Goal: Task Accomplishment & Management: Manage account settings

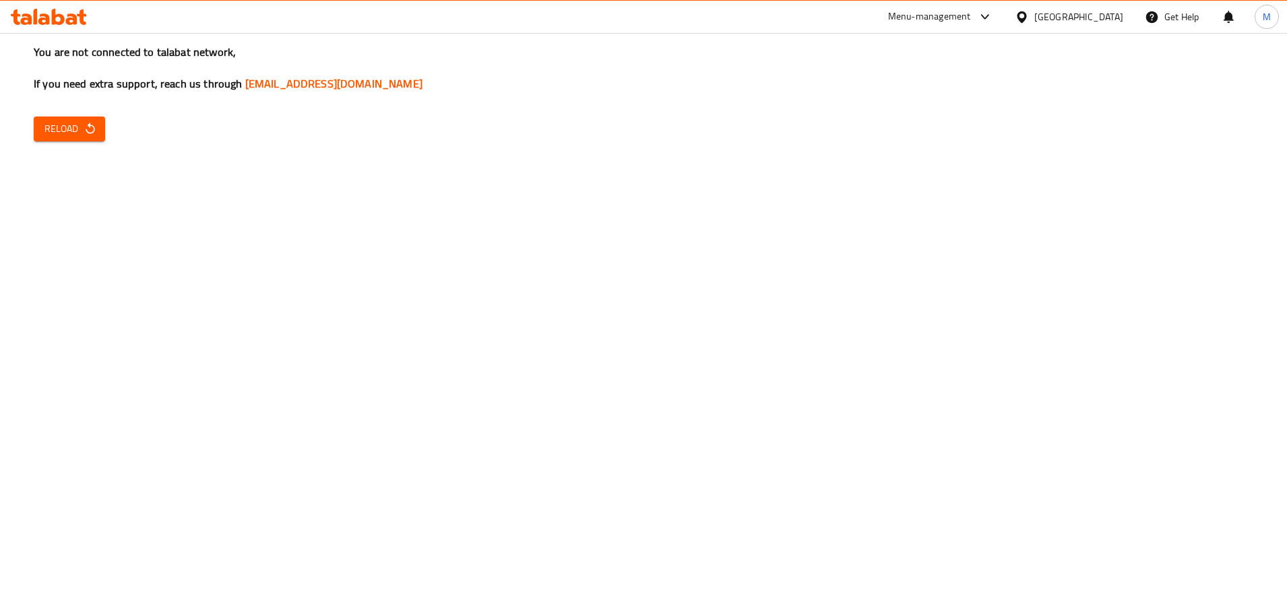
click at [79, 127] on span "Reload" at bounding box center [69, 129] width 50 height 17
click at [63, 129] on span "Reload" at bounding box center [69, 129] width 50 height 17
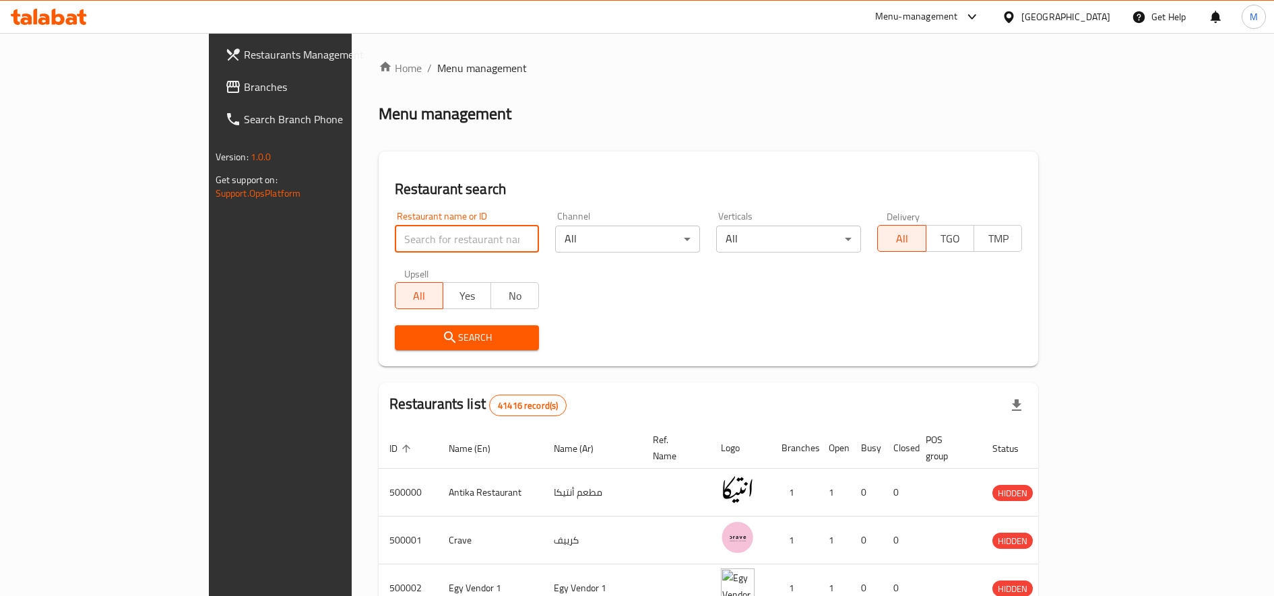
click at [400, 249] on input "search" at bounding box center [467, 239] width 145 height 27
paste input "697206"
type input "697206"
click button "Search" at bounding box center [467, 337] width 145 height 25
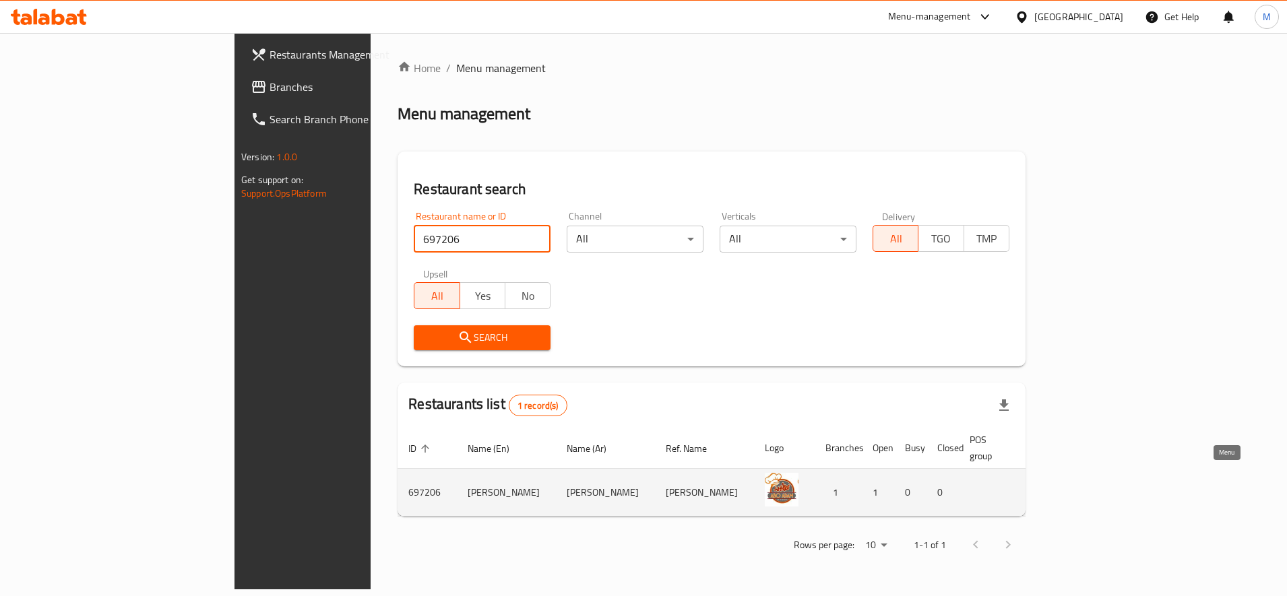
click at [1123, 488] on icon "enhanced table" at bounding box center [1115, 493] width 15 height 11
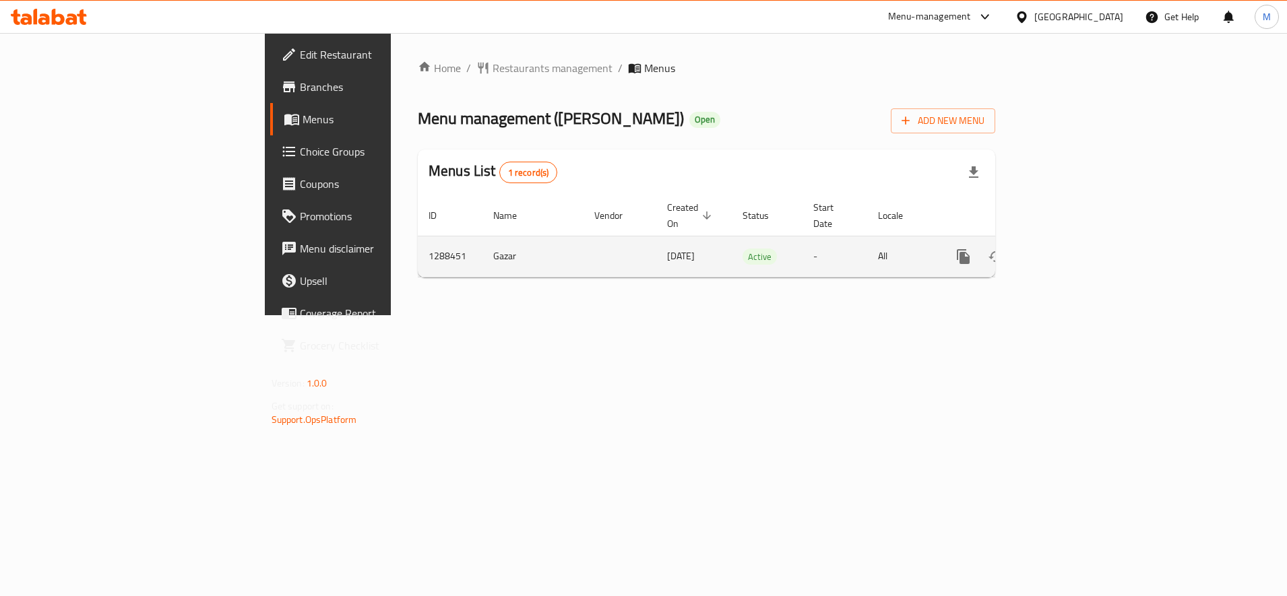
click at [482, 259] on td "Gazar" at bounding box center [532, 256] width 101 height 41
click at [1069, 249] on icon "enhanced table" at bounding box center [1061, 257] width 16 height 16
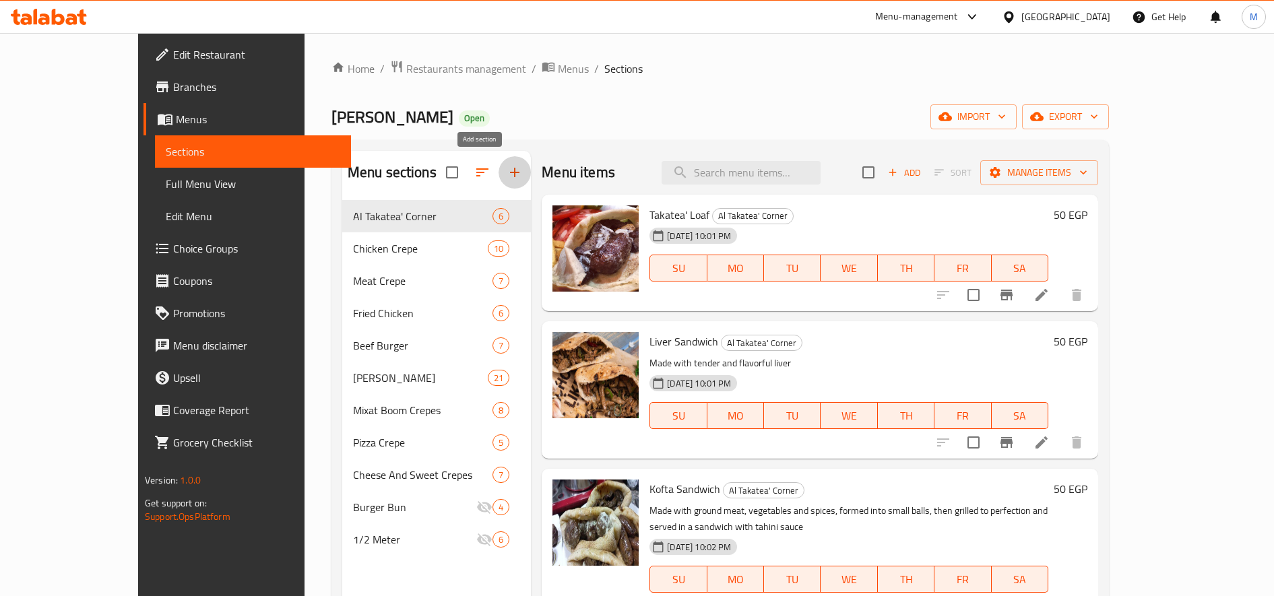
click at [499, 169] on button "button" at bounding box center [515, 172] width 32 height 32
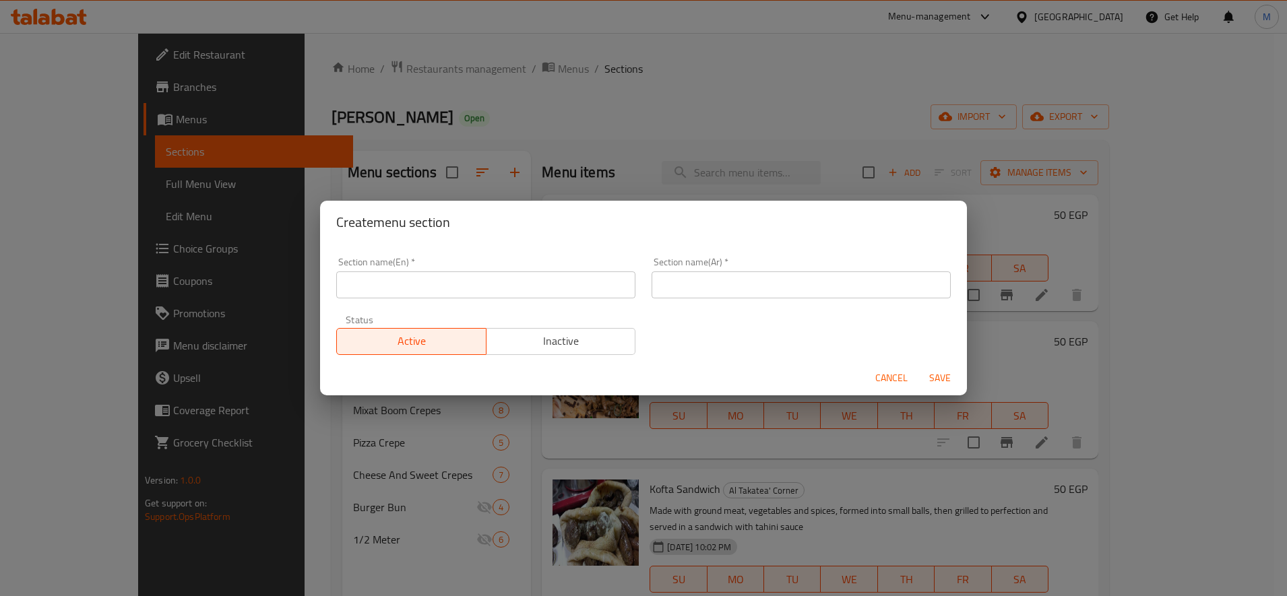
click at [491, 280] on input "text" at bounding box center [485, 285] width 299 height 27
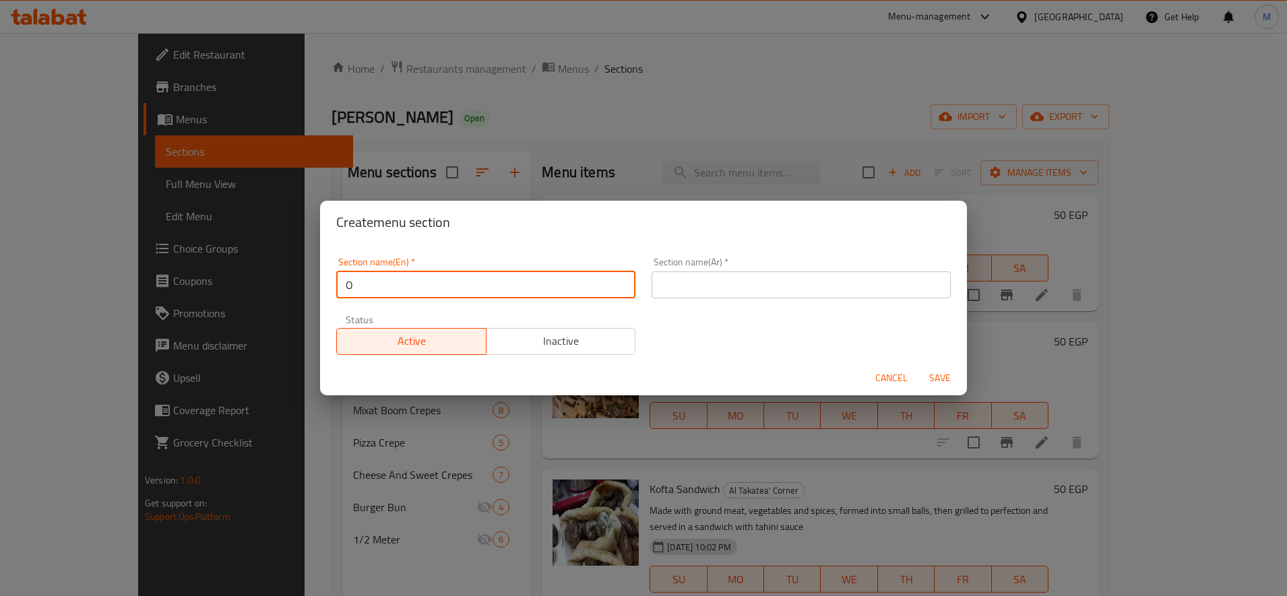
type input "OFFERS"
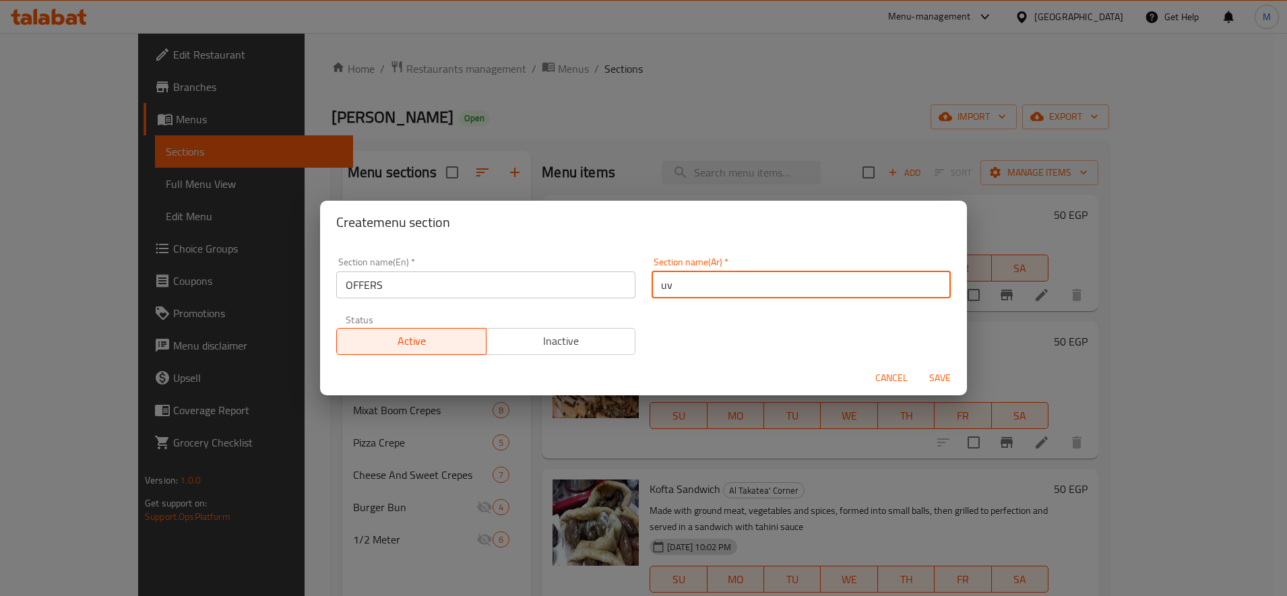
type input "u"
type input "عروض"
click at [935, 376] on span "Save" at bounding box center [940, 378] width 32 height 17
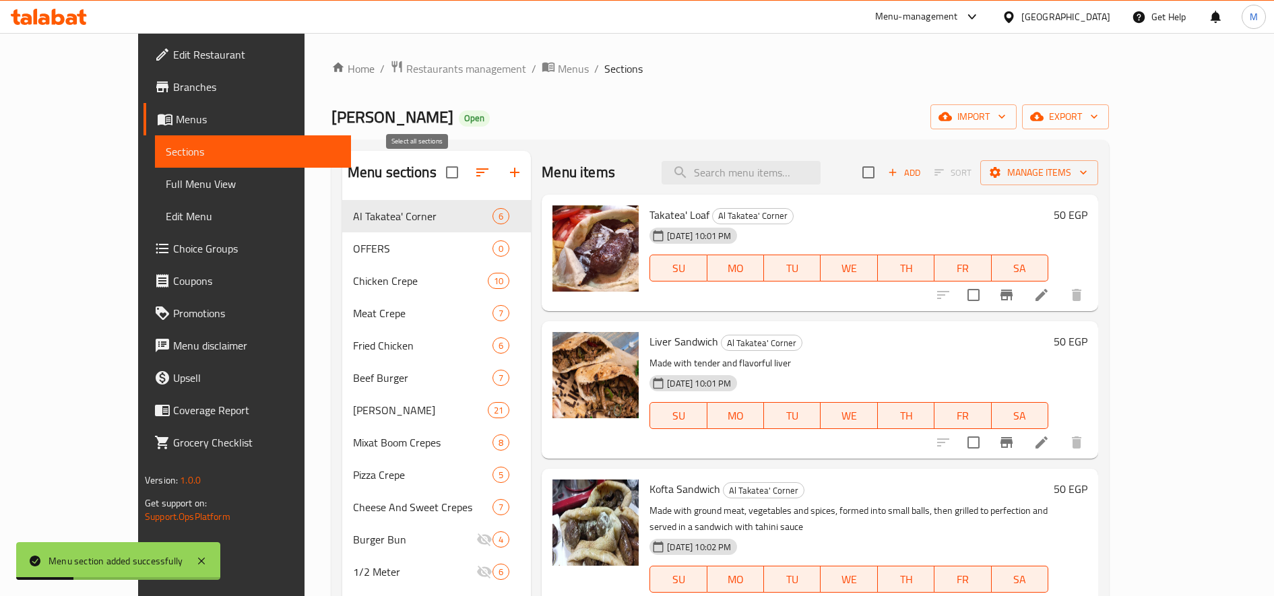
click at [438, 176] on input "checkbox" at bounding box center [452, 172] width 28 height 28
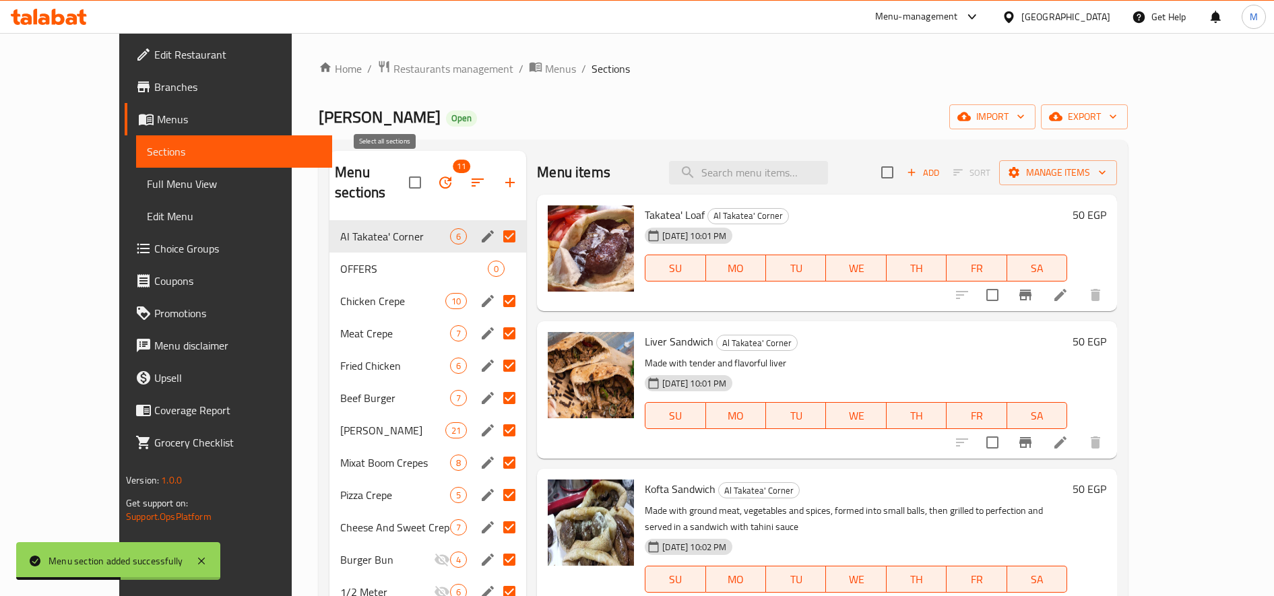
click at [401, 175] on input "checkbox" at bounding box center [415, 182] width 28 height 28
checkbox input "false"
click at [470, 178] on icon "button" at bounding box center [478, 183] width 16 height 16
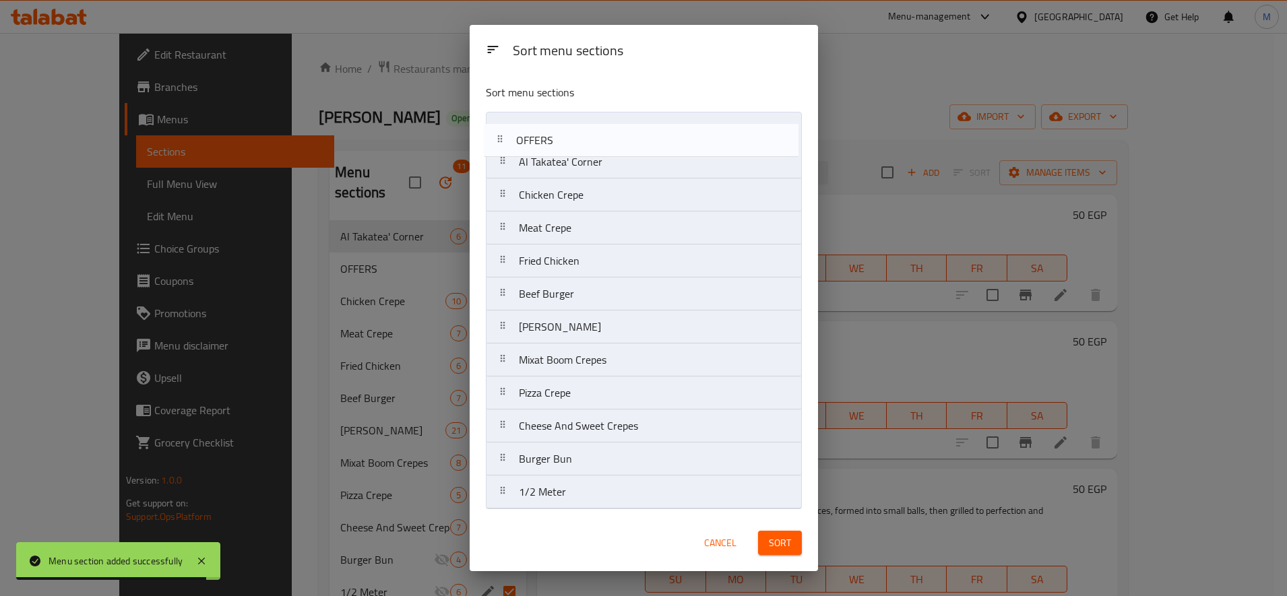
drag, startPoint x: 506, startPoint y: 166, endPoint x: 502, endPoint y: 136, distance: 29.9
click at [502, 136] on nav "Al Takatea' Corner OFFERS Chicken Crepe Meat Crepe Fried Chicken Beef Burger Al…" at bounding box center [644, 311] width 316 height 398
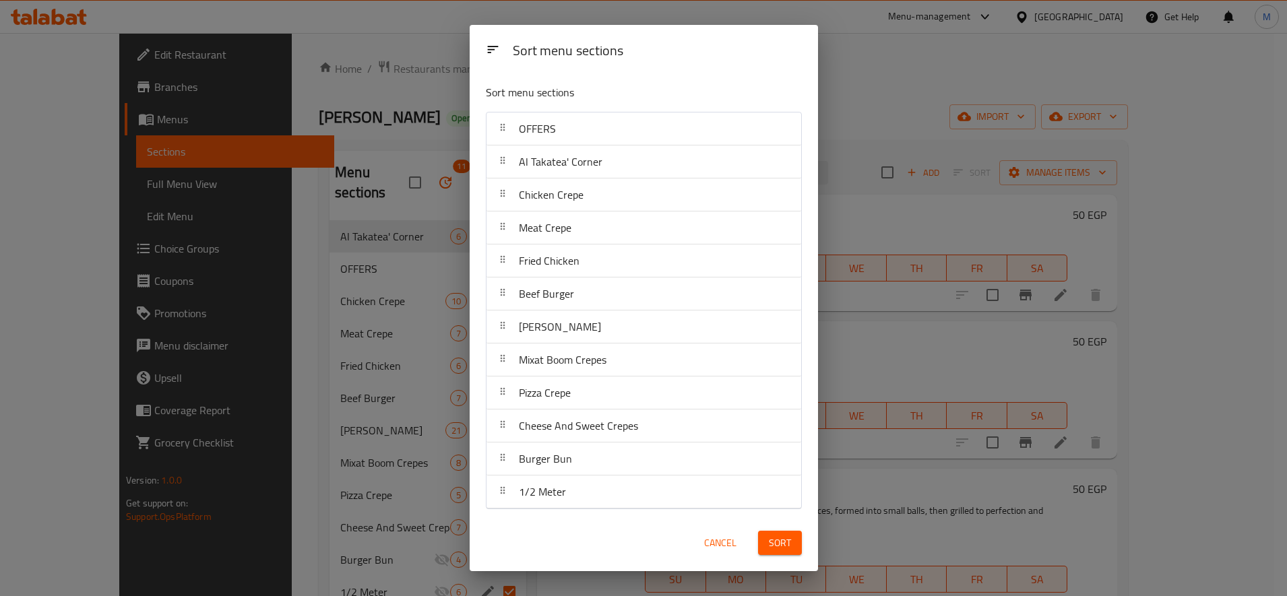
click at [776, 542] on span "Sort" at bounding box center [780, 543] width 22 height 17
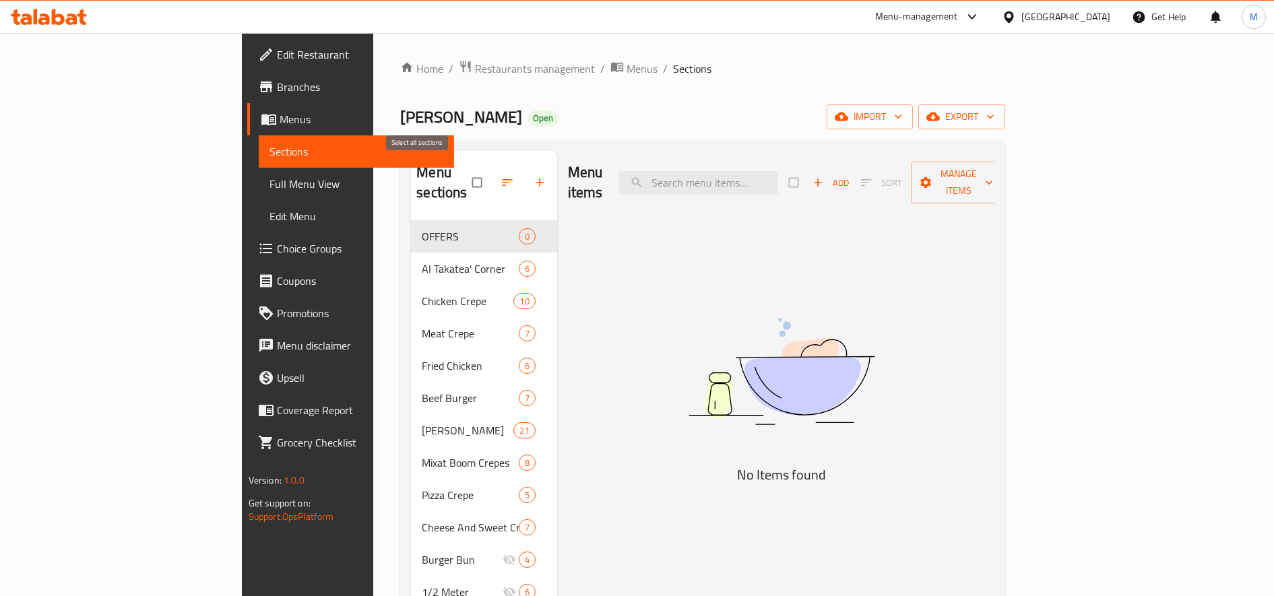
click at [464, 180] on input "checkbox" at bounding box center [478, 183] width 28 height 26
checkbox input "true"
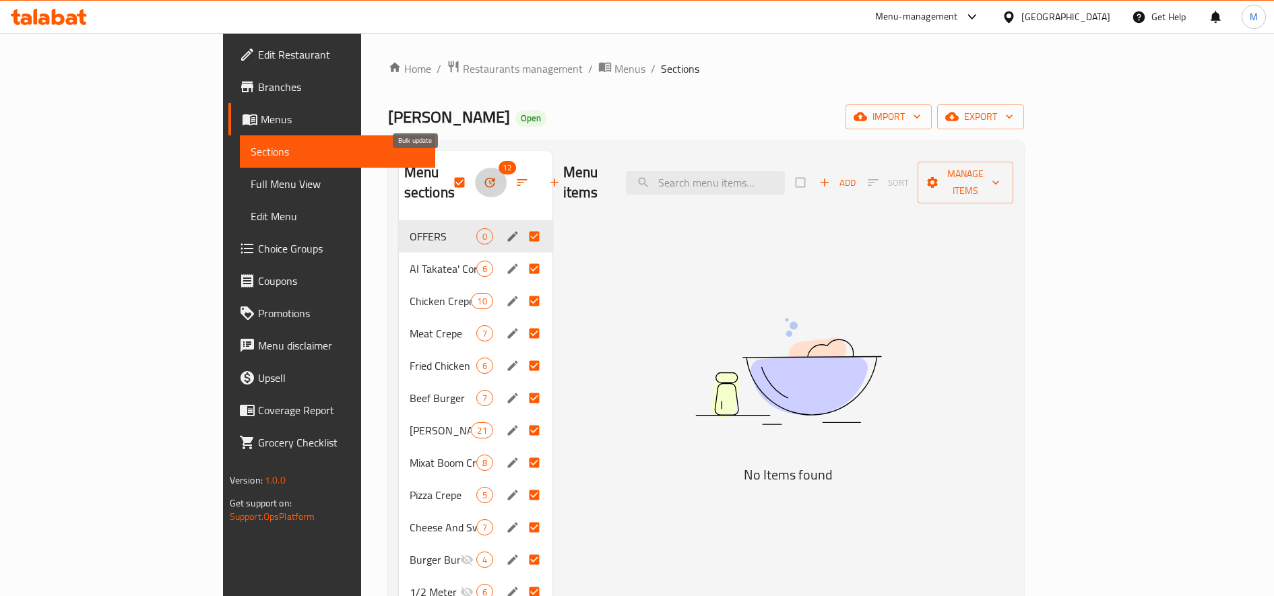
click at [483, 177] on icon "button" at bounding box center [489, 182] width 13 height 13
click at [447, 172] on input "checkbox" at bounding box center [461, 183] width 28 height 26
checkbox input "false"
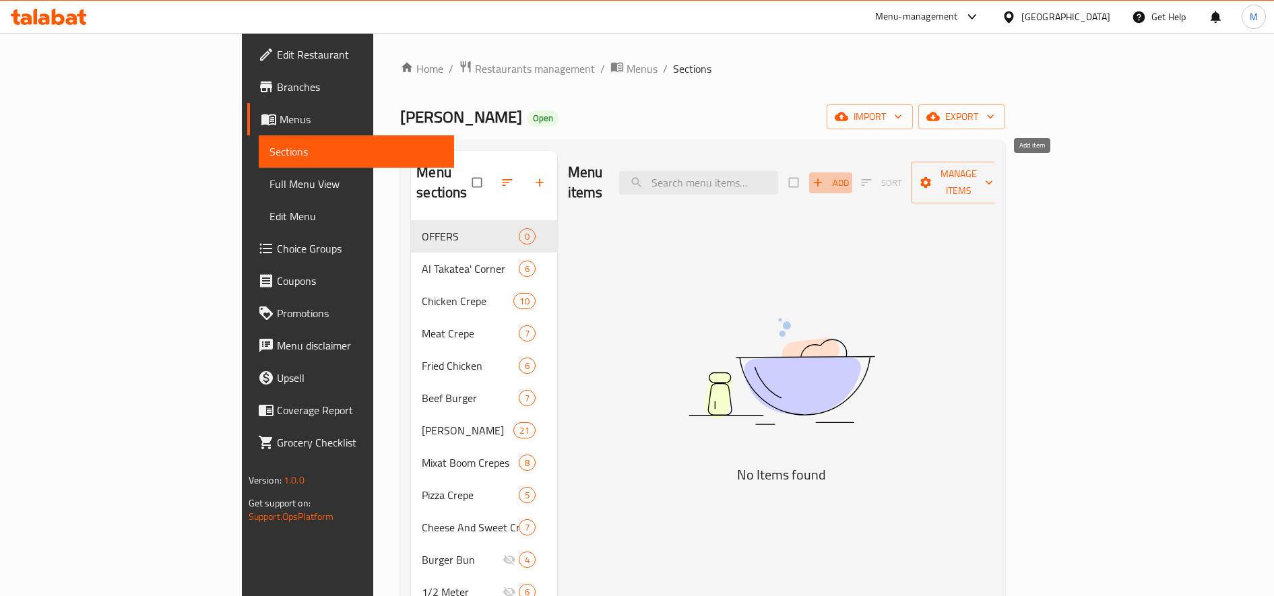
click at [849, 175] on span "Add" at bounding box center [831, 182] width 36 height 15
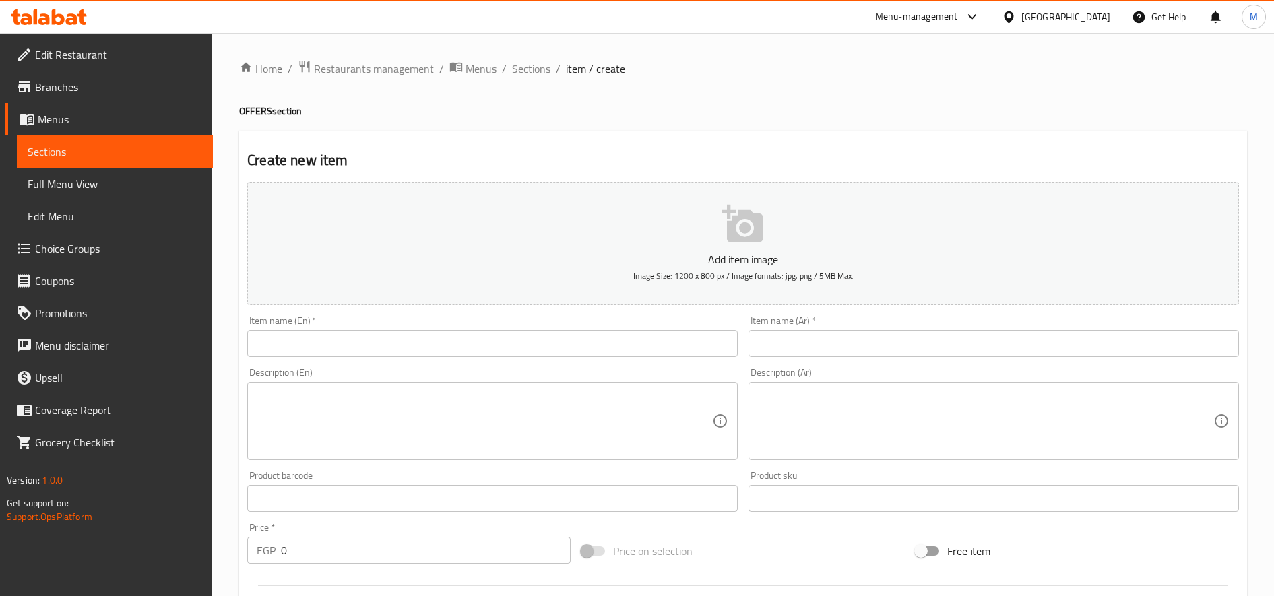
click at [1010, 350] on input "text" at bounding box center [994, 343] width 491 height 27
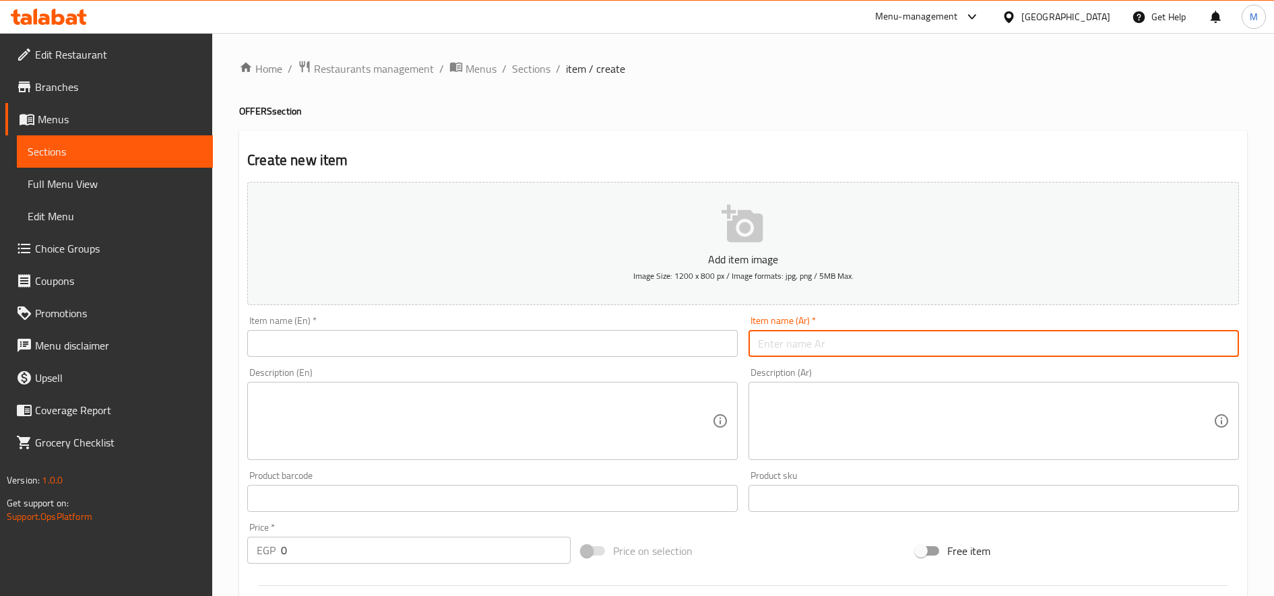
paste input "بوكس ابو العربي"
type input "بوكس ابو العربي"
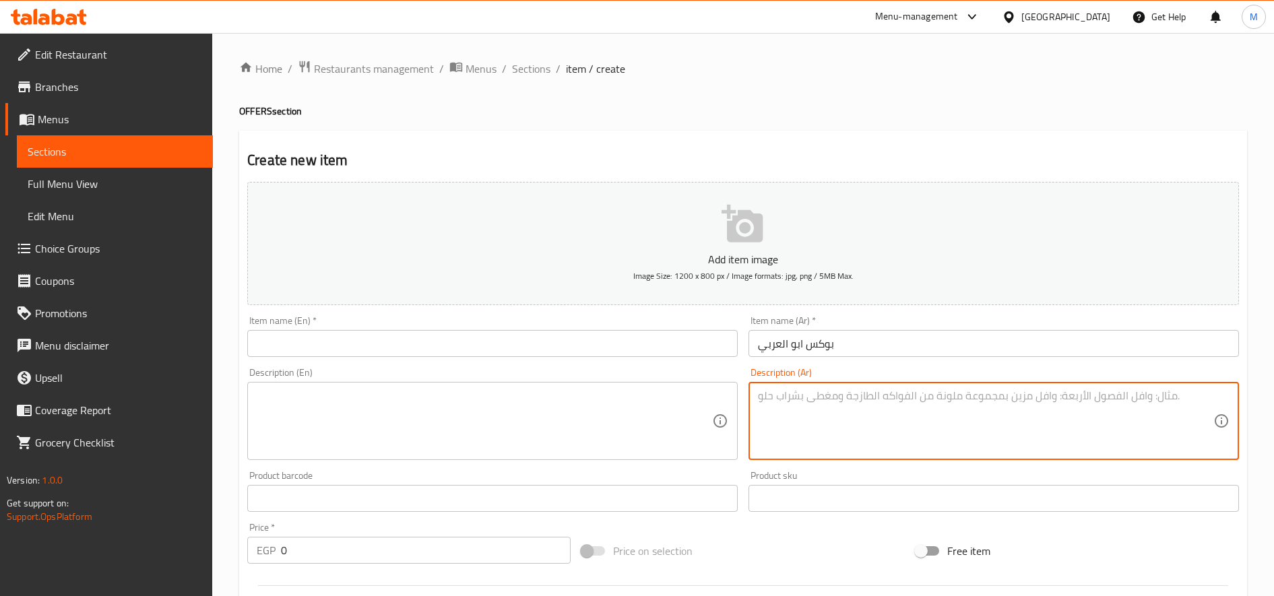
click at [1016, 407] on textarea at bounding box center [985, 421] width 455 height 64
paste textarea "مكون من ٢٥ قطعه عيش عربي 🥳 (١٠ قطع مشكل فراخ +١٠ قطع مشكل لحمه + ٥ قطع بطاطس شي…"
click at [904, 394] on textarea "مكون من ٢٥ قطعه عيش عربي 🥳 (١٠ قطع مشكل فراخ +١٠ قطع مشكل لحمه + ٥ قطع بطاطس شي…" at bounding box center [985, 421] width 455 height 64
type textarea "مكون من ٢٥ قطعه عيش عربي (١٠ قطع مشكل فراخ +١٠ قطع مشكل لحمه + ٥ قطع بطاطس شيدر…"
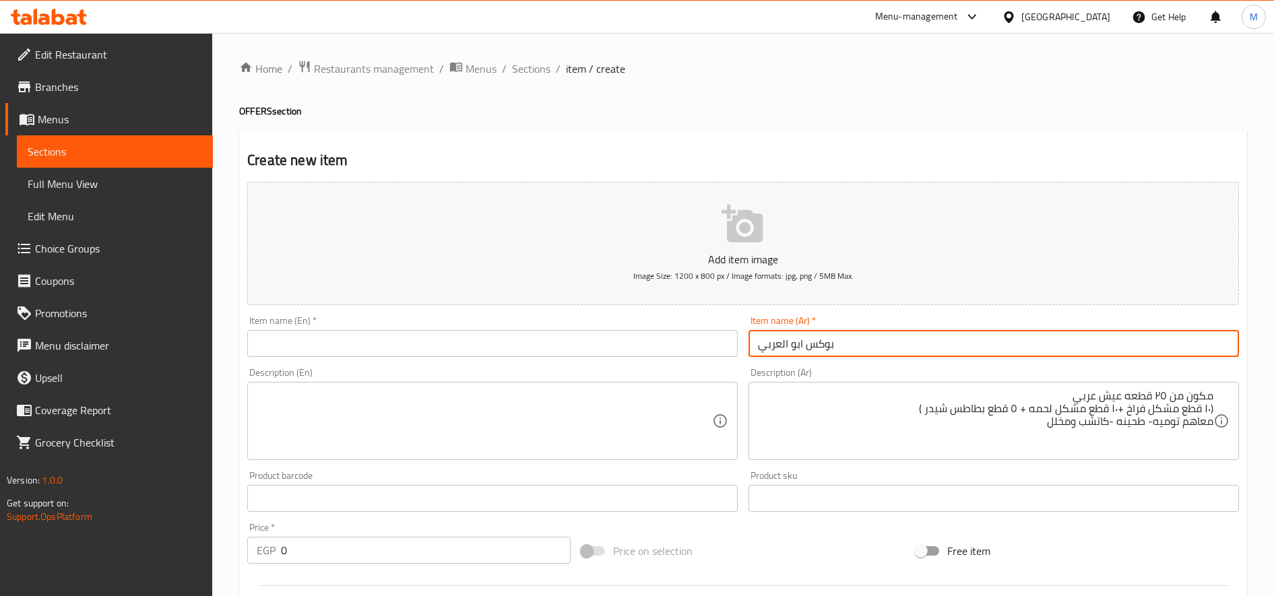
click at [836, 353] on input "بوكس ابو العربي" at bounding box center [994, 343] width 491 height 27
click at [836, 354] on input "بوكس ابو العربي" at bounding box center [994, 343] width 491 height 27
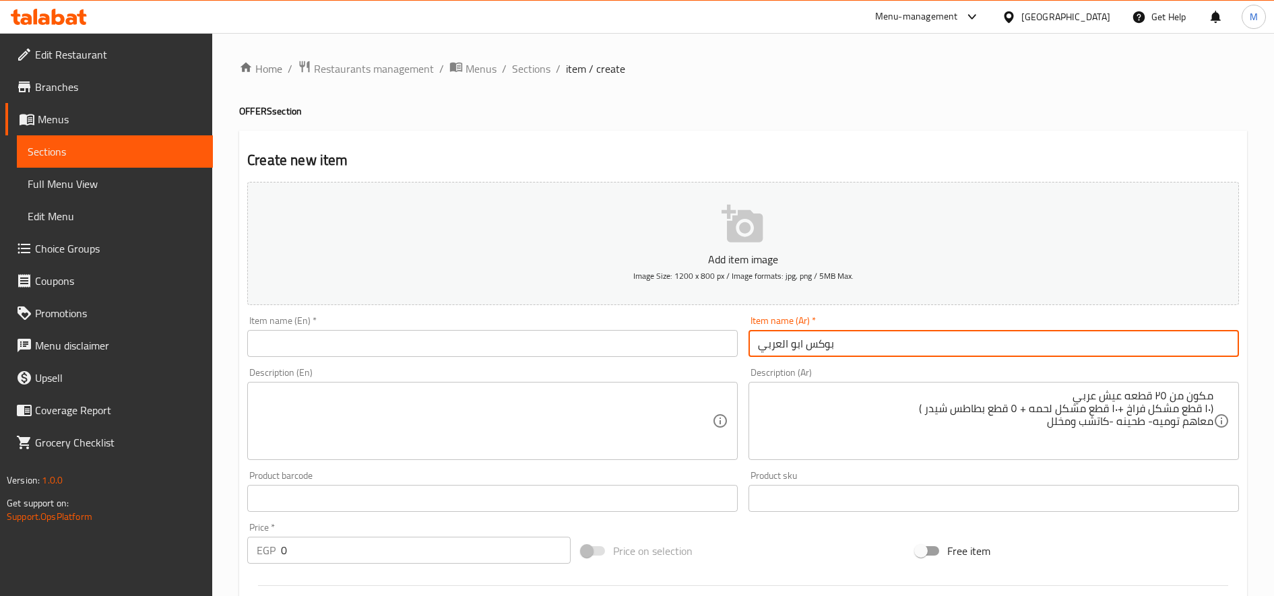
click at [836, 354] on input "بوكس ابو العربي" at bounding box center [994, 343] width 491 height 27
click at [375, 352] on input "text" at bounding box center [492, 343] width 491 height 27
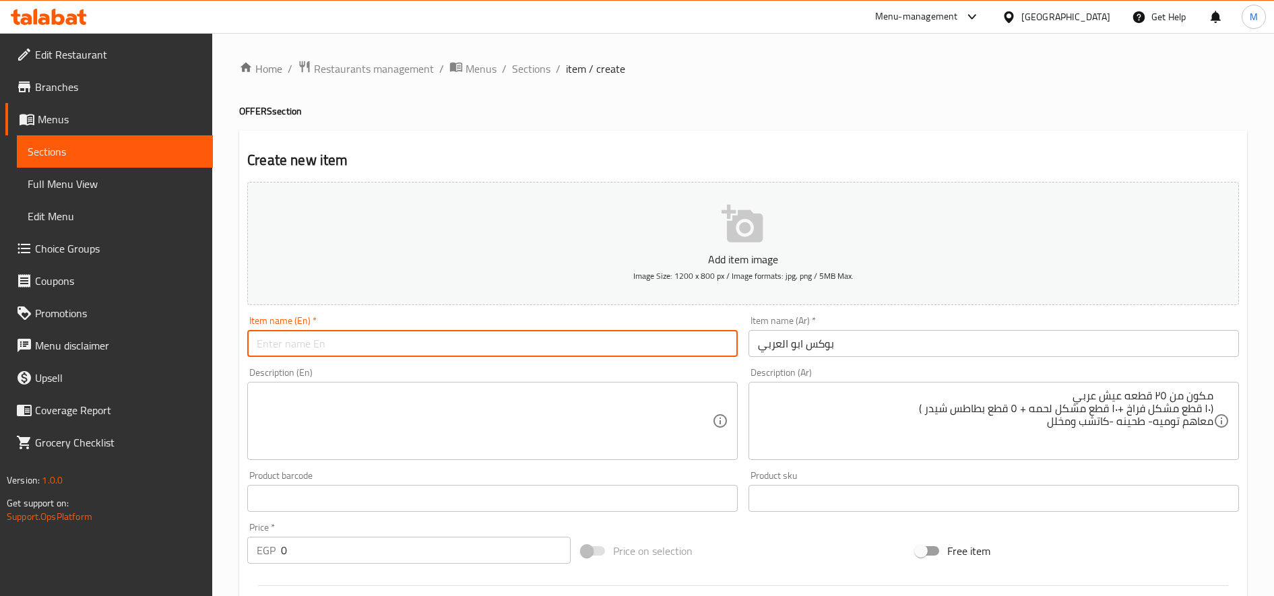
paste input "[PERSON_NAME] box"
type input "[PERSON_NAME] box"
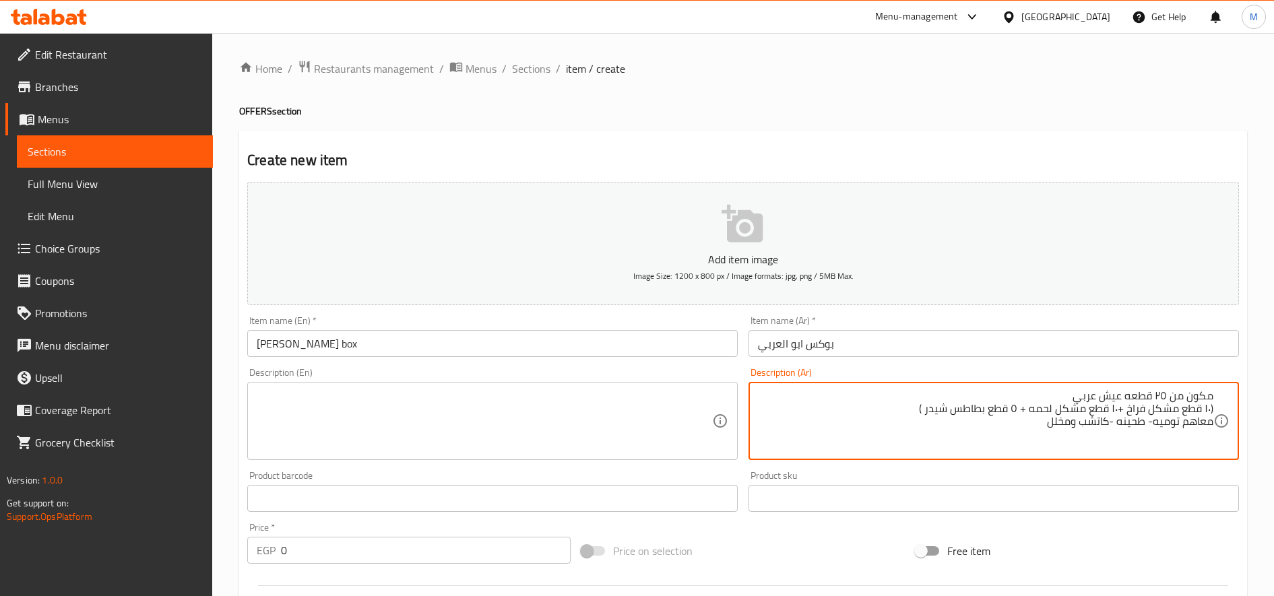
click at [988, 422] on textarea "مكون من ٢٥ قطعه عيش عربي (١٠ قطع مشكل فراخ +١٠ قطع مشكل لحمه + ٥ قطع بطاطس شيدر…" at bounding box center [985, 421] width 455 height 64
click at [350, 449] on textarea at bounding box center [484, 421] width 455 height 64
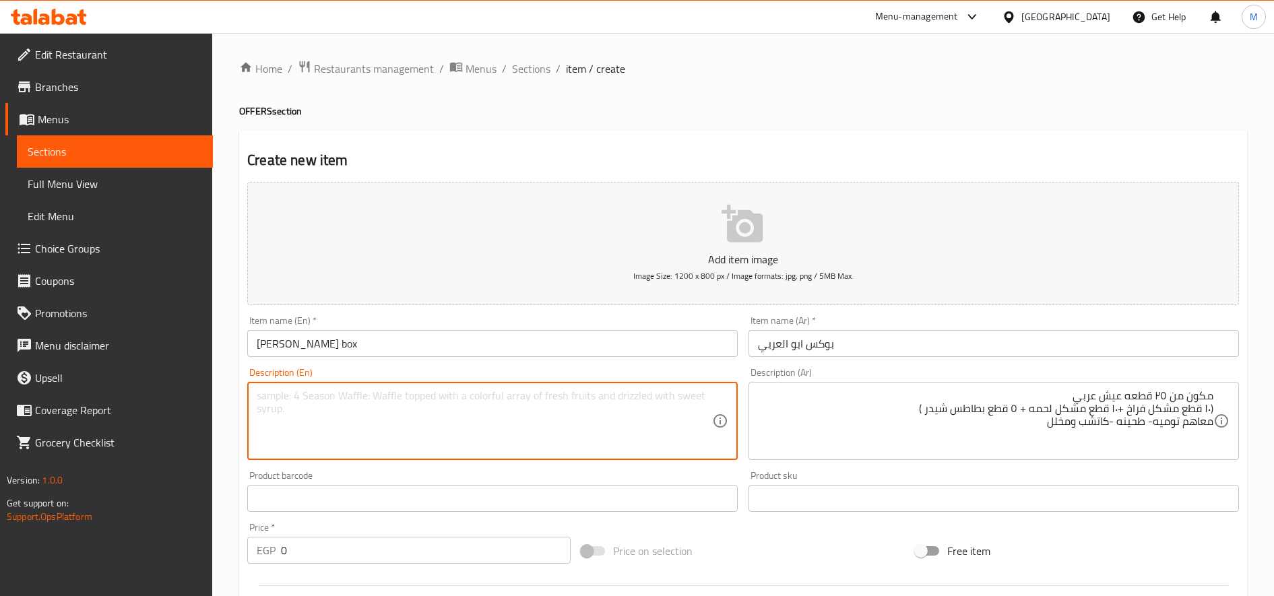
paste textarea "Consists of 25 pieces of Arabic bread (10 pieces of mixed chicken + 10 pieces o…"
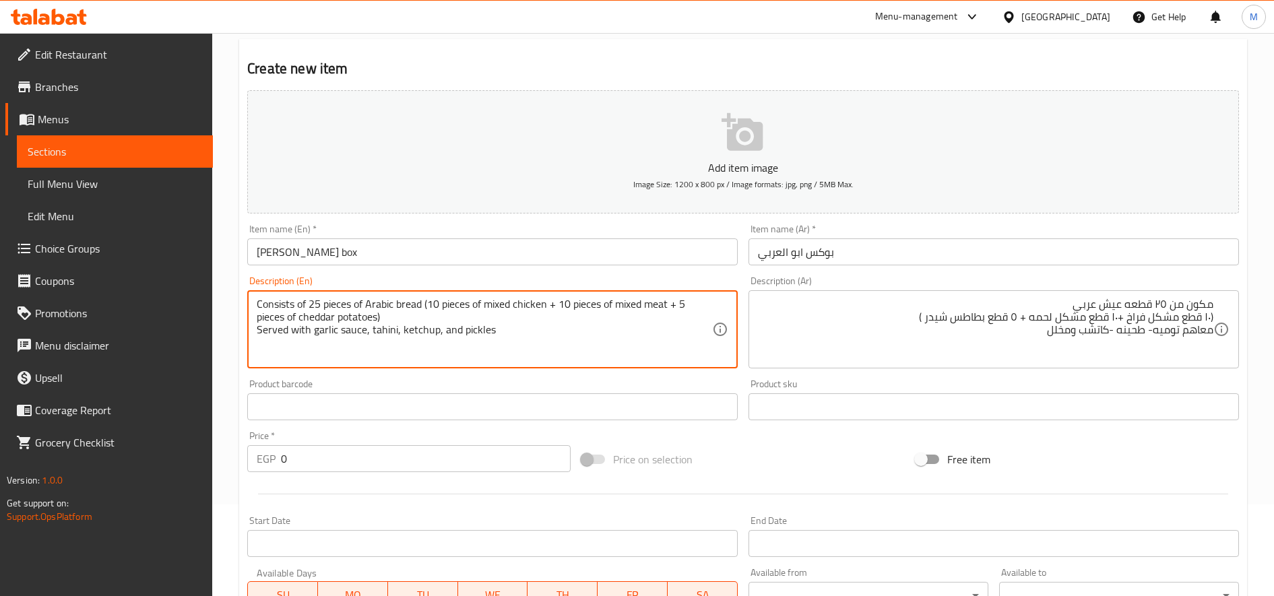
scroll to position [224, 0]
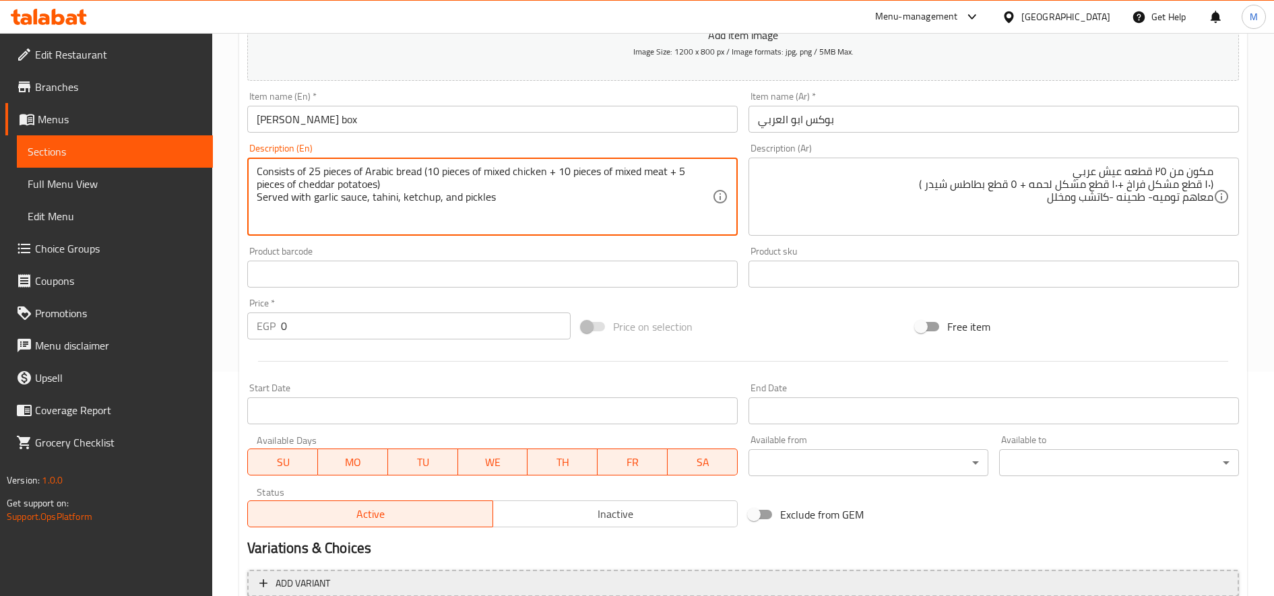
type textarea "Consists of 25 pieces of Arabic bread (10 pieces of mixed chicken + 10 pieces o…"
click at [418, 329] on input "0" at bounding box center [426, 326] width 290 height 27
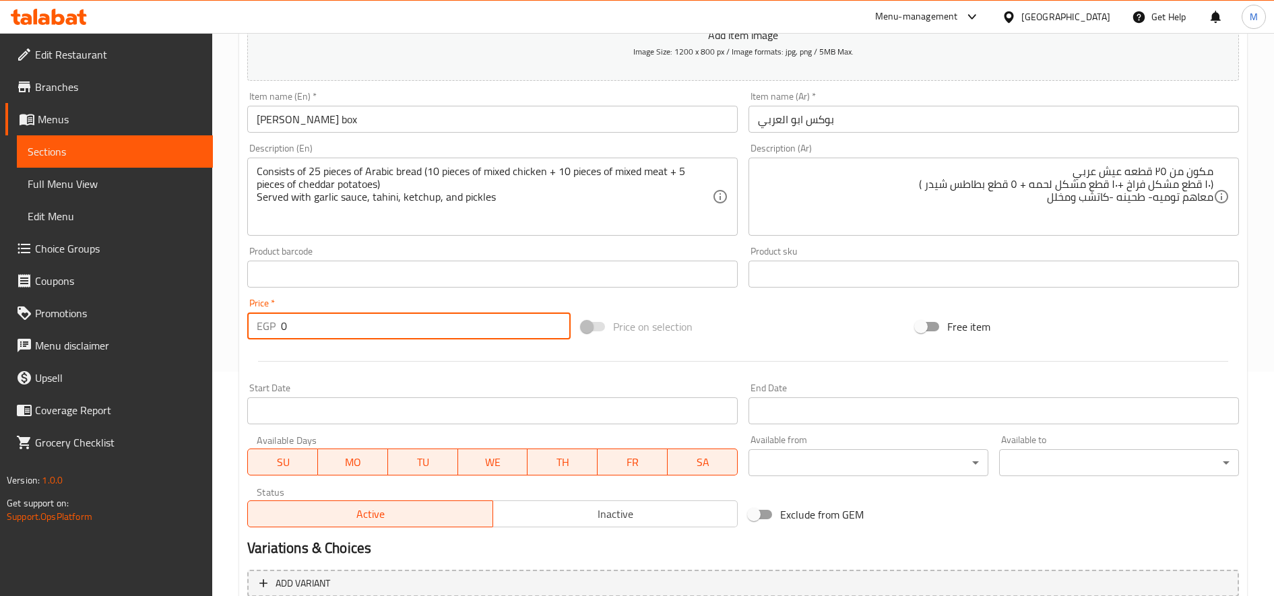
click at [418, 329] on input "0" at bounding box center [426, 326] width 290 height 27
paste input "400.0"
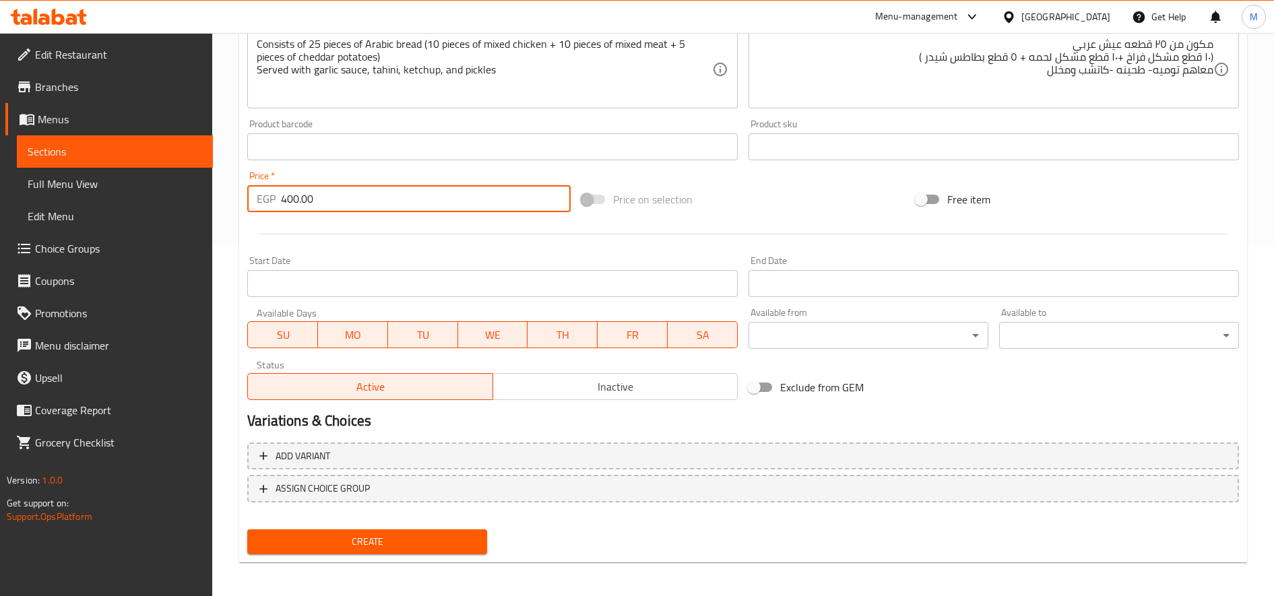
scroll to position [356, 0]
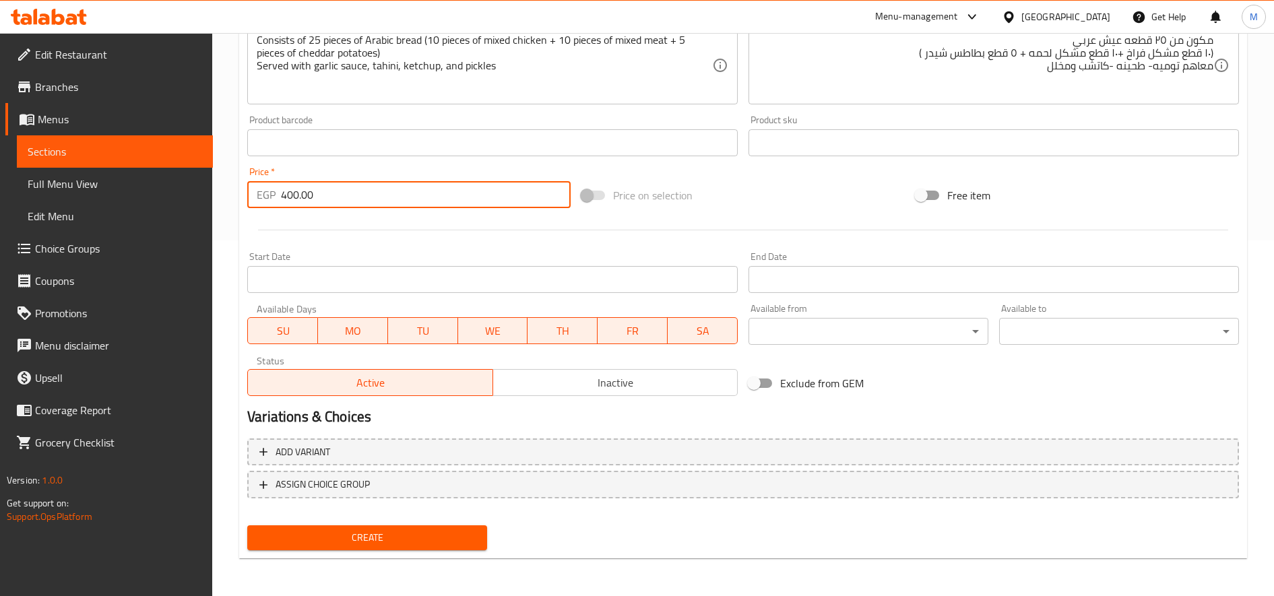
type input "400.00"
click at [377, 538] on span "Create" at bounding box center [367, 538] width 218 height 17
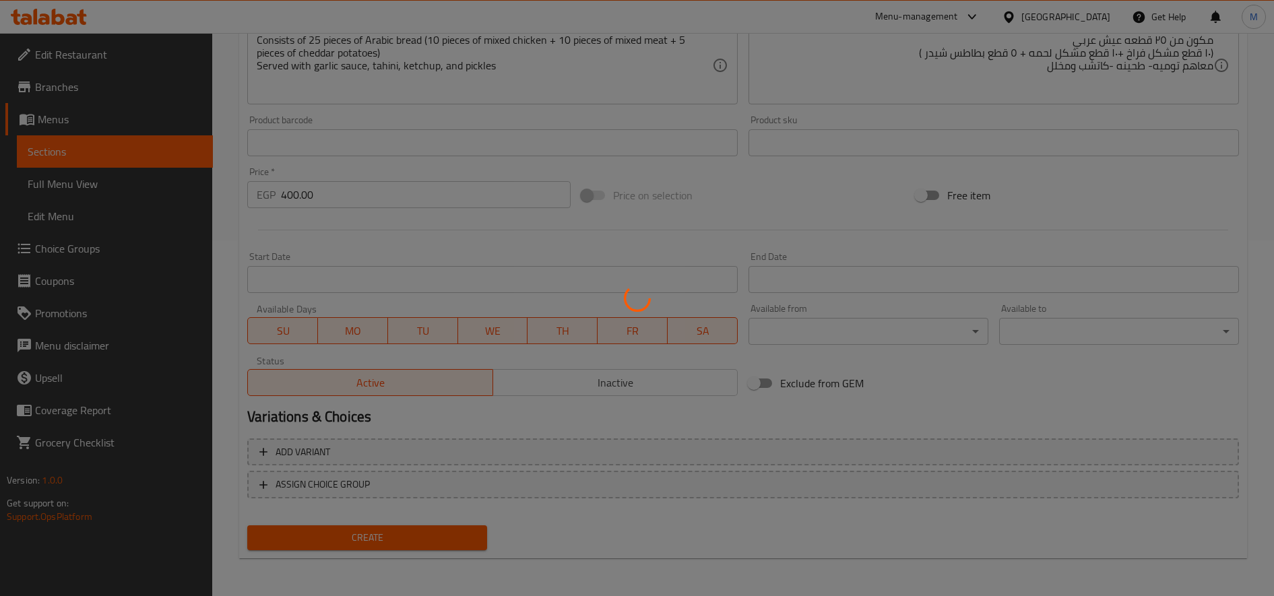
type input "0"
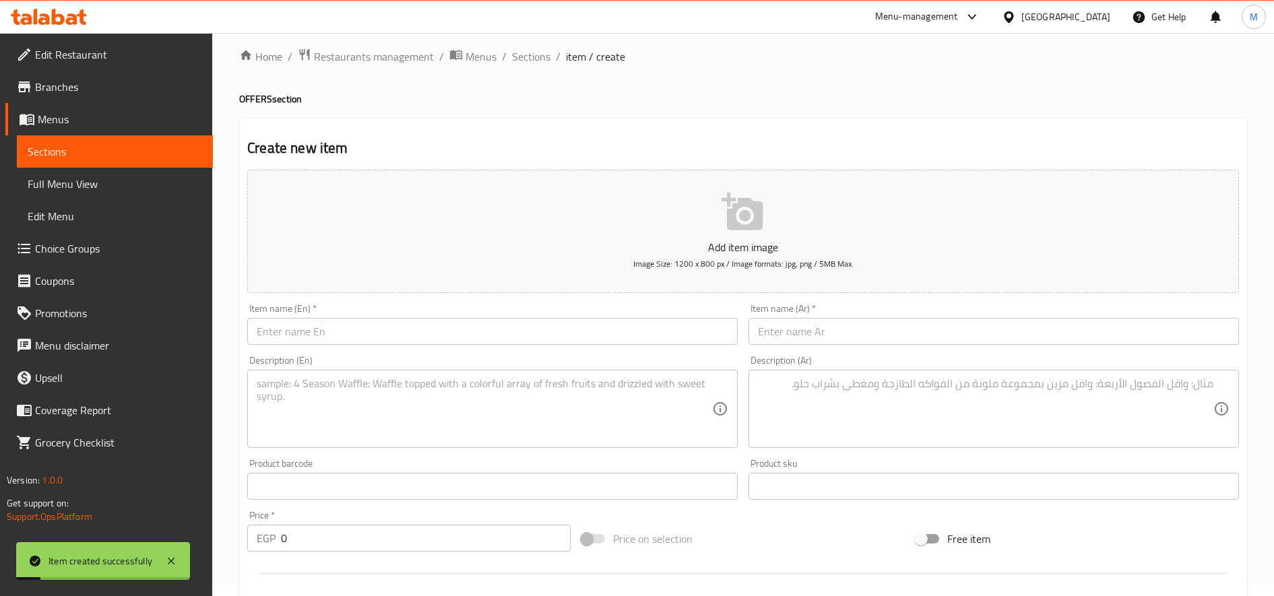
scroll to position [0, 0]
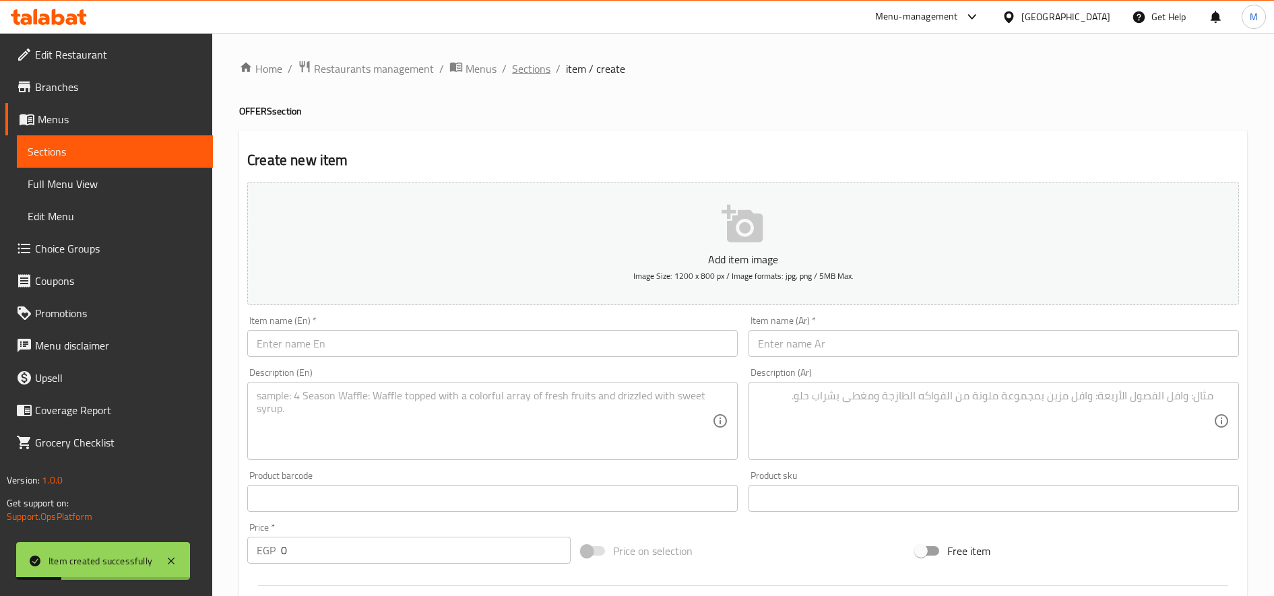
click at [532, 62] on span "Sections" at bounding box center [531, 69] width 38 height 16
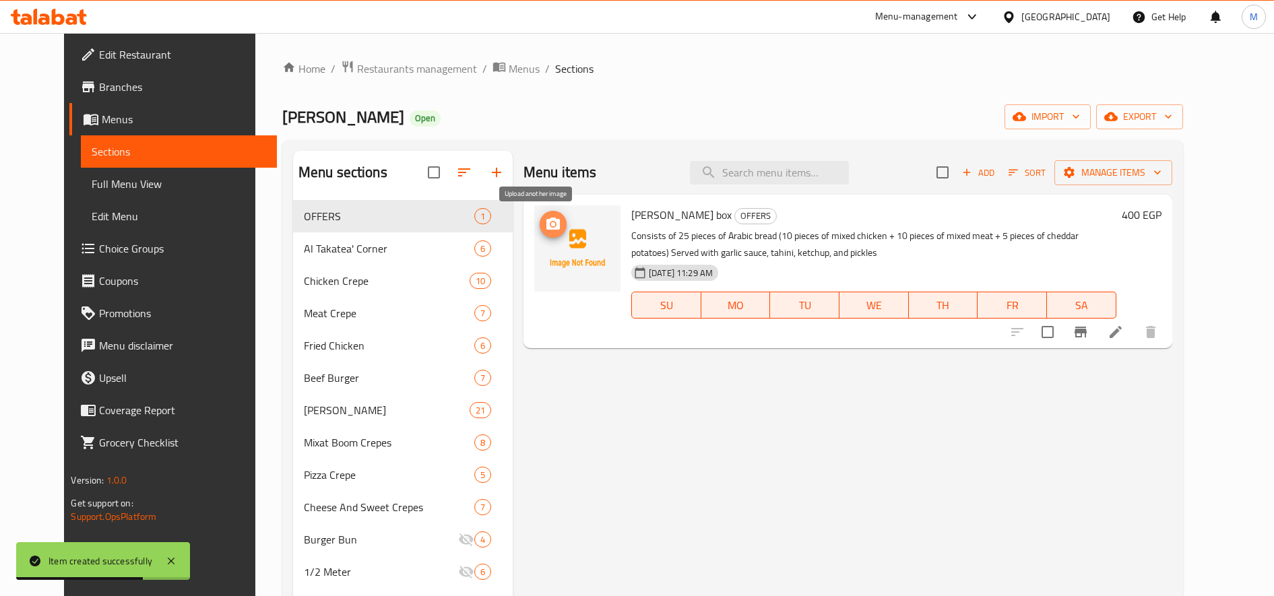
click at [545, 230] on icon "upload picture" at bounding box center [553, 224] width 16 height 16
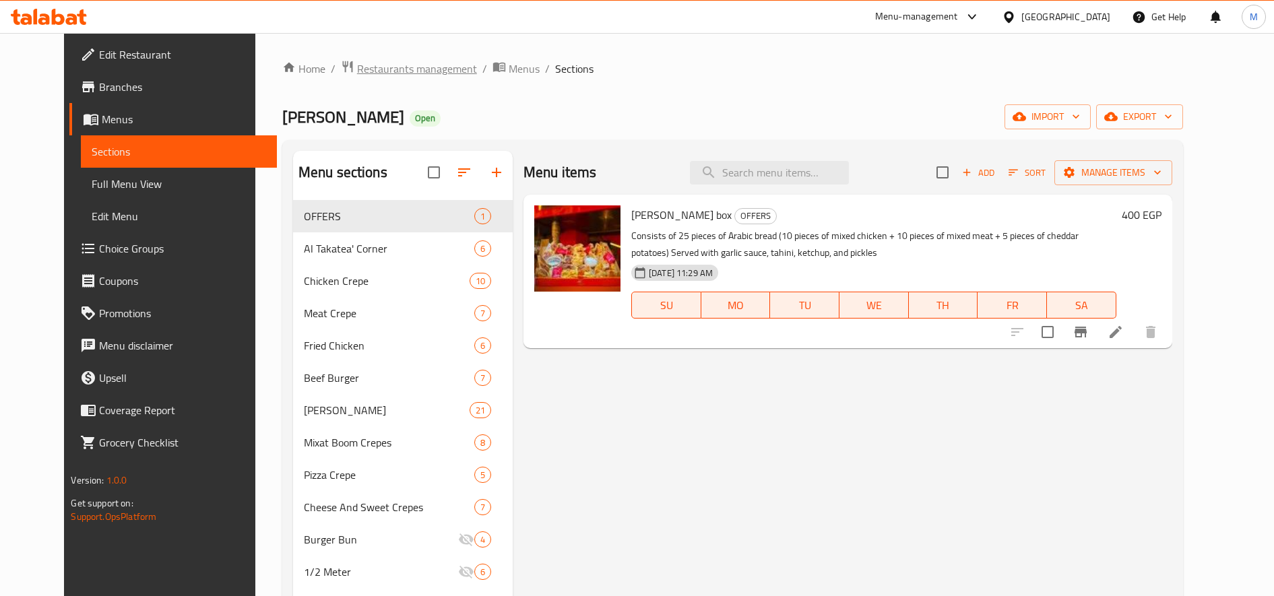
click at [357, 72] on span "Restaurants management" at bounding box center [417, 69] width 120 height 16
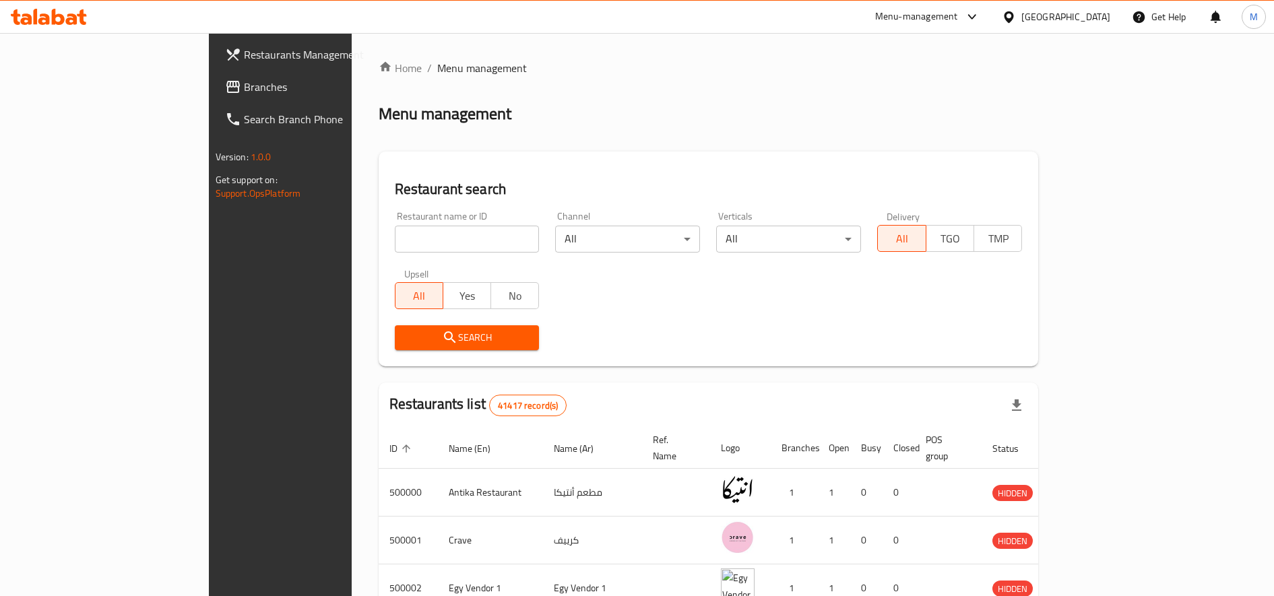
click at [395, 238] on input "search" at bounding box center [467, 239] width 145 height 27
paste input "680384"
type input "680384"
click at [413, 346] on span "Search" at bounding box center [467, 337] width 123 height 17
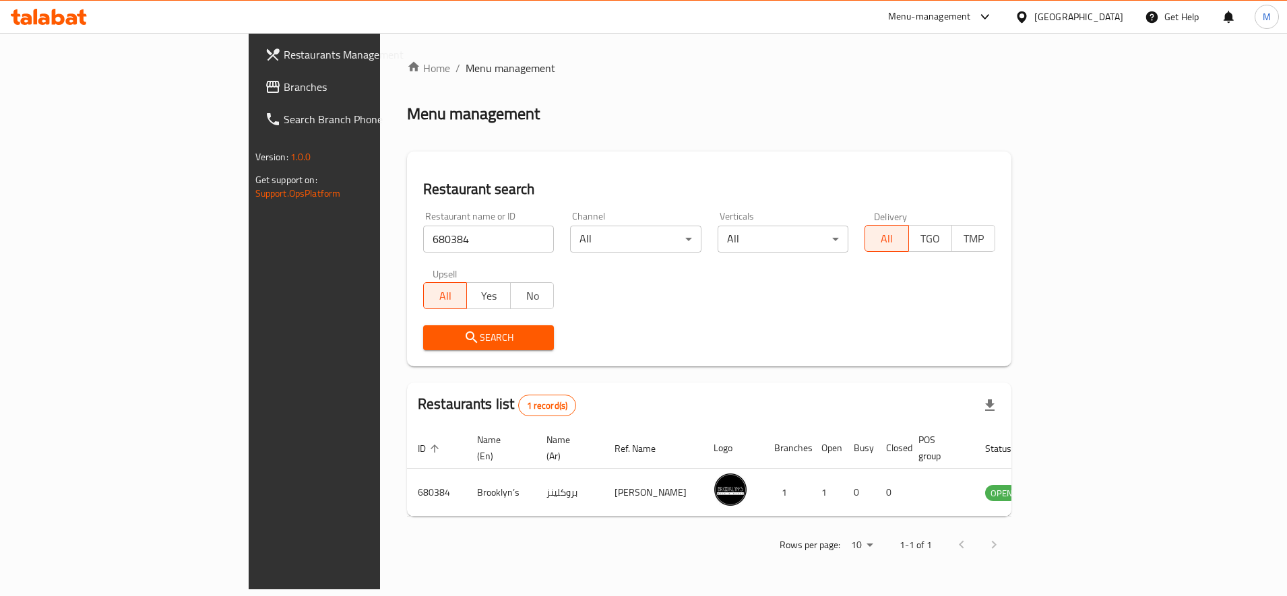
click at [434, 335] on span "Search" at bounding box center [488, 337] width 109 height 17
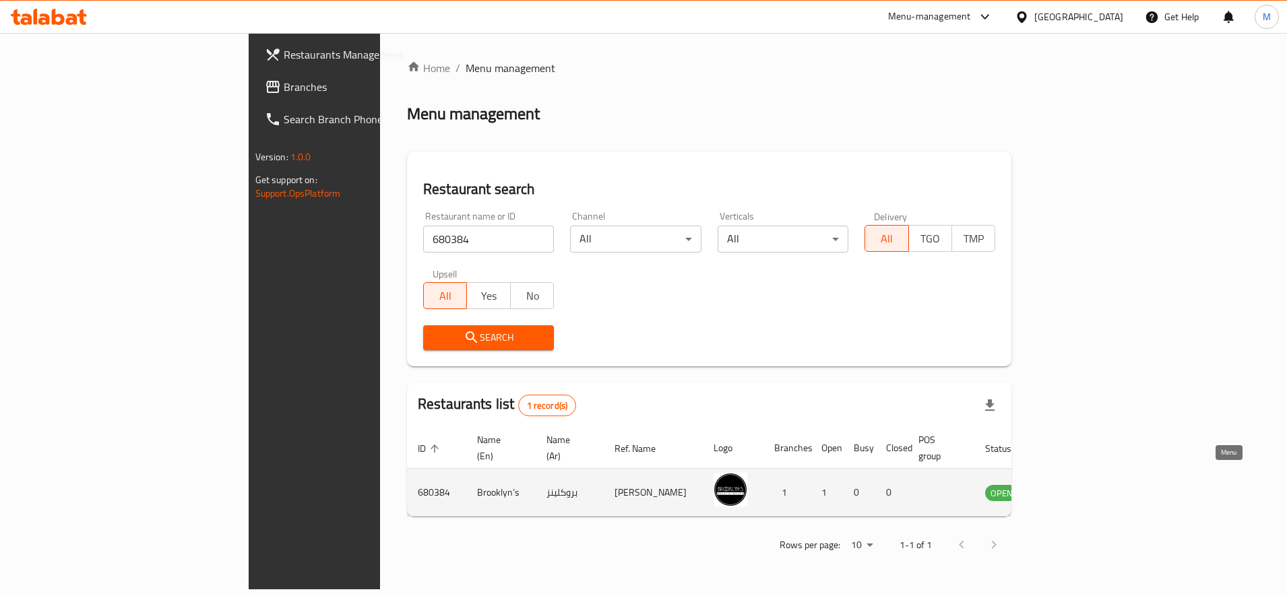
click at [1069, 491] on icon "enhanced table" at bounding box center [1067, 493] width 5 height 5
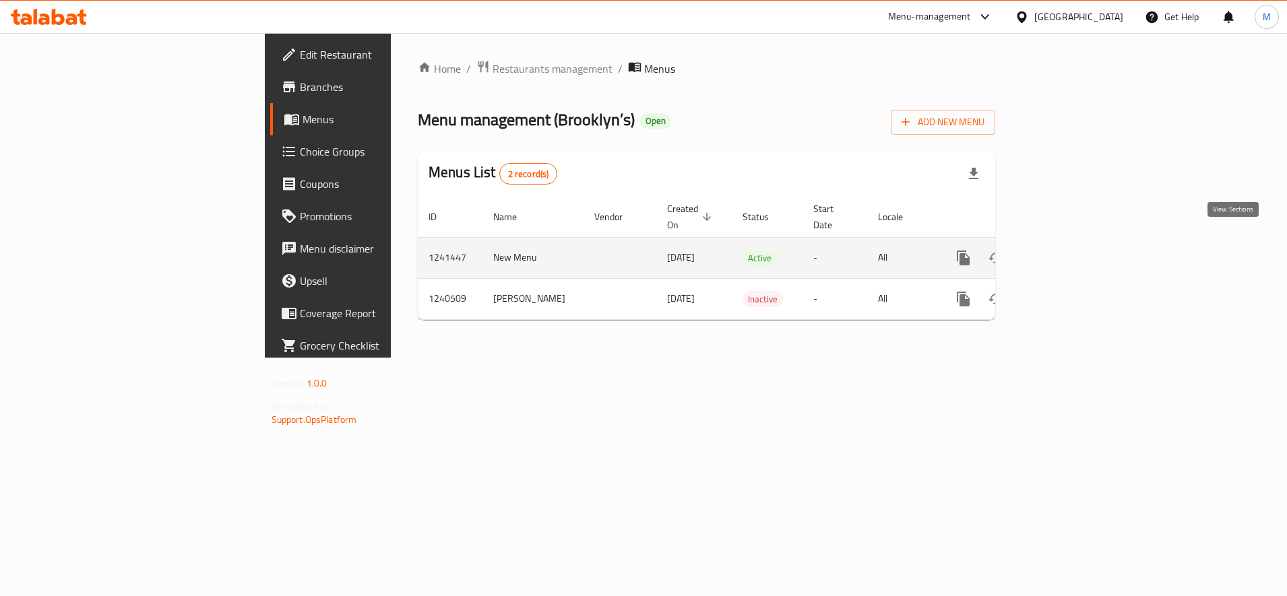
click at [1077, 257] on link "enhanced table" at bounding box center [1060, 258] width 32 height 32
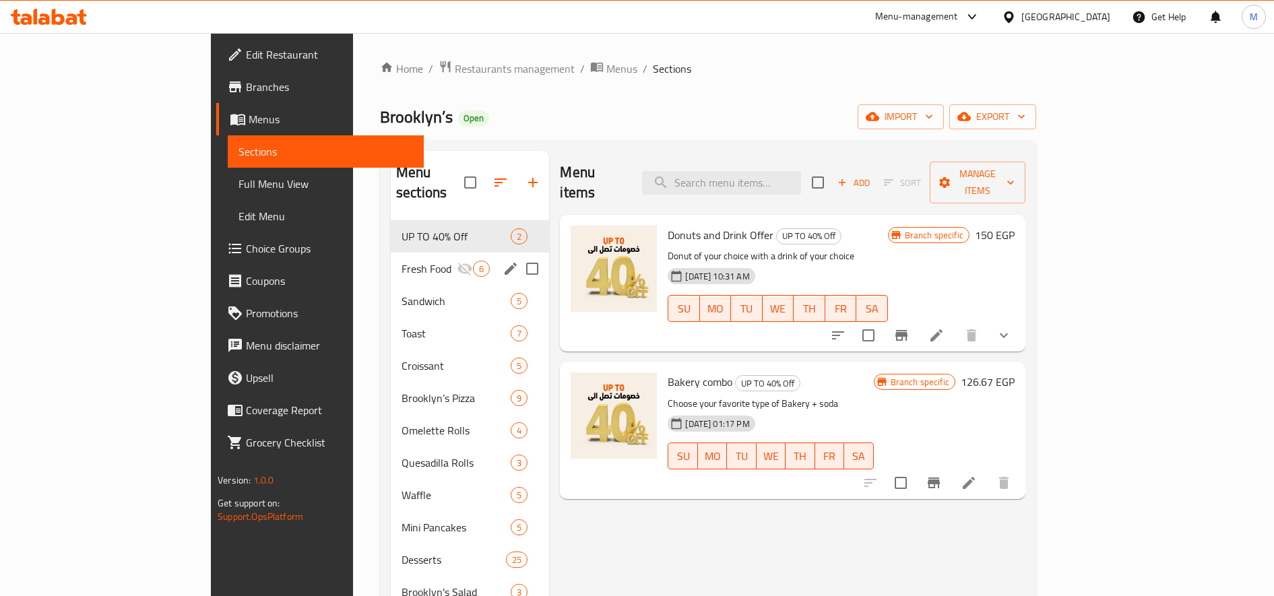
click at [402, 261] on span "Fresh Food" at bounding box center [429, 269] width 55 height 16
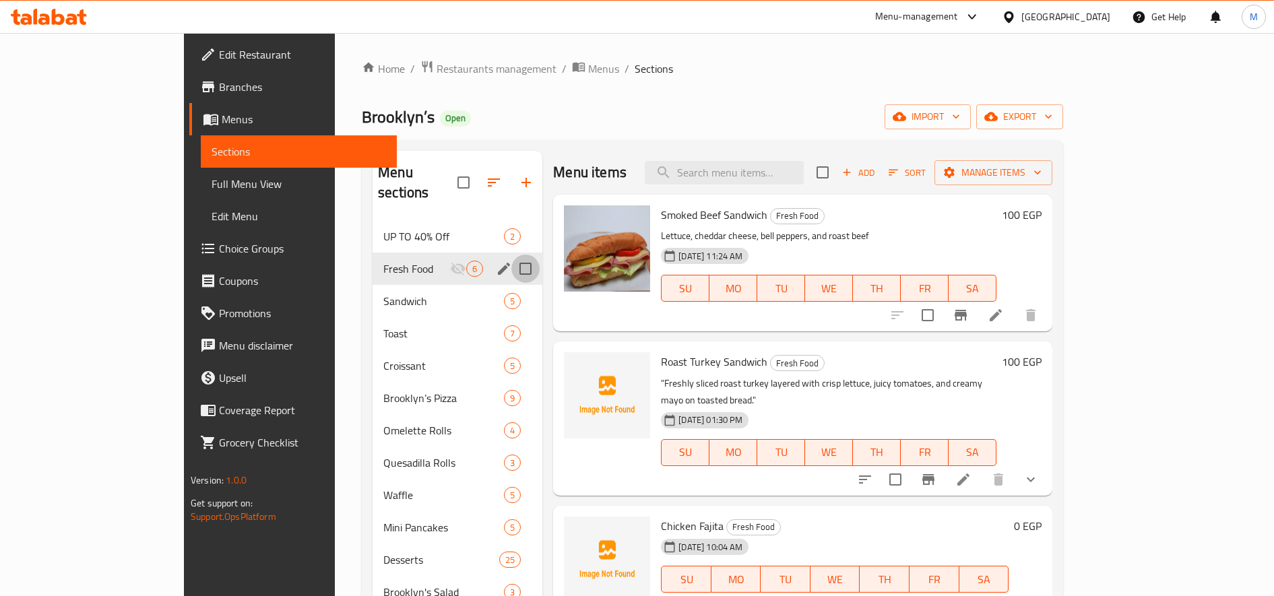
click at [511, 255] on input "Menu sections" at bounding box center [525, 269] width 28 height 28
checkbox input "false"
click at [496, 261] on icon "edit" at bounding box center [504, 269] width 16 height 16
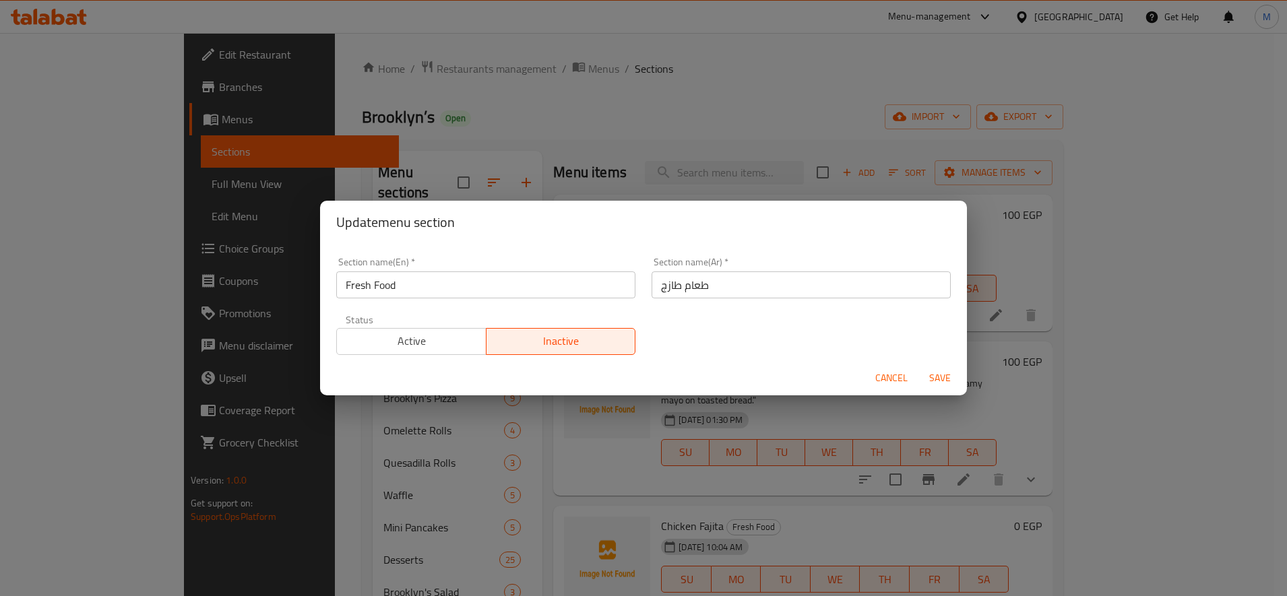
click at [429, 347] on span "Active" at bounding box center [411, 342] width 139 height 20
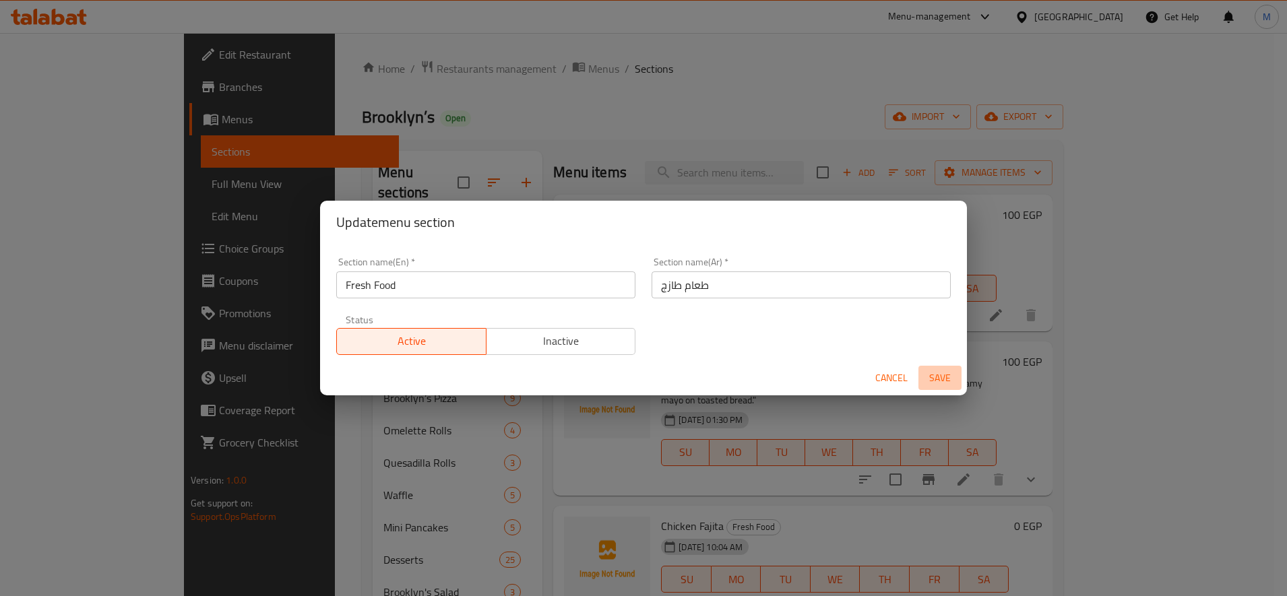
click at [929, 385] on span "Save" at bounding box center [940, 378] width 32 height 17
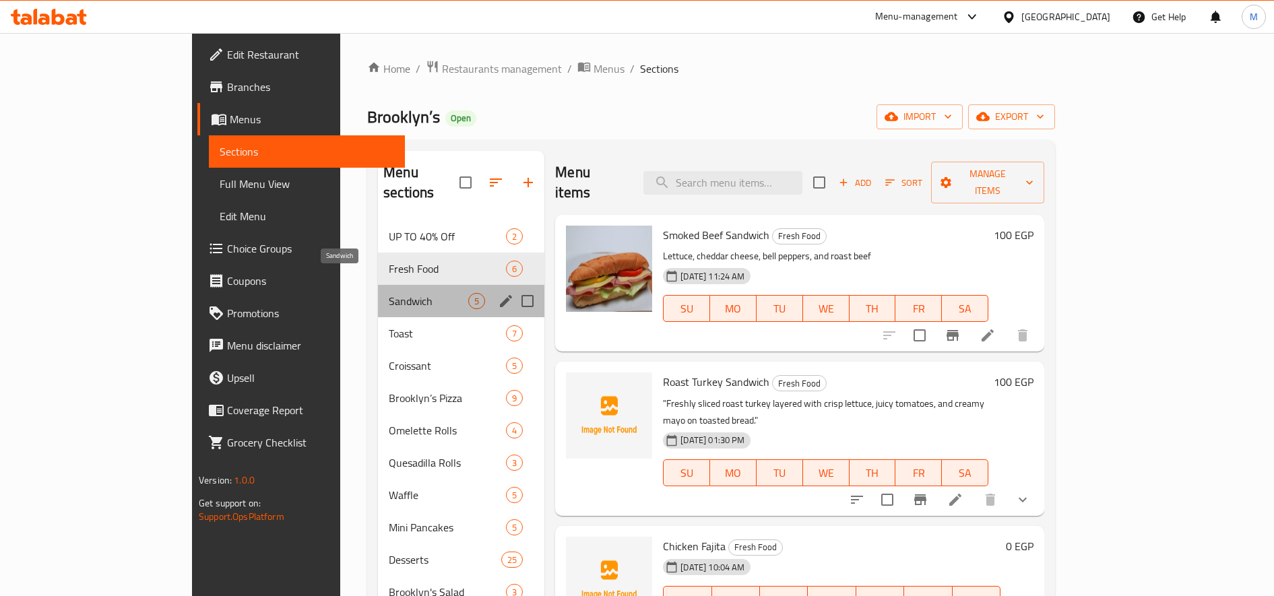
click at [389, 293] on span "Sandwich" at bounding box center [429, 301] width 80 height 16
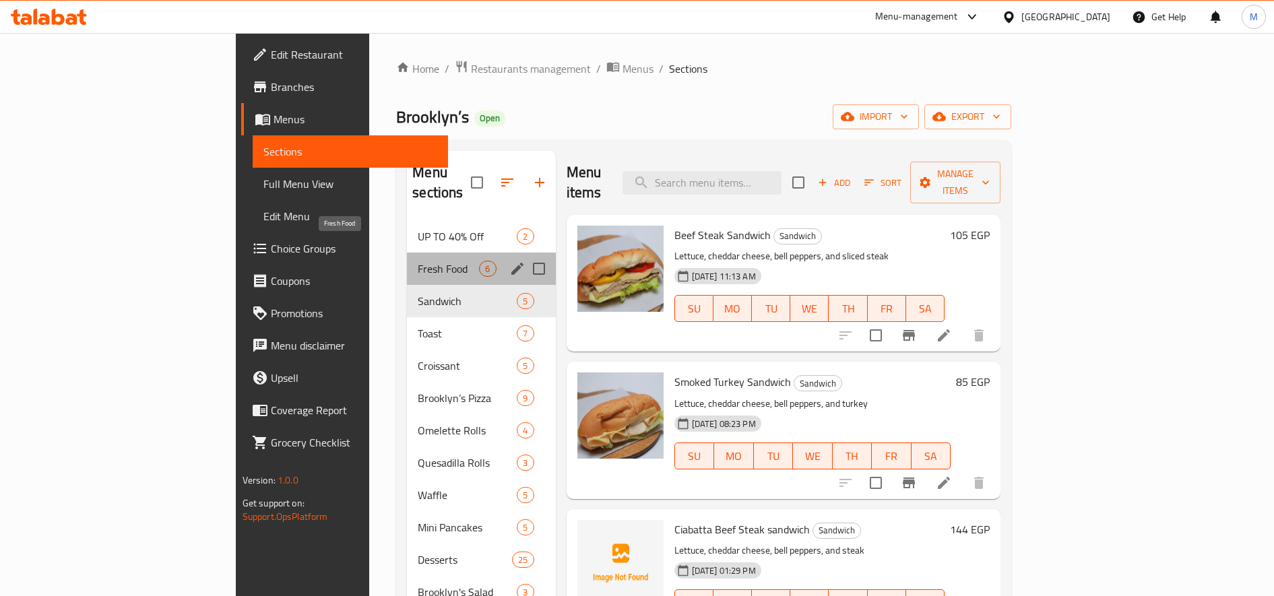
click at [418, 261] on span "Fresh Food" at bounding box center [448, 269] width 61 height 16
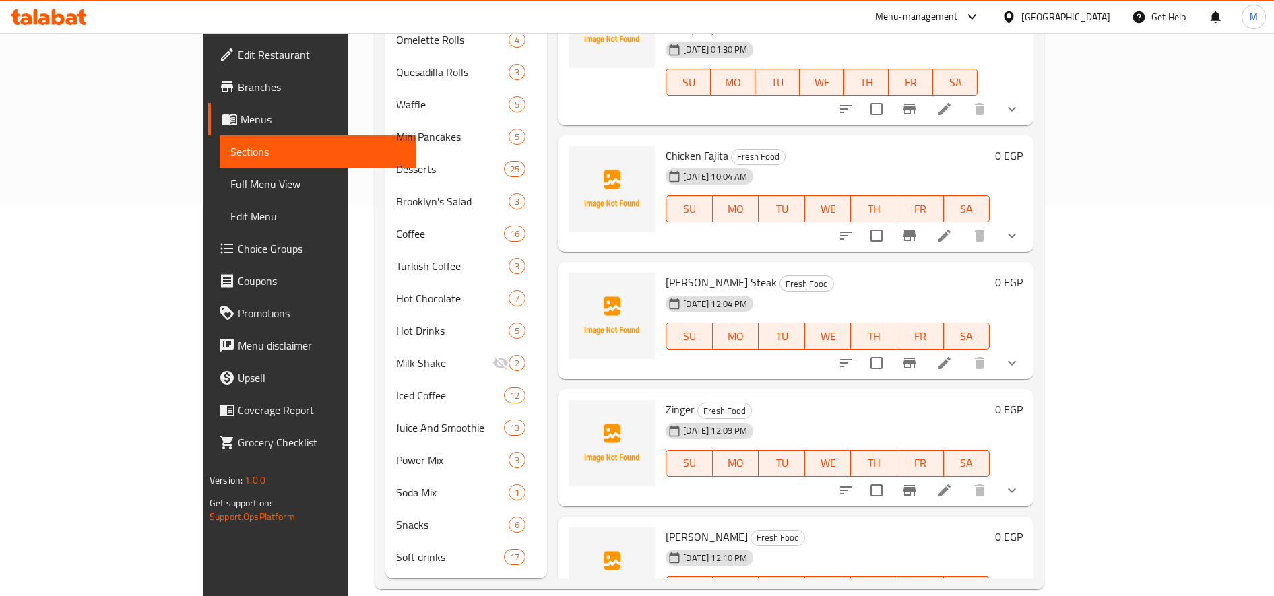
scroll to position [54, 0]
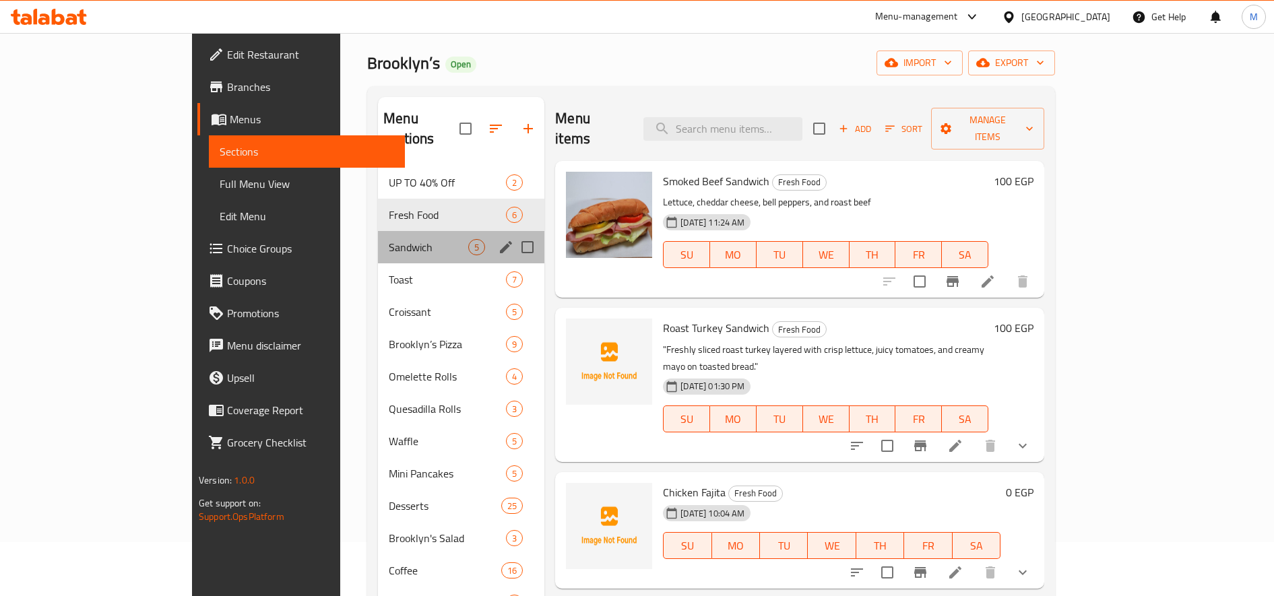
click at [378, 231] on div "Sandwich 5" at bounding box center [461, 247] width 166 height 32
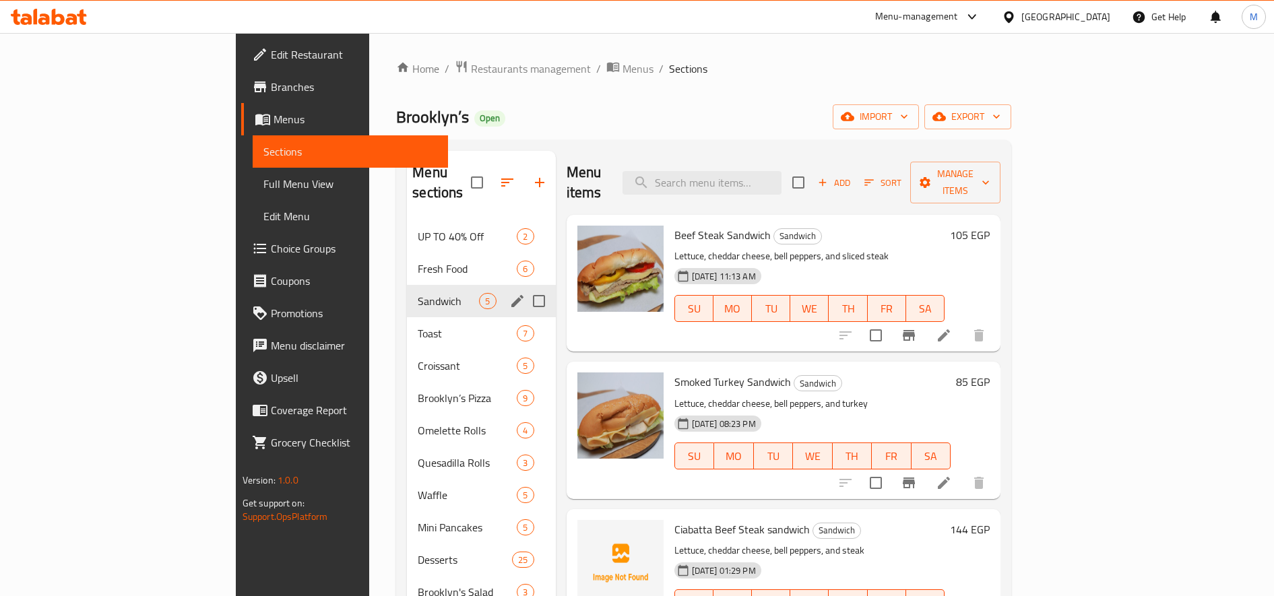
click at [418, 261] on span "Fresh Food" at bounding box center [467, 269] width 99 height 16
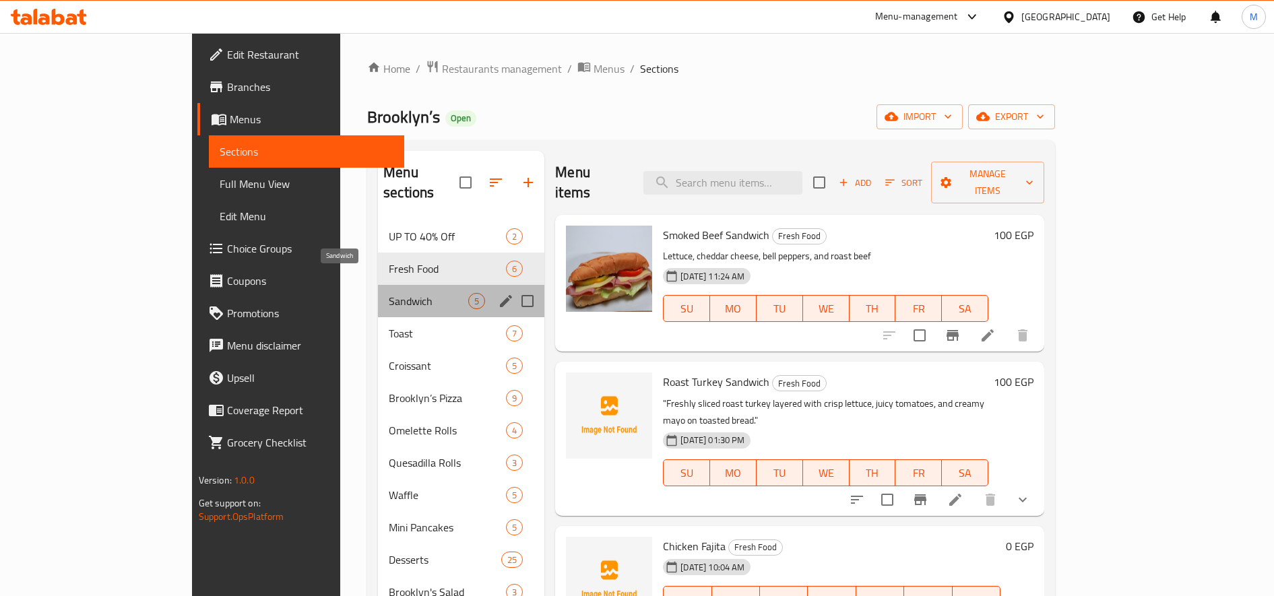
click at [389, 293] on span "Sandwich" at bounding box center [429, 301] width 80 height 16
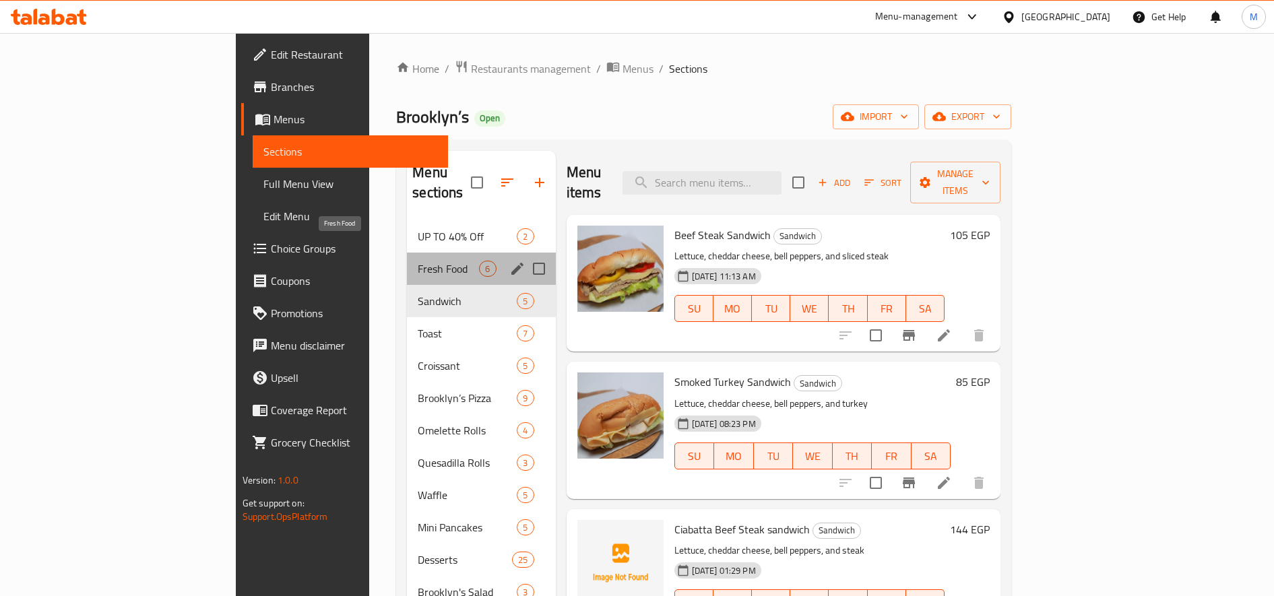
click at [418, 261] on span "Fresh Food" at bounding box center [448, 269] width 61 height 16
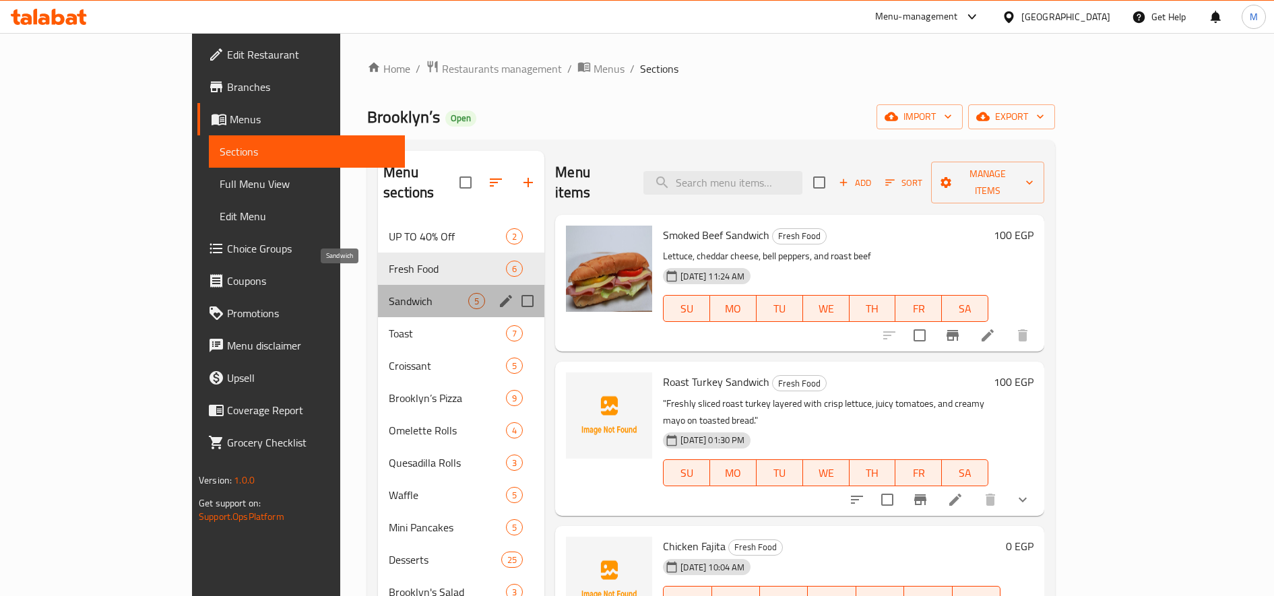
click at [389, 293] on span "Sandwich" at bounding box center [429, 301] width 80 height 16
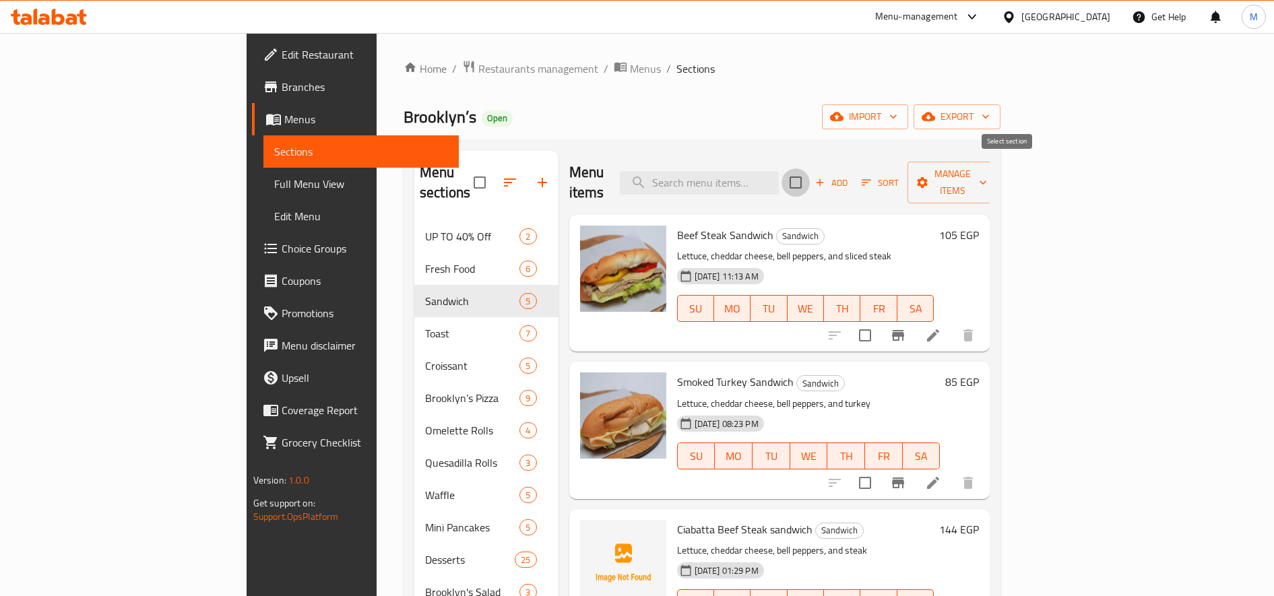
click at [810, 172] on input "checkbox" at bounding box center [796, 182] width 28 height 28
checkbox input "true"
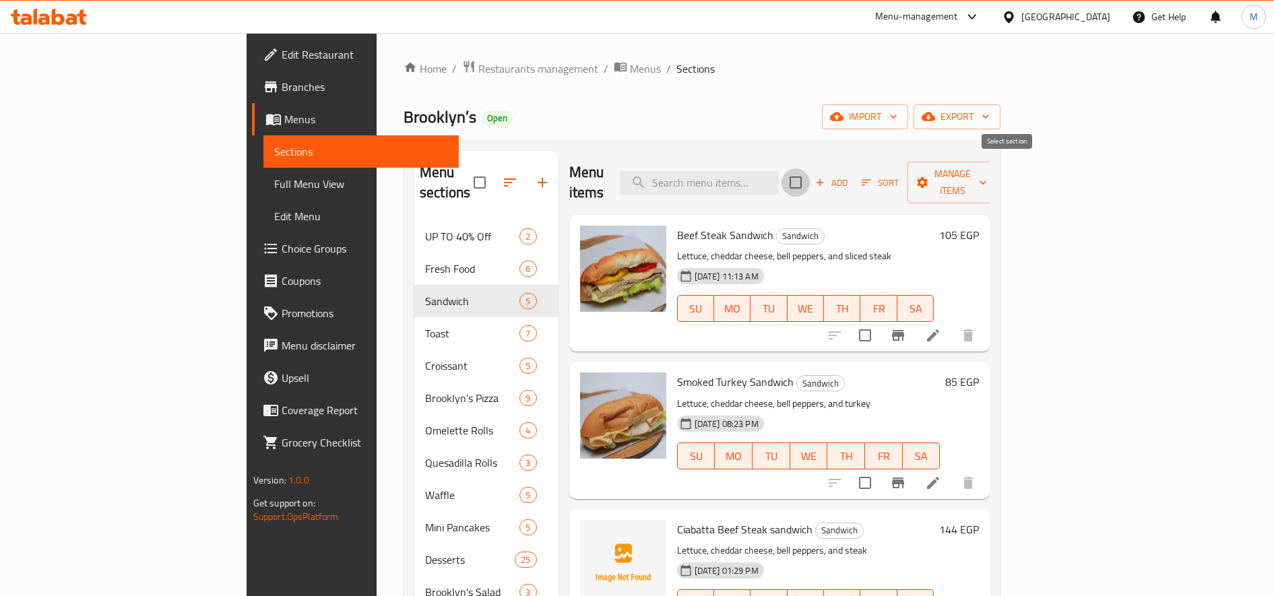
checkbox input "true"
click at [987, 179] on span "Manage items" at bounding box center [952, 183] width 69 height 34
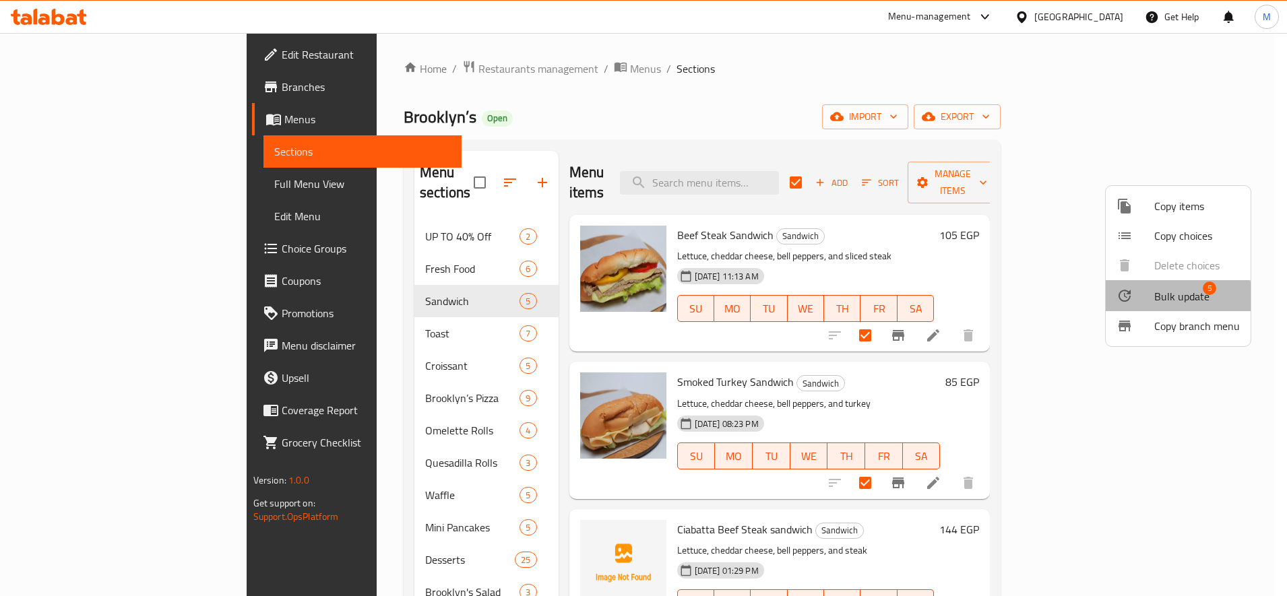
click at [1162, 298] on span "Bulk update" at bounding box center [1181, 296] width 55 height 16
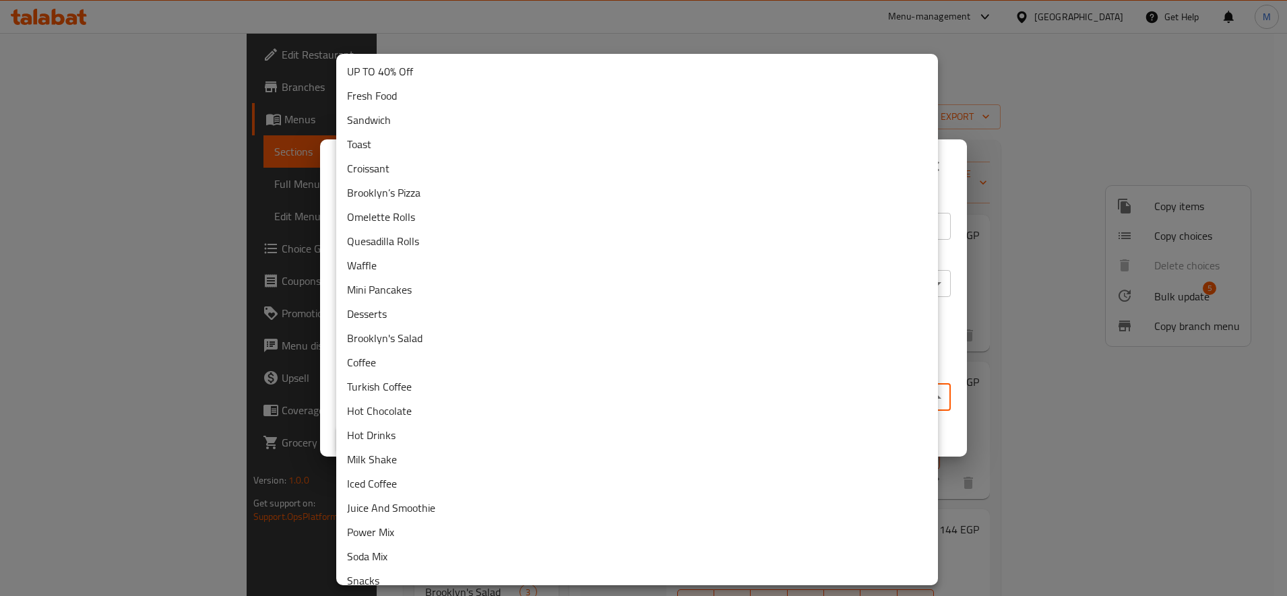
click at [637, 394] on body "​ Menu-management [GEOGRAPHIC_DATA] Get Help M Edit Restaurant Branches Menus S…" at bounding box center [643, 314] width 1287 height 563
click at [456, 95] on li "Fresh Food" at bounding box center [637, 96] width 602 height 24
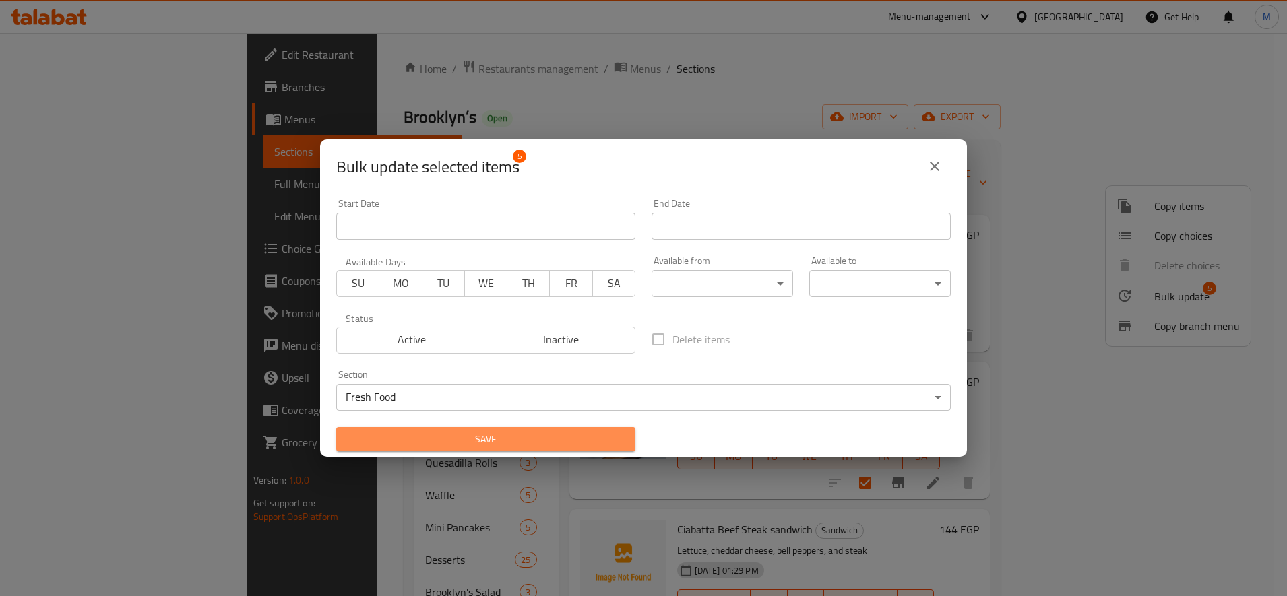
click at [565, 438] on span "Save" at bounding box center [486, 439] width 278 height 17
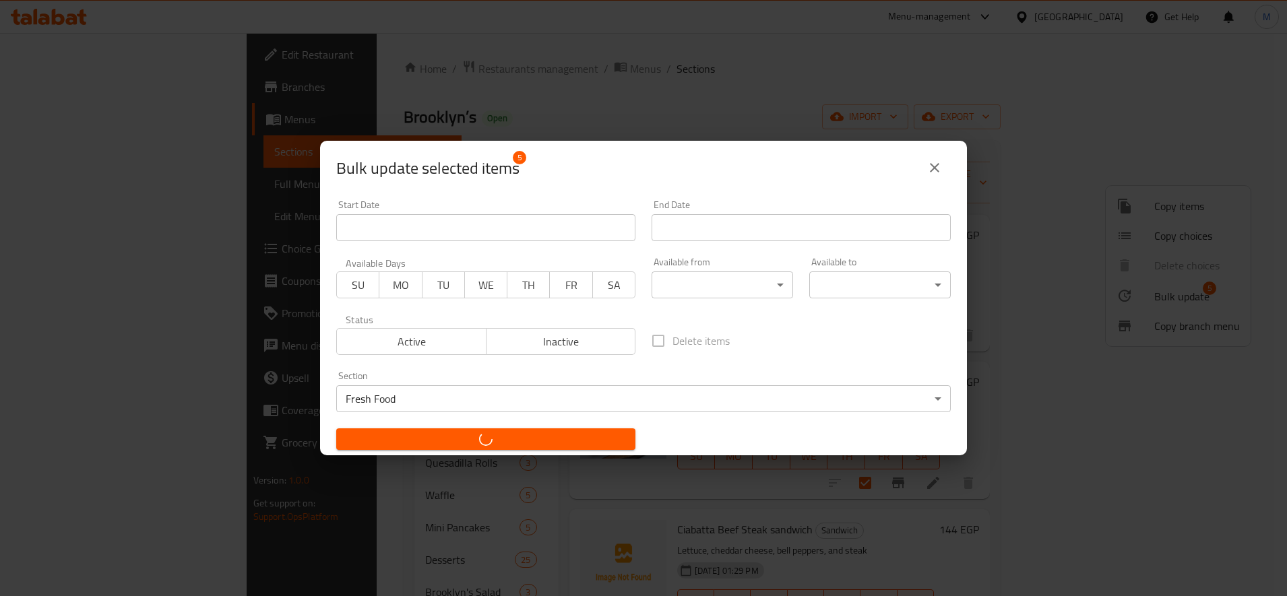
checkbox input "false"
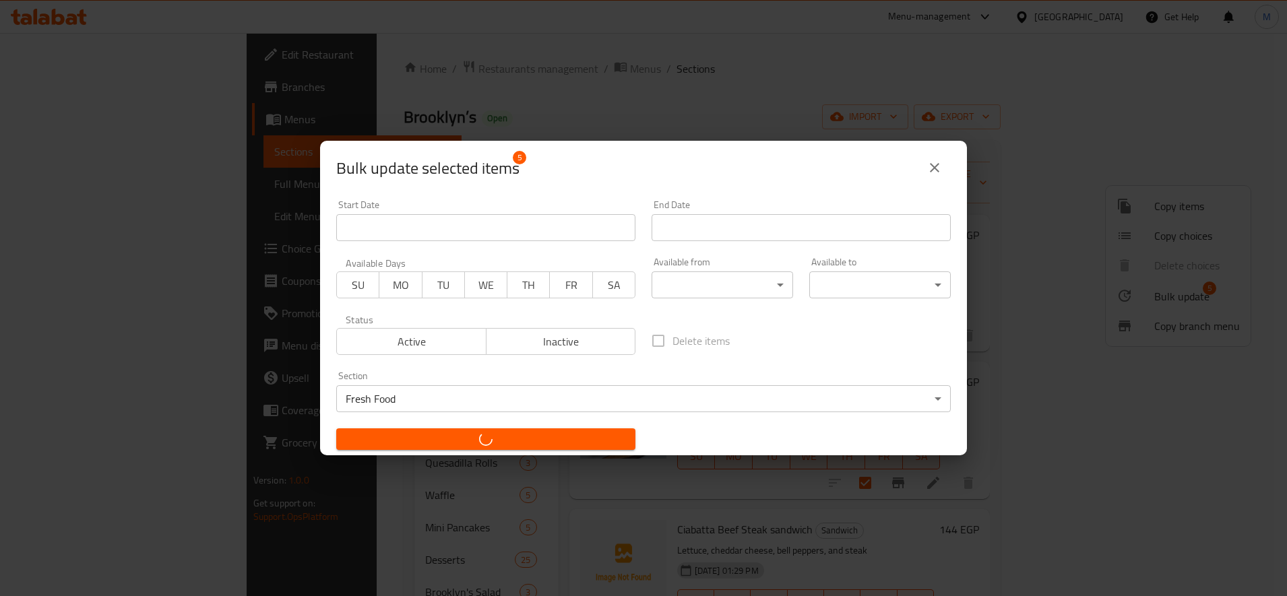
checkbox input "false"
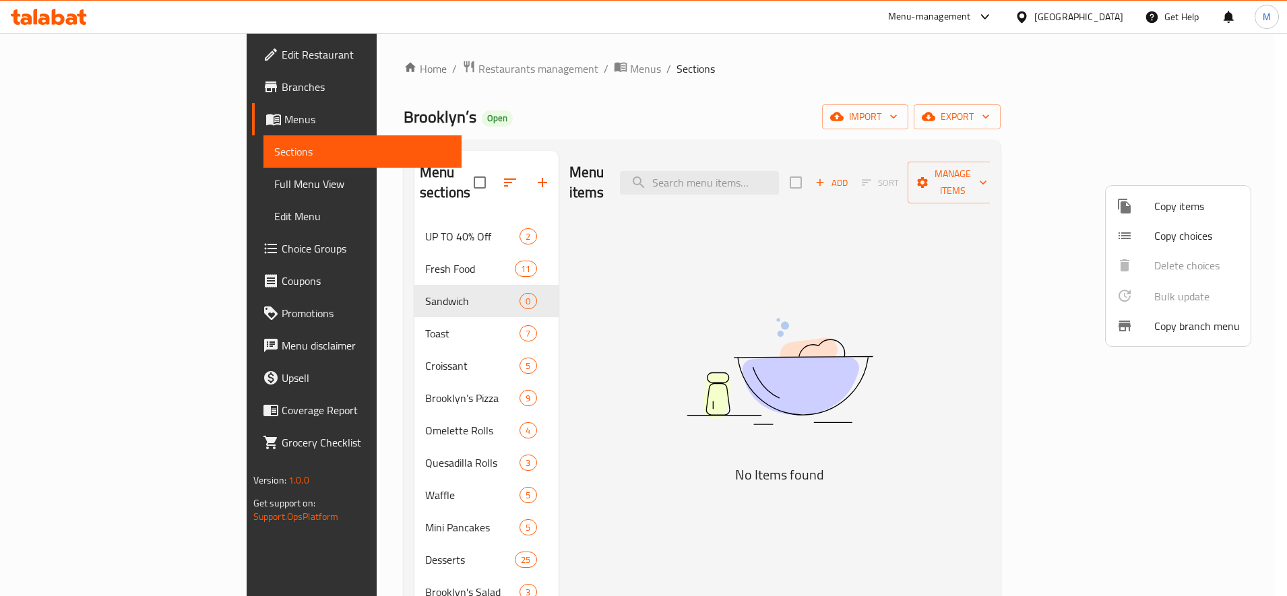
click at [310, 314] on div at bounding box center [643, 298] width 1287 height 596
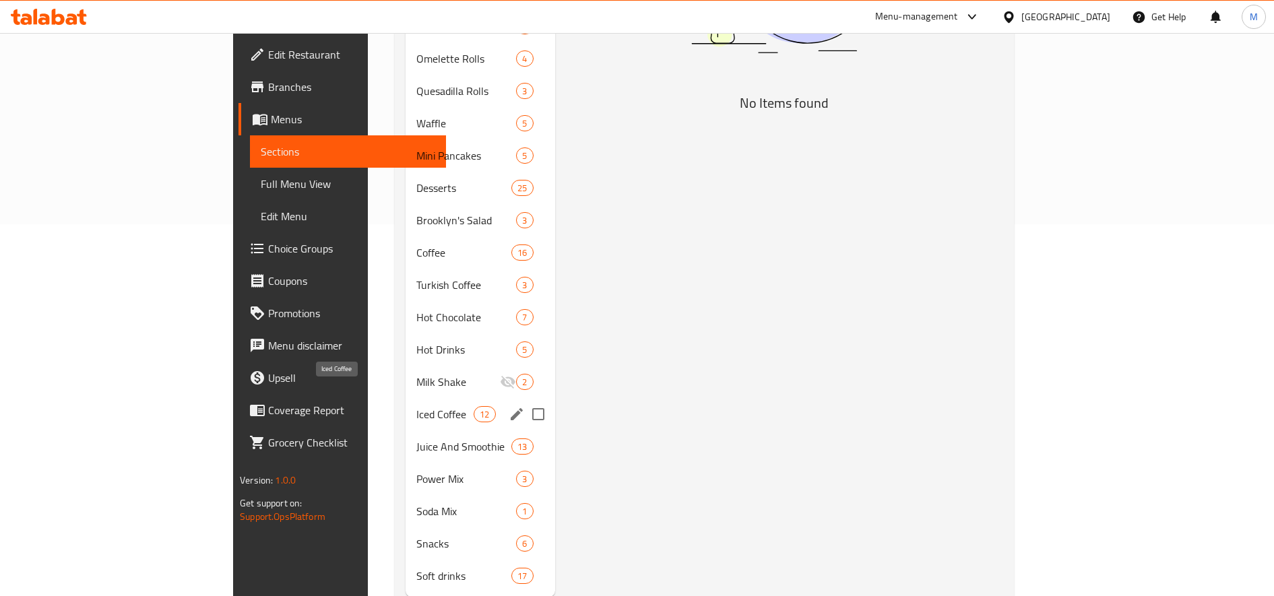
scroll to position [391, 0]
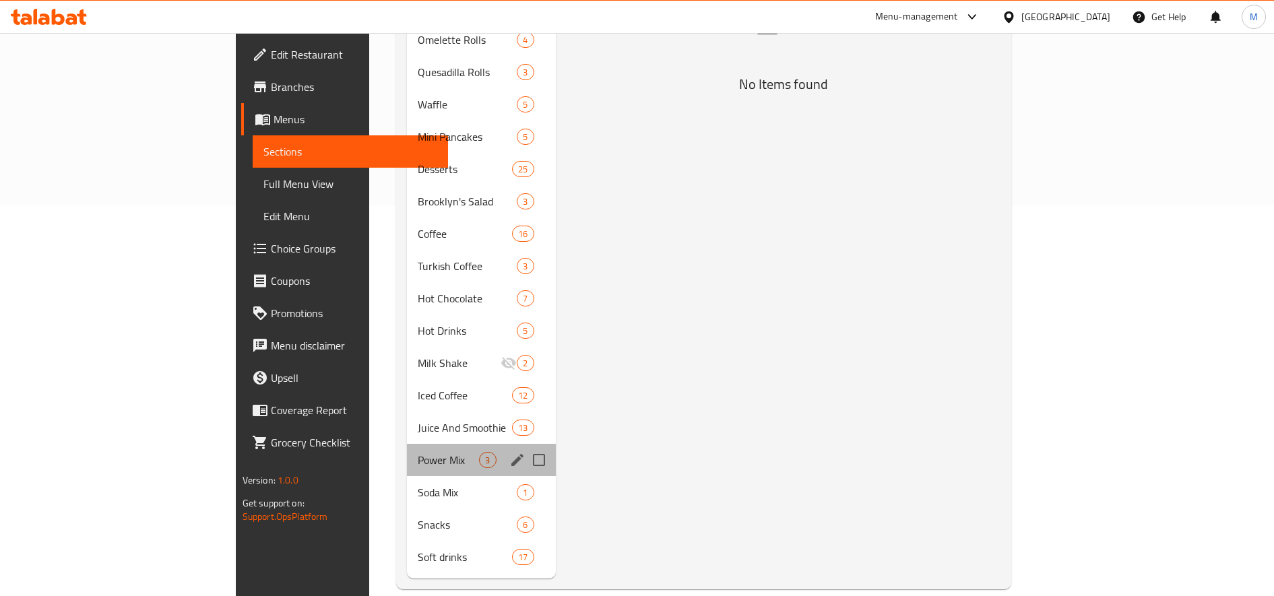
click at [407, 444] on div "Power Mix 3" at bounding box center [481, 460] width 148 height 32
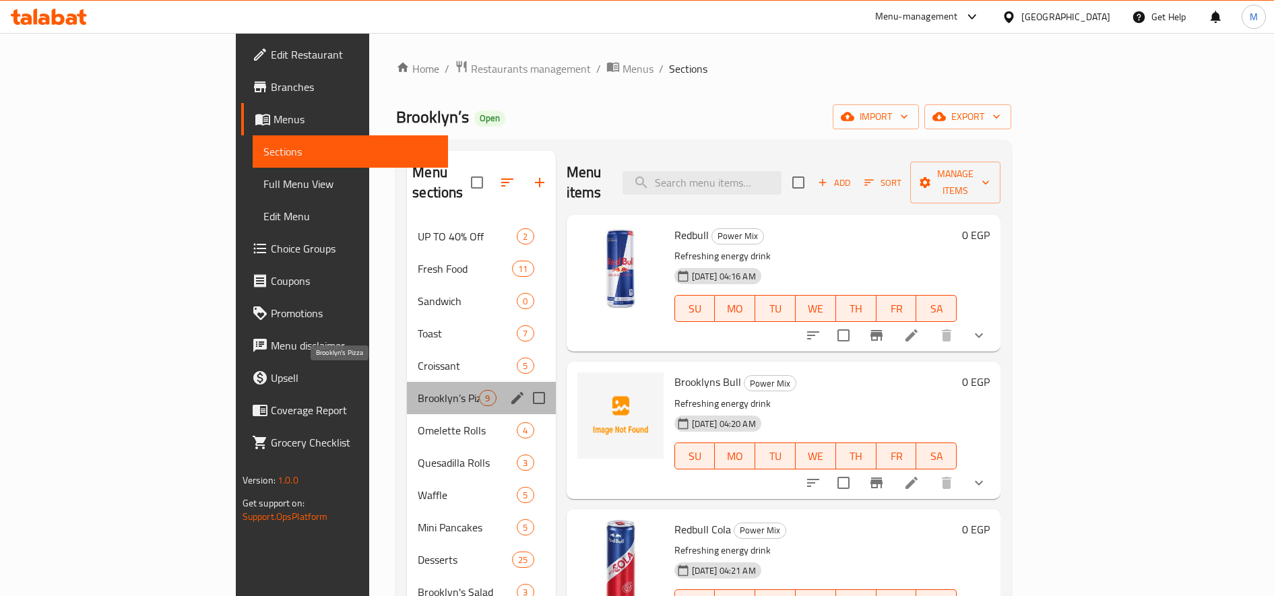
click at [418, 390] on span "Brooklyn’s Pizza" at bounding box center [448, 398] width 61 height 16
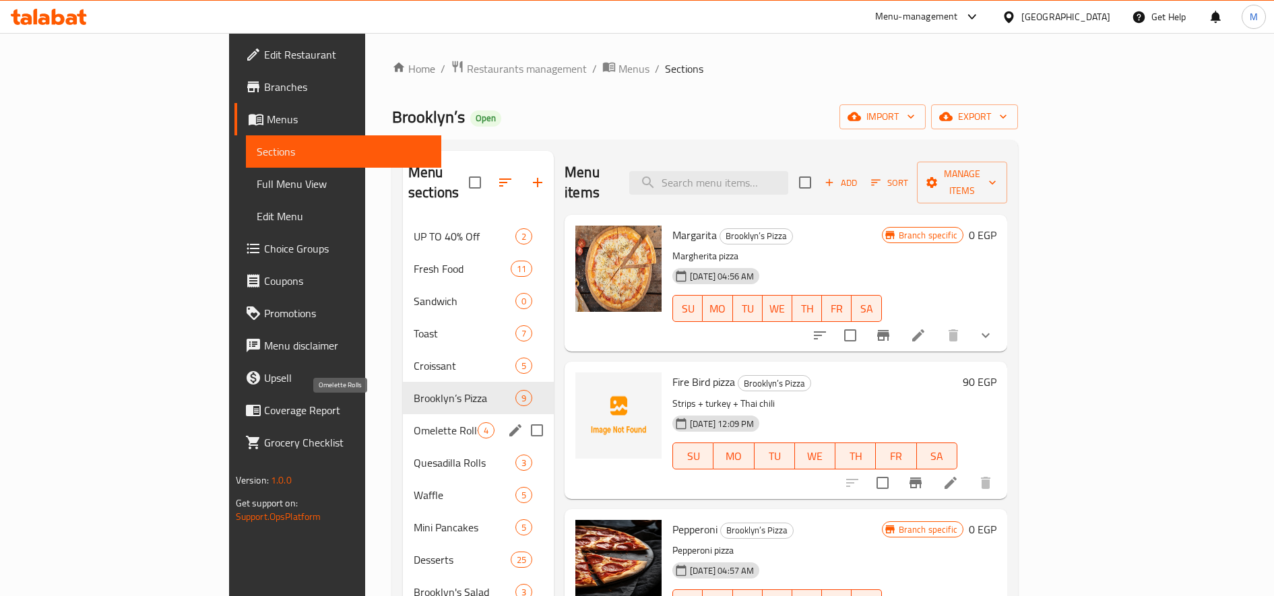
click at [414, 422] on span "Omelette Rolls" at bounding box center [446, 430] width 64 height 16
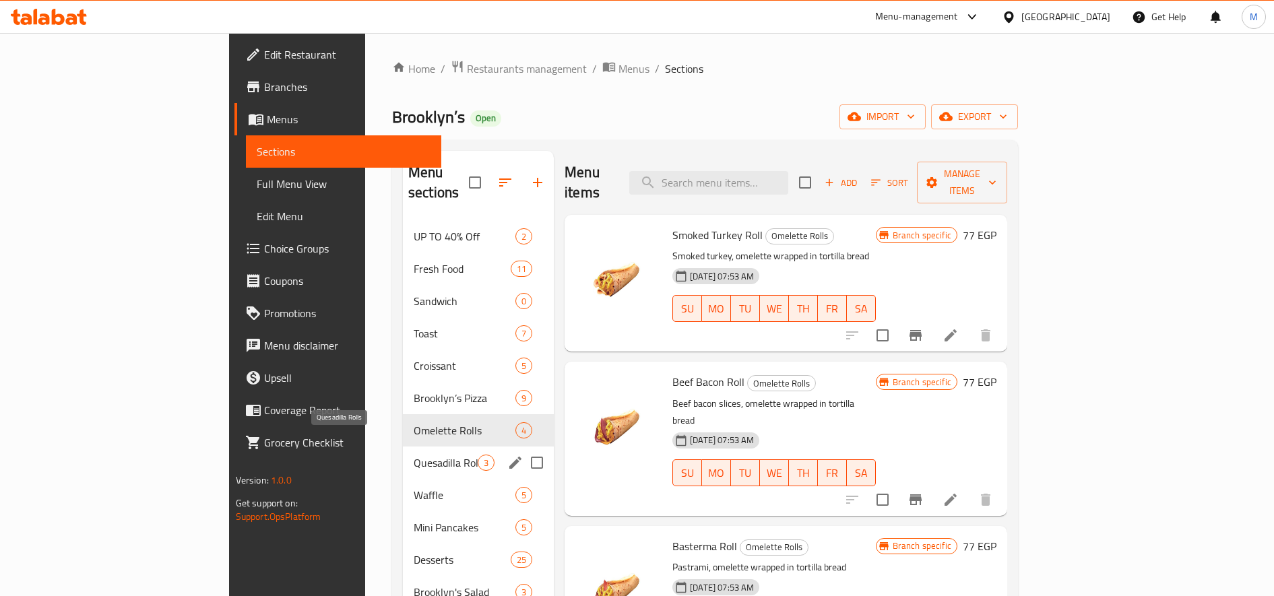
click at [414, 455] on span "Quesadilla Rolls" at bounding box center [446, 463] width 64 height 16
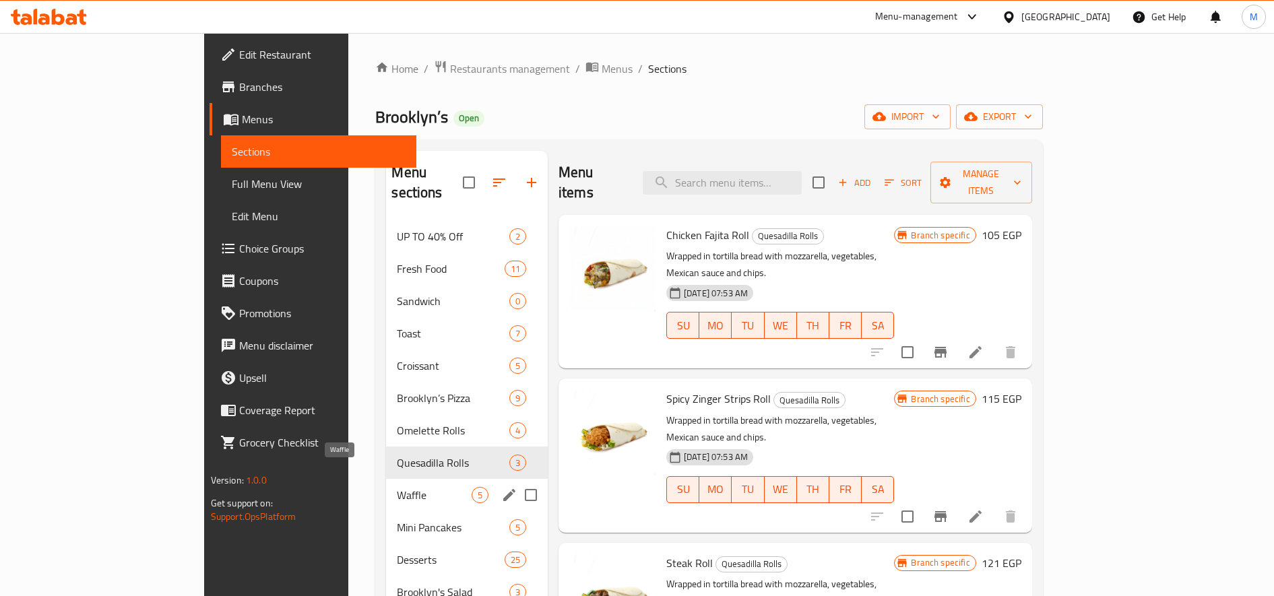
click at [397, 487] on span "Waffle" at bounding box center [434, 495] width 74 height 16
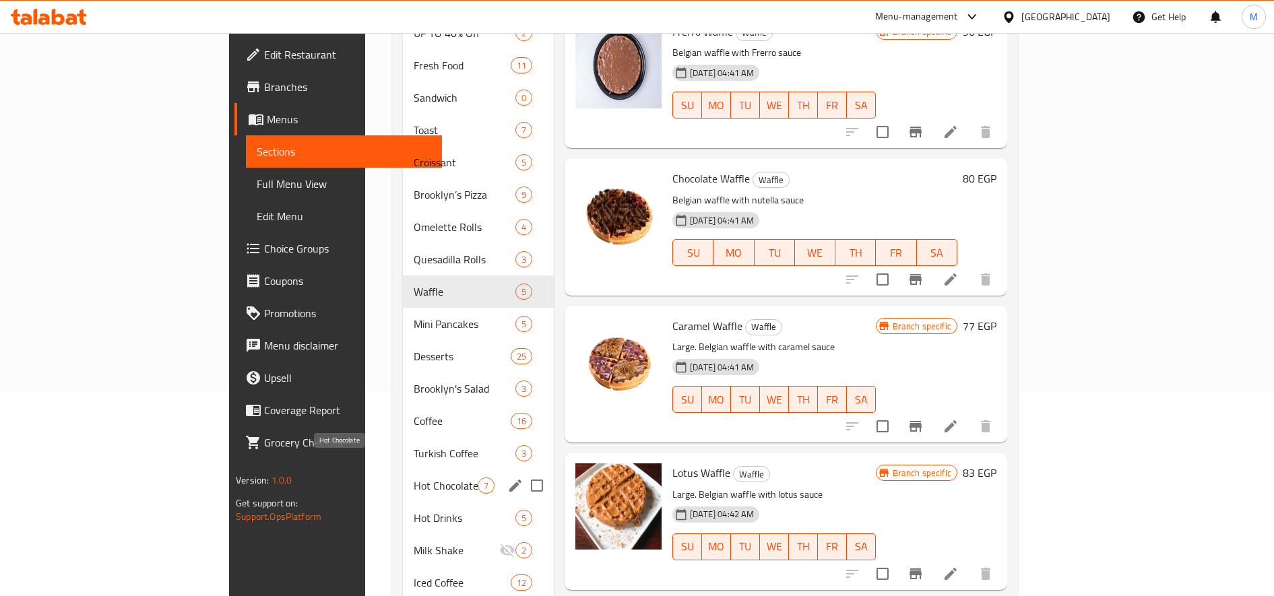
scroll to position [224, 0]
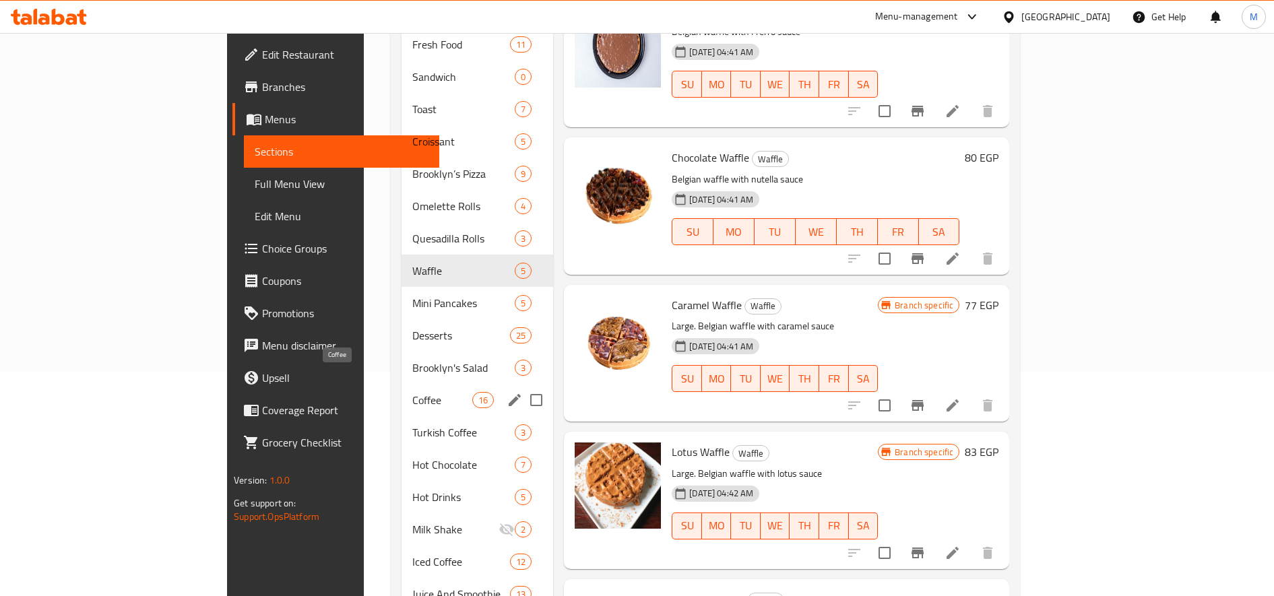
click at [412, 392] on span "Coffee" at bounding box center [442, 400] width 60 height 16
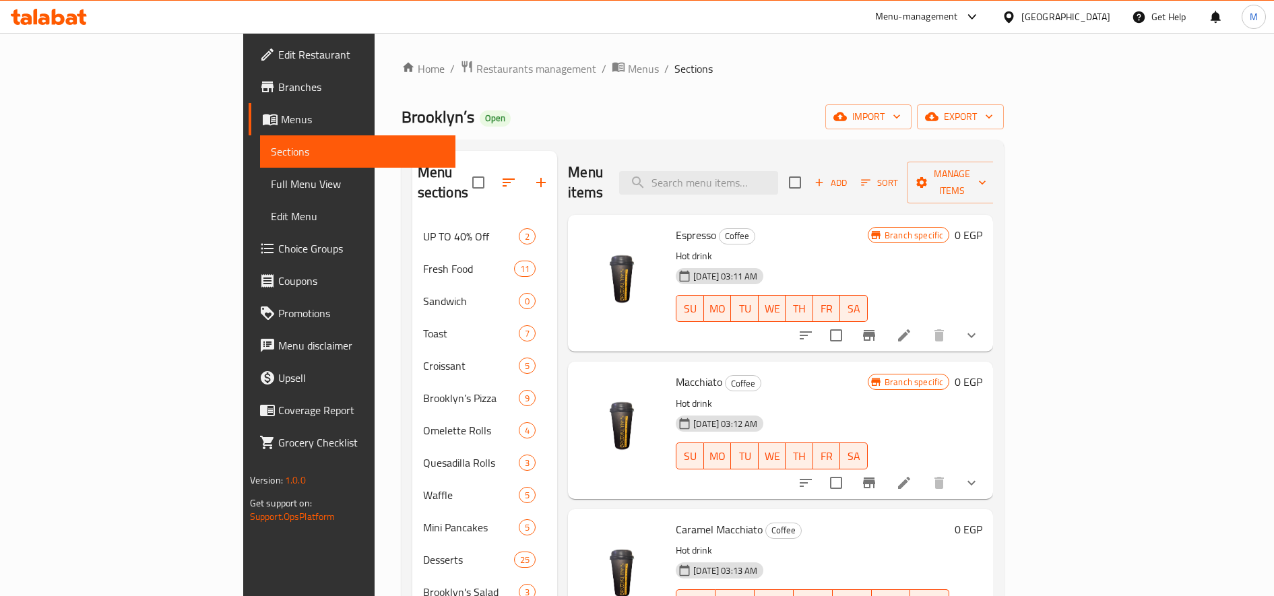
click at [988, 324] on button "show more" at bounding box center [971, 335] width 32 height 32
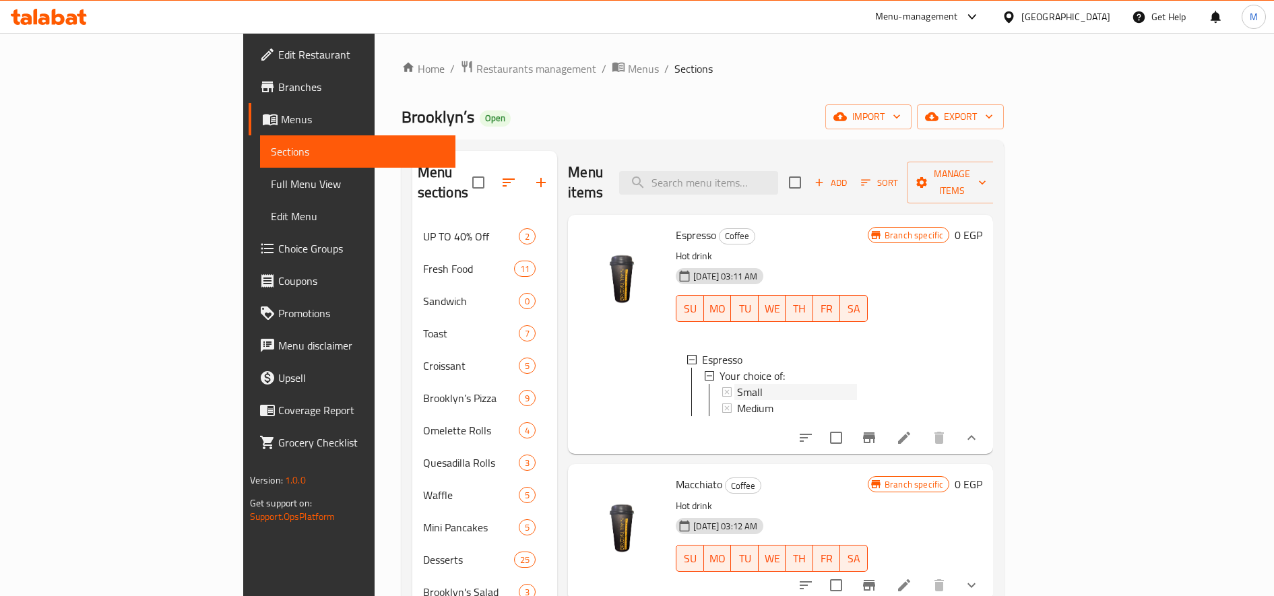
click at [737, 384] on div "Small" at bounding box center [797, 392] width 120 height 16
click at [737, 400] on span "Medium" at bounding box center [755, 408] width 36 height 16
click at [278, 249] on span "Choice Groups" at bounding box center [361, 249] width 167 height 16
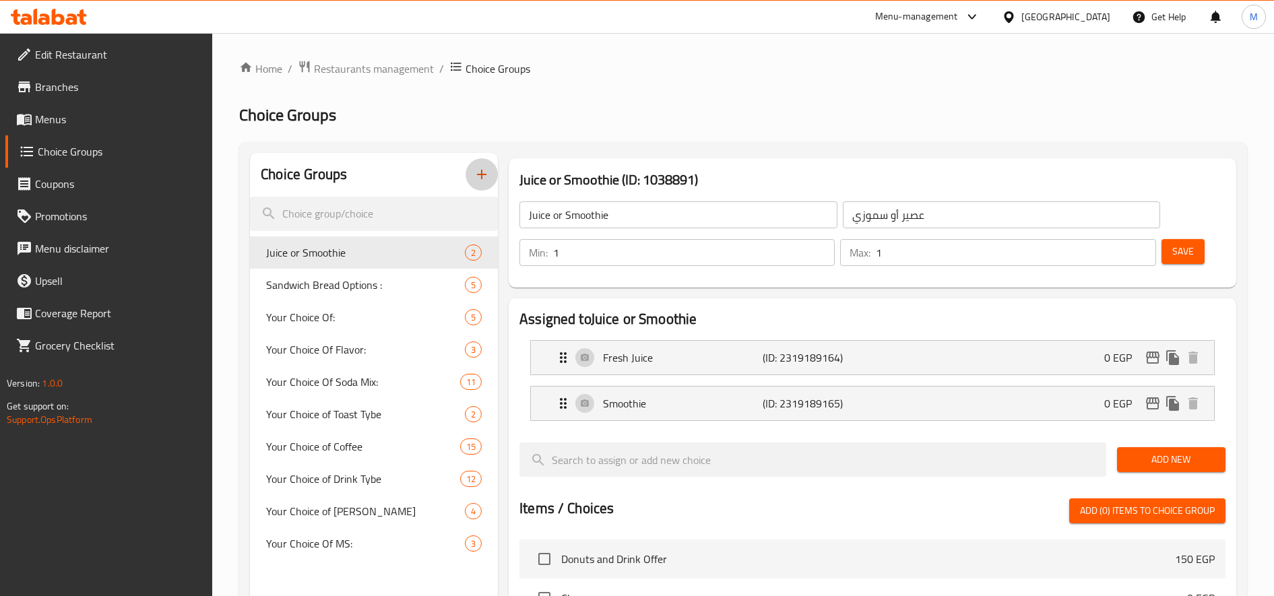
click at [478, 165] on button "button" at bounding box center [482, 174] width 32 height 32
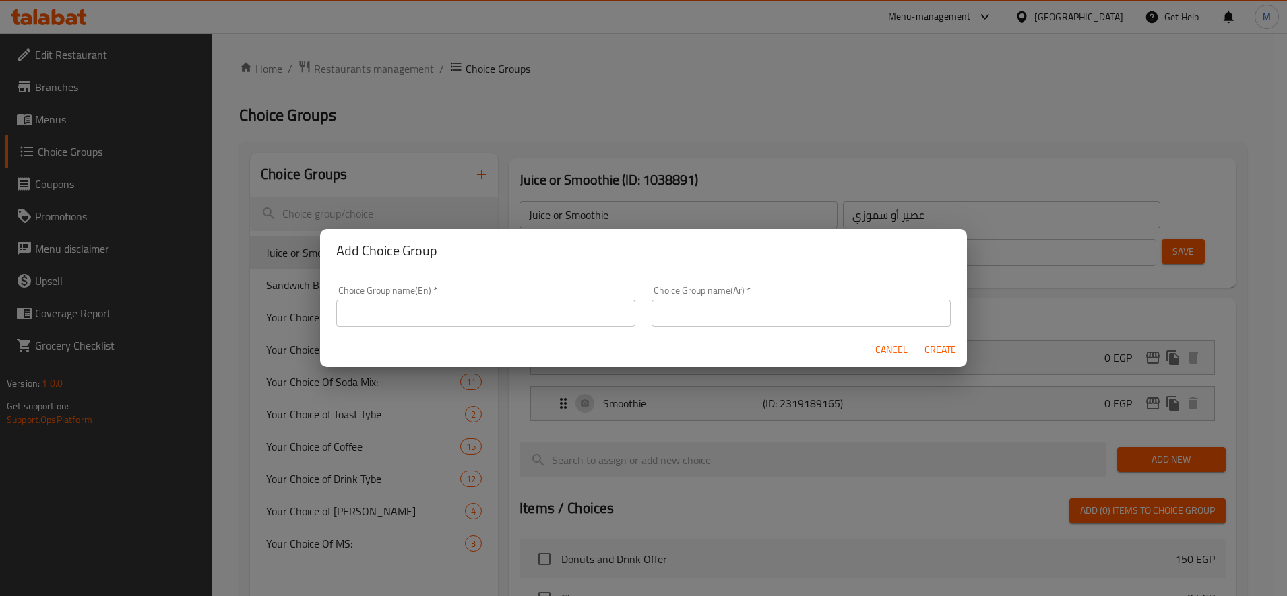
click at [443, 296] on div "Choice Group name(En)   * Choice Group name(En) *" at bounding box center [485, 306] width 299 height 41
click at [438, 309] on input "text" at bounding box center [485, 313] width 299 height 27
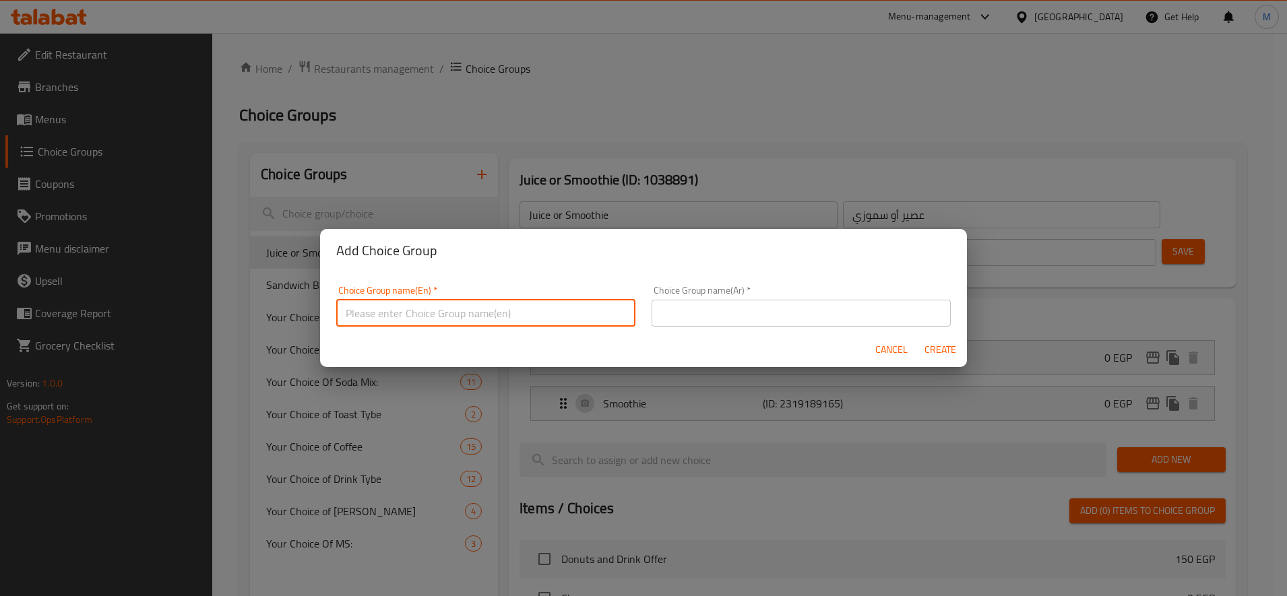
paste input "Add Flavor"
paste input "15 Gram"
click at [509, 309] on input "Add Flavor 15 Gram" at bounding box center [485, 313] width 299 height 27
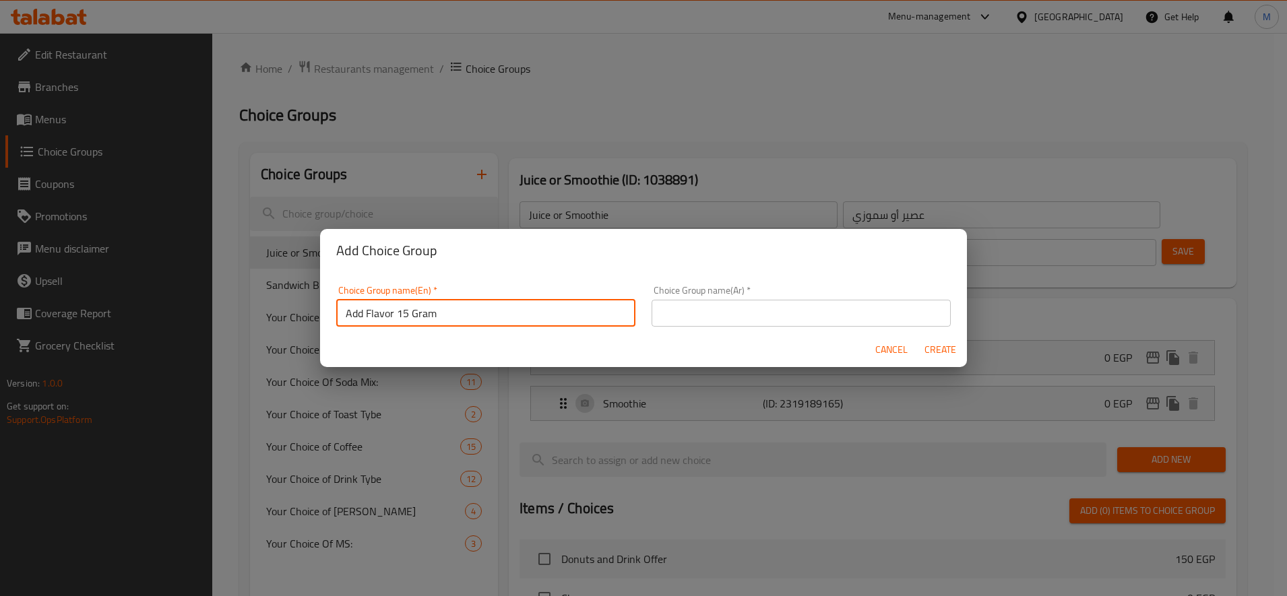
type input "Add Flavor 15 Gram"
click at [708, 309] on input "text" at bounding box center [801, 313] width 299 height 27
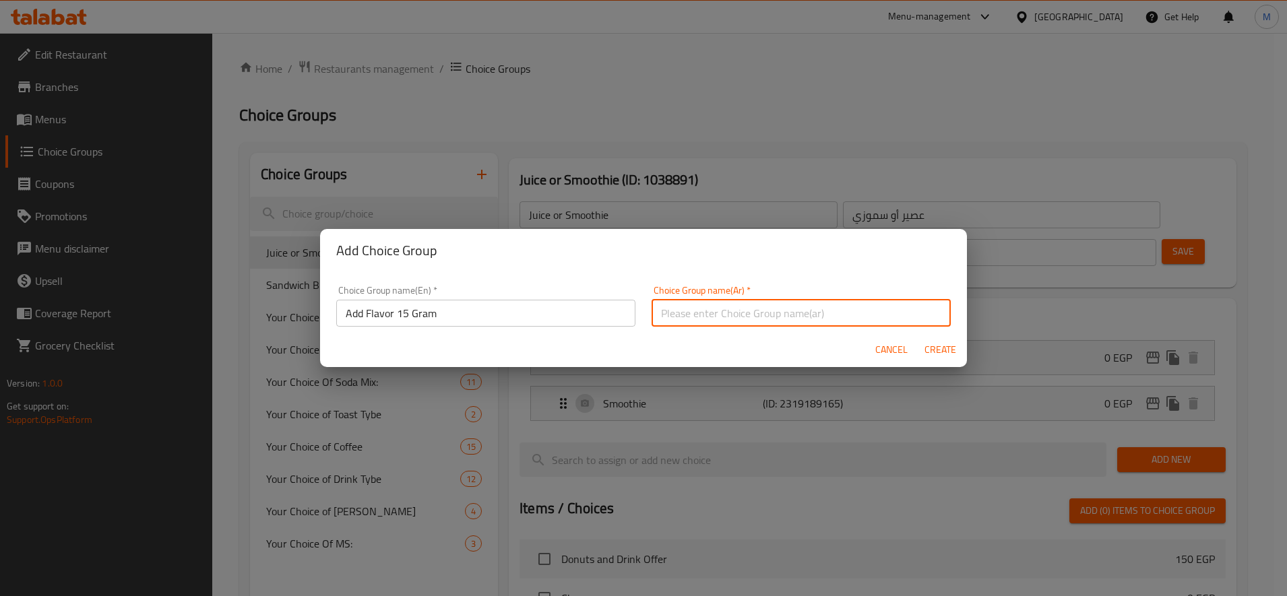
paste input "إضافة نكهة 15 جرام"
type input "إضافة نكهة 15 جرام"
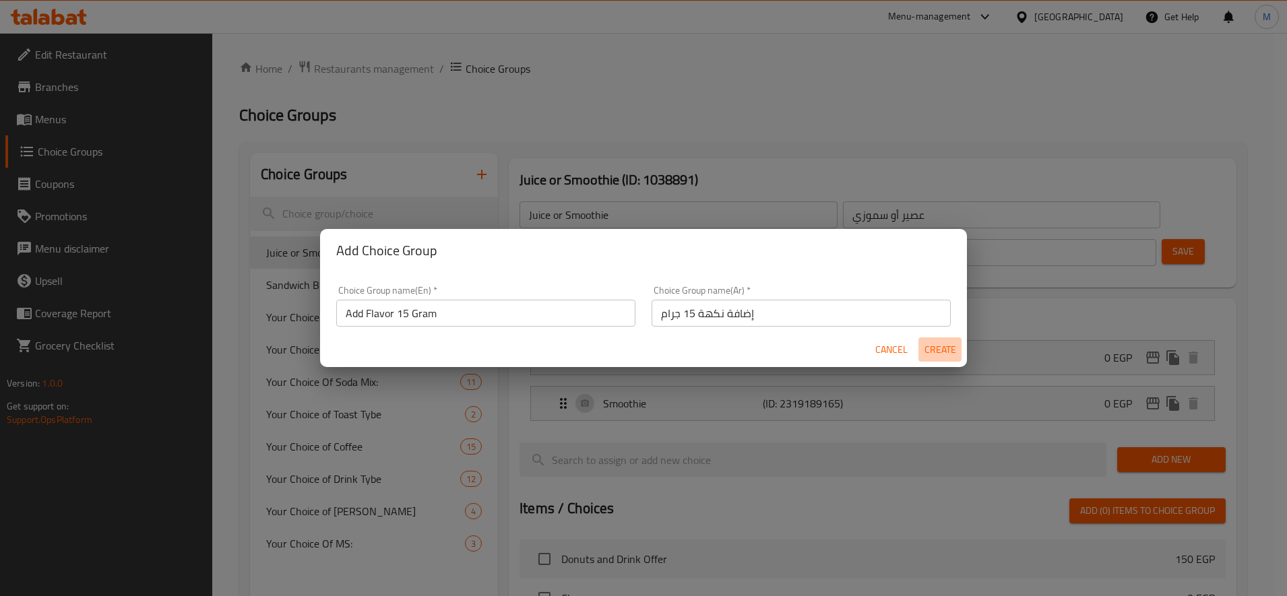
click at [943, 350] on span "Create" at bounding box center [940, 350] width 32 height 17
type input "Add Flavor 15 Gram"
type input "إضافة نكهة 15 جرام"
type input "0"
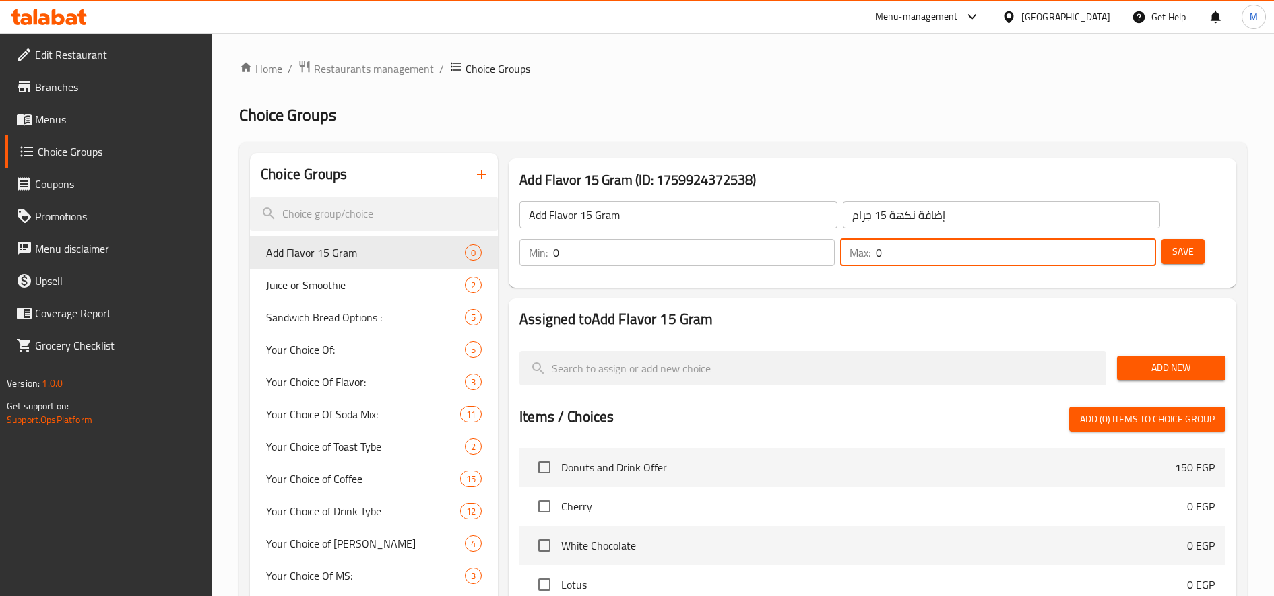
click at [1141, 253] on input "0" at bounding box center [1016, 252] width 280 height 27
type input "10"
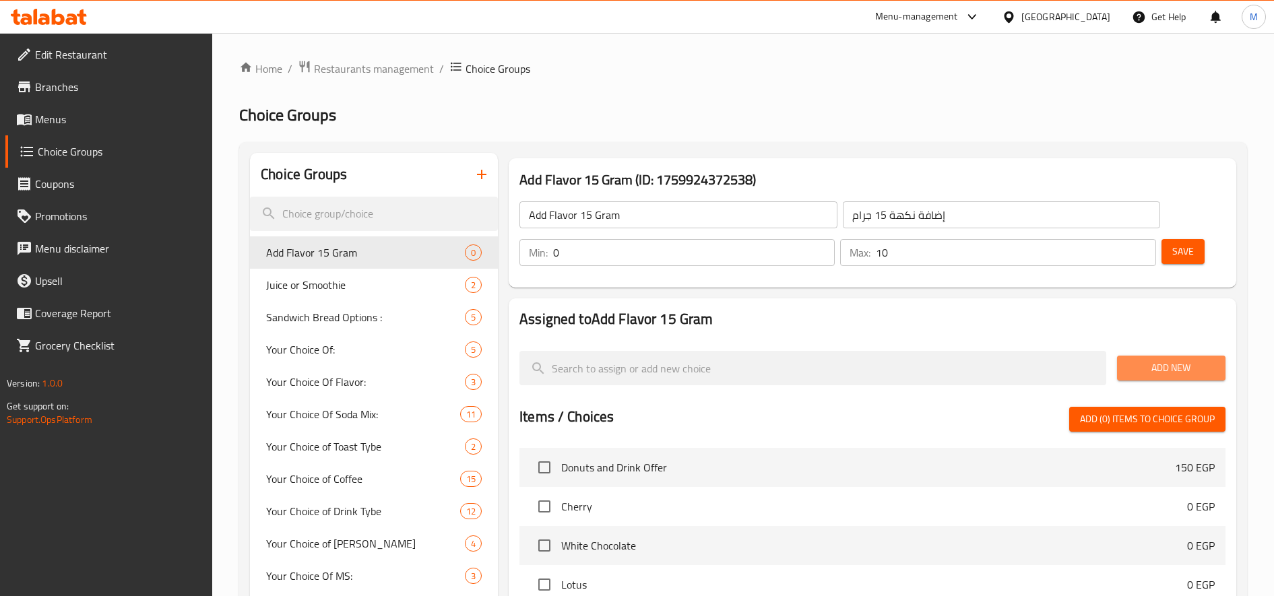
click at [1167, 375] on span "Add New" at bounding box center [1171, 368] width 87 height 17
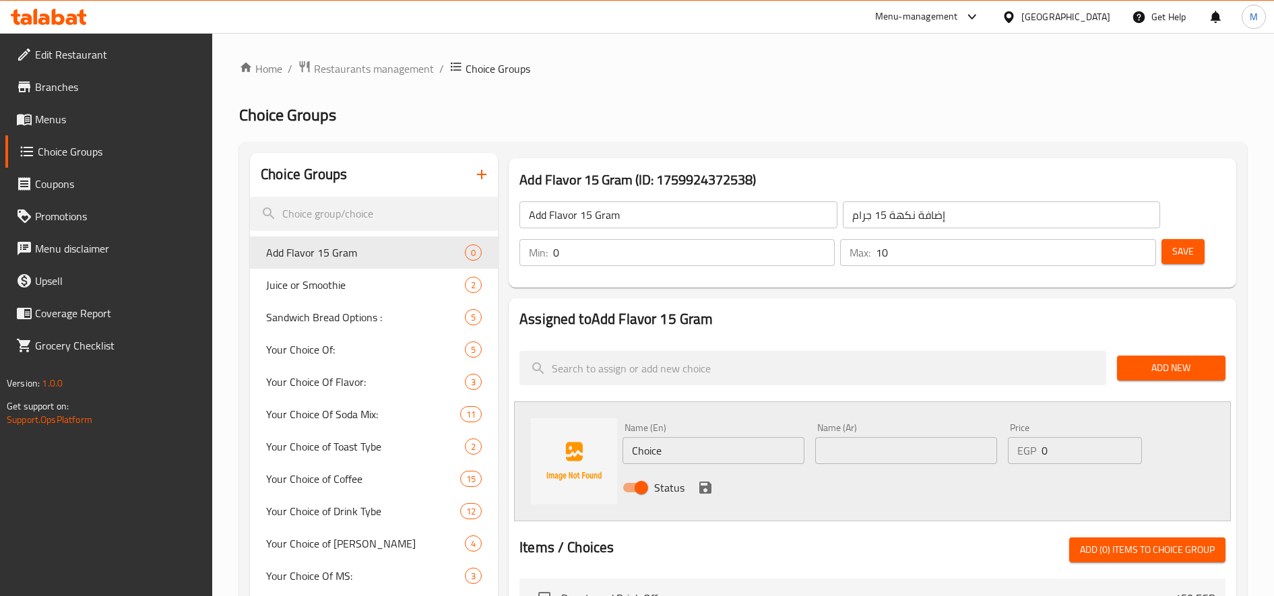
click at [686, 452] on input "Choice" at bounding box center [714, 450] width 182 height 27
paste input "hazelnut"
type input "hazelnut"
click at [846, 446] on input "text" at bounding box center [906, 450] width 182 height 27
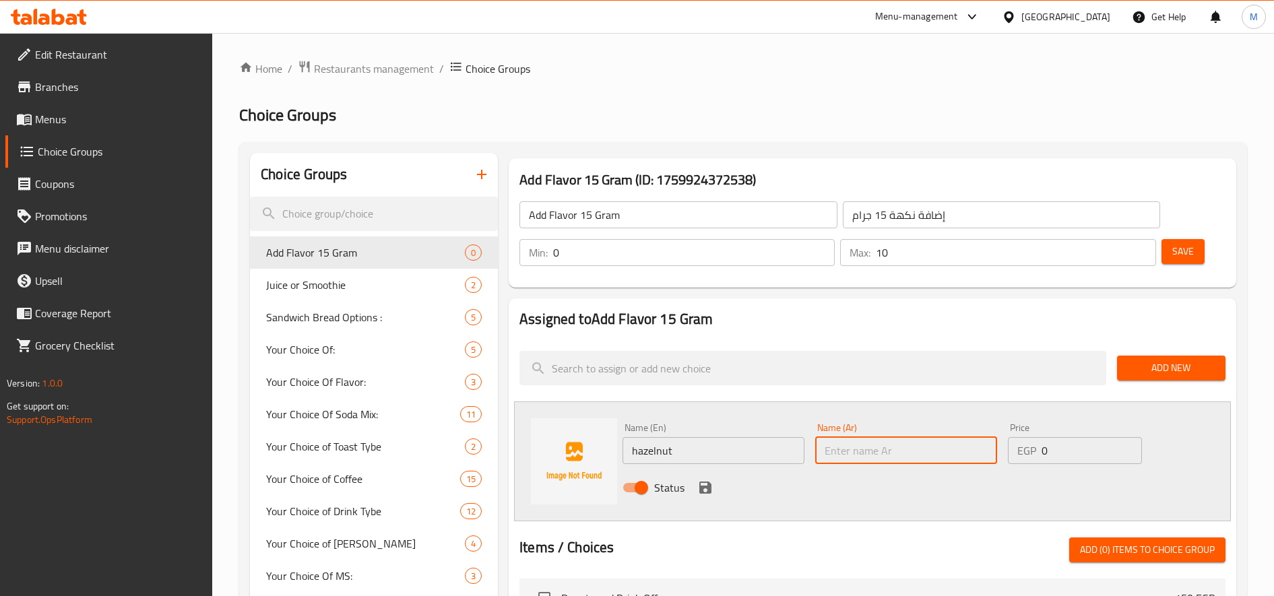
paste input "بندق"
type input "بندق"
click at [1055, 448] on input "0" at bounding box center [1092, 450] width 100 height 27
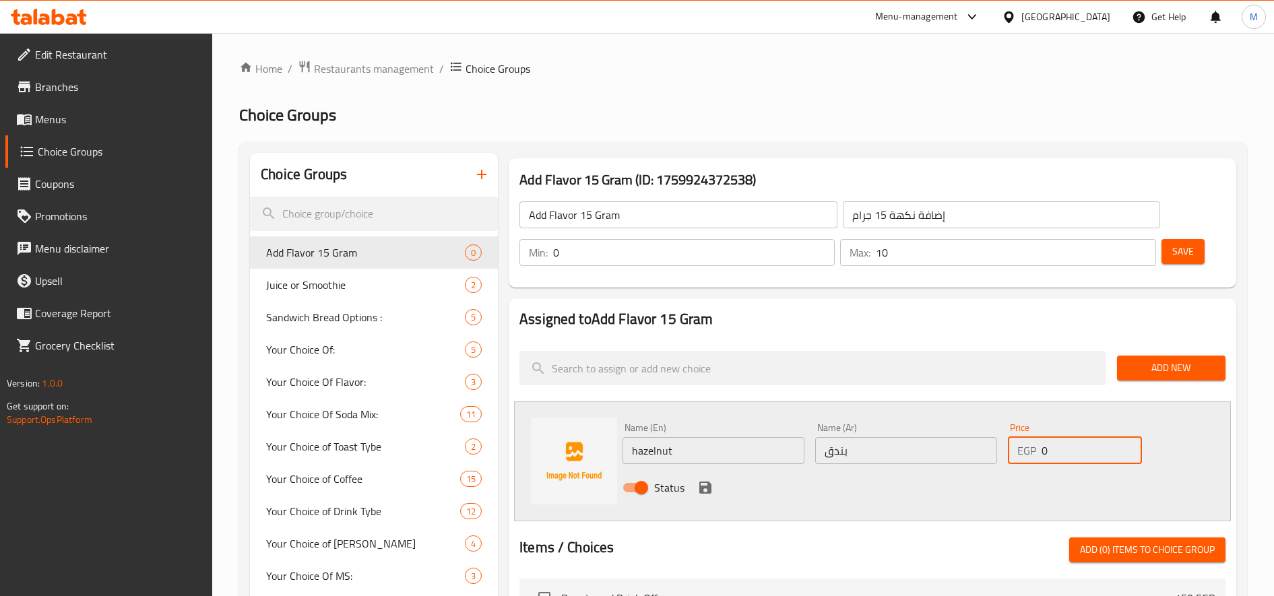
click at [1055, 448] on input "0" at bounding box center [1092, 450] width 100 height 27
paste input "number"
type input "15"
click at [701, 483] on icon "save" at bounding box center [705, 488] width 16 height 16
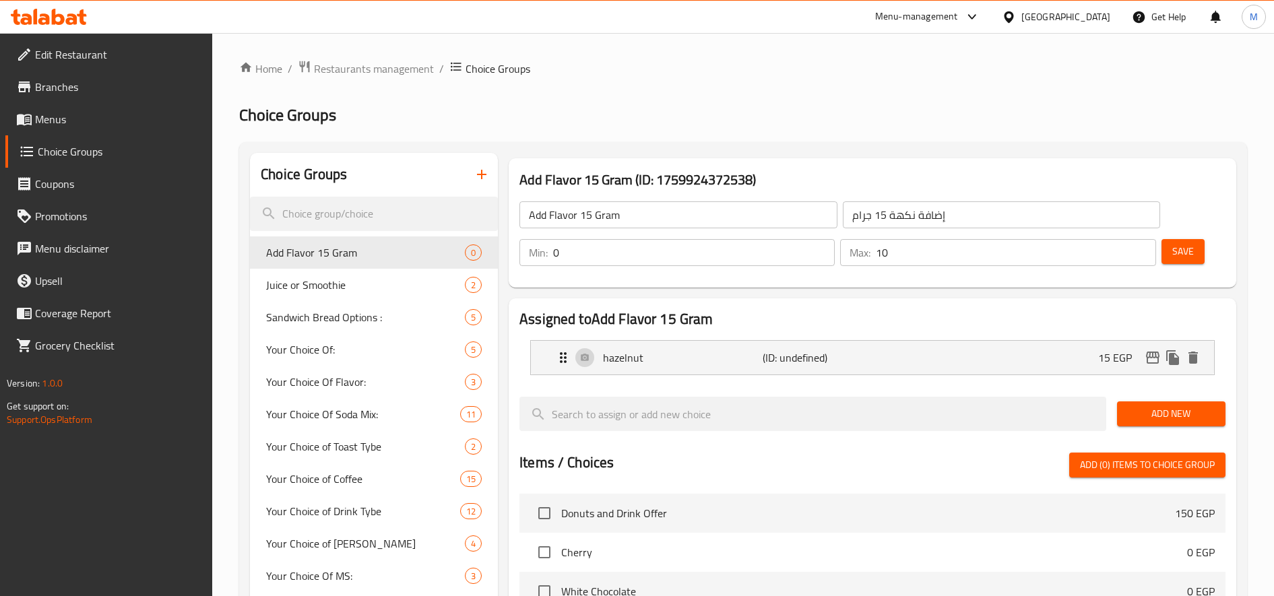
click at [1162, 413] on span "Add New" at bounding box center [1171, 414] width 87 height 17
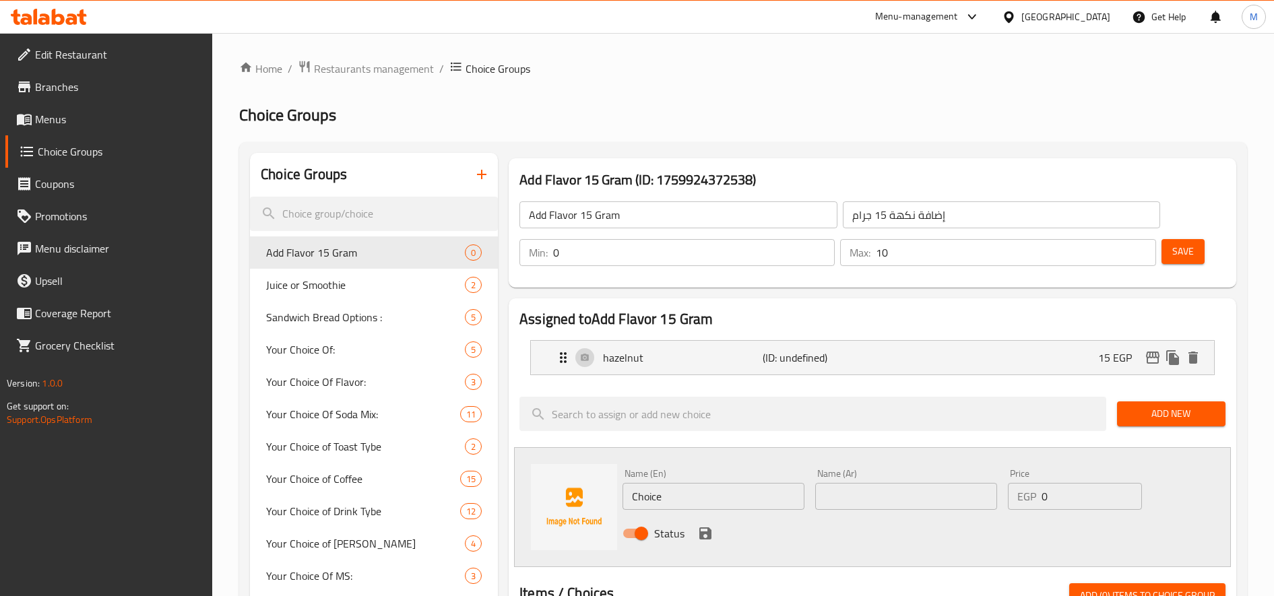
click at [667, 497] on input "Choice" at bounding box center [714, 496] width 182 height 27
paste input "vanilla"
type input "vanilla"
click at [926, 483] on input "text" at bounding box center [906, 496] width 182 height 27
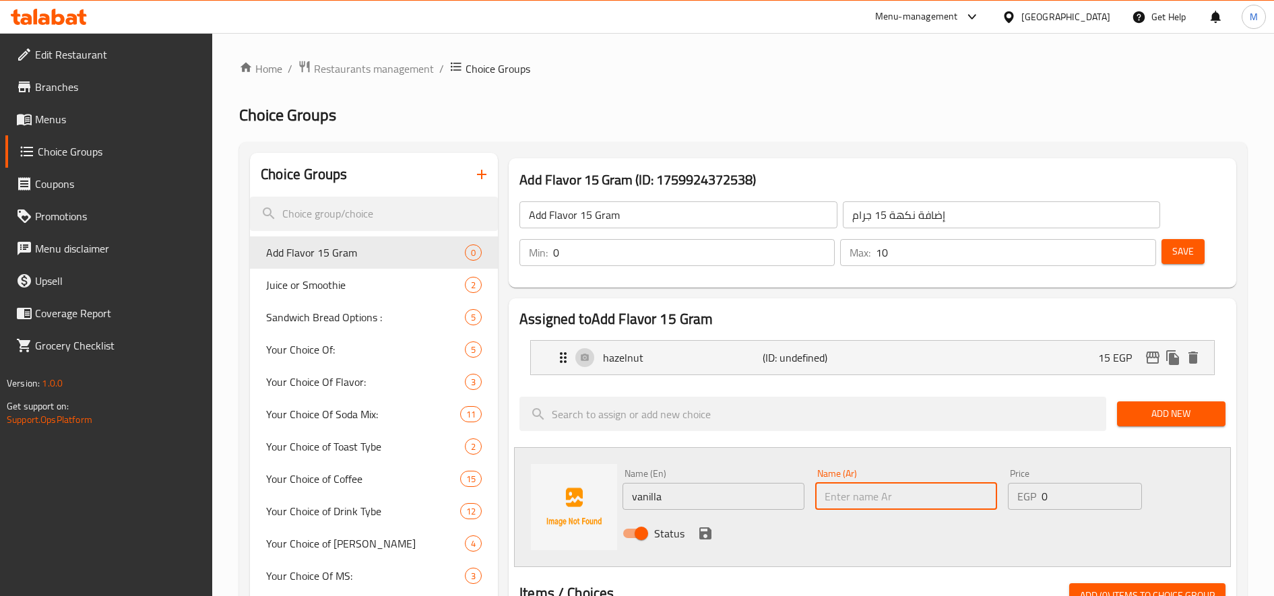
paste input "فانيليا"
type input "فانيليا"
click at [1068, 499] on input "0" at bounding box center [1092, 496] width 100 height 27
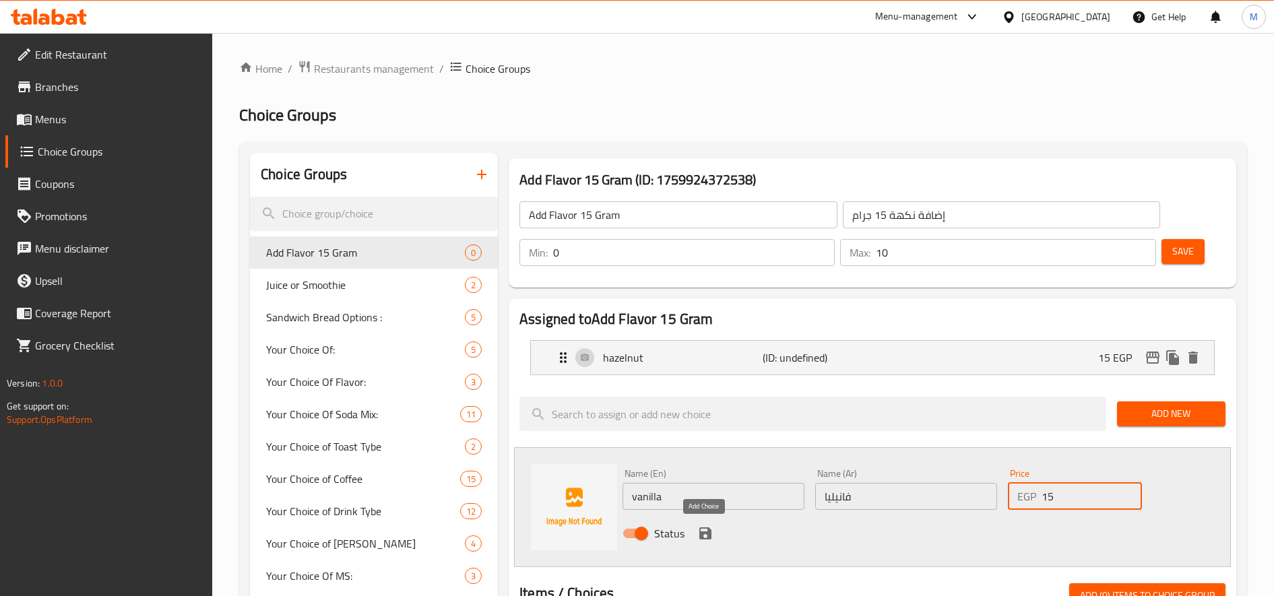
type input "15"
click at [701, 533] on icon "save" at bounding box center [705, 534] width 12 height 12
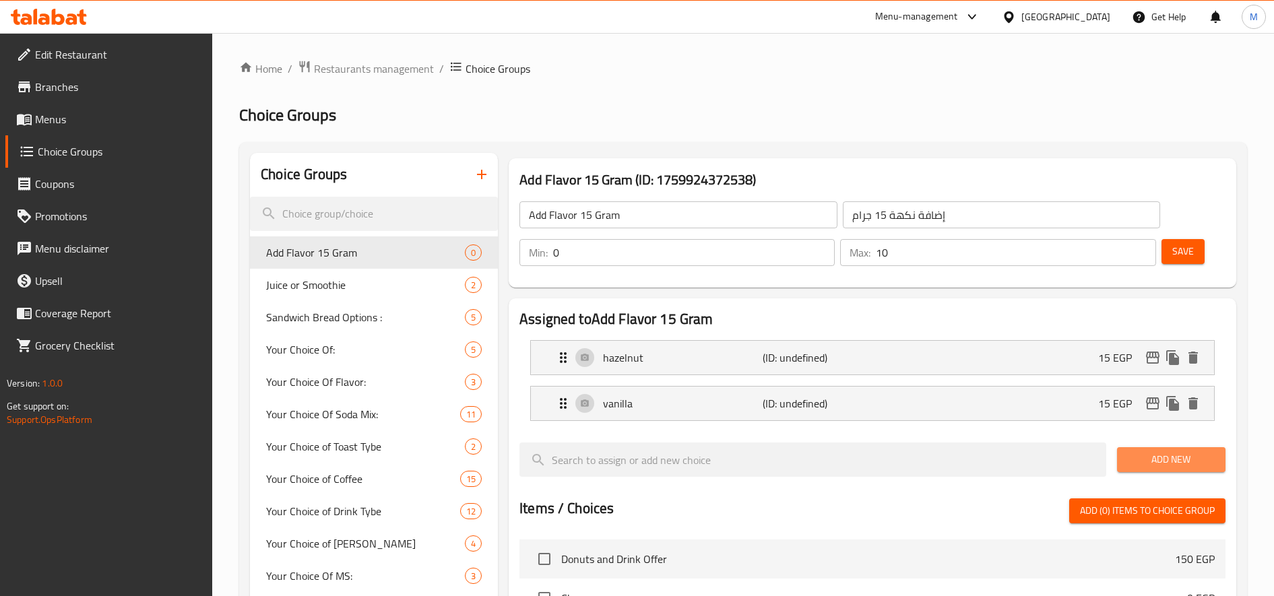
click at [1197, 456] on span "Add New" at bounding box center [1171, 459] width 87 height 17
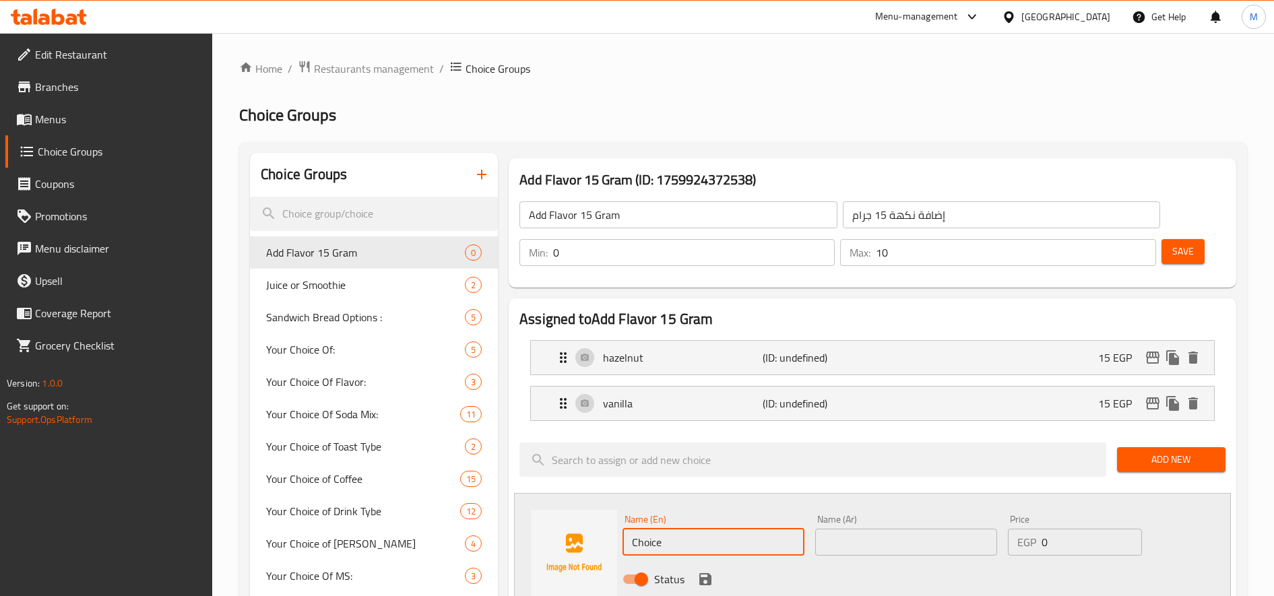
click at [701, 555] on input "Choice" at bounding box center [714, 542] width 182 height 27
paste input "caramel"
type input "caramel"
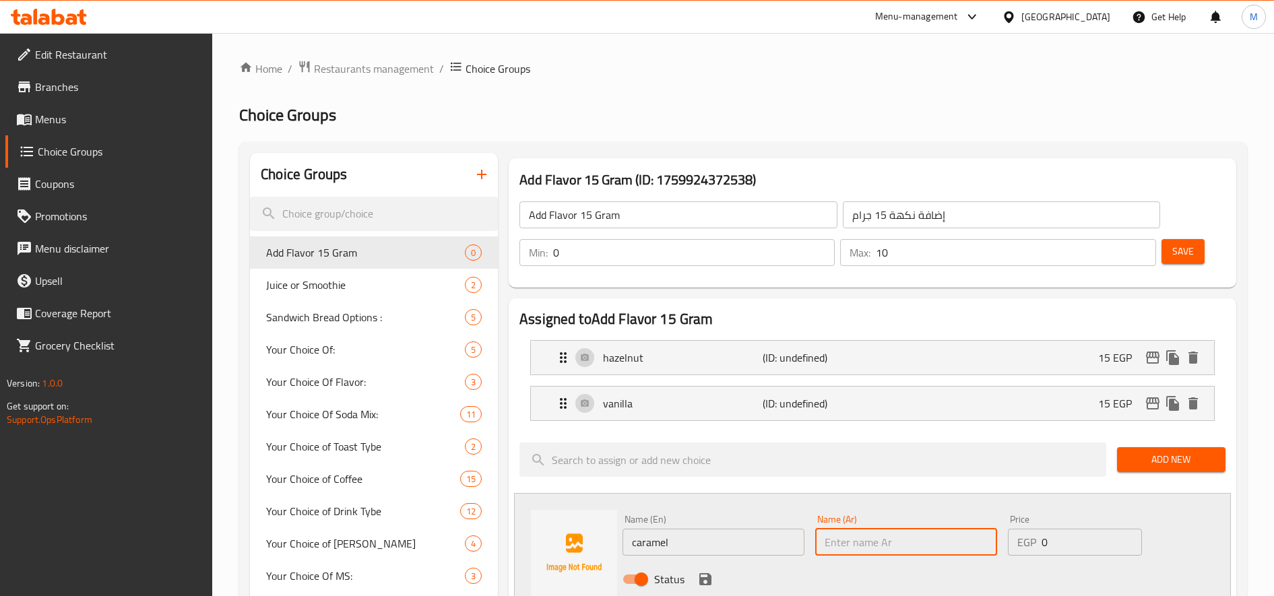
paste input "كراميل"
type input "كراميل"
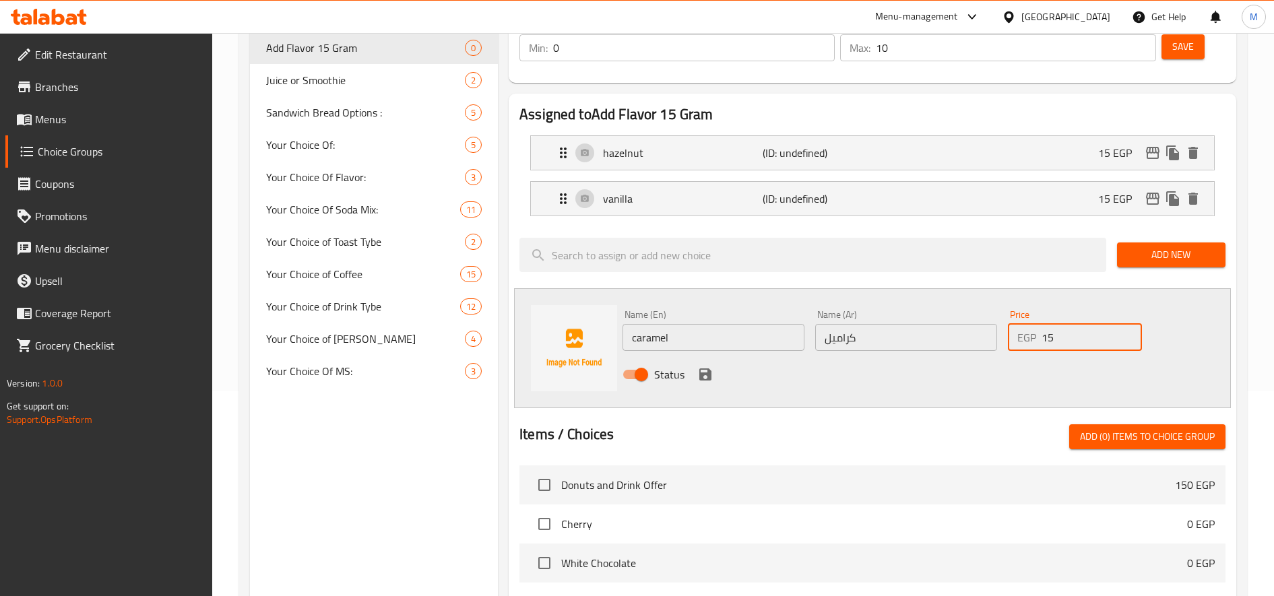
scroll to position [224, 0]
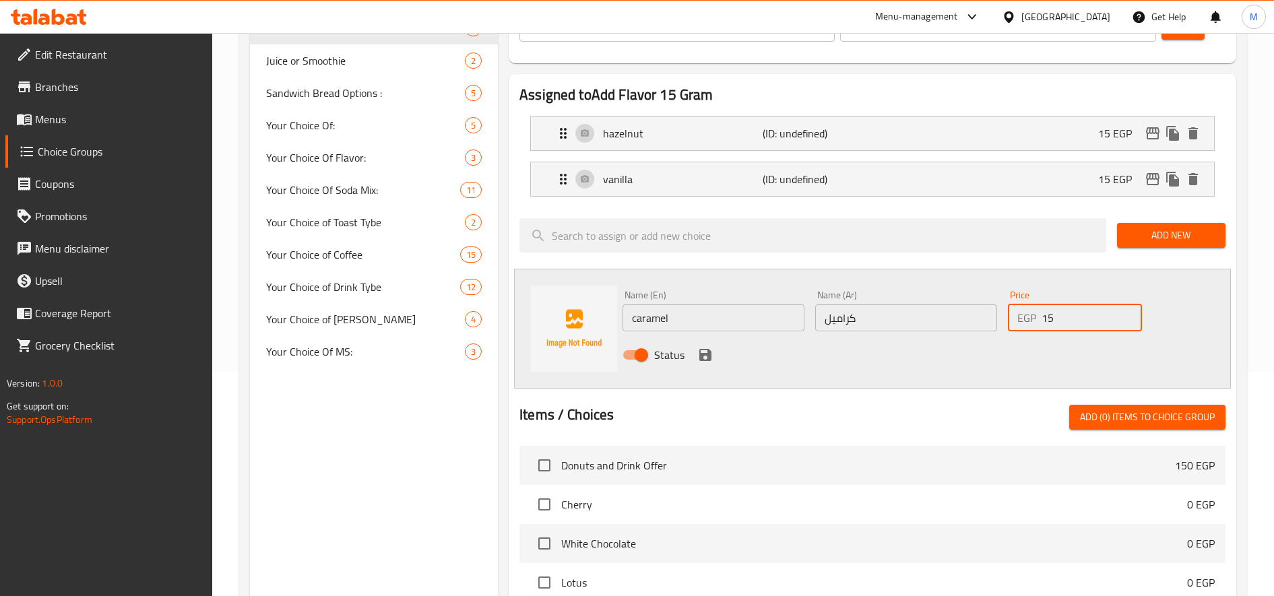
type input "15"
click at [693, 355] on div "Status" at bounding box center [906, 355] width 578 height 36
click at [699, 352] on icon "save" at bounding box center [705, 355] width 12 height 12
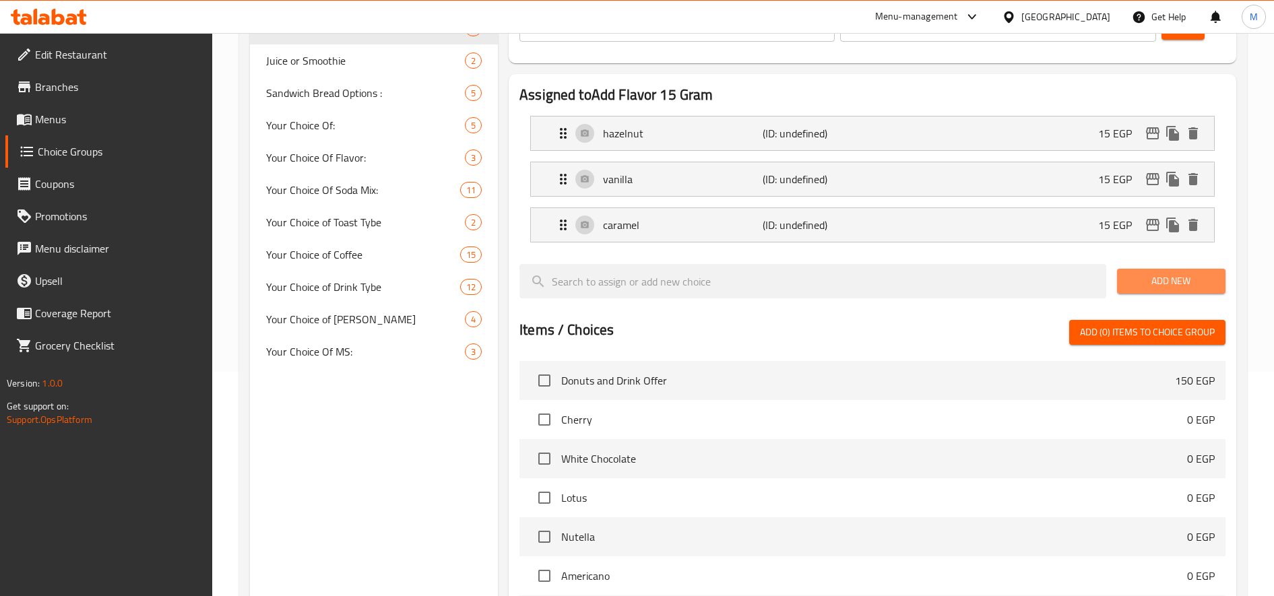
click at [1158, 274] on span "Add New" at bounding box center [1171, 281] width 87 height 17
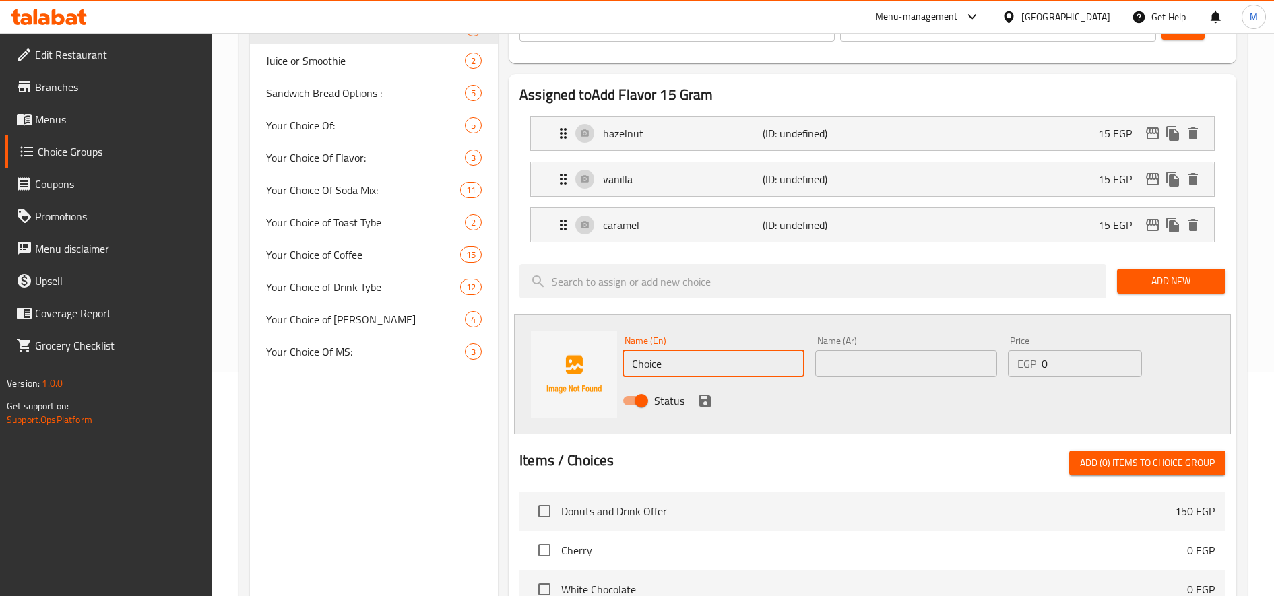
click at [714, 355] on input "Choice" at bounding box center [714, 363] width 182 height 27
paste input "salted caramel"
type input "salted caramel"
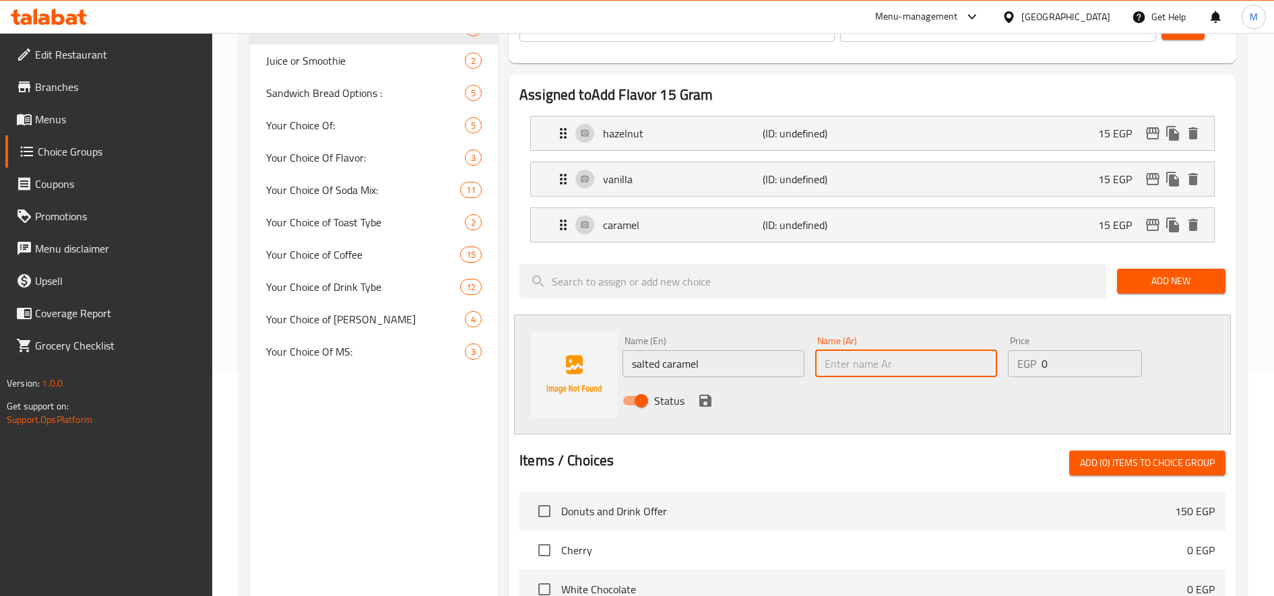
paste input "كراميل مملح"
type input "كراميل مملح"
type input "15"
click at [708, 406] on icon "save" at bounding box center [705, 401] width 12 height 12
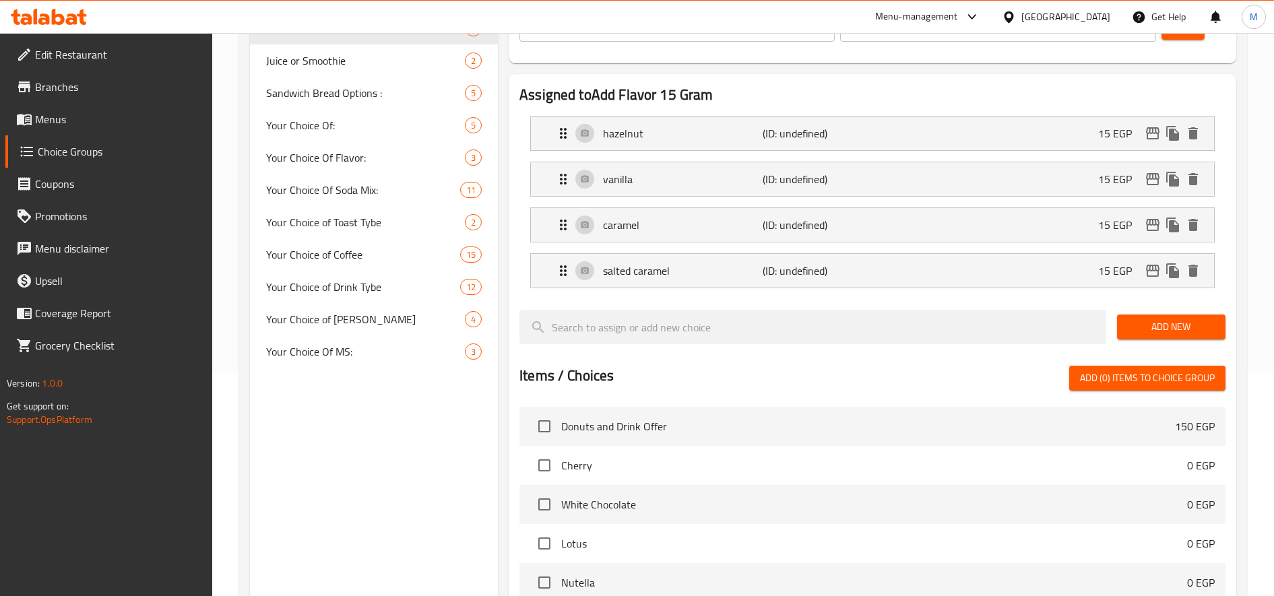
click at [1165, 341] on div "Add New" at bounding box center [1171, 327] width 119 height 45
click at [1167, 330] on span "Add New" at bounding box center [1171, 327] width 87 height 17
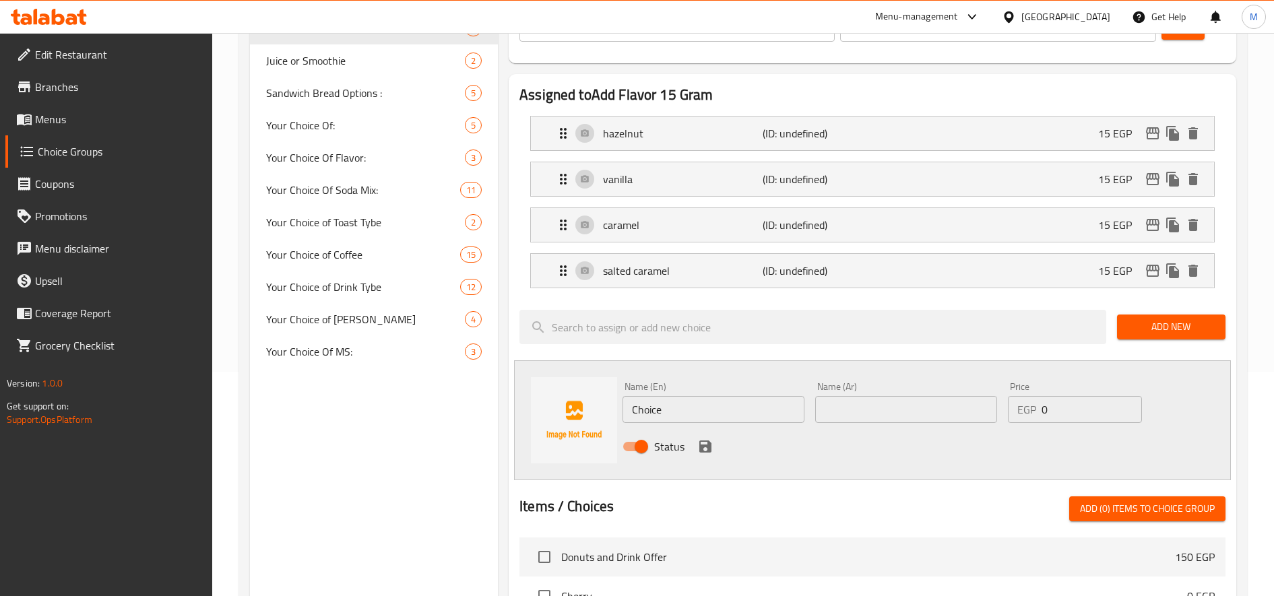
drag, startPoint x: 670, startPoint y: 433, endPoint x: 682, endPoint y: 423, distance: 15.4
click at [678, 426] on div "Name (En) Choice Name (En) Name (Ar) Name (Ar) Price EGP 0 Price Status" at bounding box center [906, 421] width 578 height 88
drag, startPoint x: 682, startPoint y: 423, endPoint x: 692, endPoint y: 414, distance: 13.4
click at [692, 414] on input "Choice" at bounding box center [714, 409] width 182 height 27
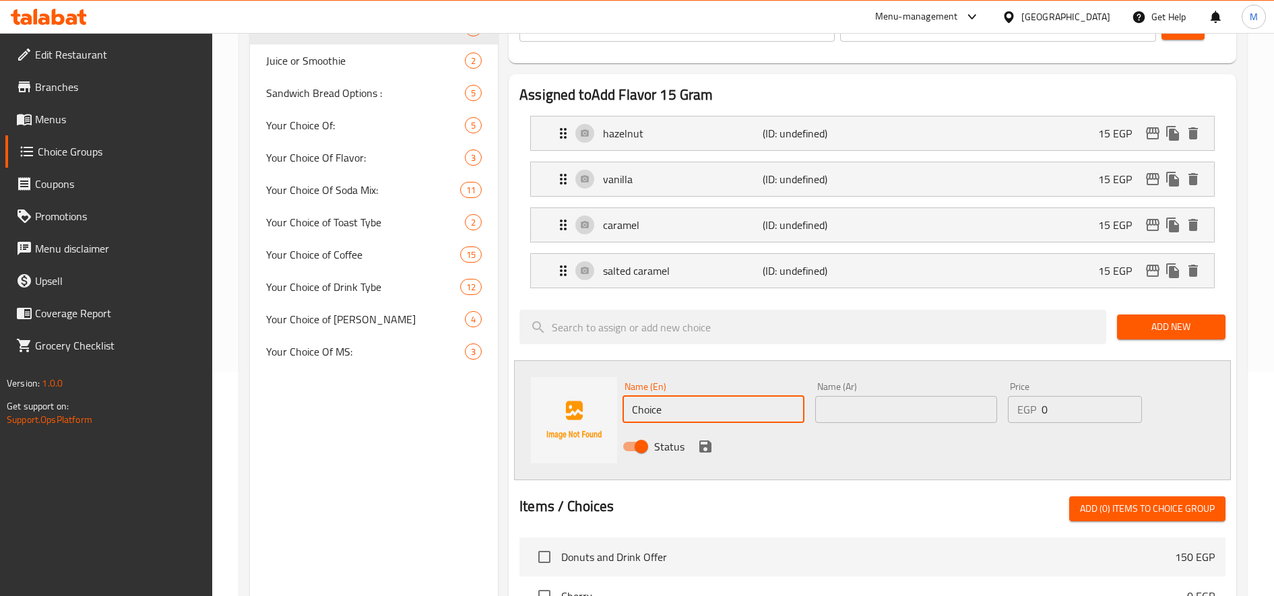
click at [692, 414] on input "Choice" at bounding box center [714, 409] width 182 height 27
paste input "Toffee Nut"
type input "Toffee Nut"
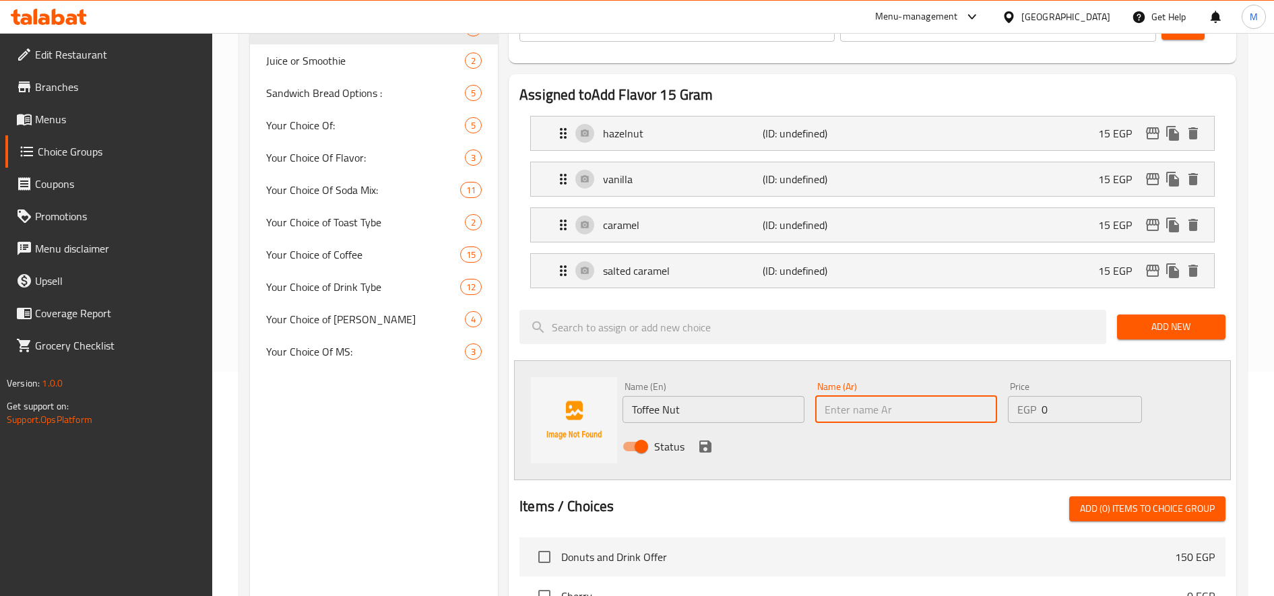
paste input "توفي"
type input "توفي"
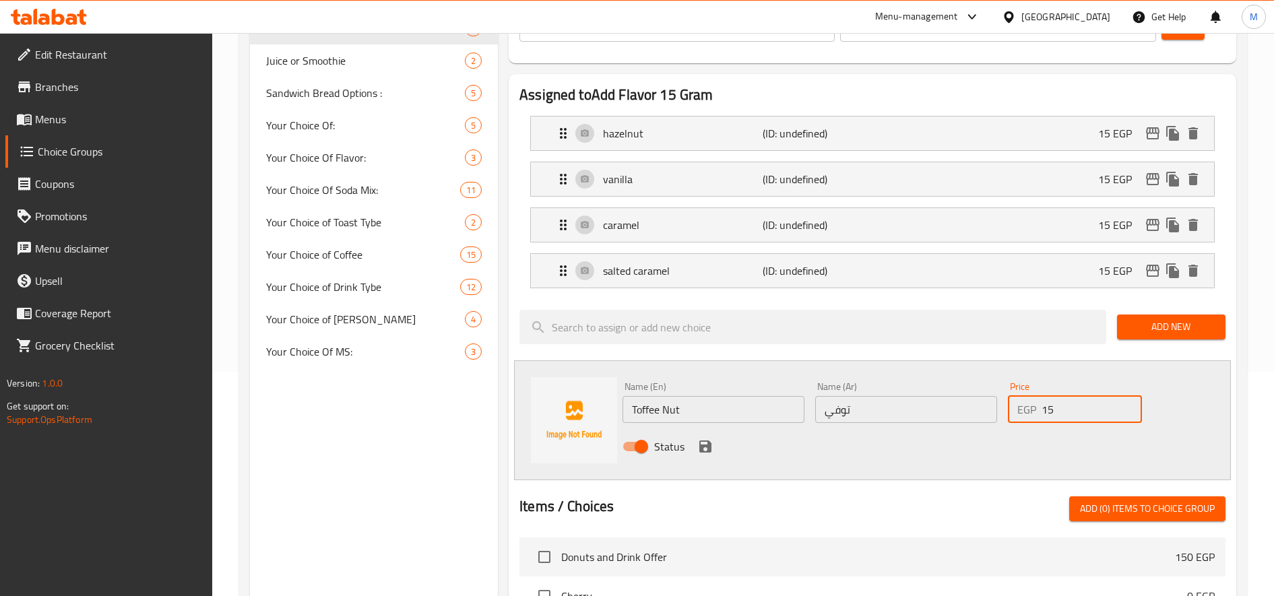
type input "15"
click at [704, 449] on icon "save" at bounding box center [705, 447] width 16 height 16
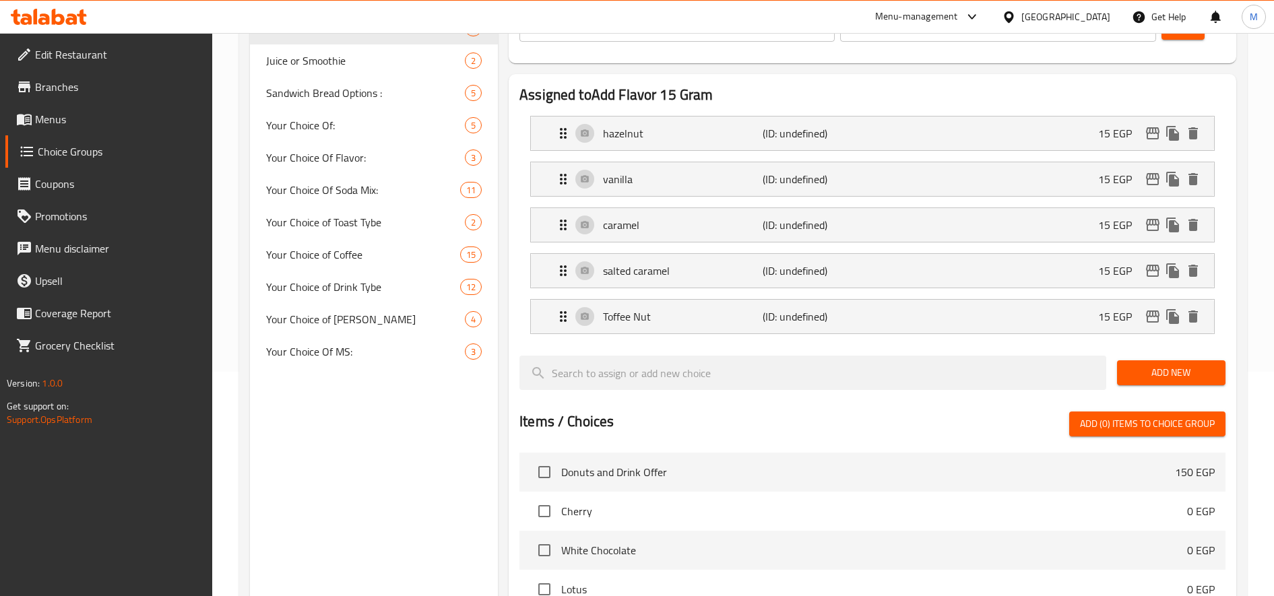
click at [1147, 369] on span "Add New" at bounding box center [1171, 373] width 87 height 17
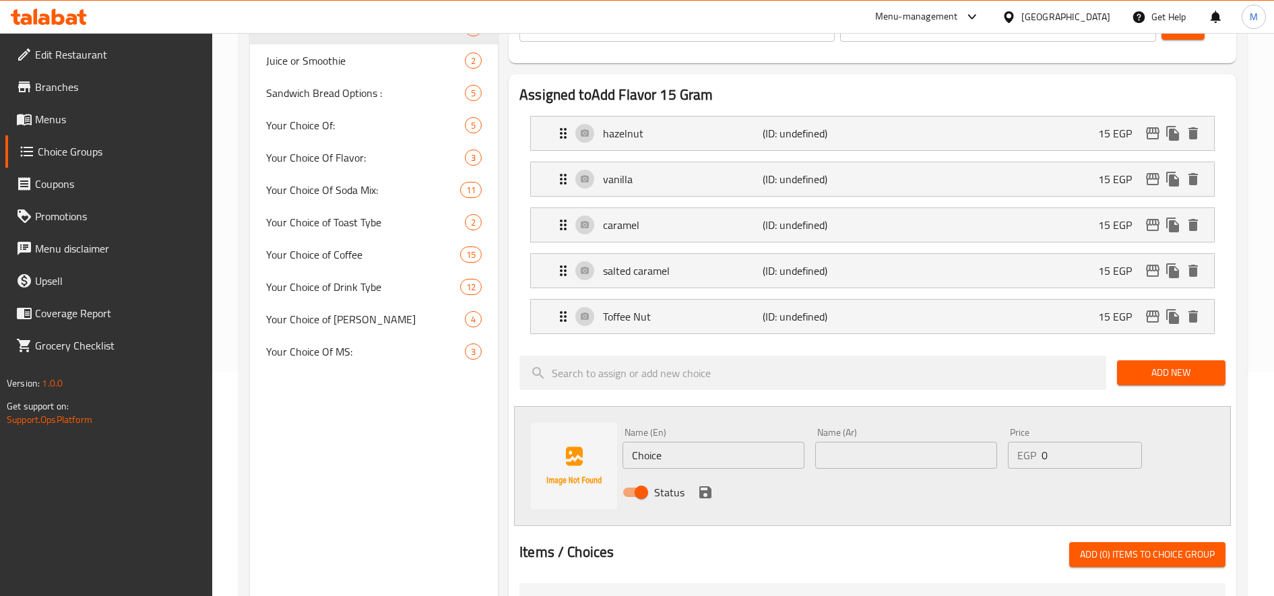
click at [701, 473] on div "Name (En) Choice Name (En)" at bounding box center [713, 448] width 193 height 52
click at [714, 453] on input "Choice" at bounding box center [714, 455] width 182 height 27
paste input "Butter Scotch"
type input "Butter Scotch"
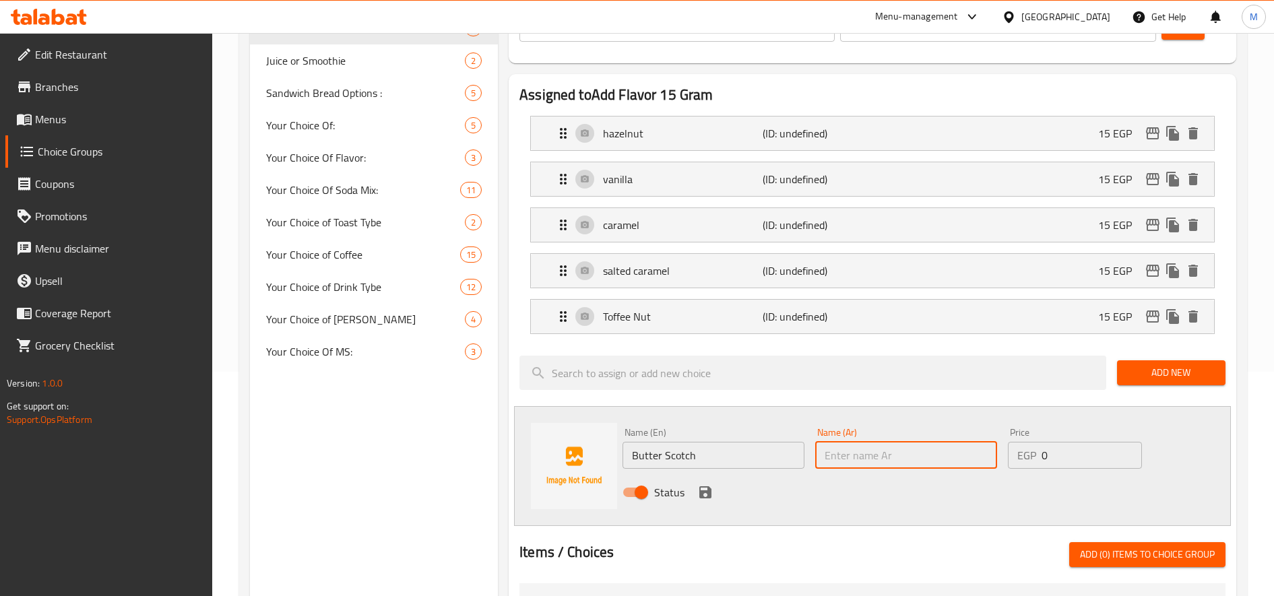
paste input "زبدة سكوتش"
type input "زبدة سكوتش"
click at [1045, 458] on input "0" at bounding box center [1092, 455] width 100 height 27
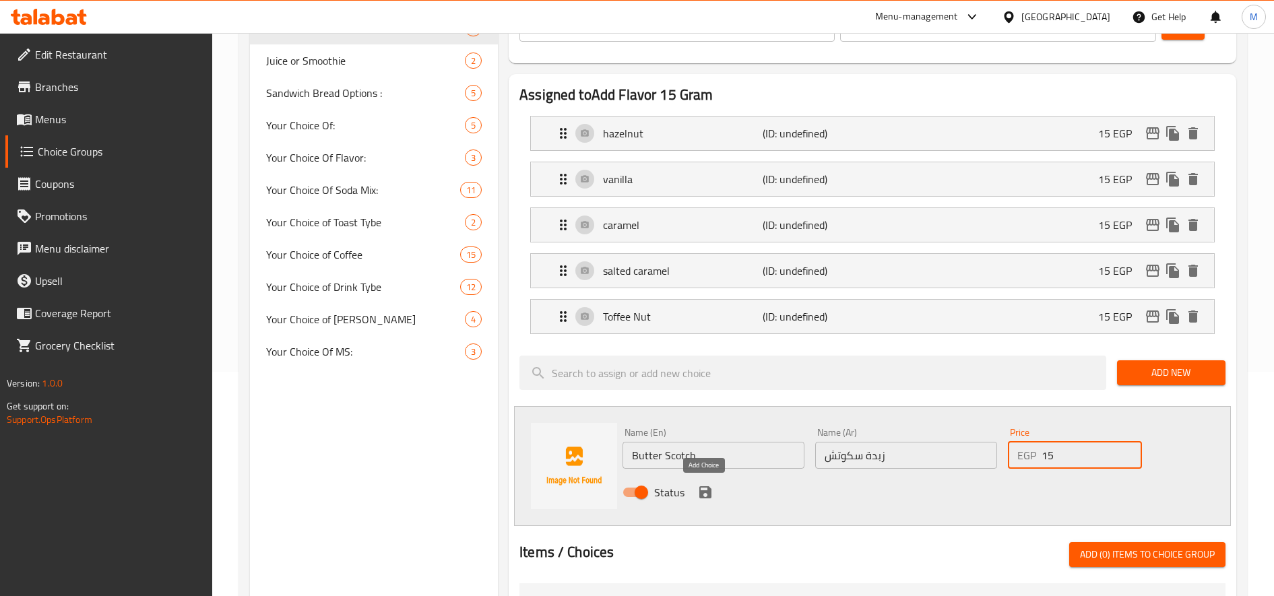
type input "15"
click at [704, 496] on icon "save" at bounding box center [705, 492] width 16 height 16
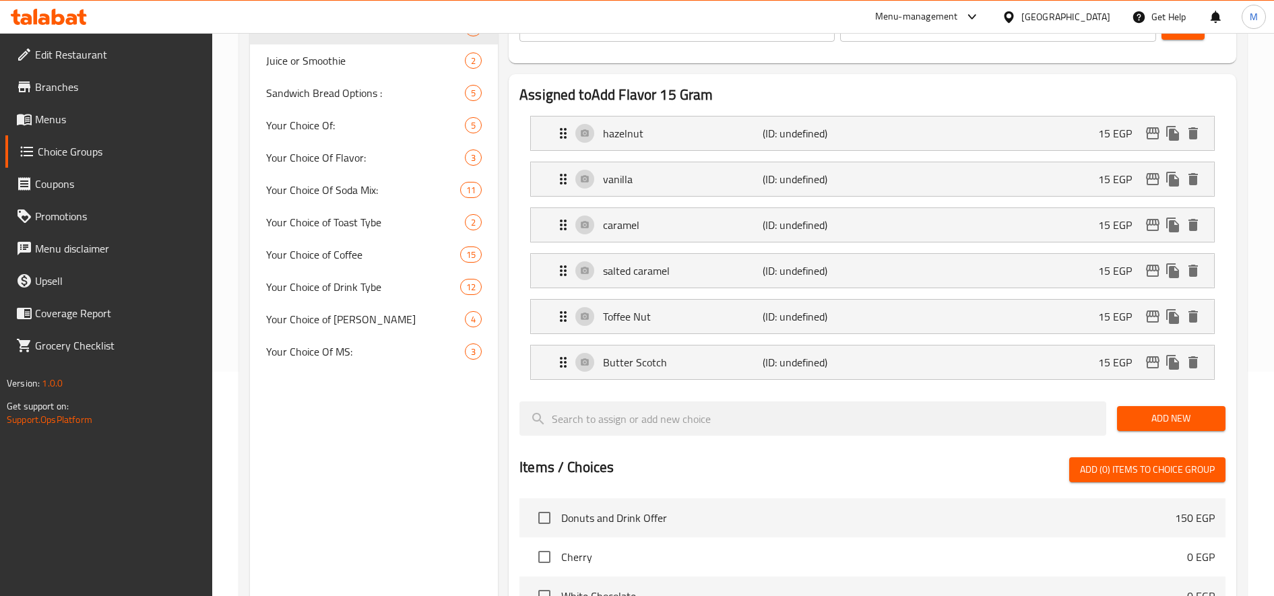
click at [1188, 422] on span "Add New" at bounding box center [1171, 418] width 87 height 17
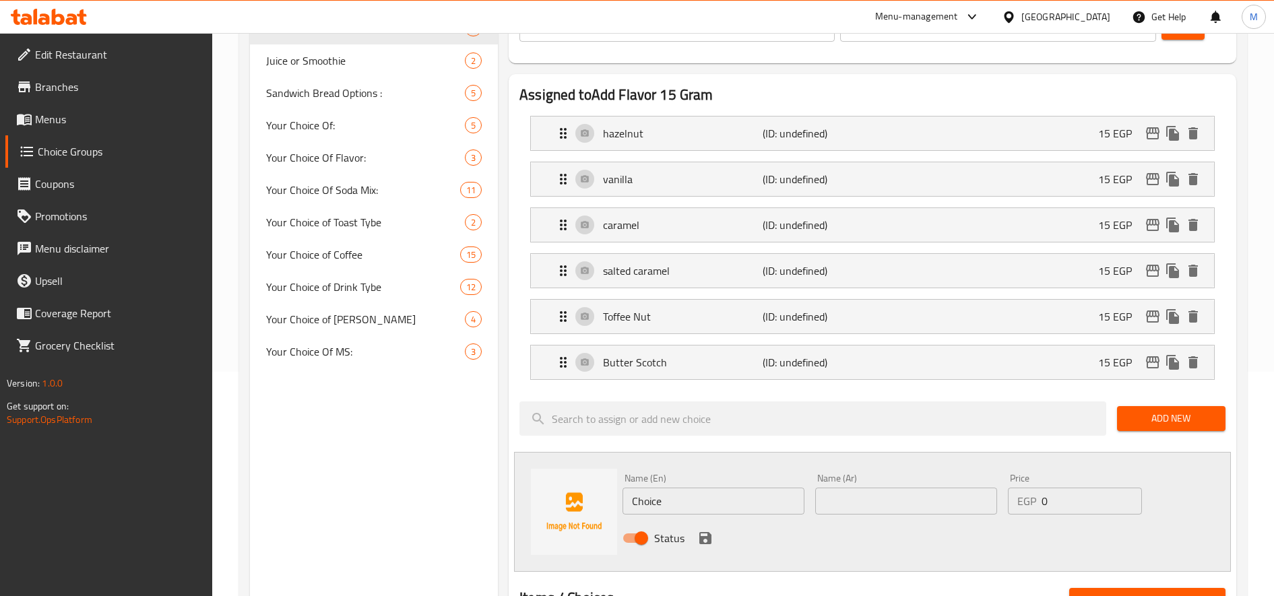
click at [726, 499] on input "Choice" at bounding box center [714, 501] width 182 height 27
paste input "Extra Syrup"
type input "Extra Syrup"
click at [913, 502] on input "text" at bounding box center [906, 501] width 182 height 27
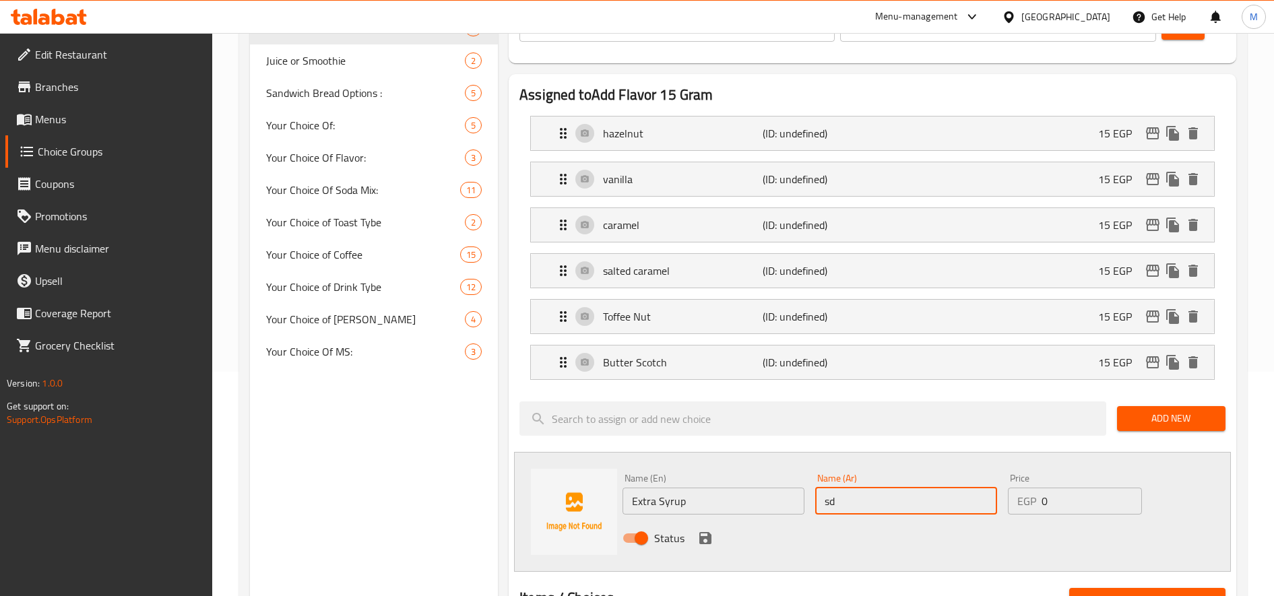
type input "s"
type input "سيرب"
click at [1055, 503] on input "0" at bounding box center [1092, 501] width 100 height 27
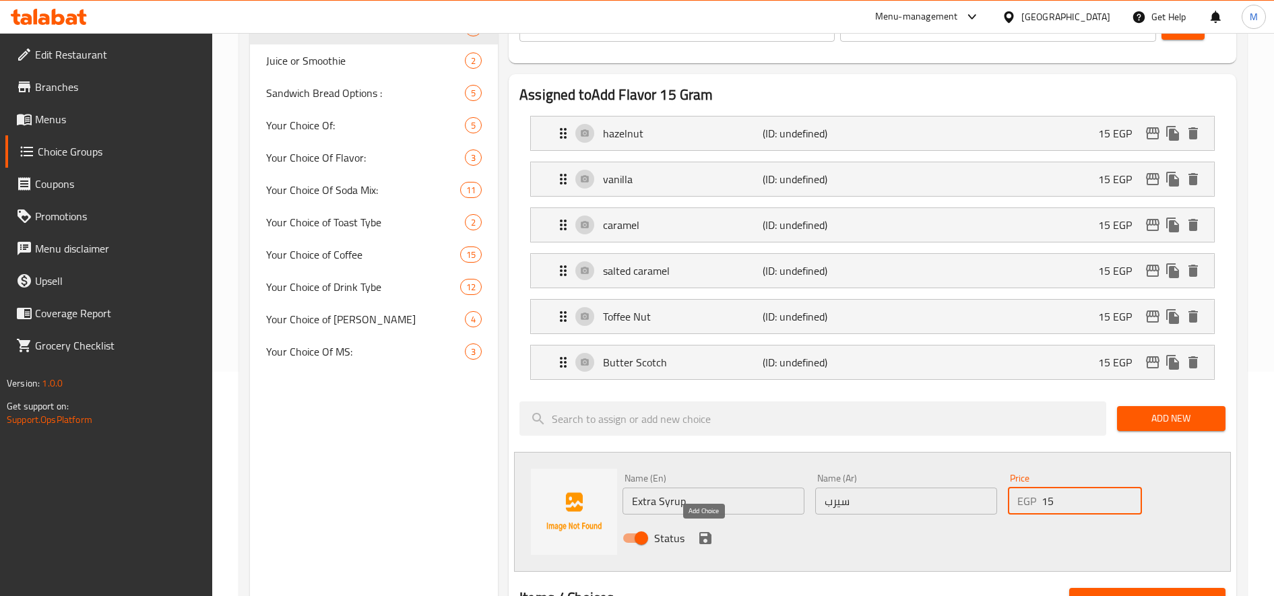
type input "15"
click at [707, 539] on icon "save" at bounding box center [705, 538] width 12 height 12
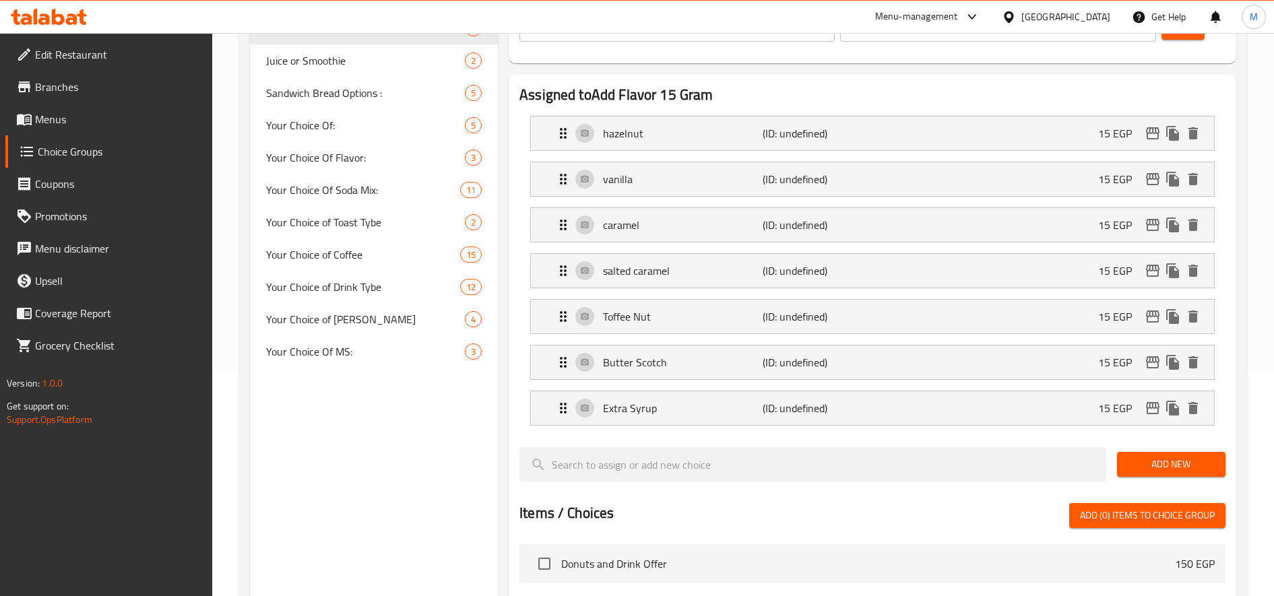
click at [1172, 476] on button "Add New" at bounding box center [1171, 464] width 108 height 25
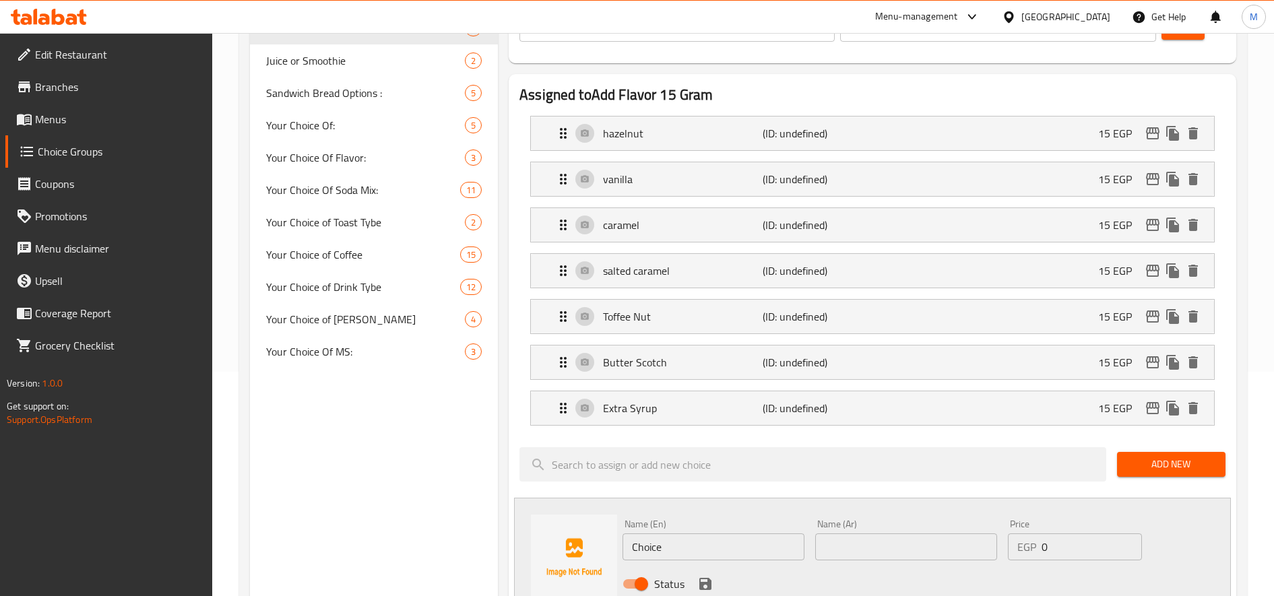
click at [691, 542] on input "Choice" at bounding box center [714, 547] width 182 height 27
paste input "Extra Spread"
type input "Extra Spread"
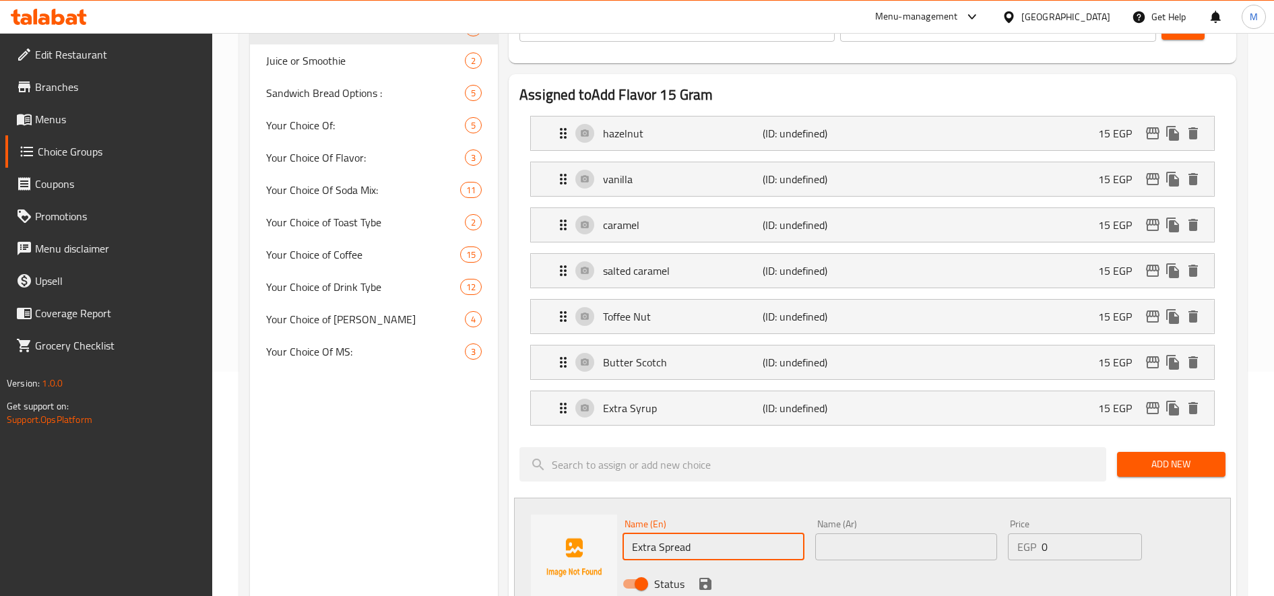
click at [946, 555] on input "text" at bounding box center [906, 547] width 182 height 27
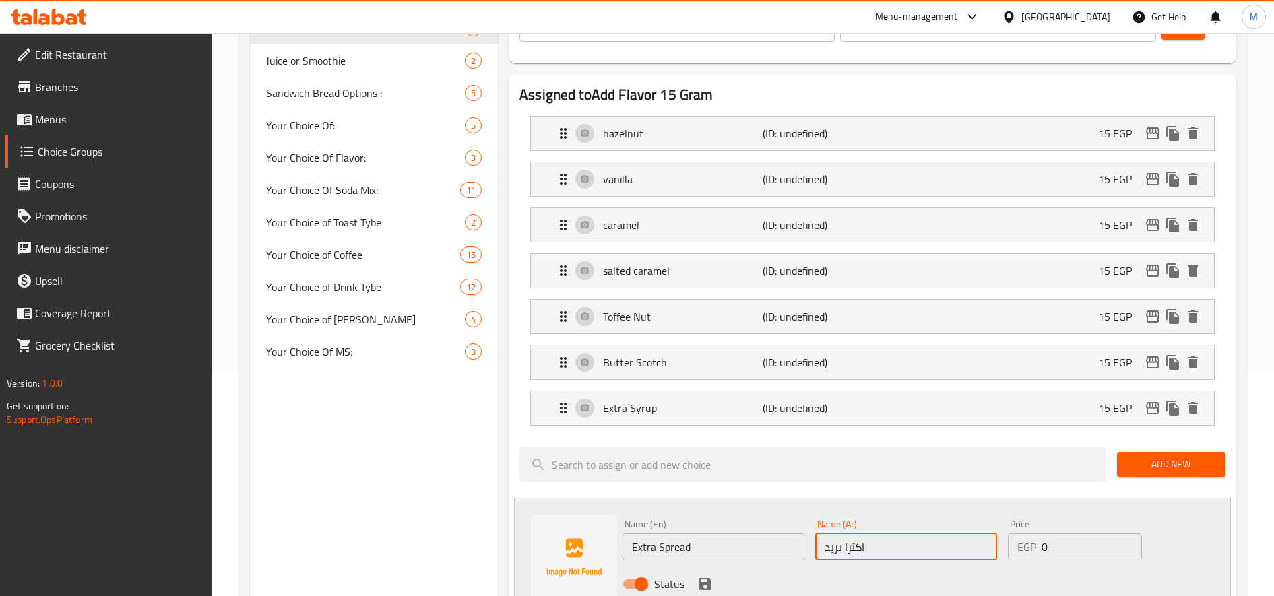
click at [860, 551] on input "اكترا بريد" at bounding box center [906, 547] width 182 height 27
click at [856, 549] on input "اكترا بريد" at bounding box center [906, 547] width 182 height 27
type input "اكسترا بريد"
click at [1070, 541] on input "0" at bounding box center [1092, 547] width 100 height 27
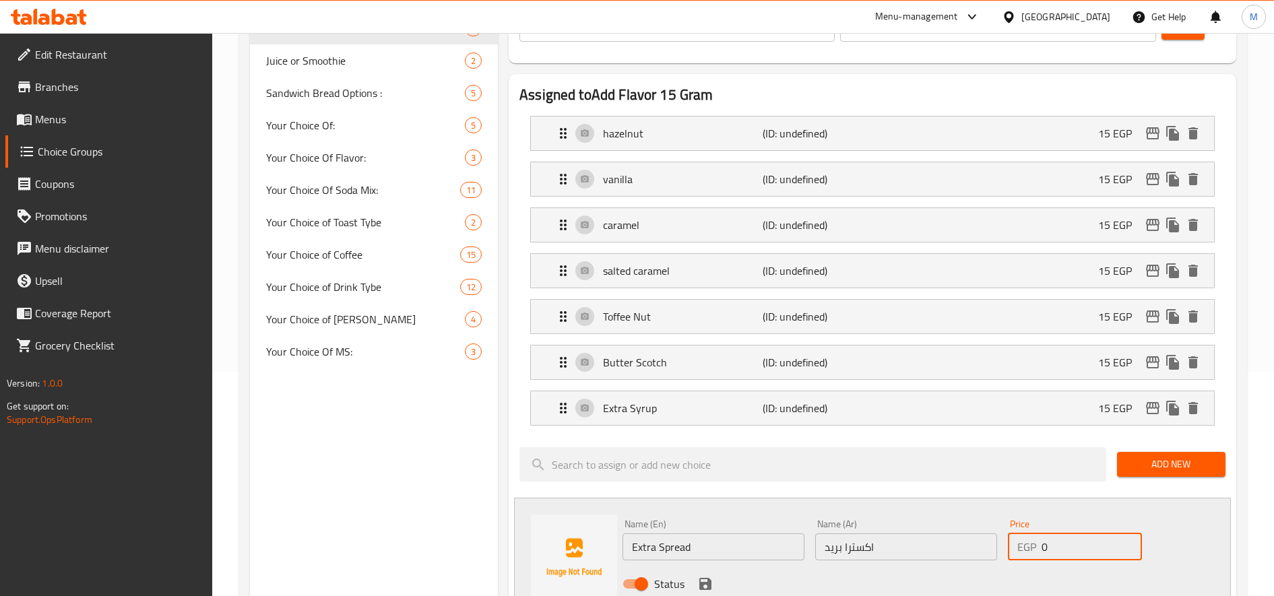
click at [1070, 541] on input "0" at bounding box center [1092, 547] width 100 height 27
type input "25"
click at [708, 587] on icon "save" at bounding box center [705, 584] width 12 height 12
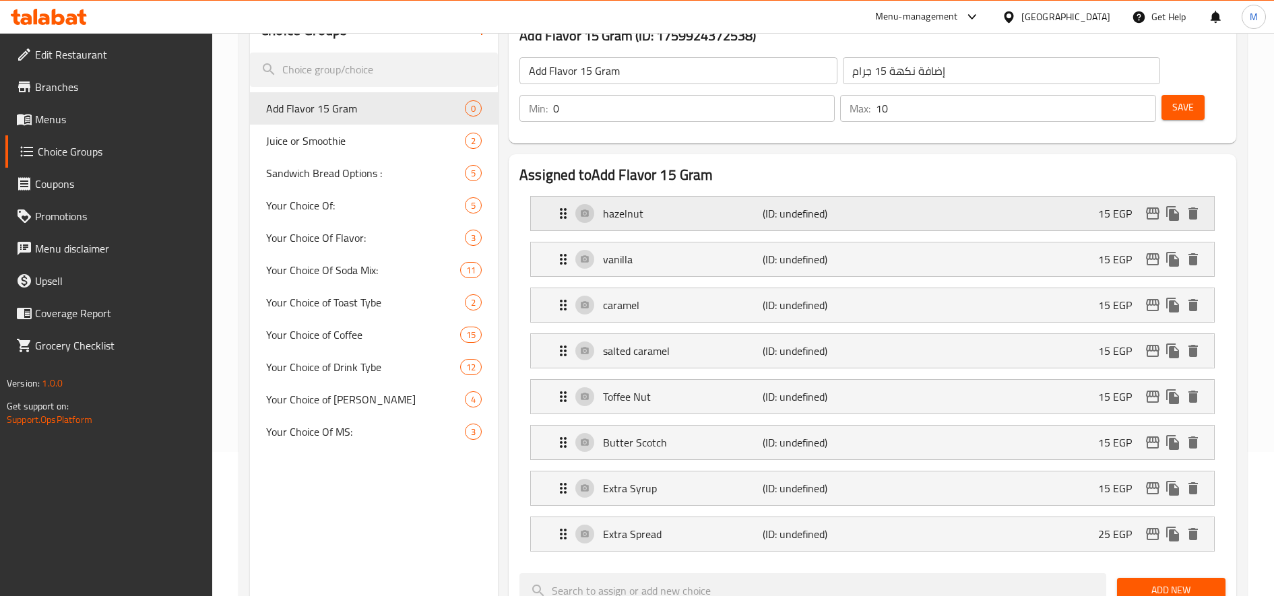
scroll to position [113, 0]
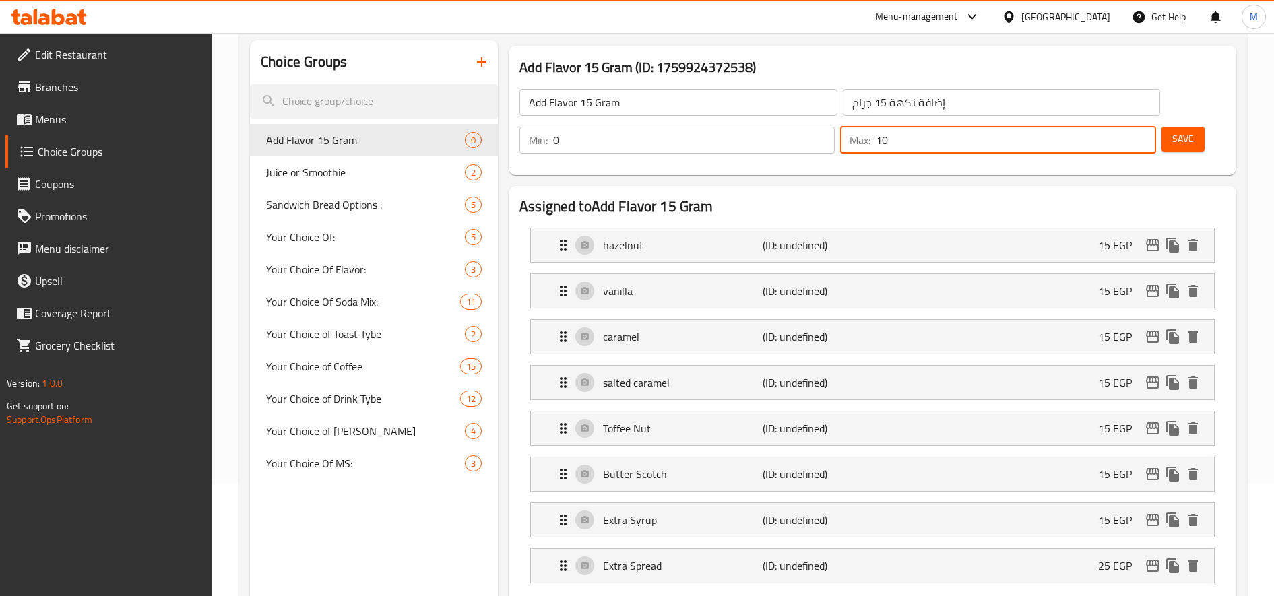
drag, startPoint x: 934, startPoint y: 140, endPoint x: 871, endPoint y: 138, distance: 63.4
click at [871, 138] on div "Max: 10 ​" at bounding box center [997, 140] width 315 height 27
type input "15"
click at [1193, 144] on span "Save" at bounding box center [1183, 139] width 22 height 17
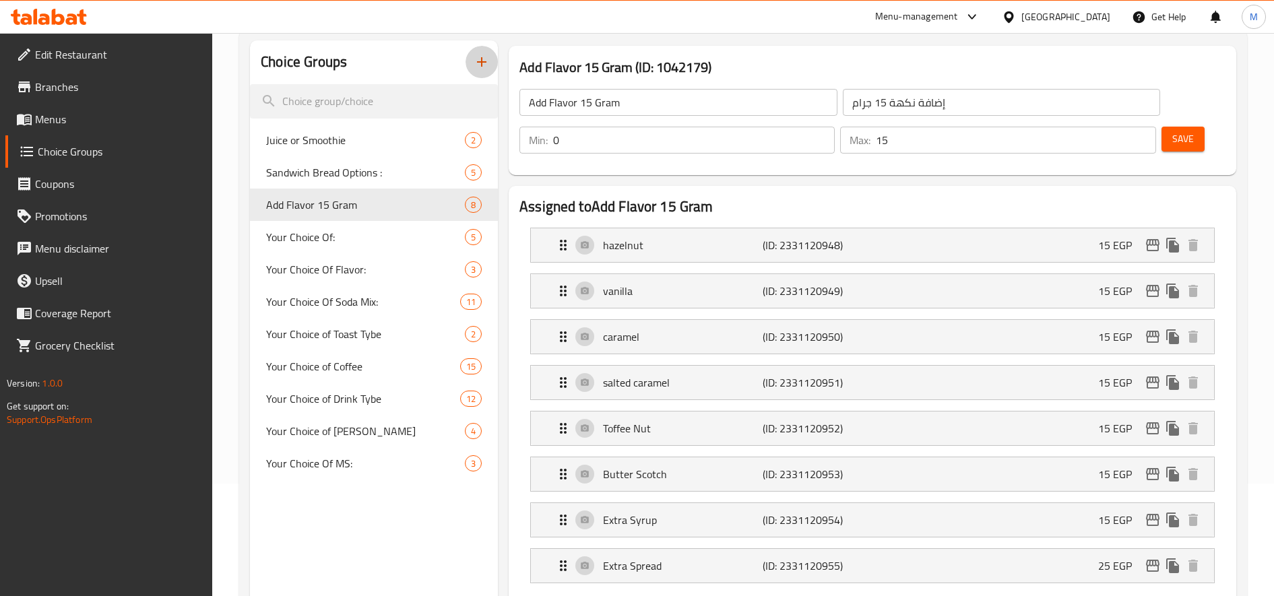
click at [487, 73] on button "button" at bounding box center [482, 62] width 32 height 32
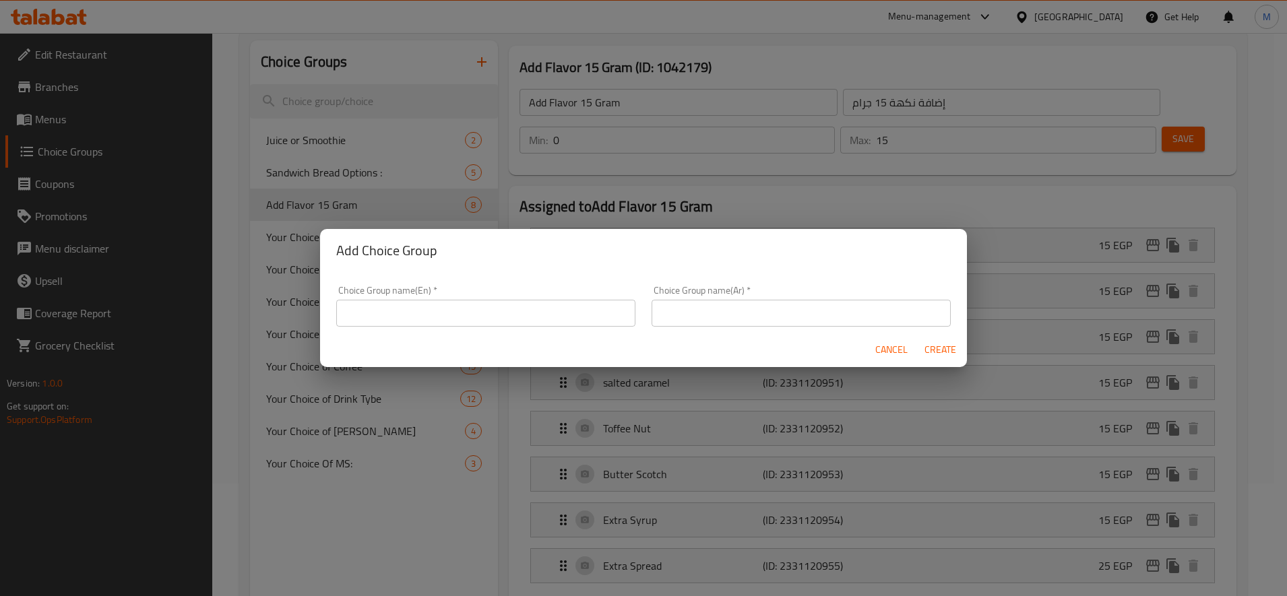
click at [442, 327] on div "Choice Group name(En)   * Choice Group name(En) *" at bounding box center [485, 306] width 315 height 57
click at [455, 310] on input "text" at bounding box center [485, 313] width 299 height 27
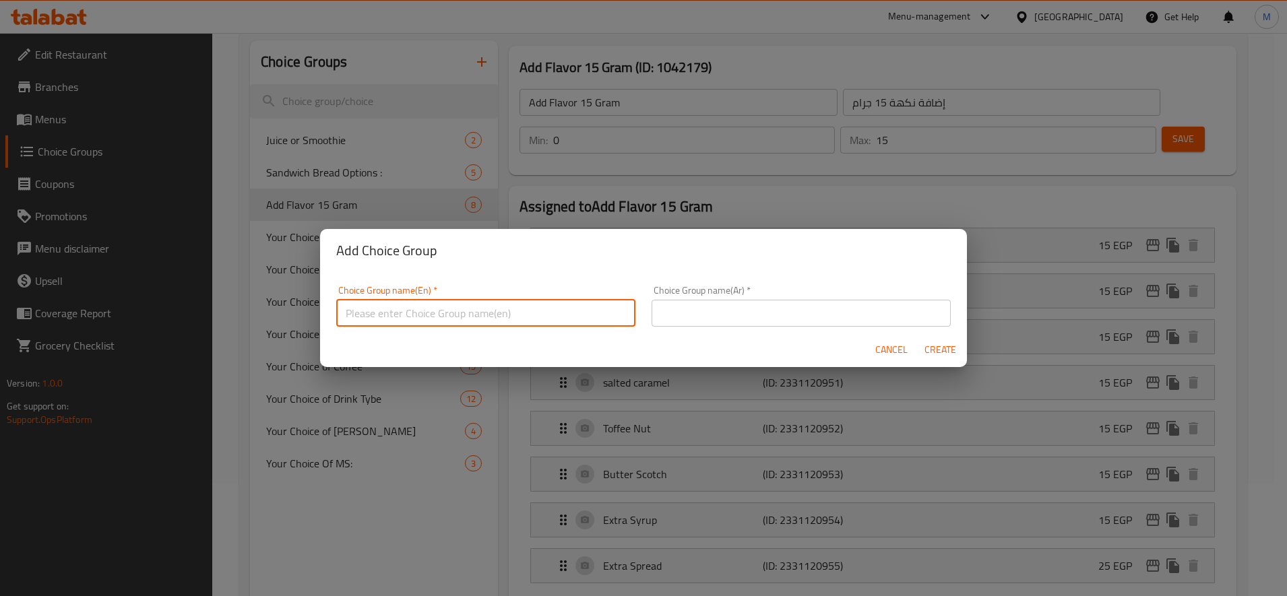
paste input "Extras"
paste input "25 Gram"
click at [449, 304] on input "Extras 25 Gram" at bounding box center [485, 313] width 299 height 27
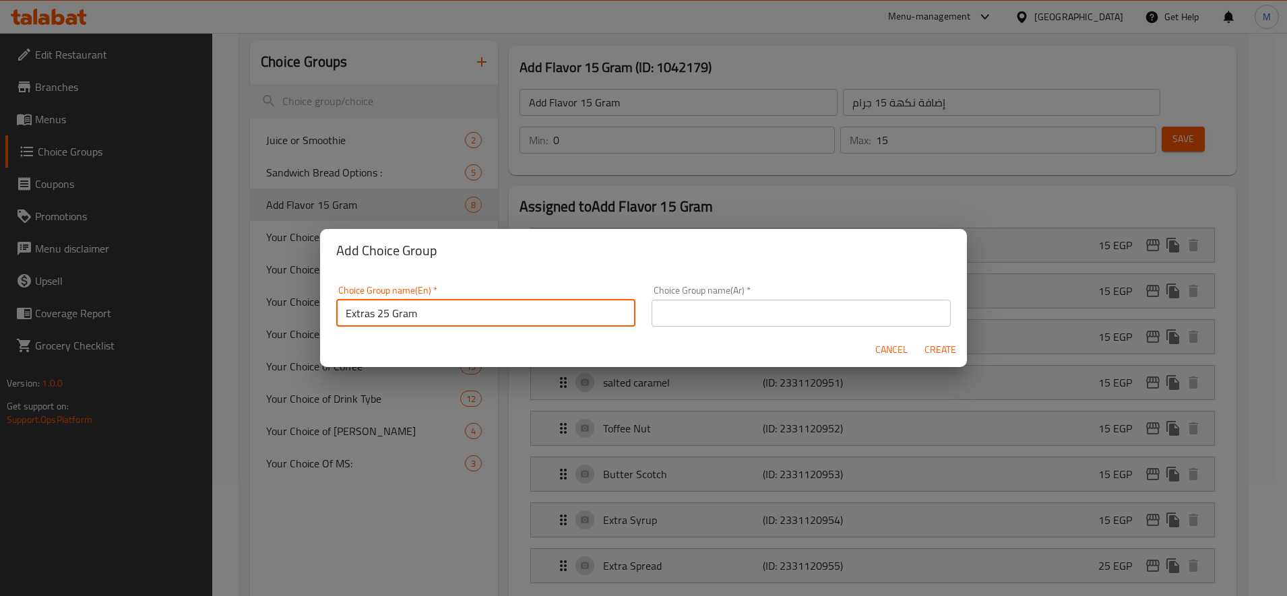
click at [449, 304] on input "Extras 25 Gram" at bounding box center [485, 313] width 299 height 27
type input "Extras 25 Gram"
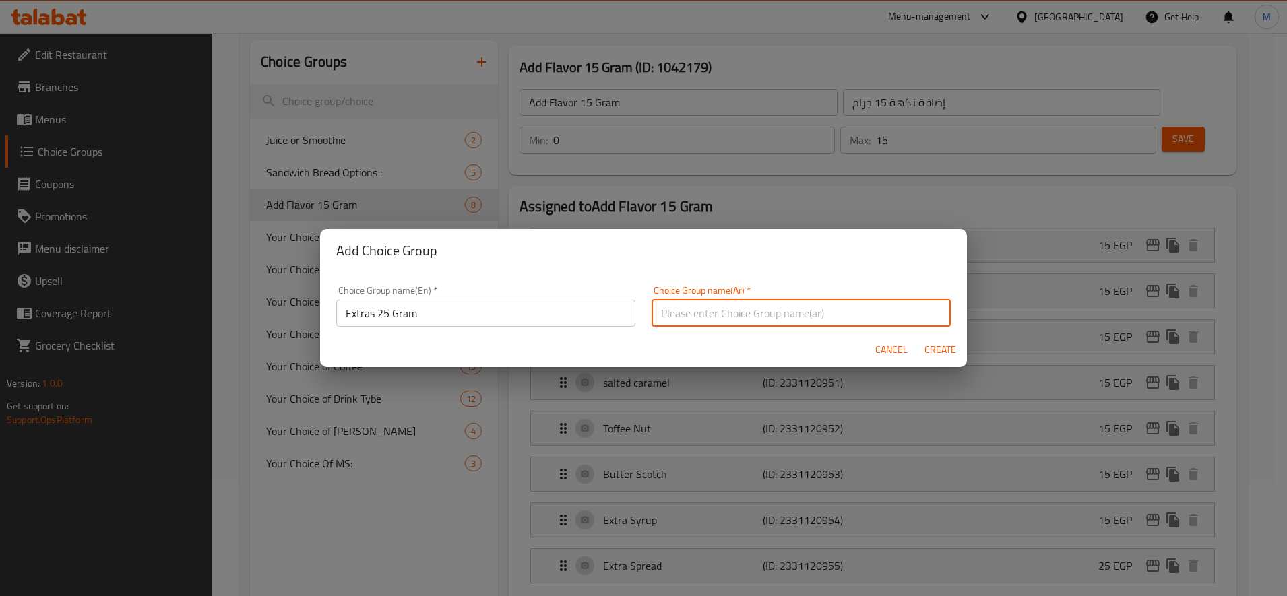
click at [767, 316] on input "text" at bounding box center [801, 313] width 299 height 27
paste input "إضافات 25 جرام"
type input "إضافات 25 جرام"
click at [933, 351] on span "Create" at bounding box center [940, 350] width 32 height 17
type input "Extras 25 Gram"
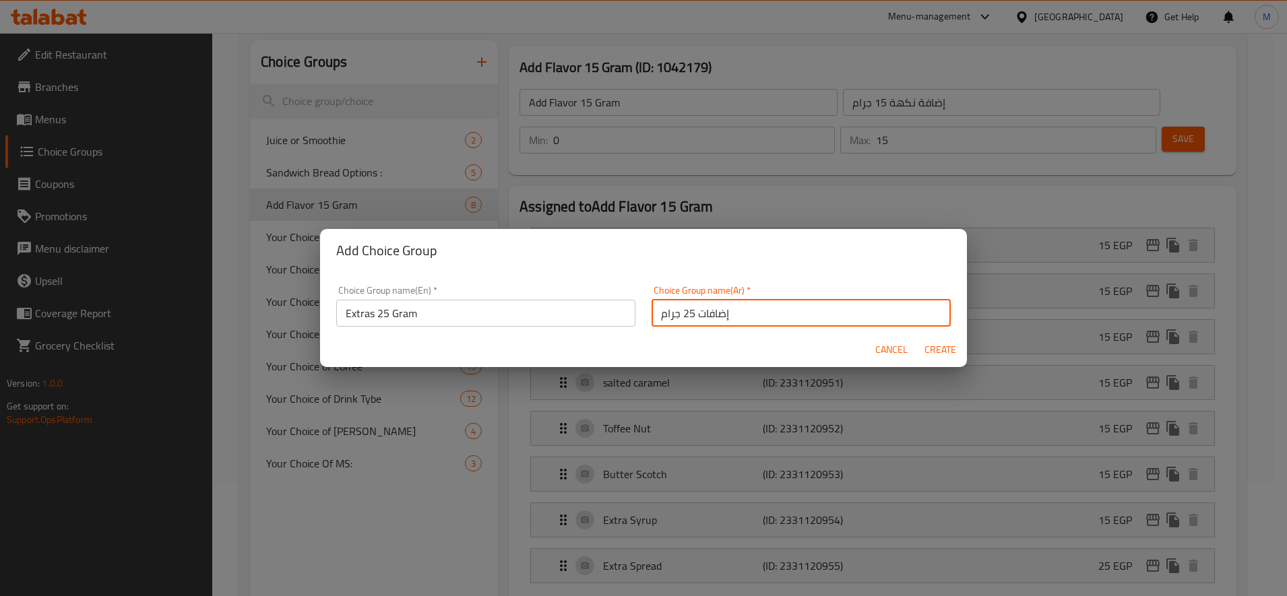
type input "إضافات 25 جرام"
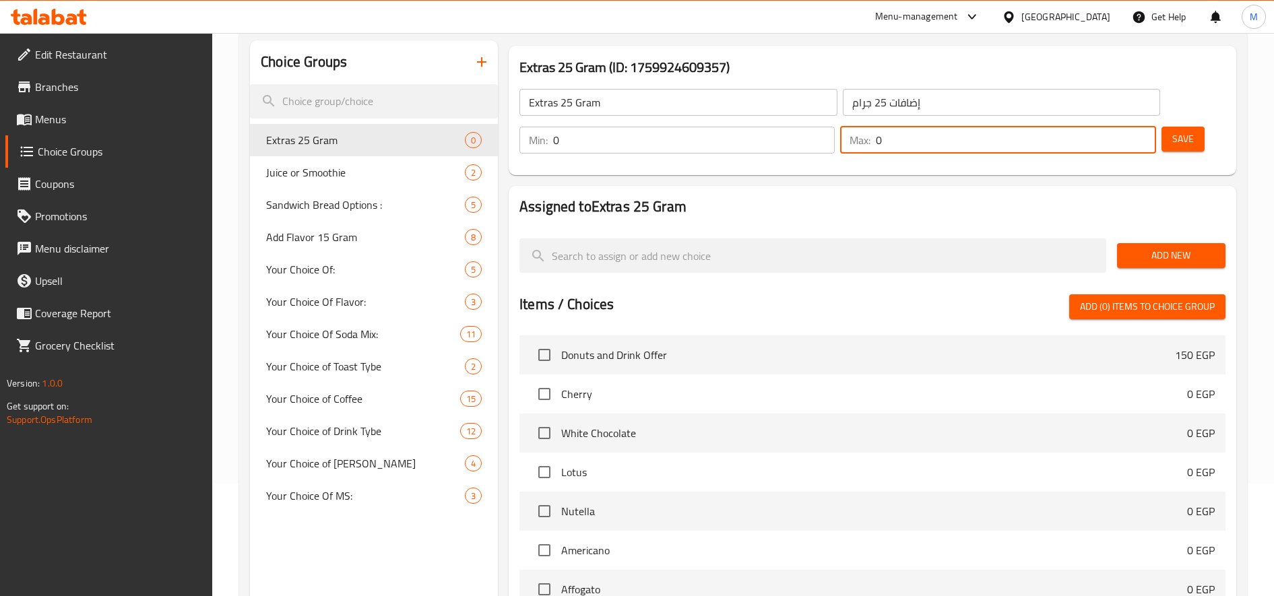
click at [904, 142] on input "0" at bounding box center [1016, 140] width 280 height 27
type input "10"
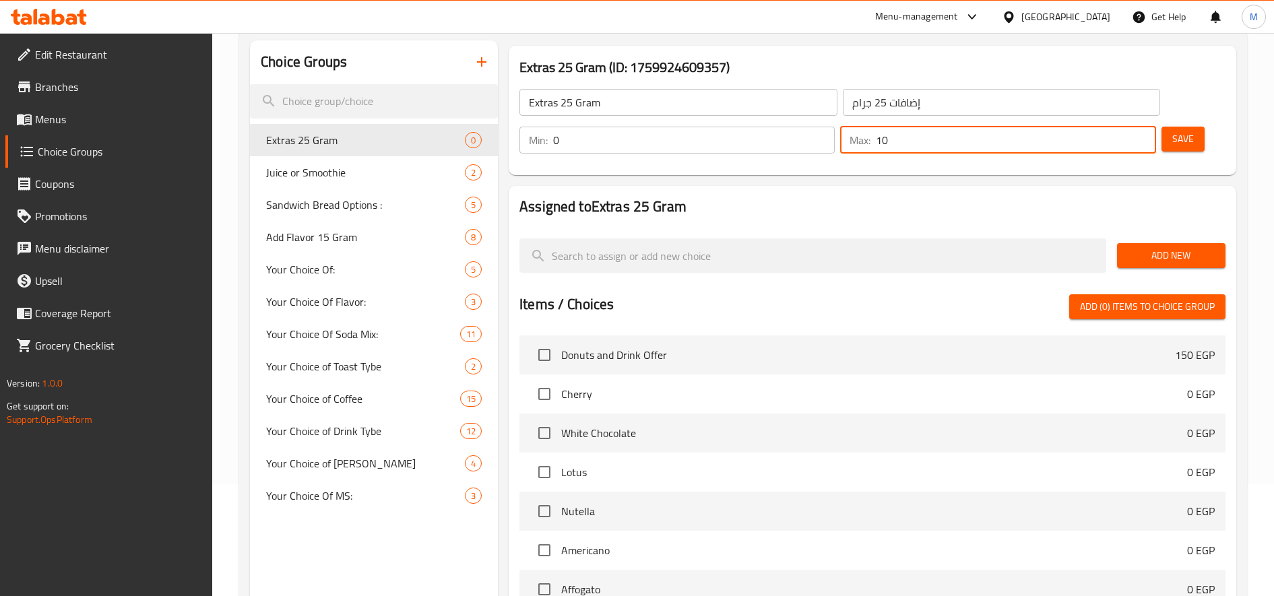
drag, startPoint x: 1164, startPoint y: 252, endPoint x: 1081, endPoint y: 254, distance: 82.9
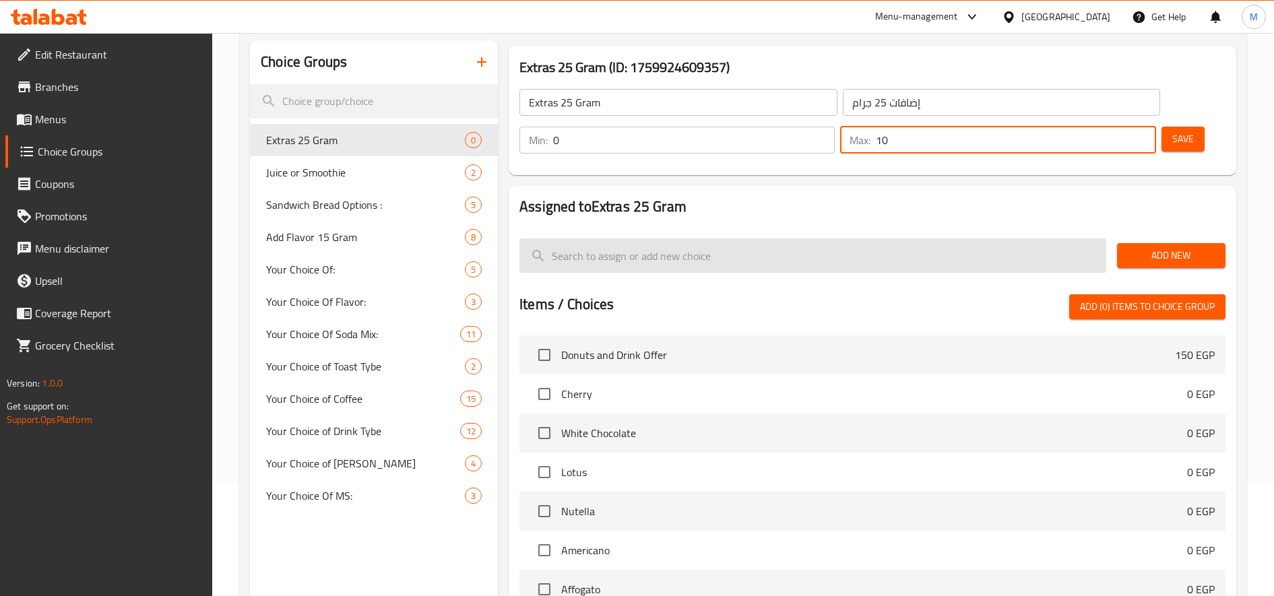
click at [1165, 254] on span "Add New" at bounding box center [1171, 255] width 87 height 17
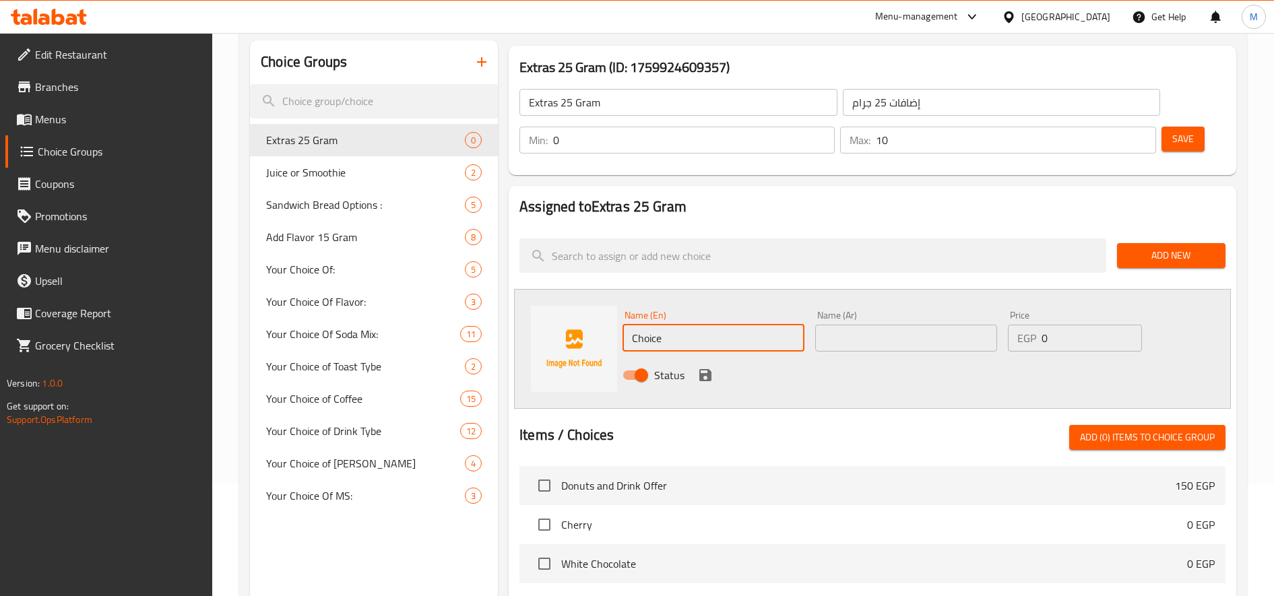
click at [696, 342] on input "Choice" at bounding box center [714, 338] width 182 height 27
paste input "hazelnut chocolat"
type input "hazelnut chocolate"
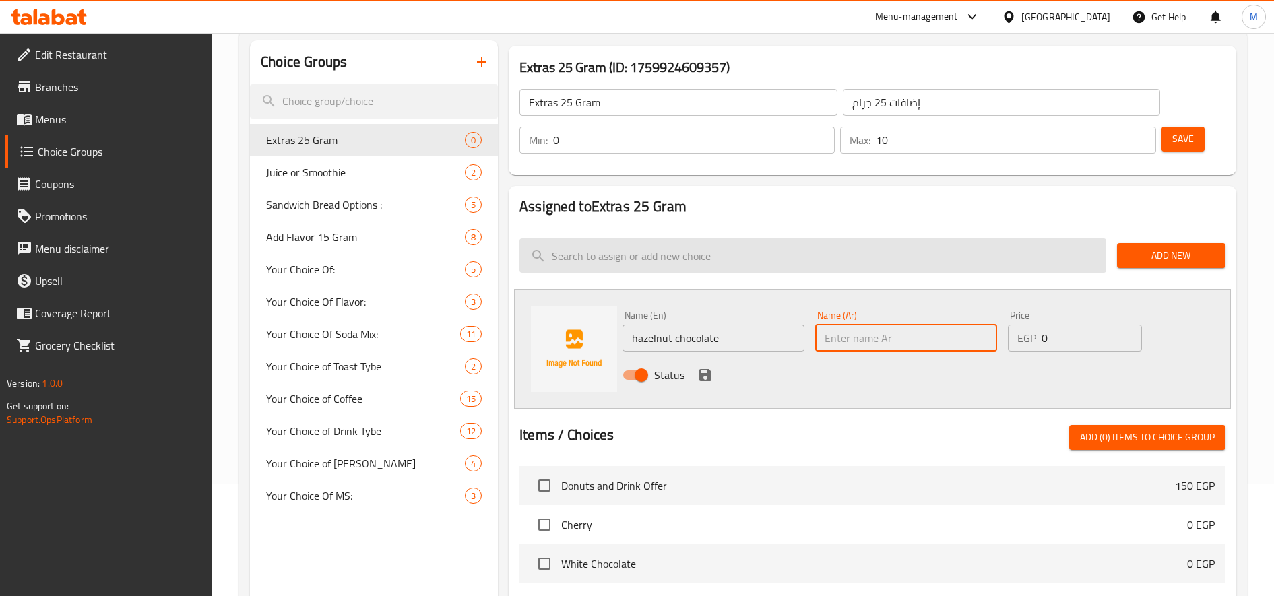
paste input "شوكولاتة البندق"
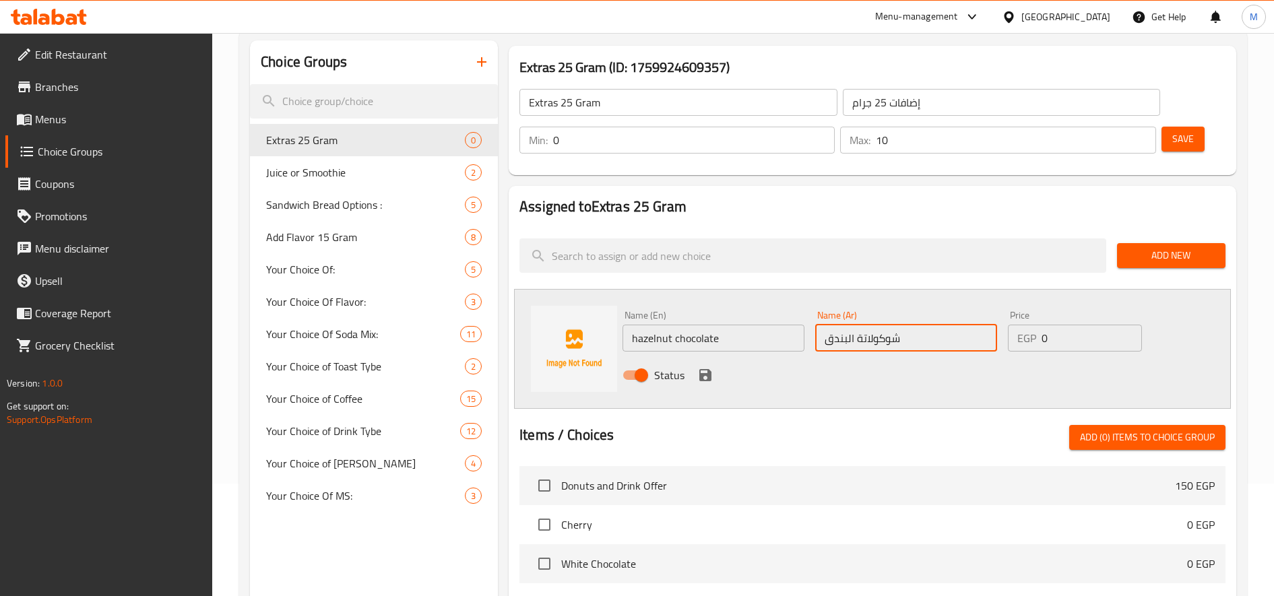
type input "شوكولاتة البندق"
paste input "number"
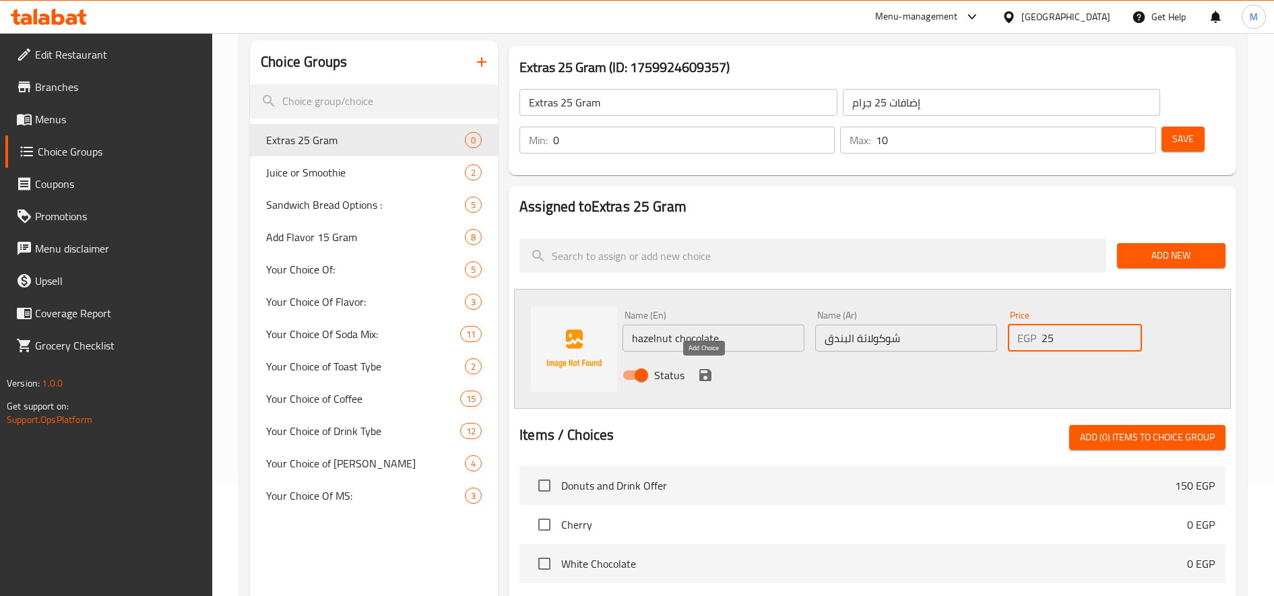
type input "25"
click at [708, 370] on icon "save" at bounding box center [705, 375] width 12 height 12
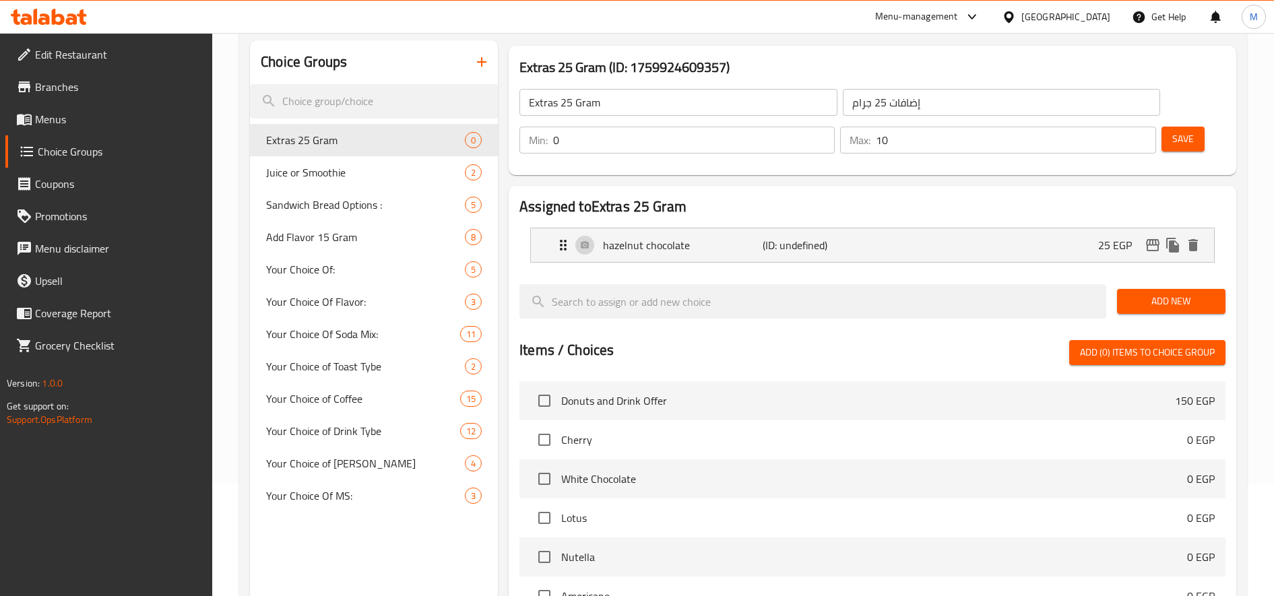
click at [1168, 317] on div "Add New" at bounding box center [1171, 301] width 119 height 45
click at [1171, 311] on button "Add New" at bounding box center [1171, 301] width 108 height 25
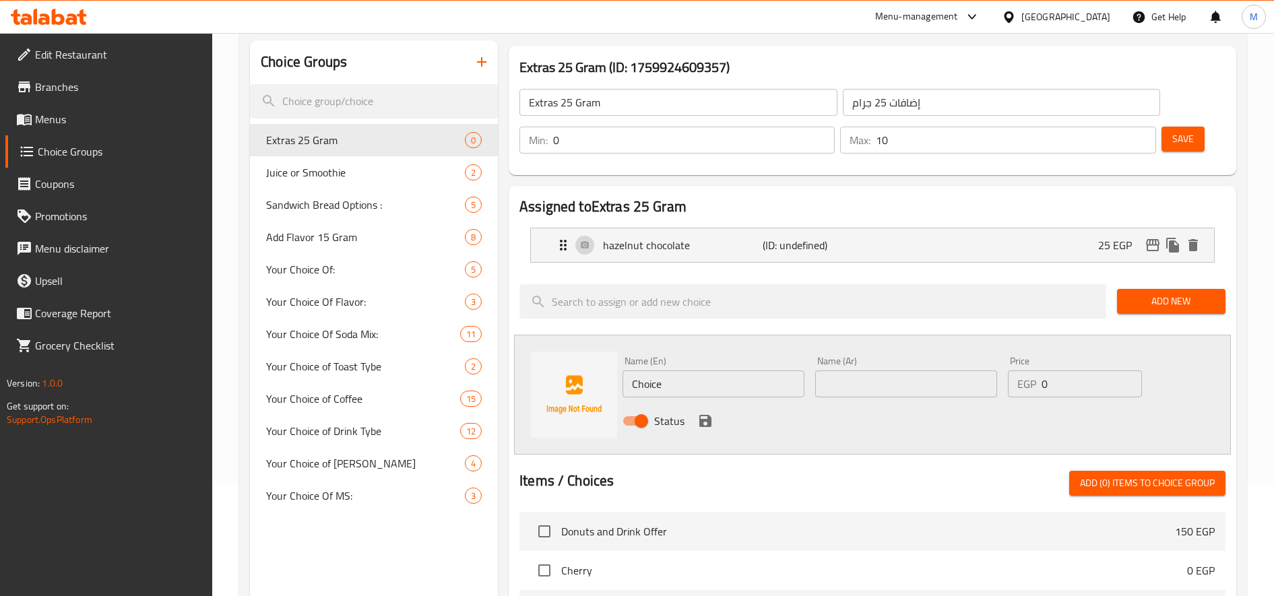
drag, startPoint x: 658, startPoint y: 378, endPoint x: 660, endPoint y: 390, distance: 12.3
click at [660, 386] on div "Name (En) Choice Name (En)" at bounding box center [714, 376] width 182 height 41
click at [660, 390] on input "Choice" at bounding box center [714, 384] width 182 height 27
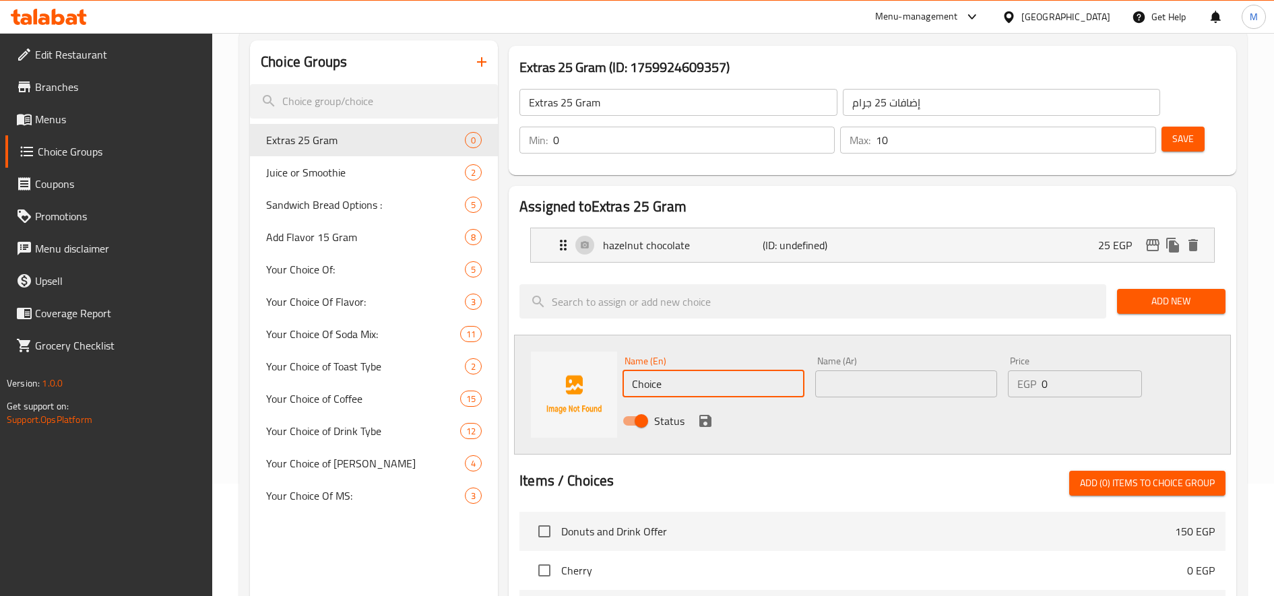
paste input "white chocolat"
type input "white chocolate"
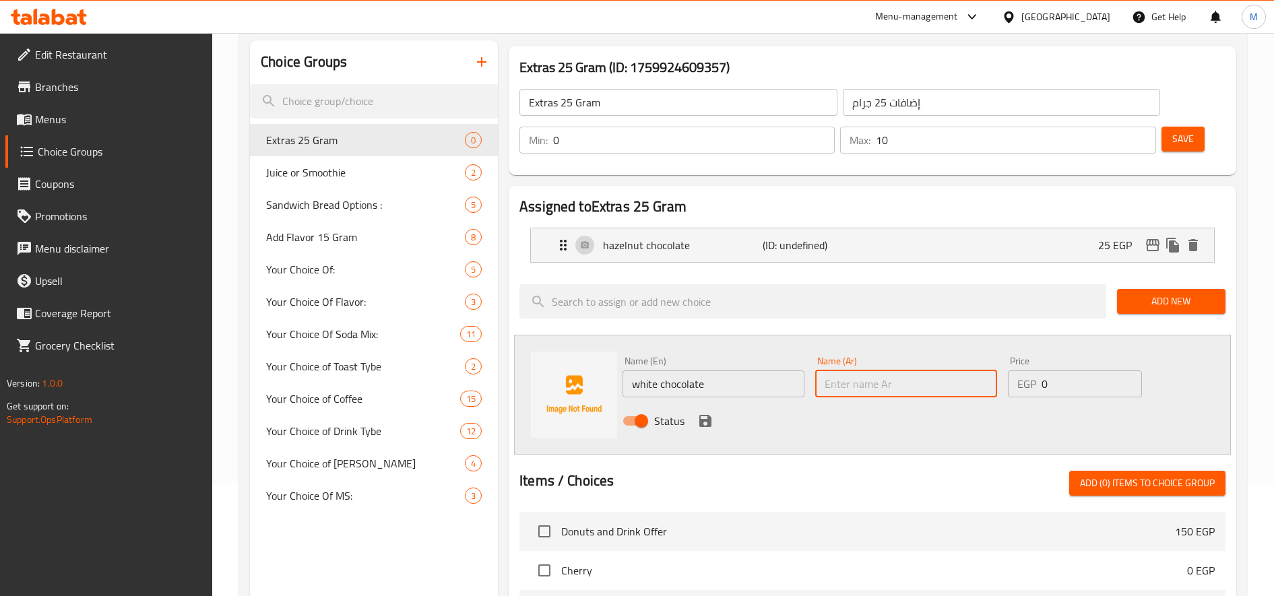
paste input "شوكولاتة بيضاء"
type input "شوكولاتة بيضاء"
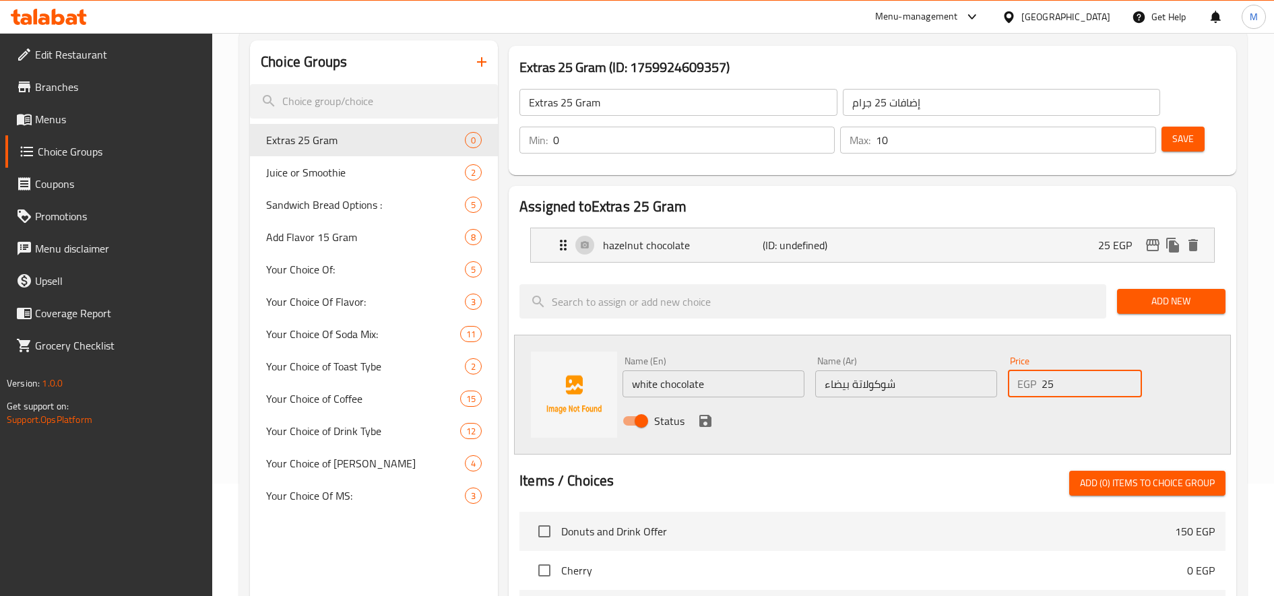
type input "25"
click at [704, 430] on button "save" at bounding box center [705, 421] width 20 height 20
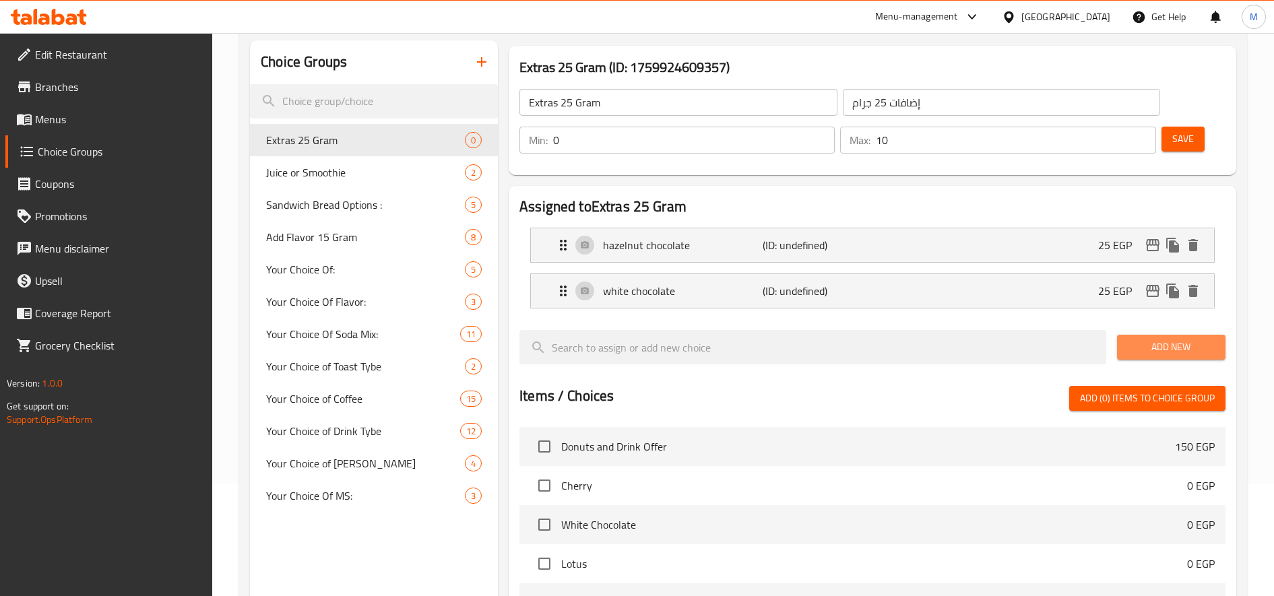
click at [1192, 354] on span "Add New" at bounding box center [1171, 347] width 87 height 17
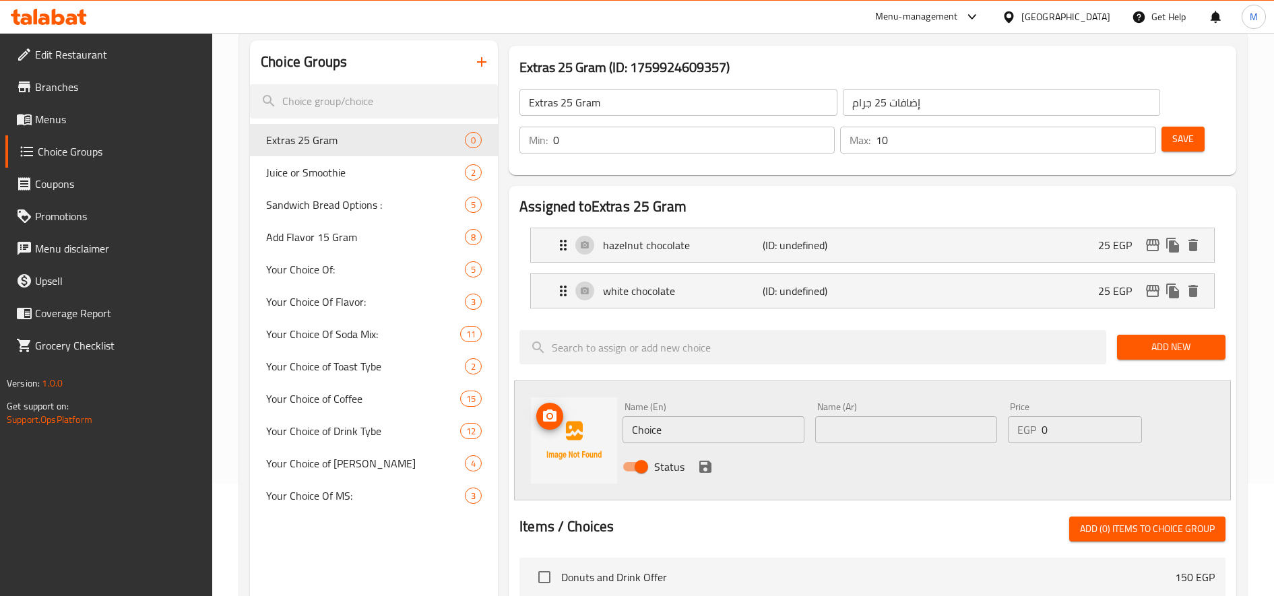
click at [687, 436] on input "Choice" at bounding box center [714, 429] width 182 height 27
click at [689, 433] on input "Choice" at bounding box center [714, 429] width 182 height 27
paste input "condencend milk"
type input "condescend milk"
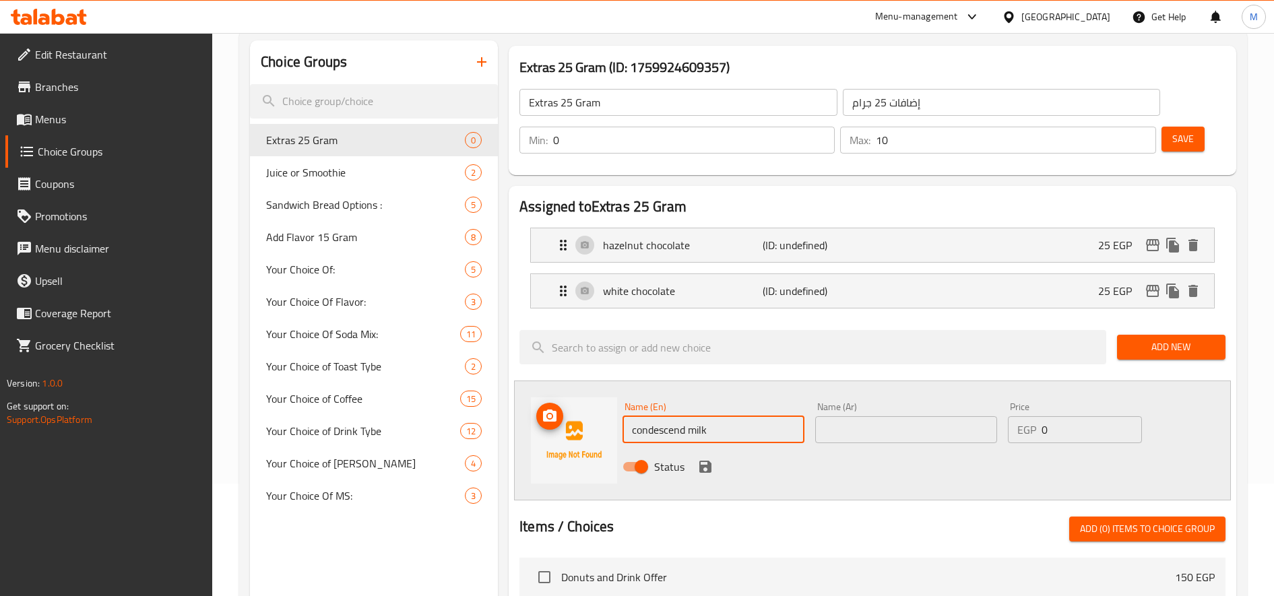
click at [892, 433] on input "text" at bounding box center [906, 429] width 182 height 27
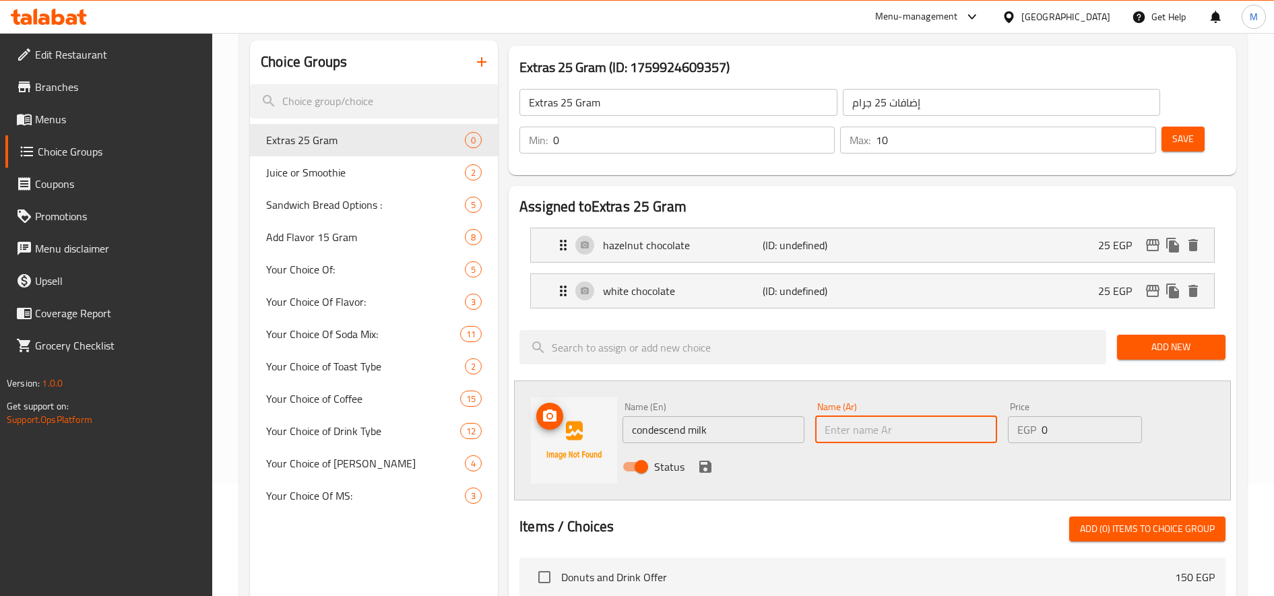
paste input "حليب مكثف"
type input "حليب مكثف"
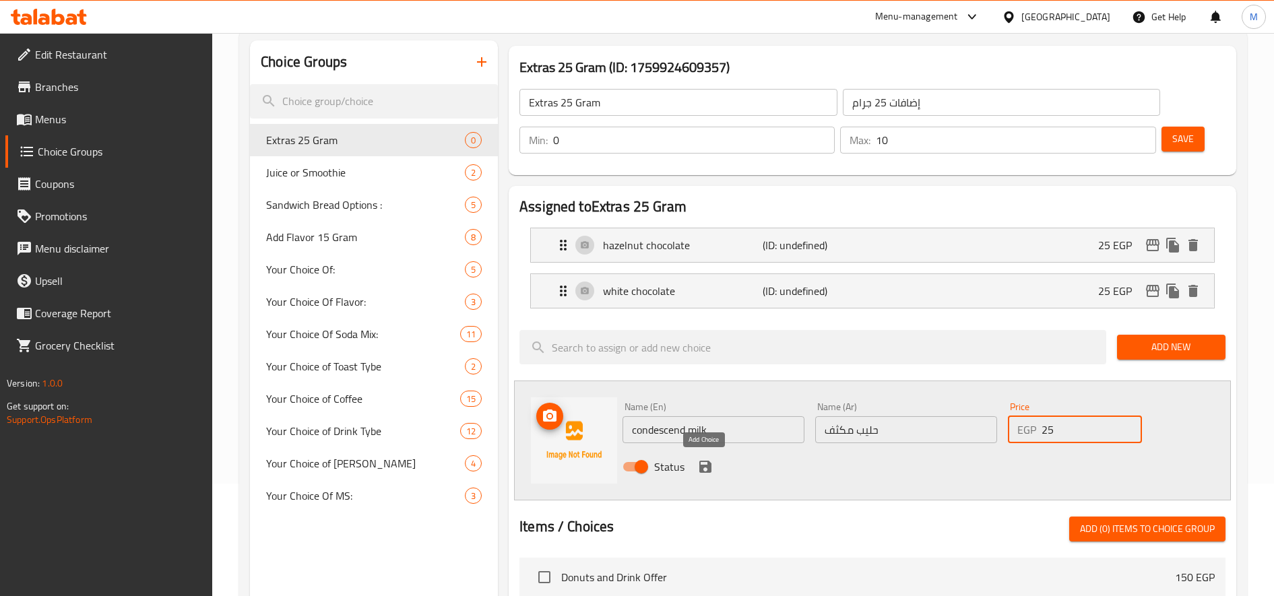
type input "25"
click at [697, 466] on icon "save" at bounding box center [705, 467] width 16 height 16
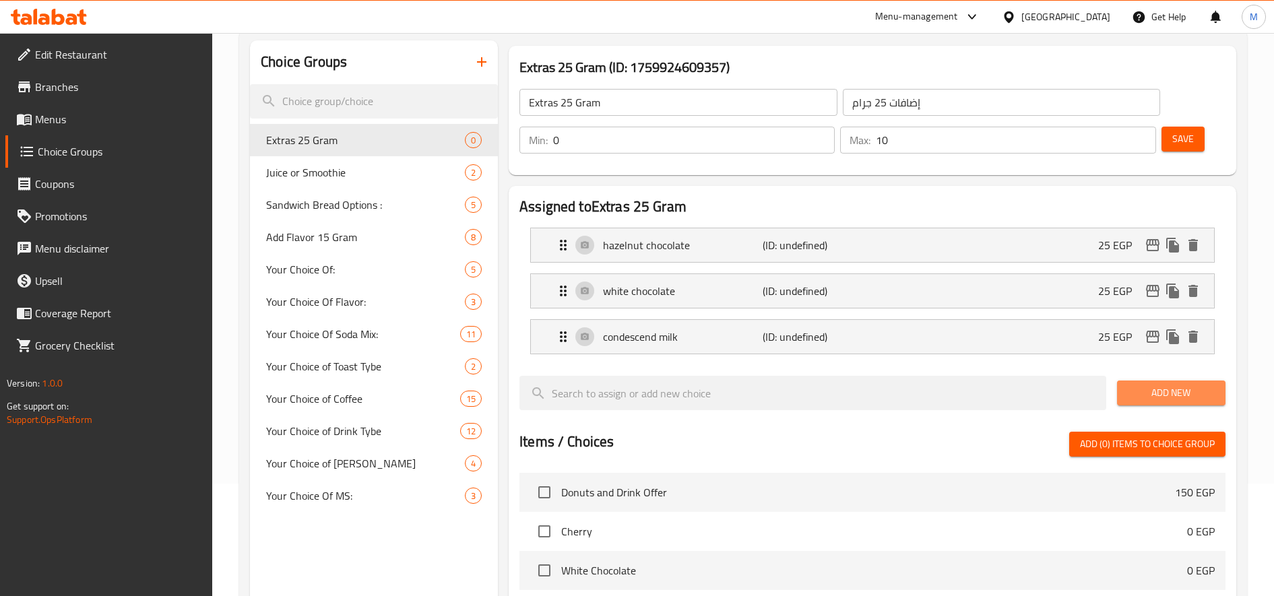
click at [1173, 385] on span "Add New" at bounding box center [1171, 393] width 87 height 17
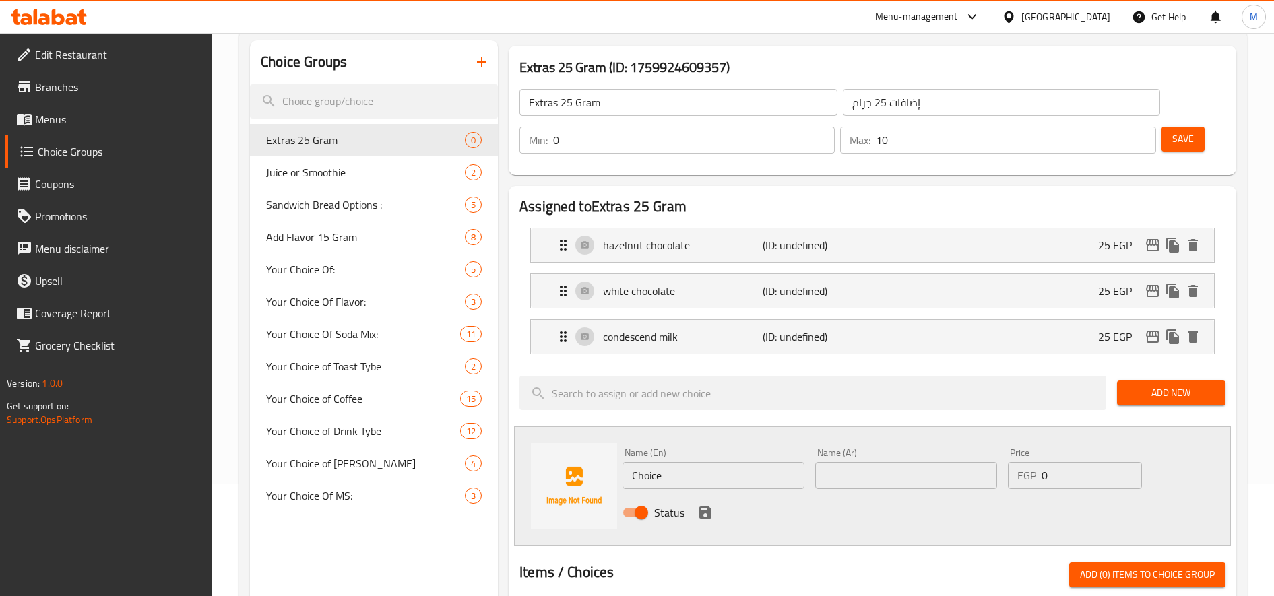
drag, startPoint x: 701, startPoint y: 450, endPoint x: 693, endPoint y: 460, distance: 12.0
click at [701, 450] on div "Name (En) Choice Name (En)" at bounding box center [714, 468] width 182 height 41
click at [689, 466] on input "Choice" at bounding box center [714, 475] width 182 height 27
paste input "pistachio"
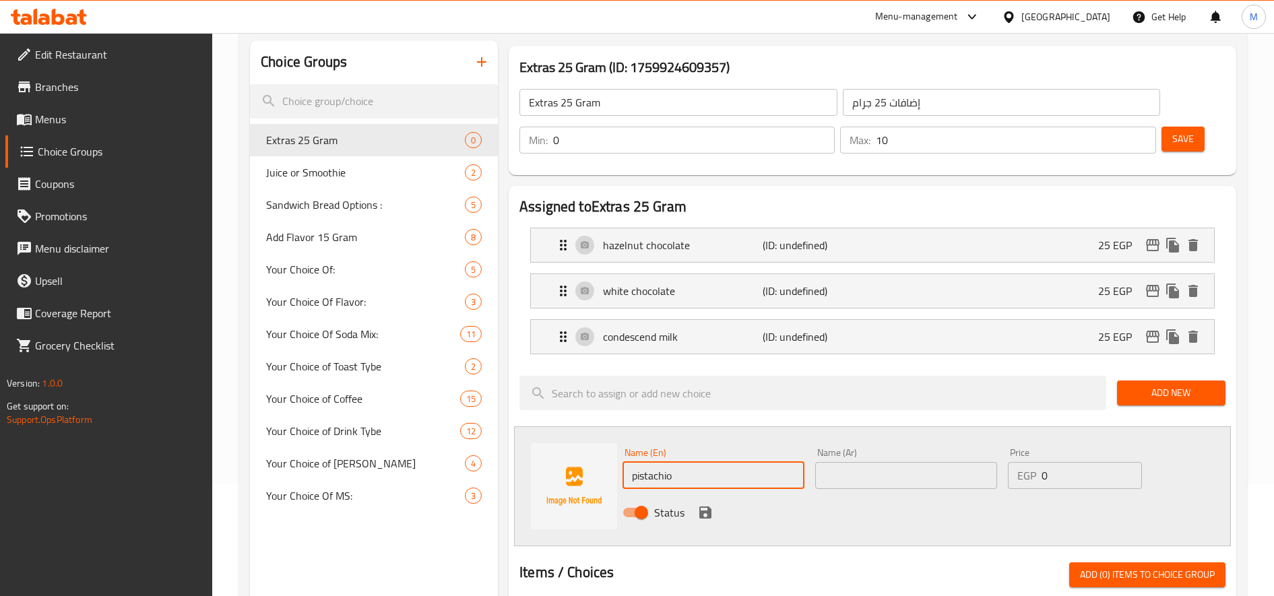
type input "pistachio"
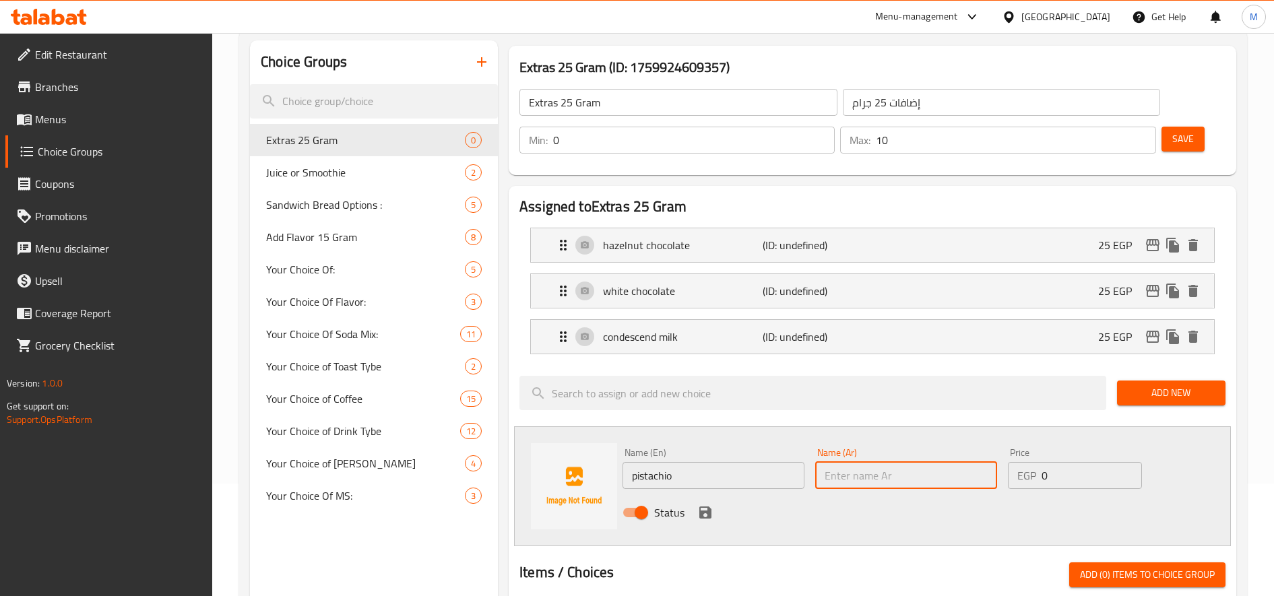
paste input "فستق"
type input "فستق"
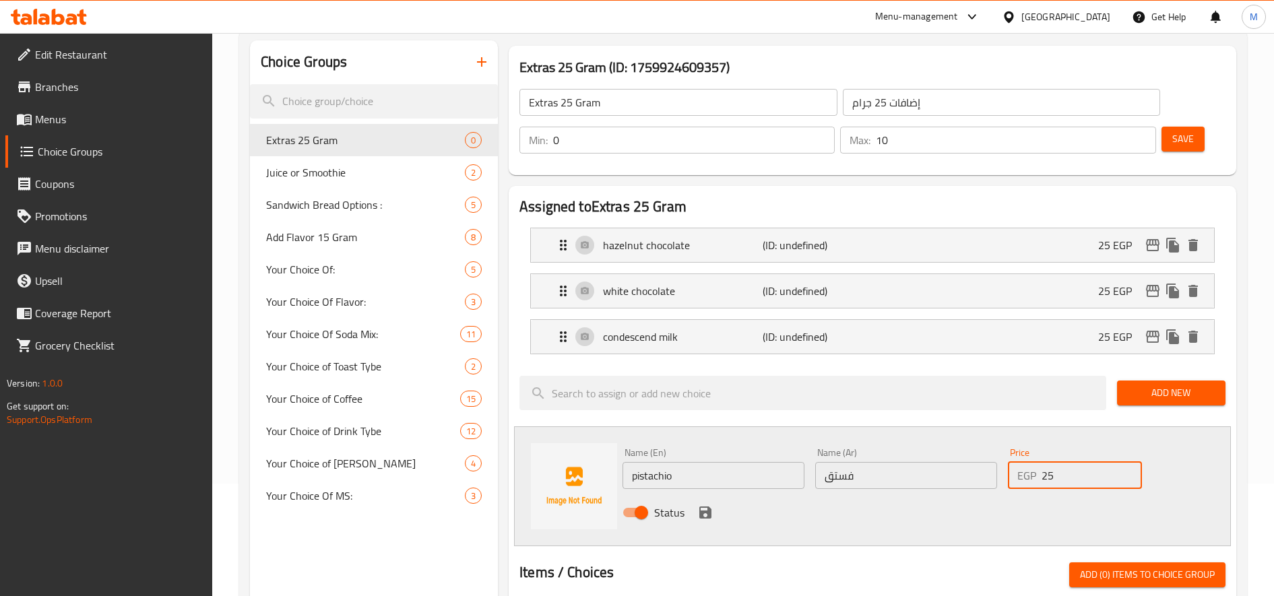
type input "25"
click at [713, 503] on div "Status" at bounding box center [906, 513] width 578 height 36
click at [708, 511] on icon "save" at bounding box center [705, 513] width 12 height 12
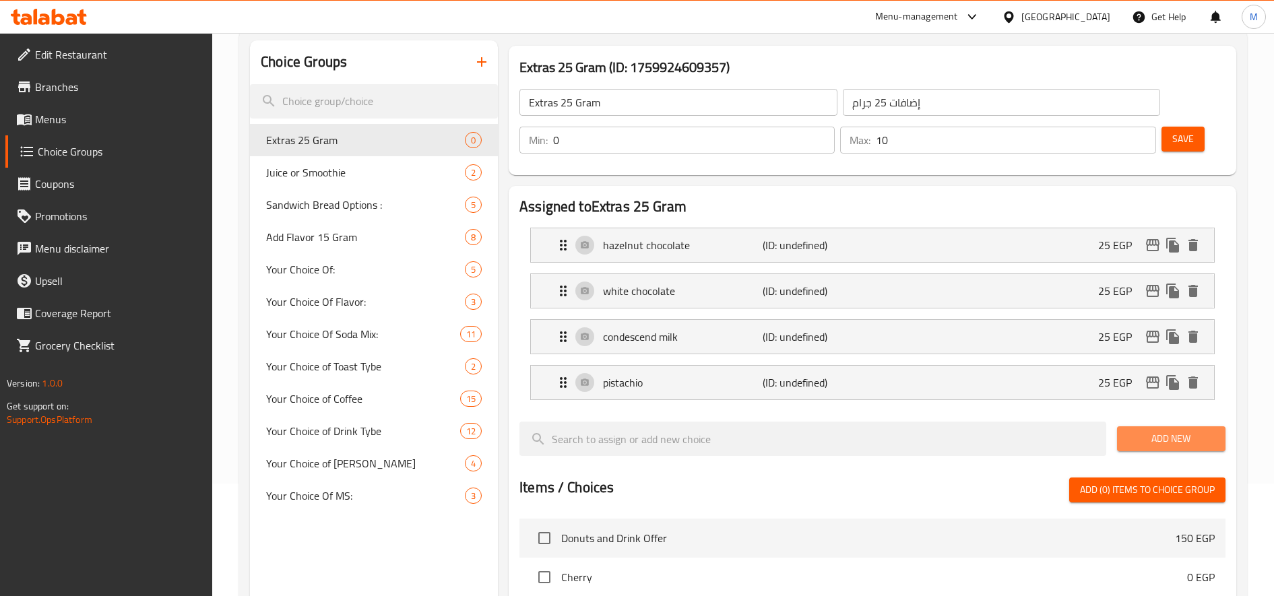
click at [1208, 437] on span "Add New" at bounding box center [1171, 439] width 87 height 17
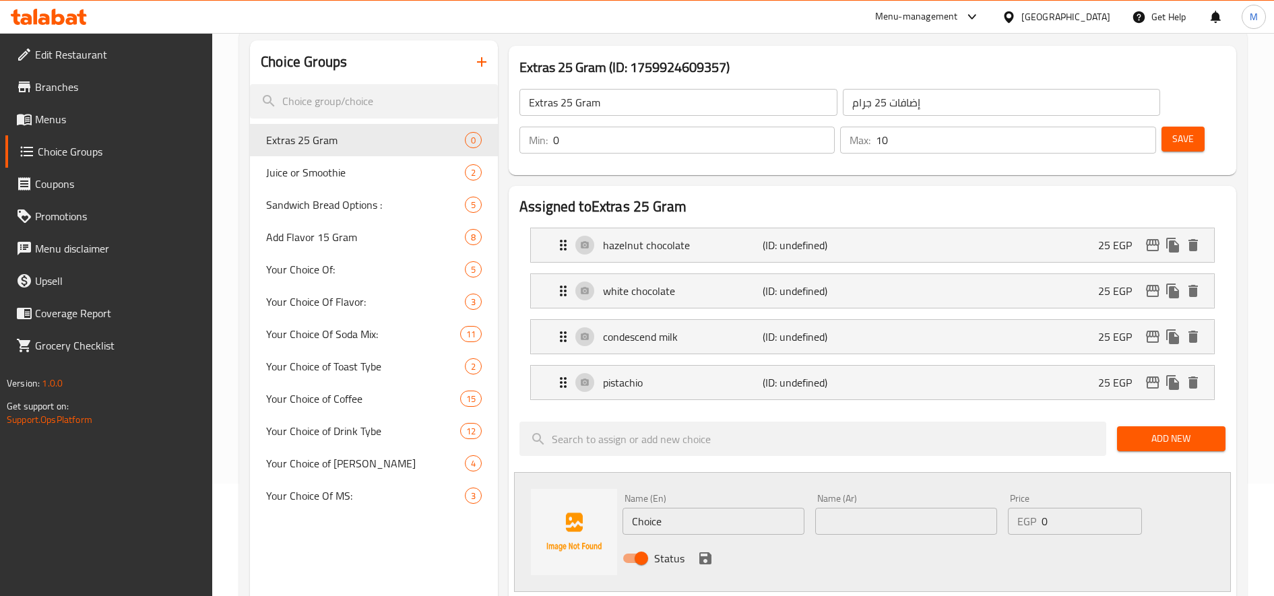
click at [784, 522] on input "Choice" at bounding box center [714, 521] width 182 height 27
paste input "Milk"
type input "Milk"
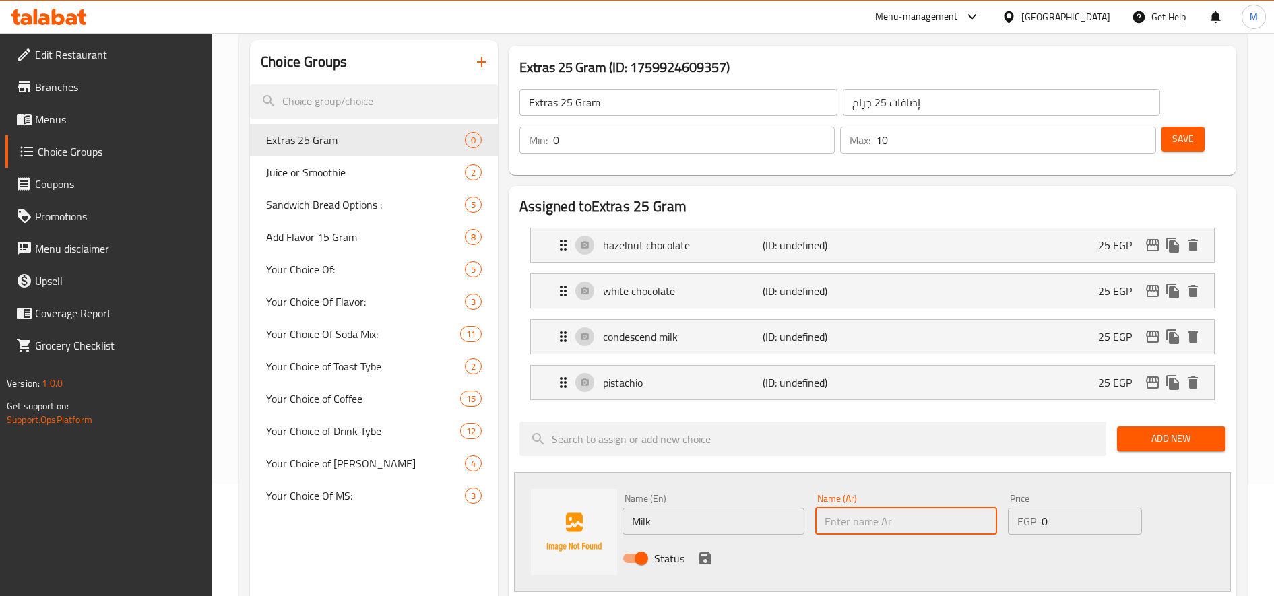
paste input "حليب"
type input "حليب"
click at [1046, 522] on input "0" at bounding box center [1092, 521] width 100 height 27
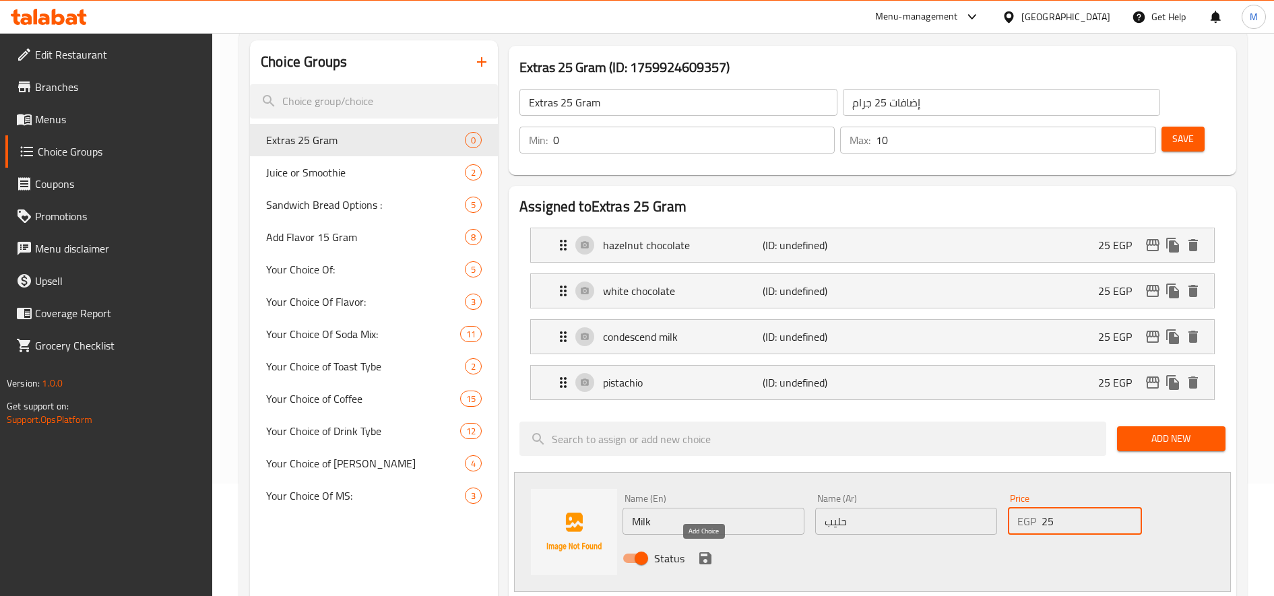
type input "25"
click at [711, 559] on icon "save" at bounding box center [705, 559] width 16 height 16
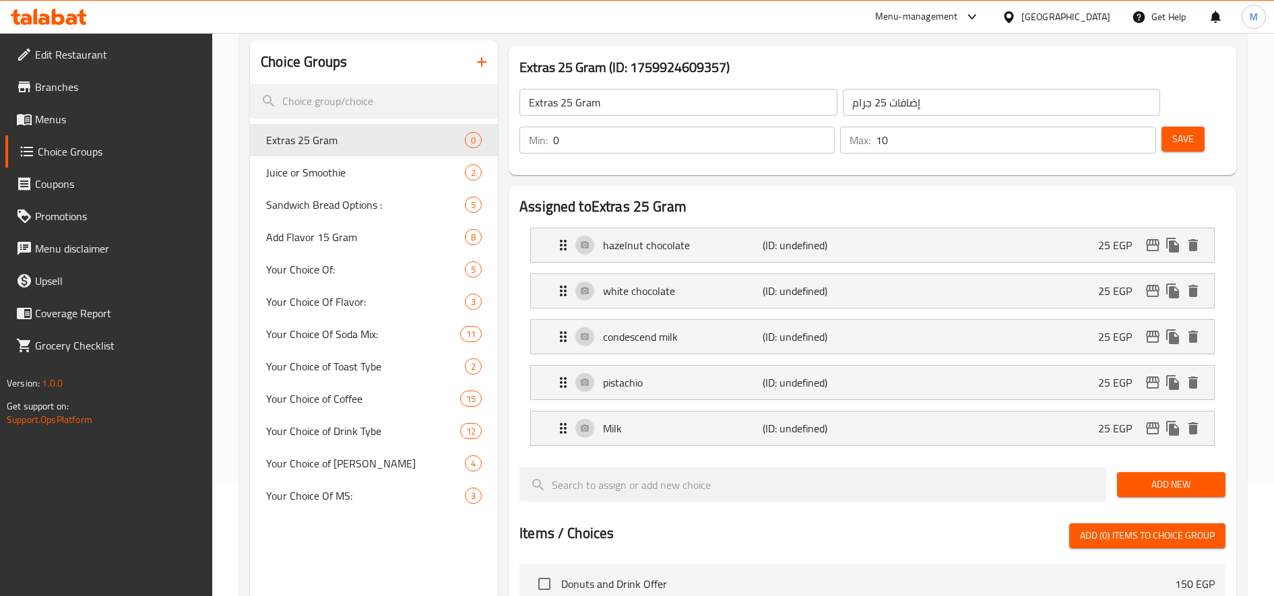
click at [1189, 137] on span "Save" at bounding box center [1183, 139] width 22 height 17
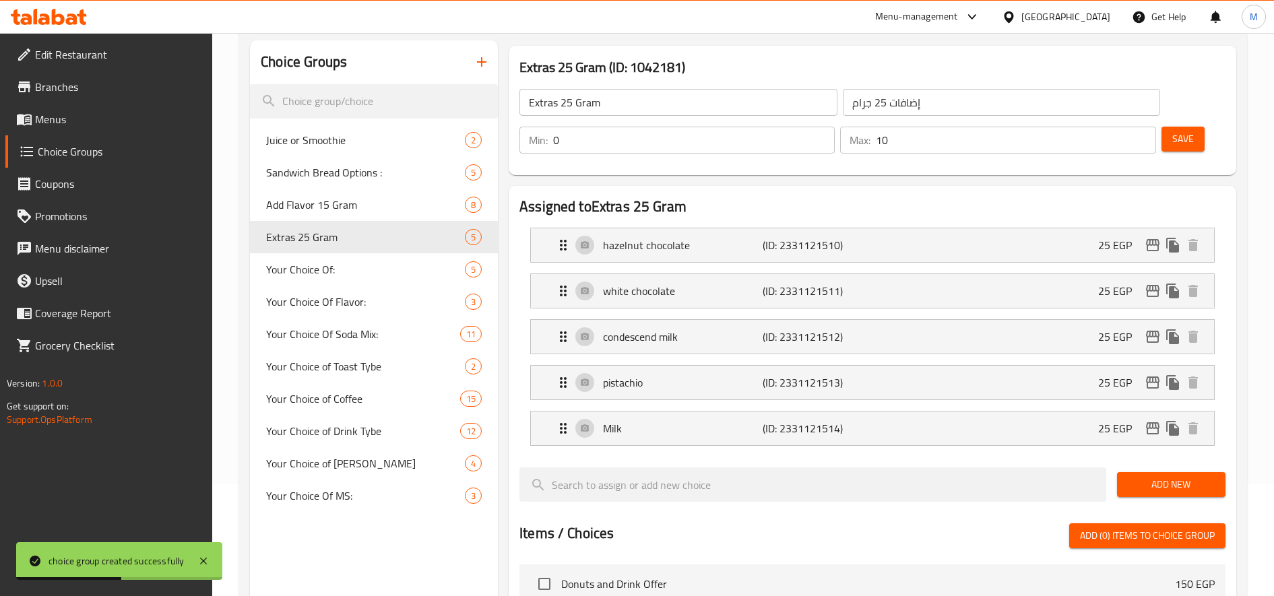
click at [70, 115] on span "Menus" at bounding box center [118, 119] width 167 height 16
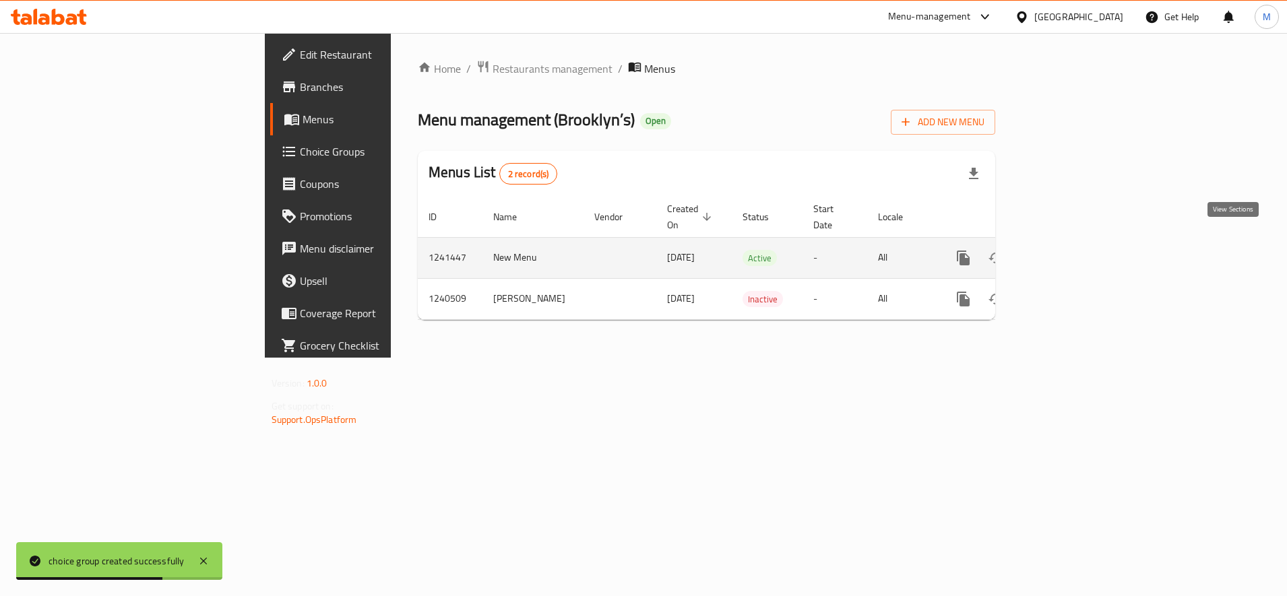
click at [1077, 242] on link "enhanced table" at bounding box center [1060, 258] width 32 height 32
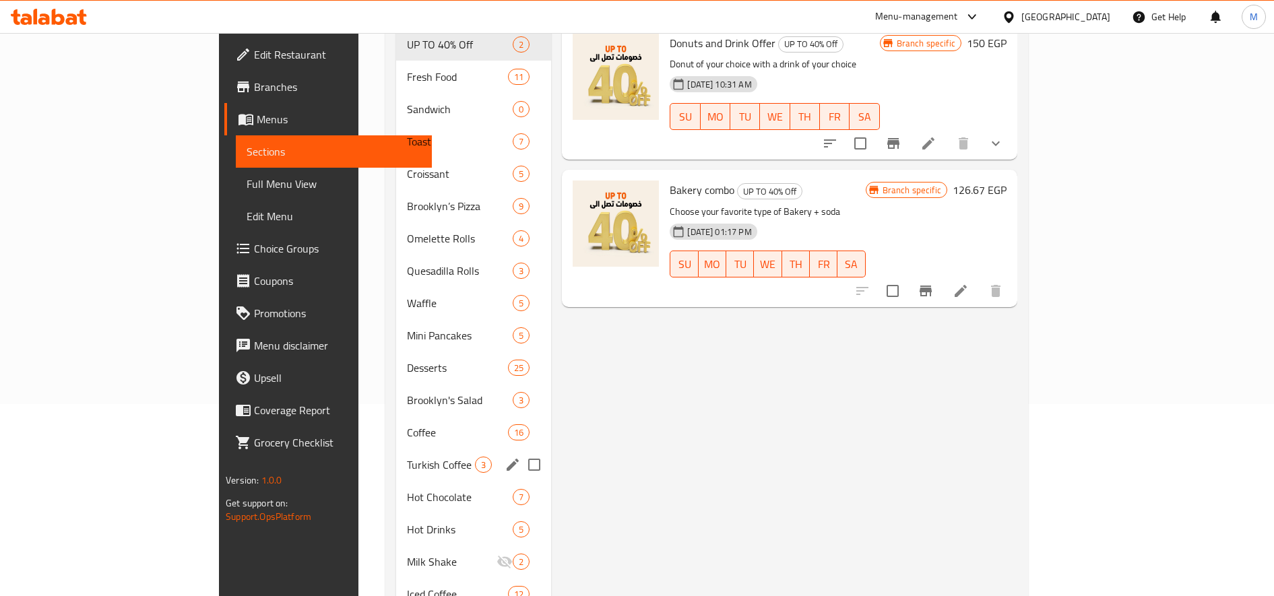
scroll to position [224, 0]
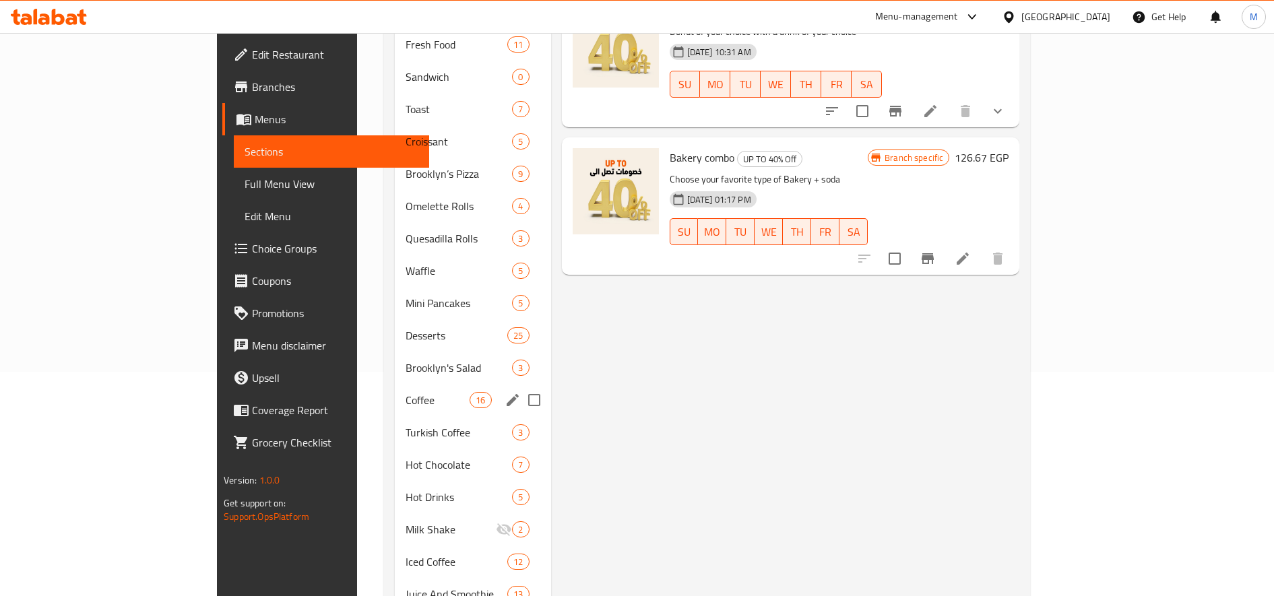
click at [395, 388] on div "Coffee 16" at bounding box center [473, 400] width 156 height 32
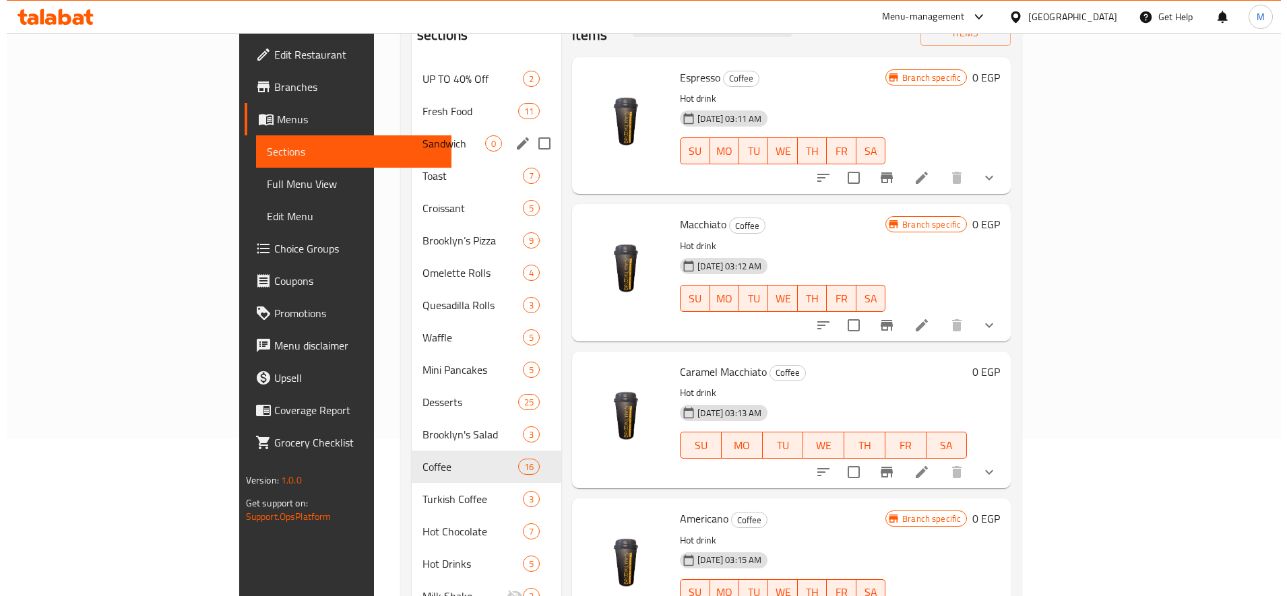
scroll to position [113, 0]
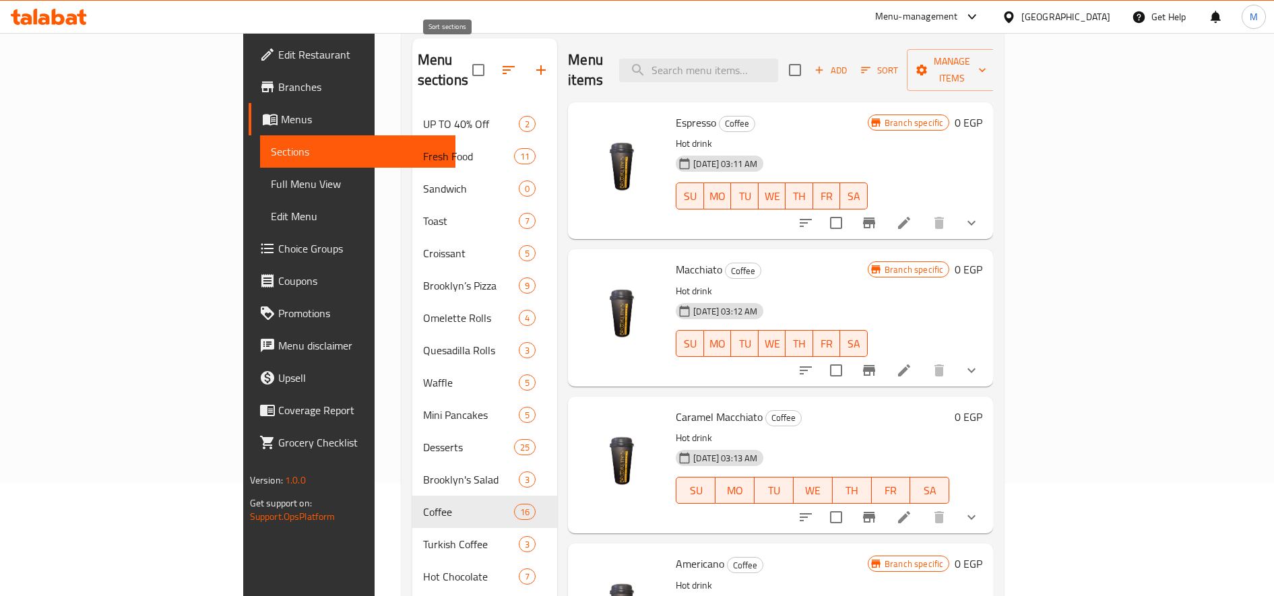
click at [501, 65] on icon "button" at bounding box center [509, 70] width 16 height 16
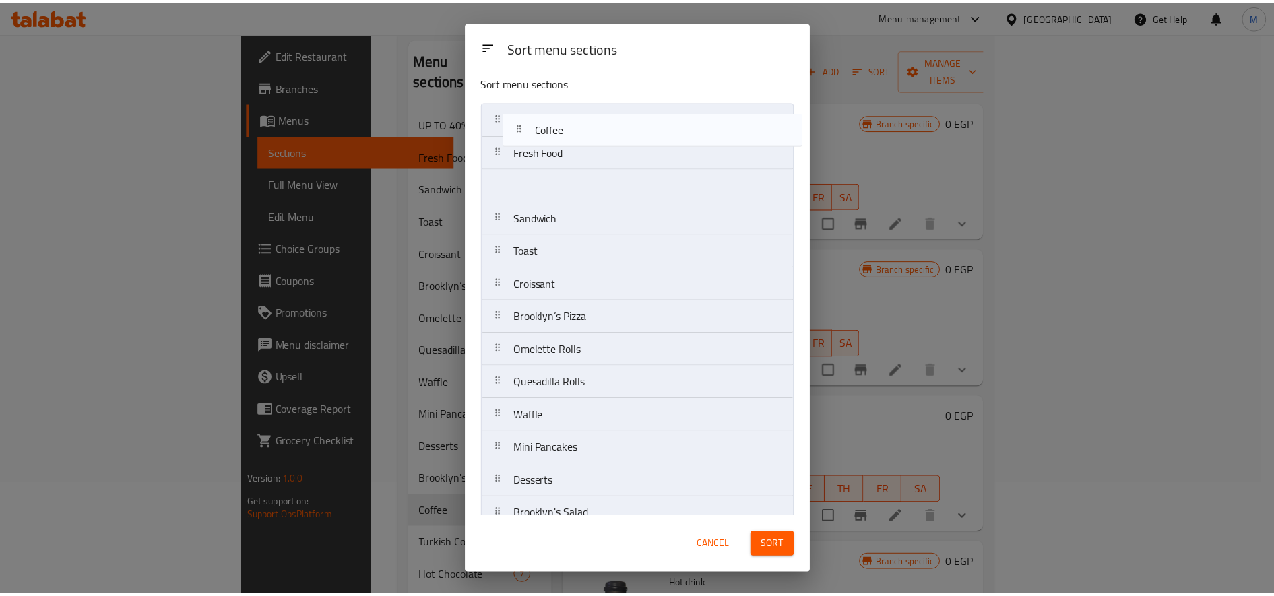
scroll to position [0, 0]
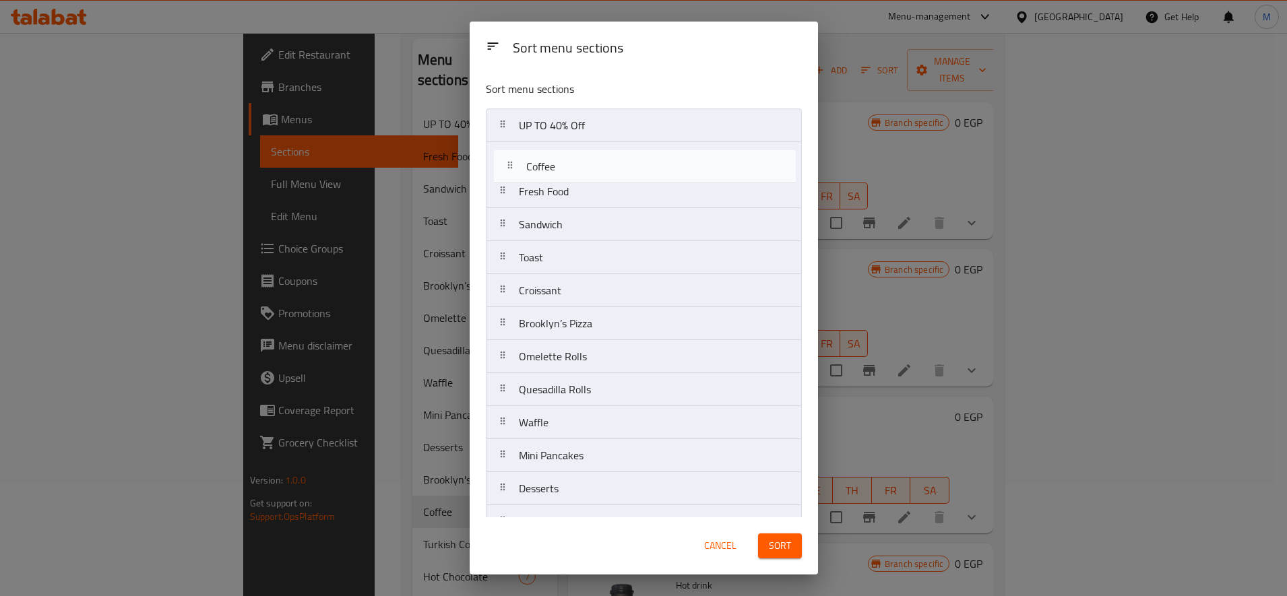
drag, startPoint x: 506, startPoint y: 410, endPoint x: 519, endPoint y: 160, distance: 251.0
click at [519, 160] on nav "UP TO 40% Off Fresh Food Sandwich Toast Croissant Brooklyn’s Pizza Omelette Rol…" at bounding box center [644, 488] width 316 height 761
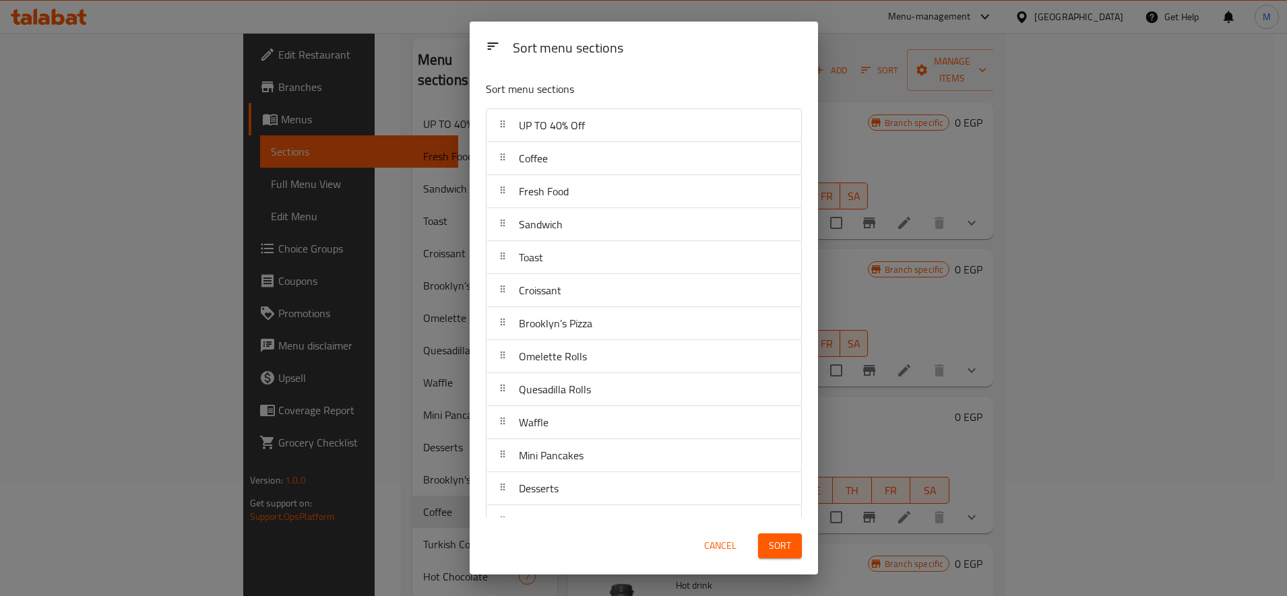
click at [767, 545] on button "Sort" at bounding box center [780, 546] width 44 height 25
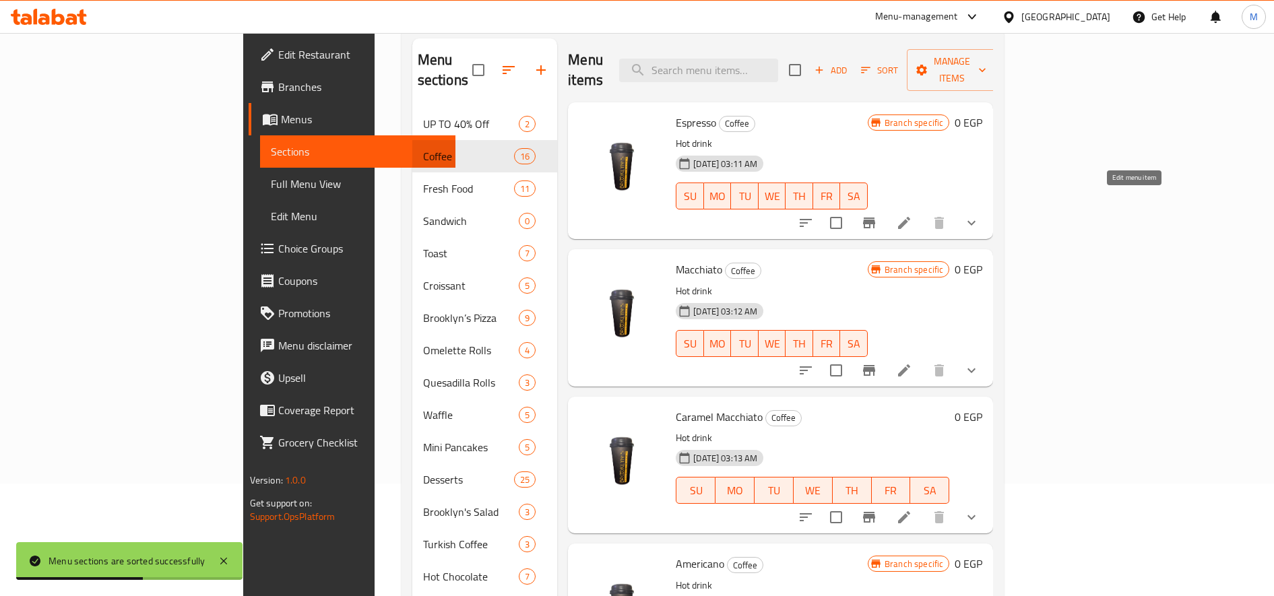
click at [912, 215] on icon at bounding box center [904, 223] width 16 height 16
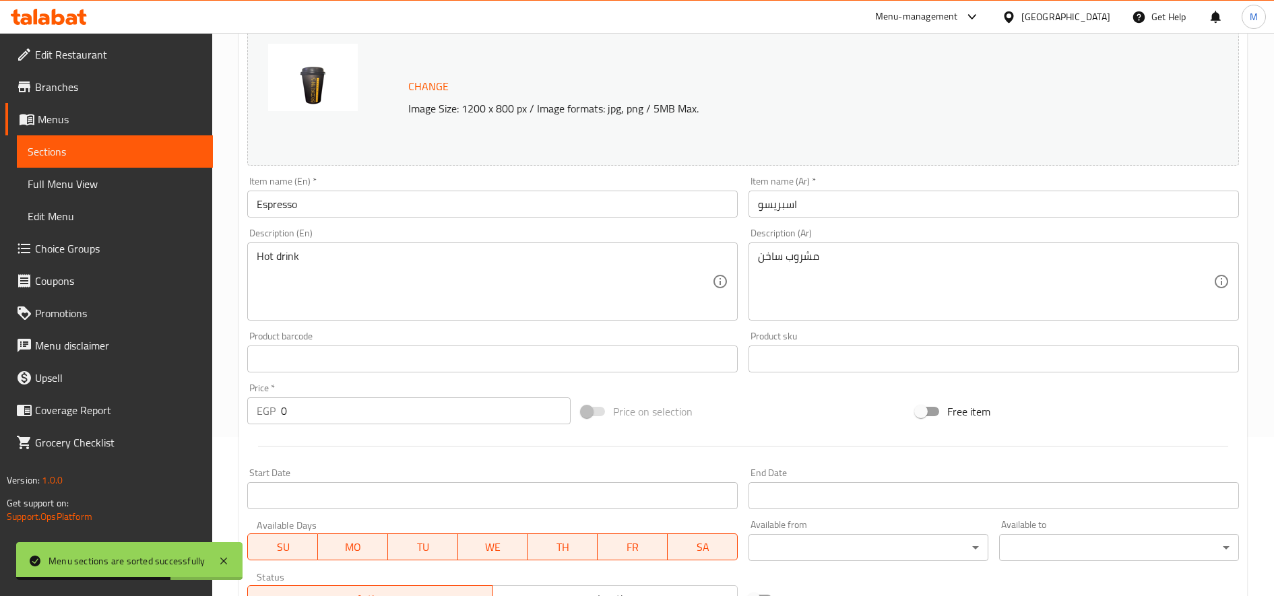
scroll to position [406, 0]
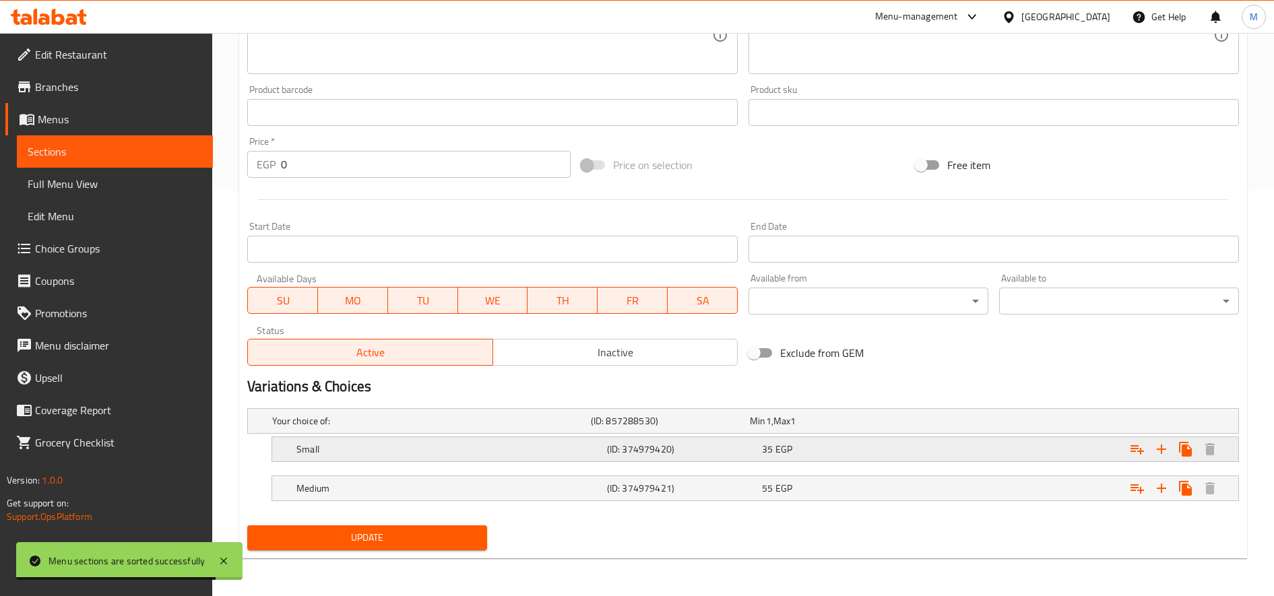
click at [1143, 453] on icon "Expand" at bounding box center [1137, 449] width 16 height 16
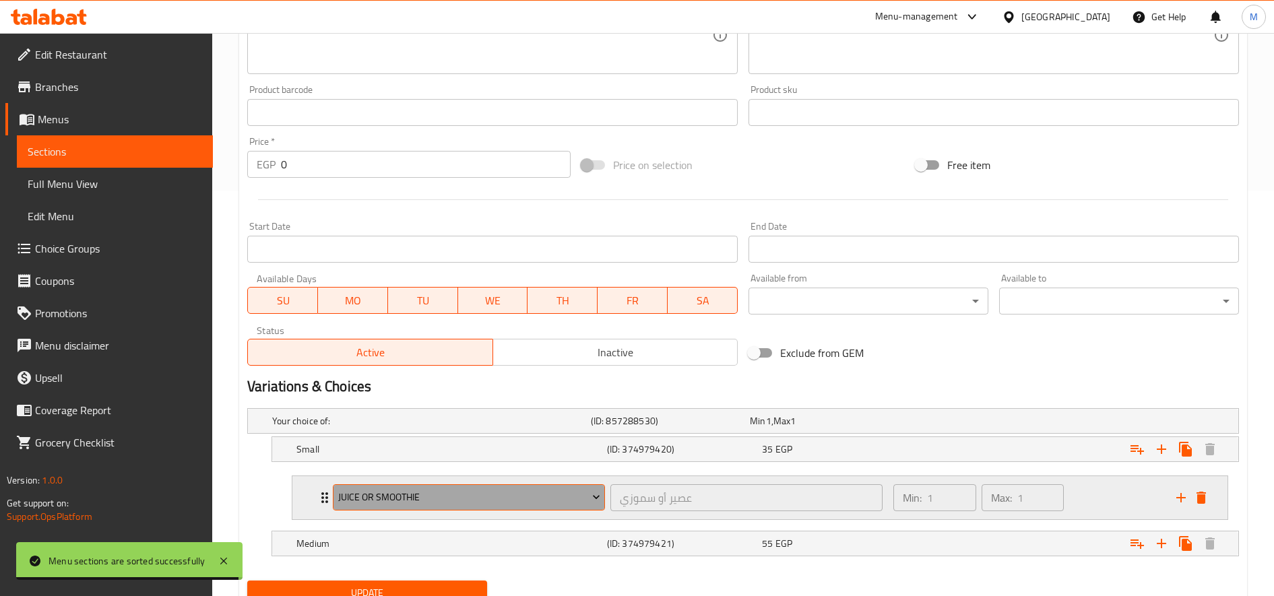
click at [413, 497] on span "Juice or Smoothie" at bounding box center [469, 497] width 262 height 17
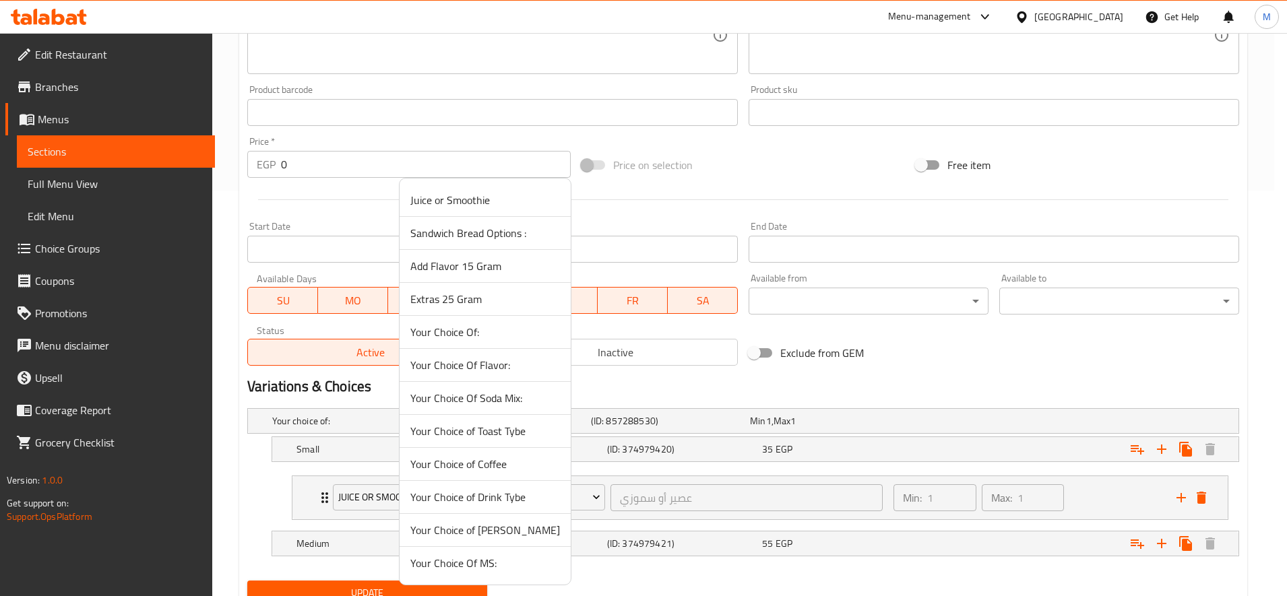
click at [473, 274] on span "Add Flavor 15 Gram" at bounding box center [485, 266] width 150 height 16
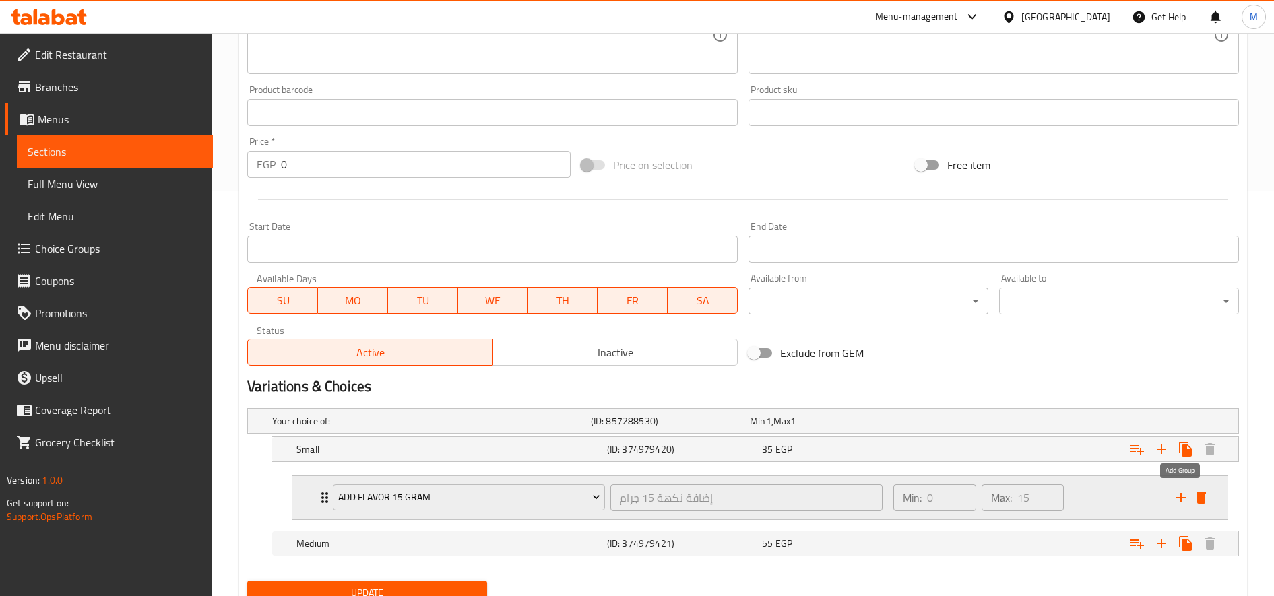
drag, startPoint x: 1181, startPoint y: 499, endPoint x: 1140, endPoint y: 506, distance: 41.7
click at [1181, 499] on icon "add" at bounding box center [1180, 497] width 9 height 9
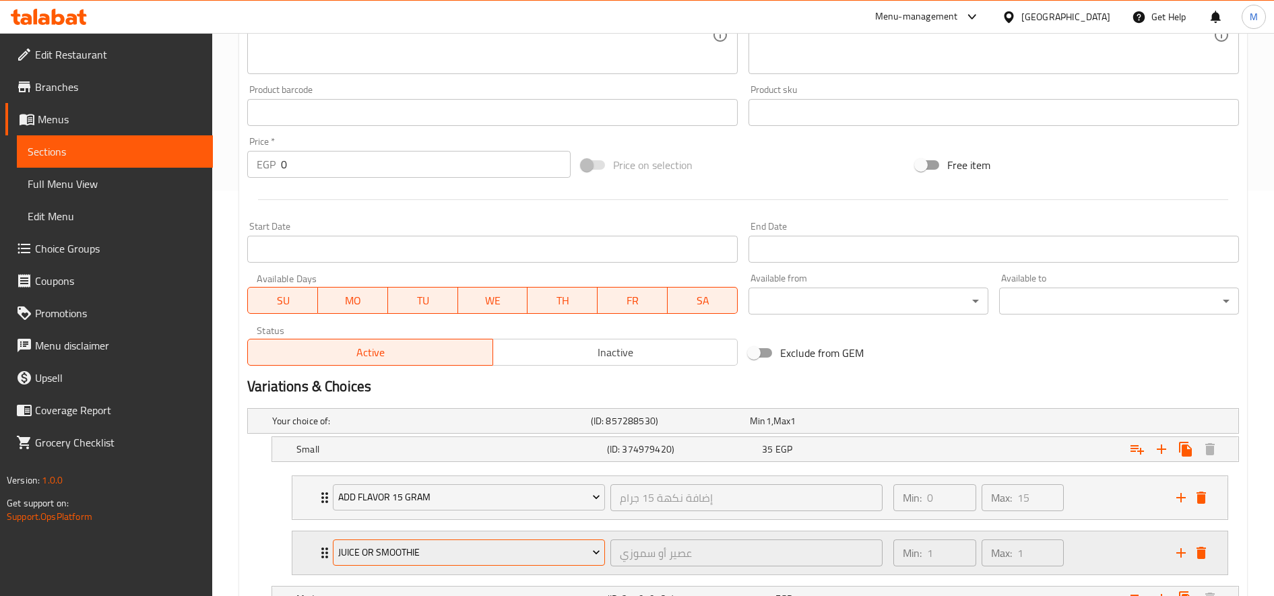
click at [466, 550] on span "Juice or Smoothie" at bounding box center [469, 552] width 262 height 17
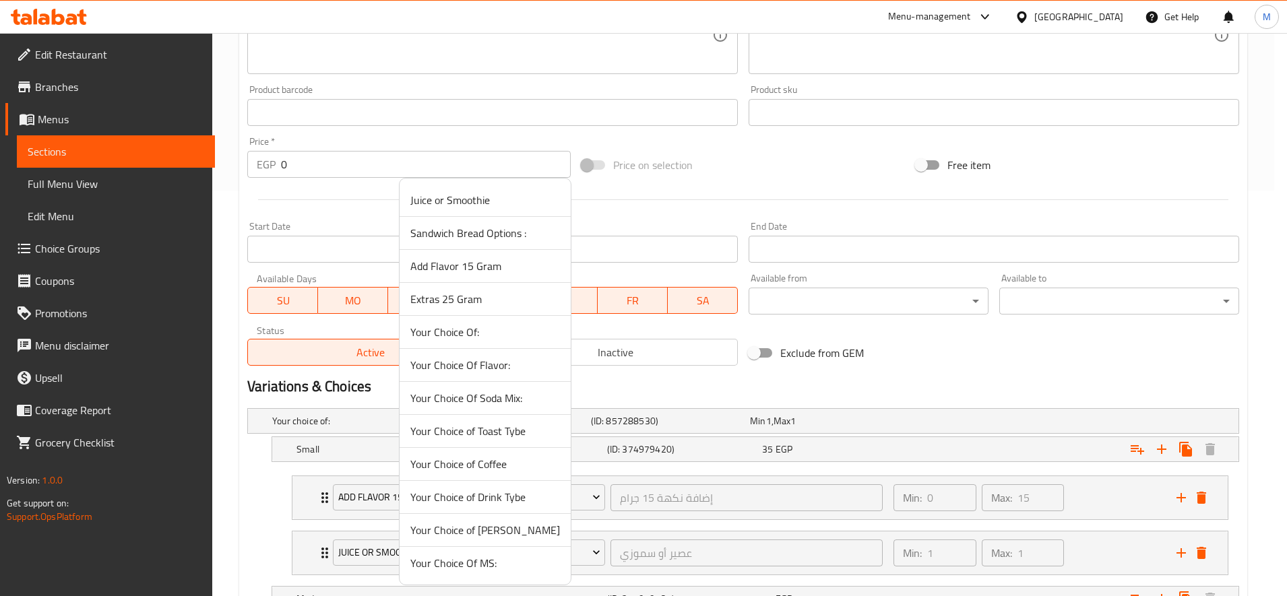
click at [497, 297] on span "Extras 25 Gram" at bounding box center [485, 299] width 150 height 16
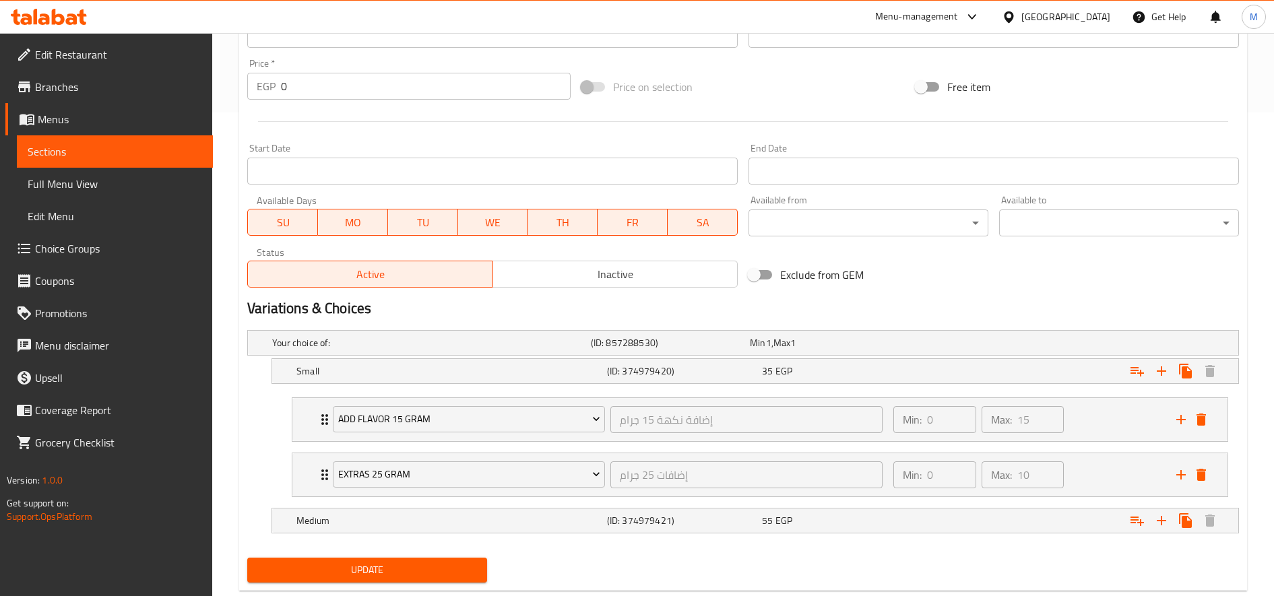
scroll to position [516, 0]
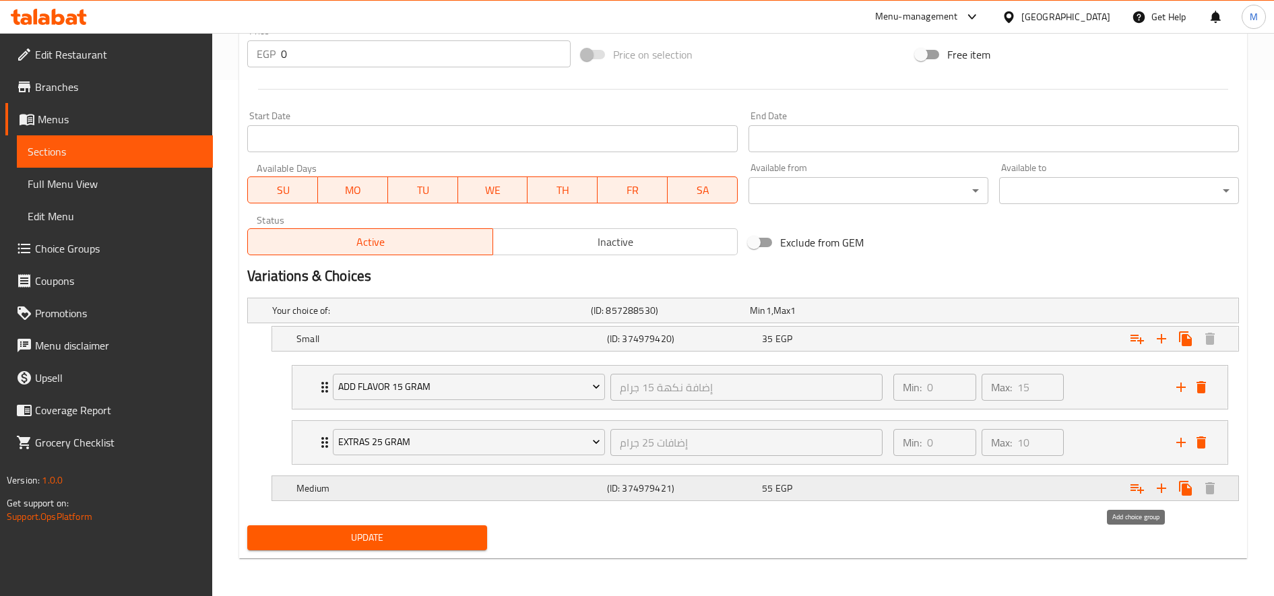
click at [1138, 487] on icon "Expand" at bounding box center [1137, 488] width 13 height 9
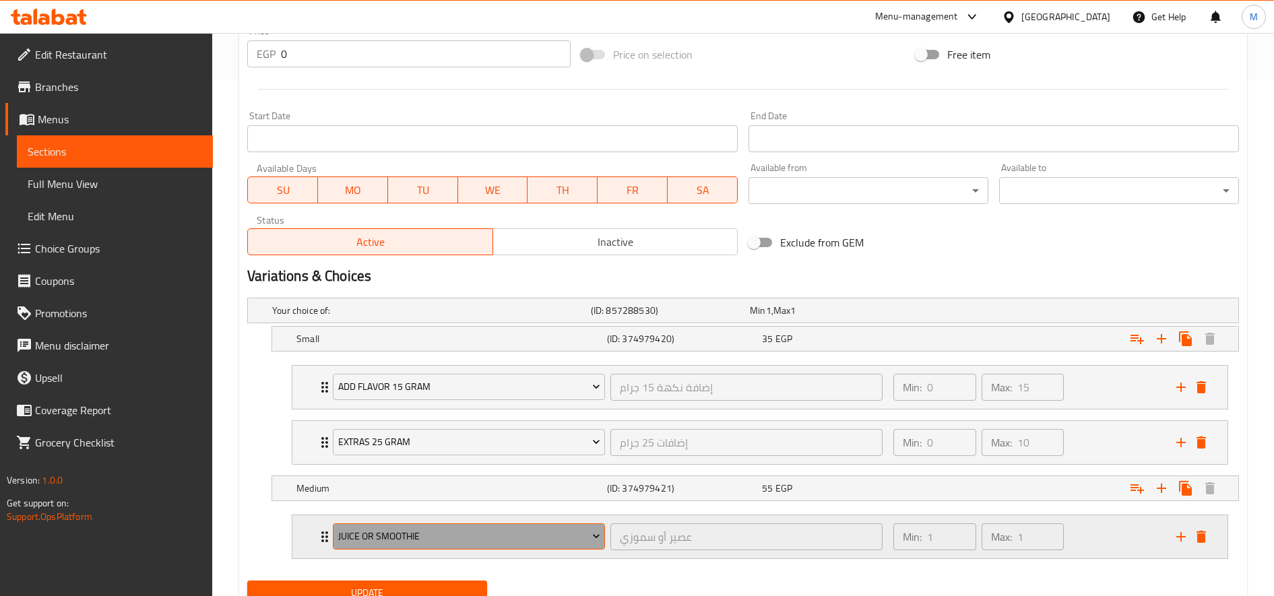
click at [389, 539] on span "Juice or Smoothie" at bounding box center [469, 536] width 262 height 17
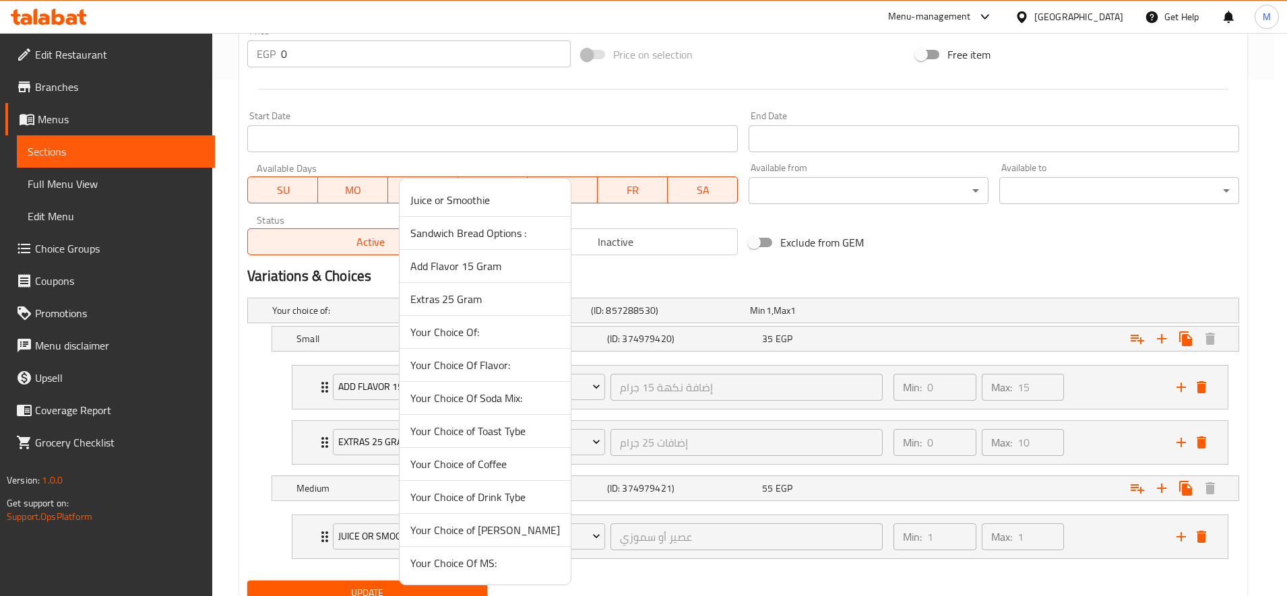
click at [486, 268] on span "Add Flavor 15 Gram" at bounding box center [485, 266] width 150 height 16
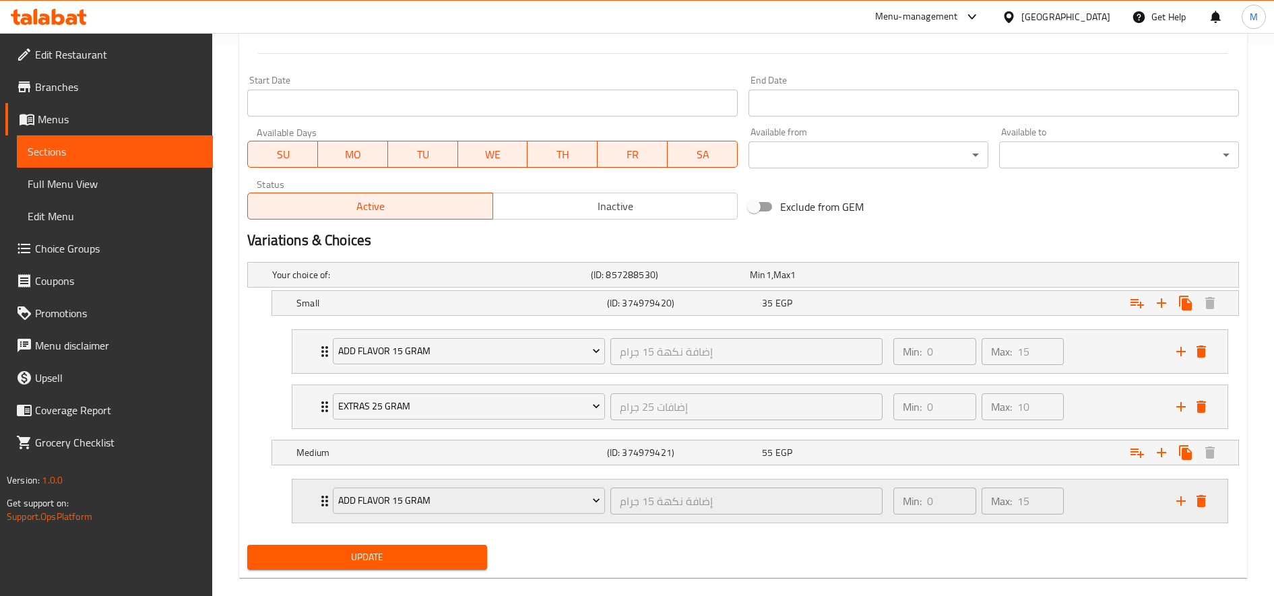
scroll to position [571, 0]
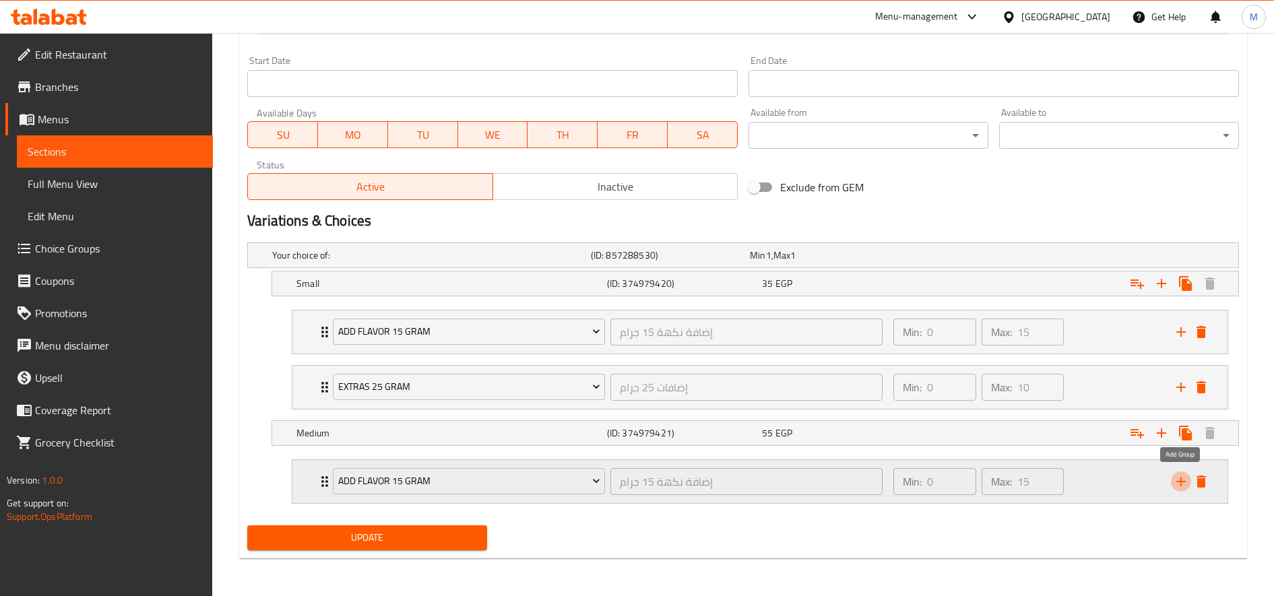
click at [1176, 482] on icon "add" at bounding box center [1181, 482] width 16 height 16
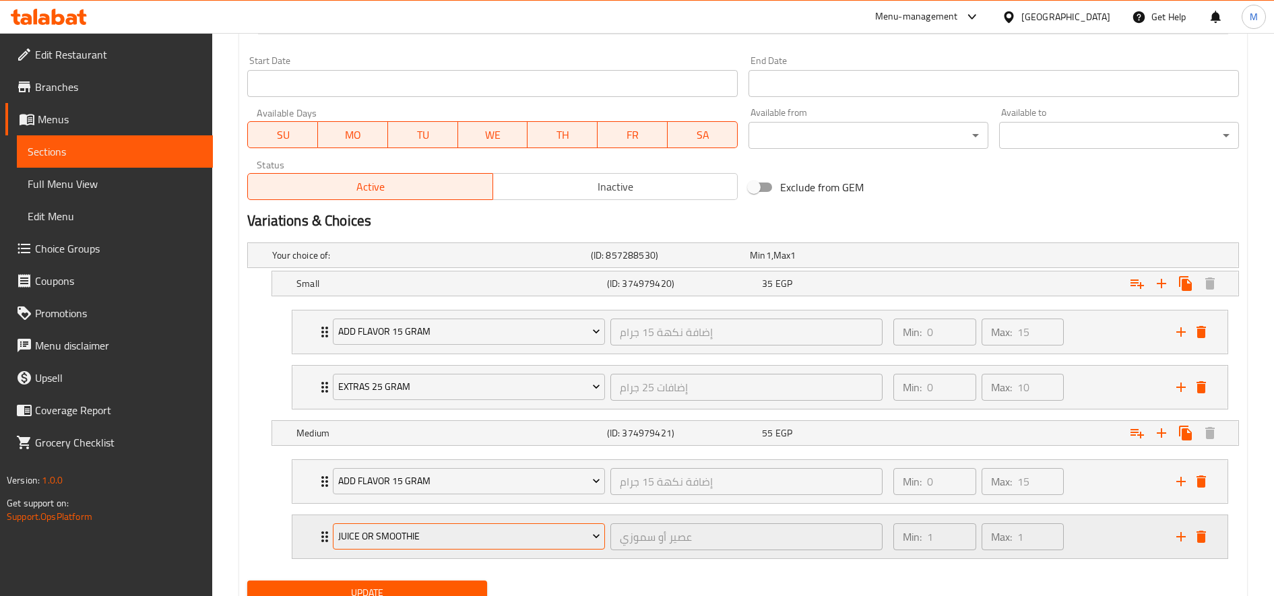
click at [375, 533] on span "Juice or Smoothie" at bounding box center [469, 536] width 262 height 17
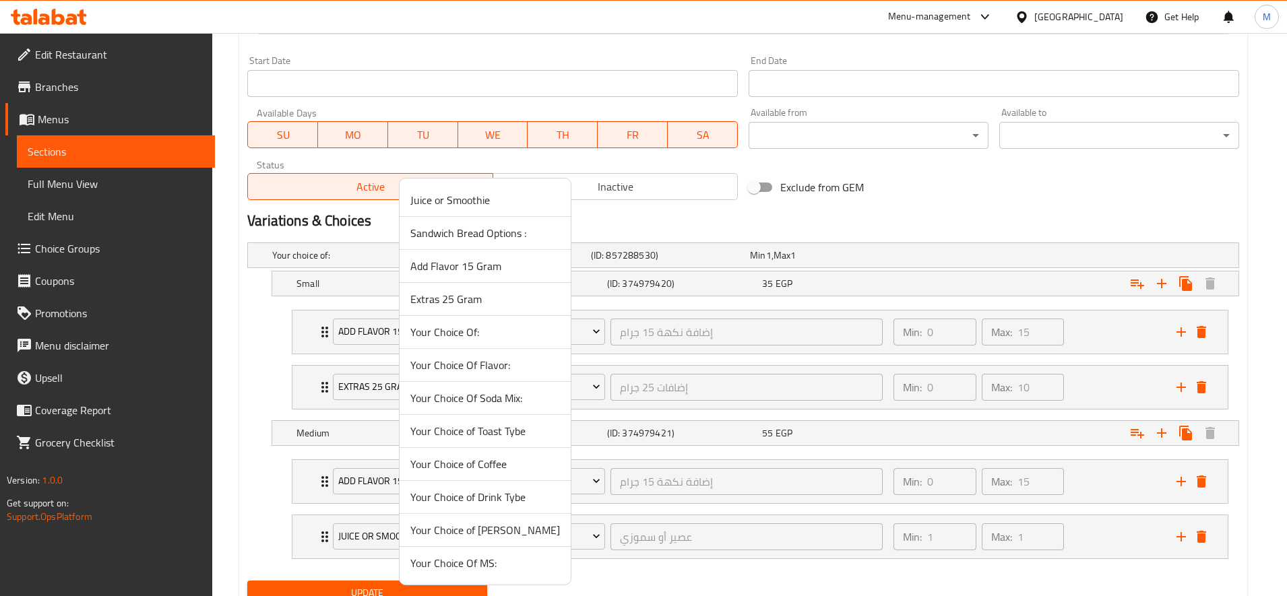
click at [462, 303] on span "Extras 25 Gram" at bounding box center [485, 299] width 150 height 16
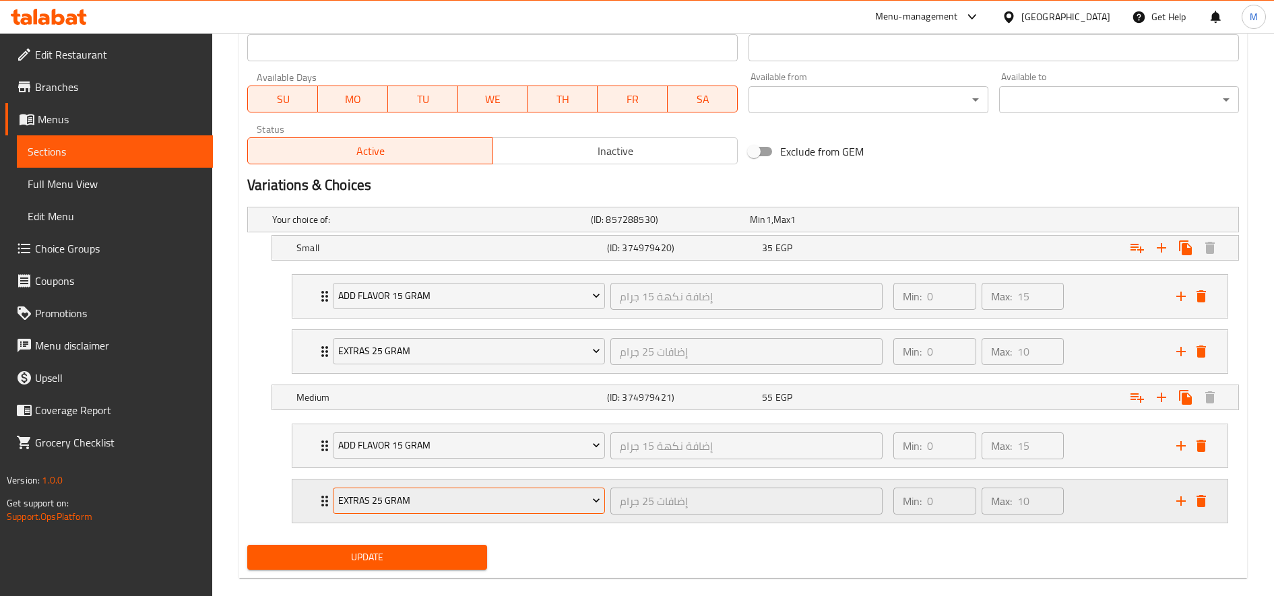
scroll to position [627, 0]
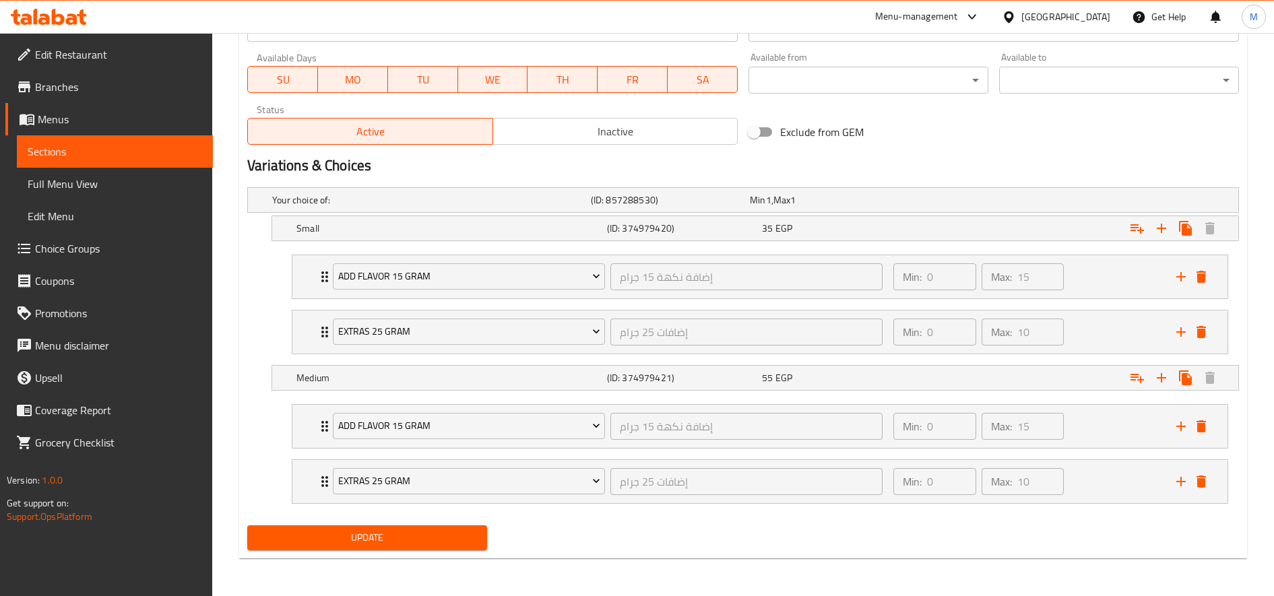
click at [381, 530] on span "Update" at bounding box center [367, 538] width 218 height 17
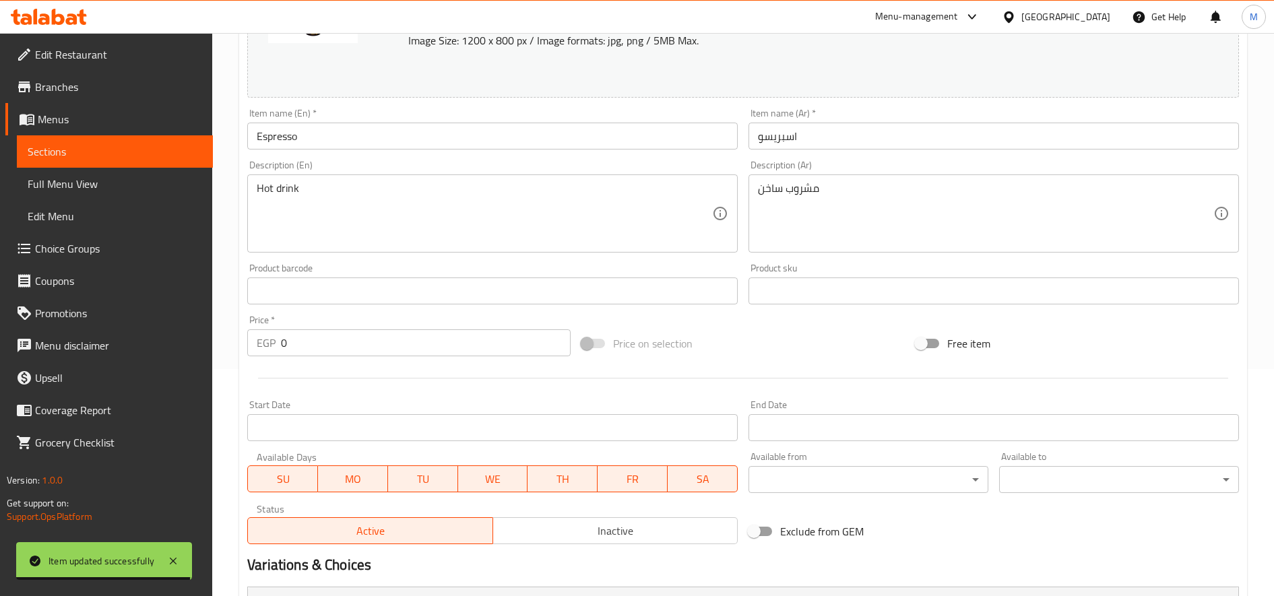
scroll to position [0, 0]
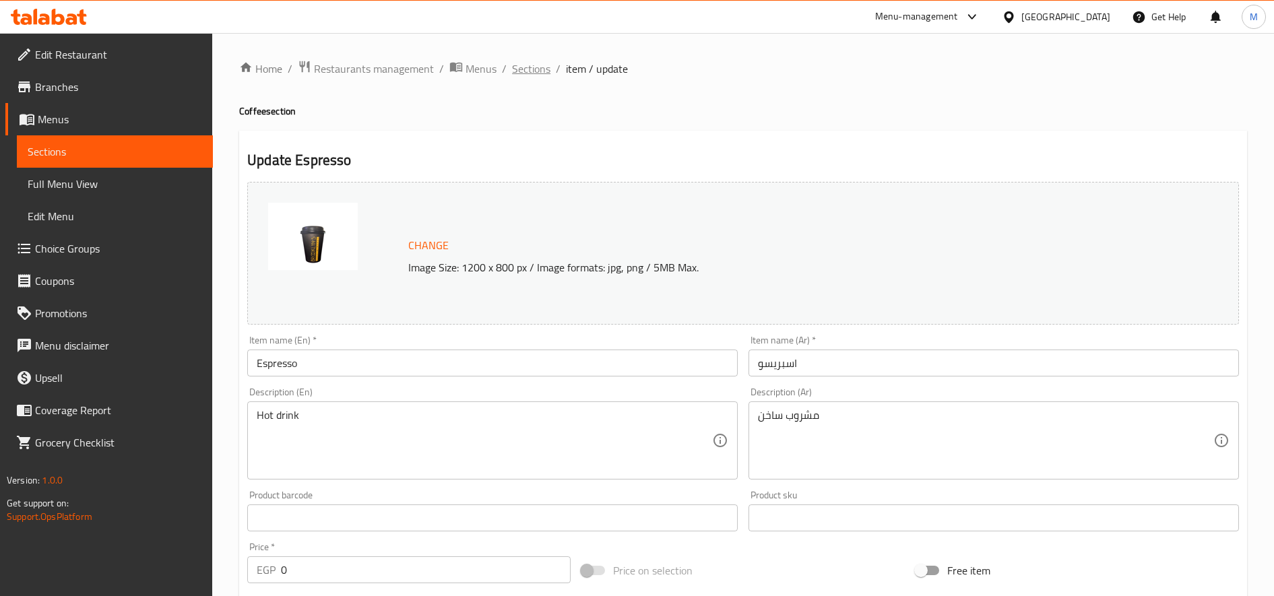
click at [532, 65] on span "Sections" at bounding box center [531, 69] width 38 height 16
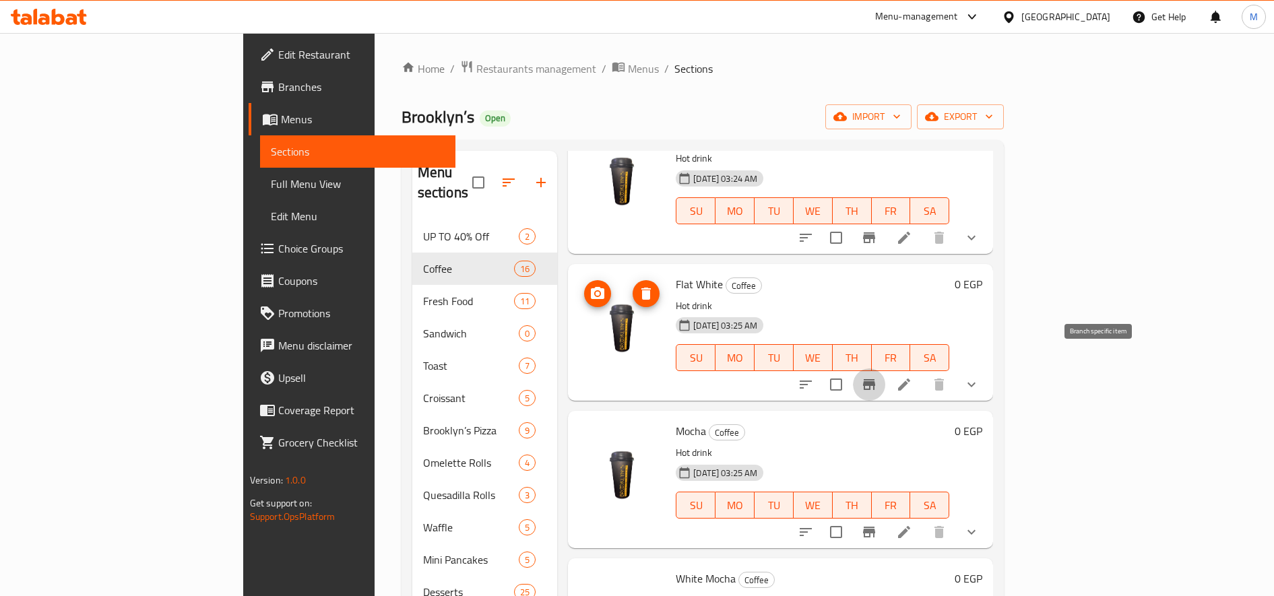
click at [877, 377] on icon "Branch-specific-item" at bounding box center [869, 385] width 16 height 16
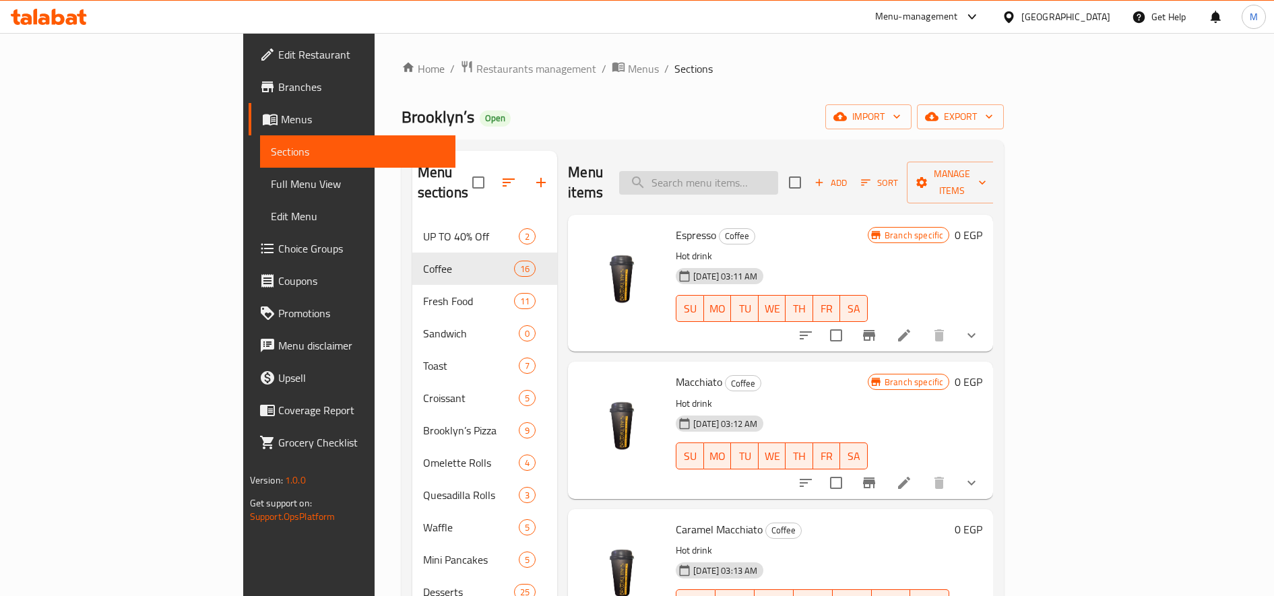
click at [755, 175] on input "search" at bounding box center [698, 183] width 159 height 24
paste input "Nescafe"
type input "Nescafe"
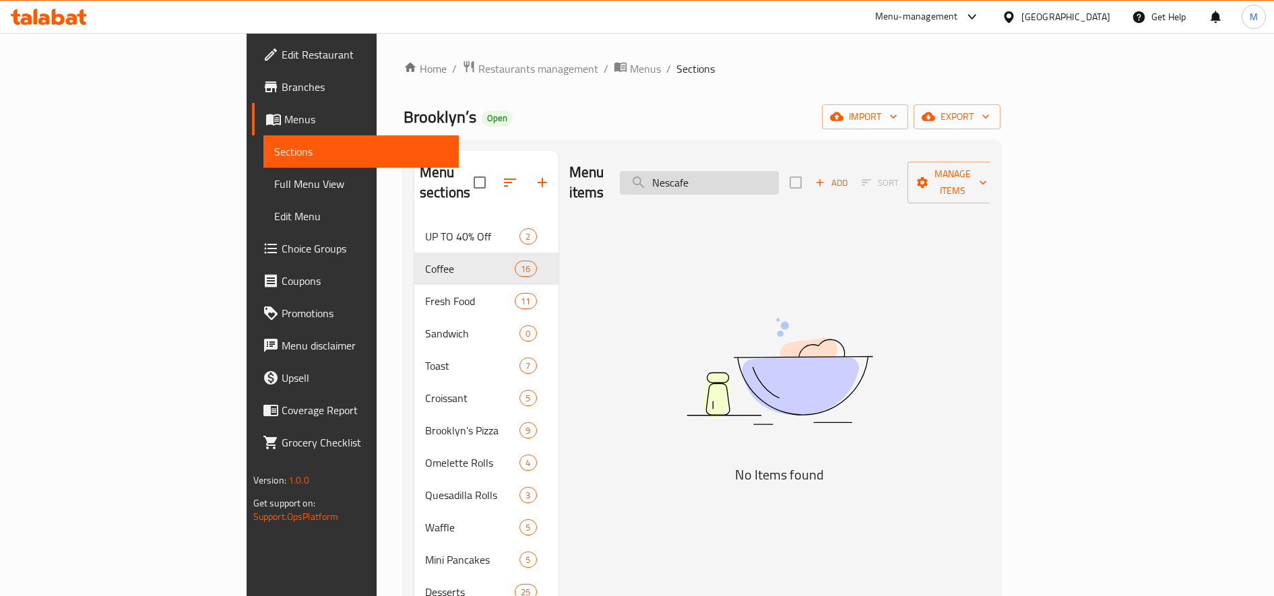
click at [779, 179] on input "Nescafe" at bounding box center [699, 183] width 159 height 24
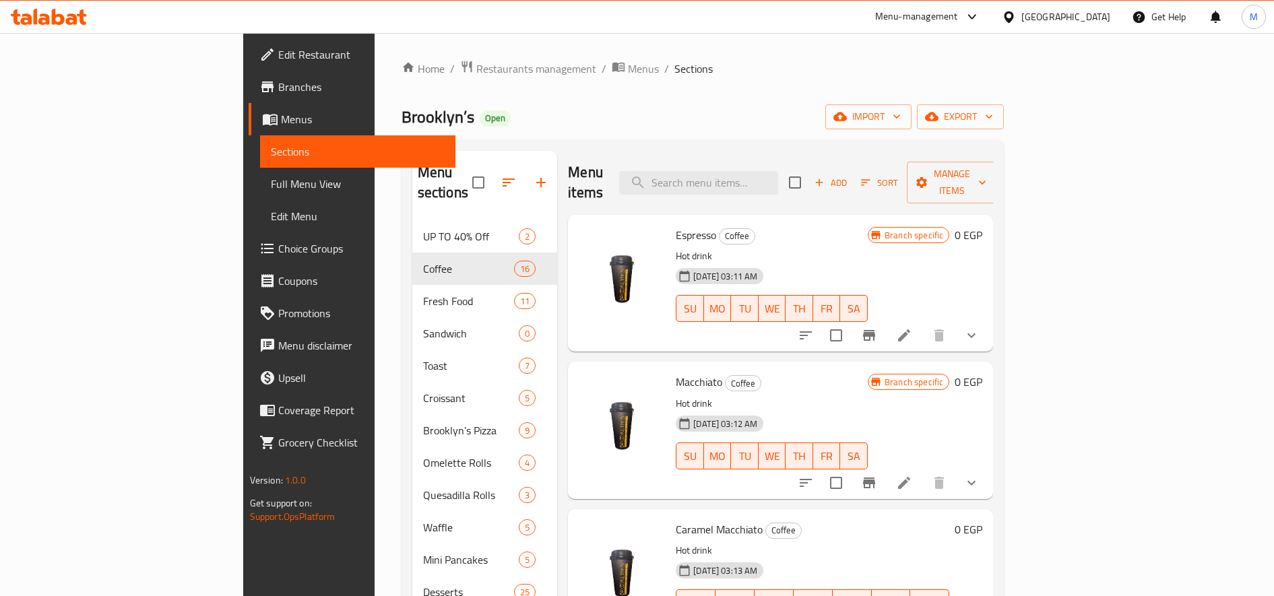
click at [849, 179] on span "Add" at bounding box center [831, 182] width 36 height 15
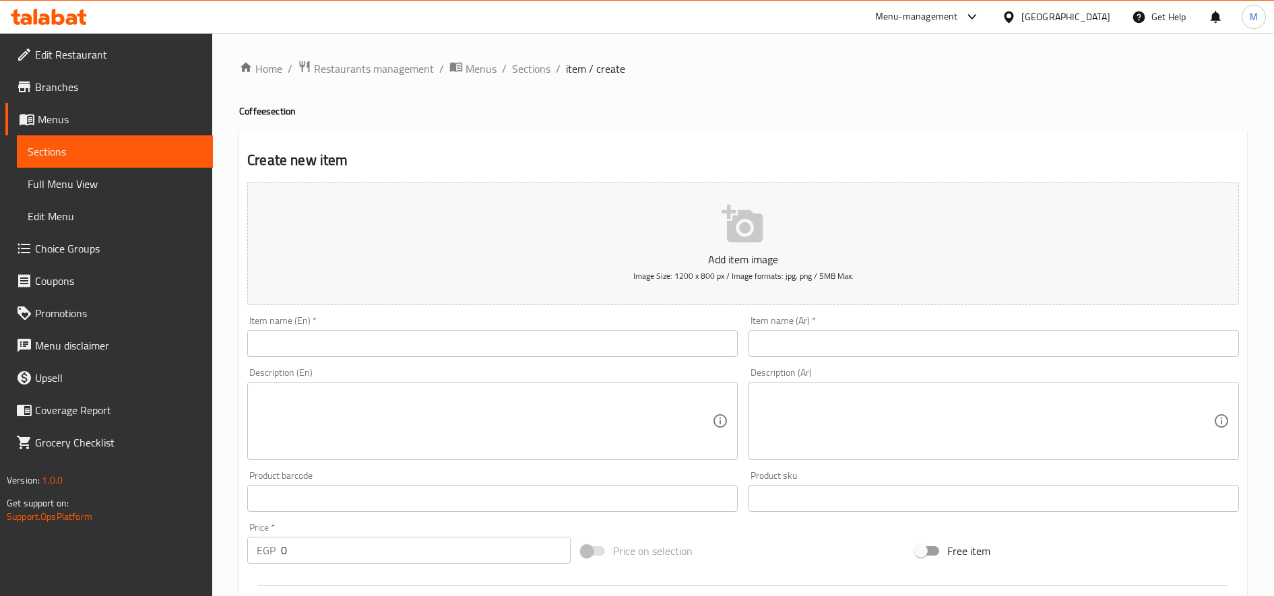
click at [596, 341] on input "text" at bounding box center [492, 343] width 491 height 27
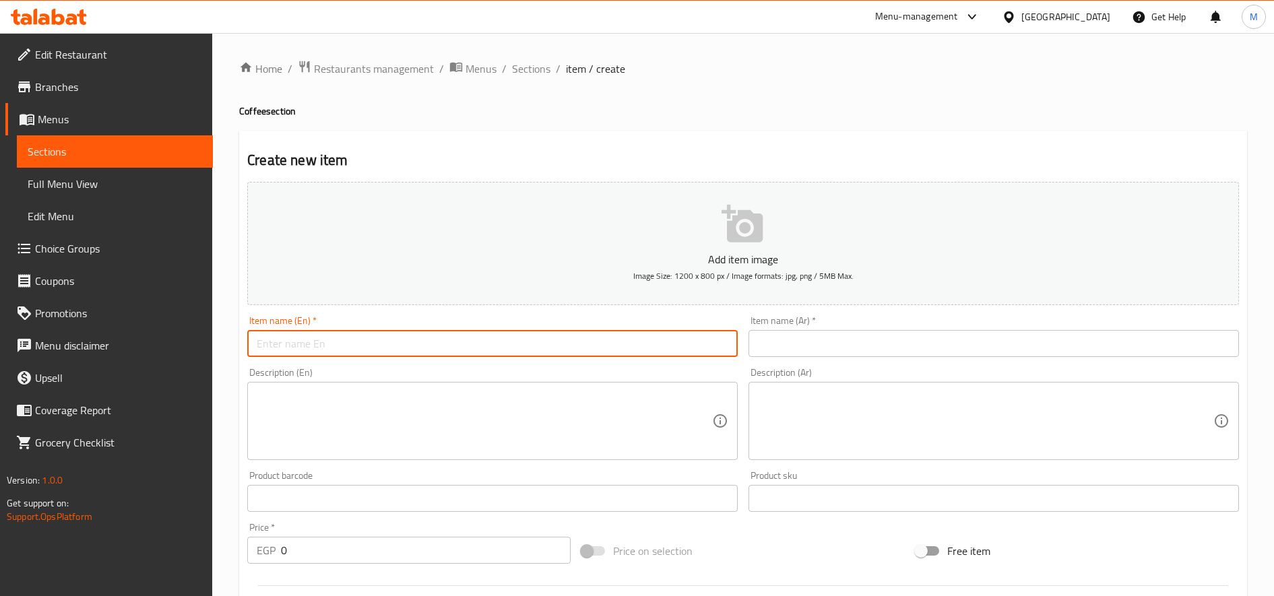
paste input "Nescafe"
type input "Nescafe"
click at [824, 336] on input "text" at bounding box center [994, 343] width 491 height 27
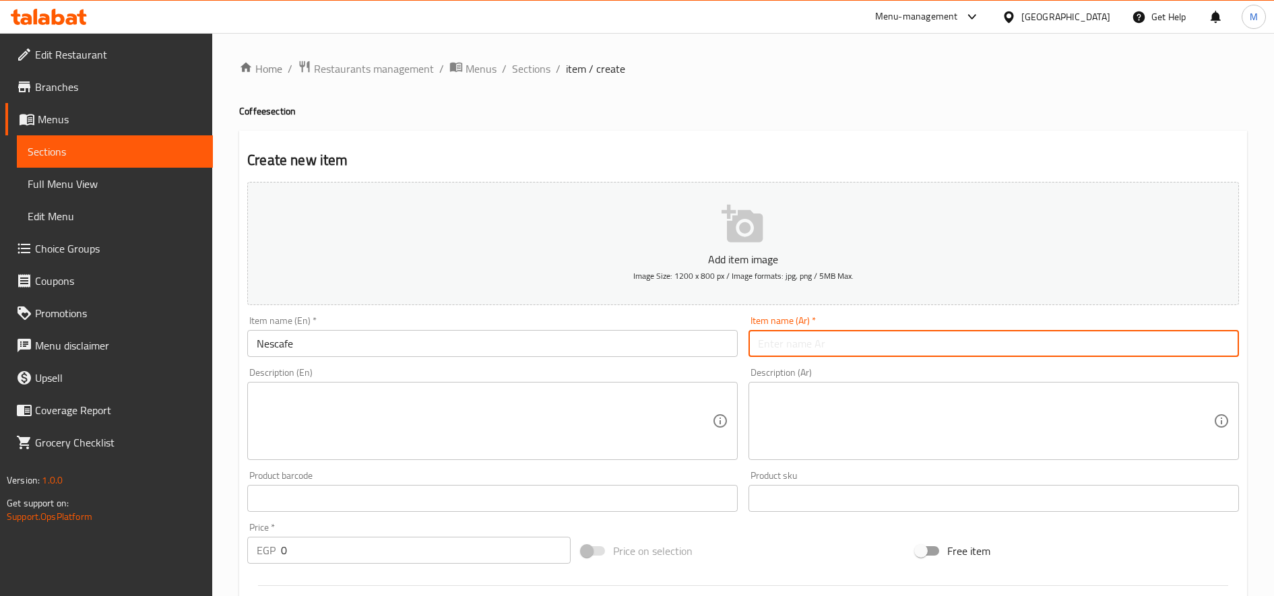
paste input "نسكافيه"
type input "نسكافيه"
click at [849, 422] on textarea at bounding box center [985, 421] width 455 height 64
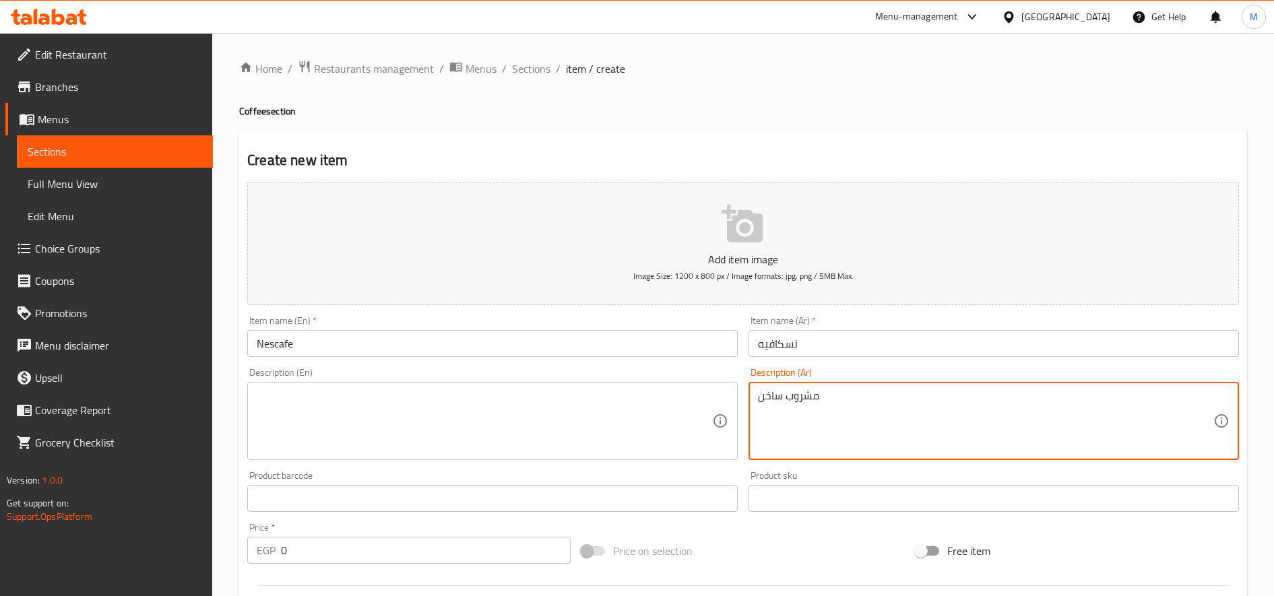
click at [850, 421] on textarea "مشروب ساخن" at bounding box center [985, 421] width 455 height 64
type textarea "مشروب ساخن"
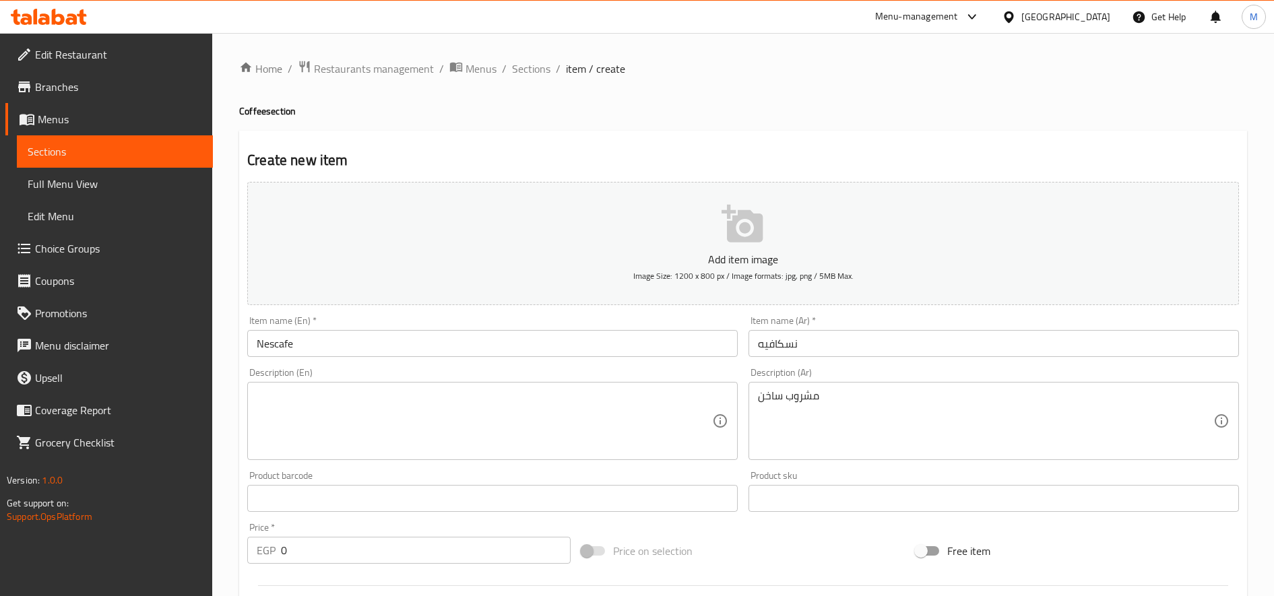
click at [501, 350] on input "Nescafe" at bounding box center [492, 343] width 491 height 27
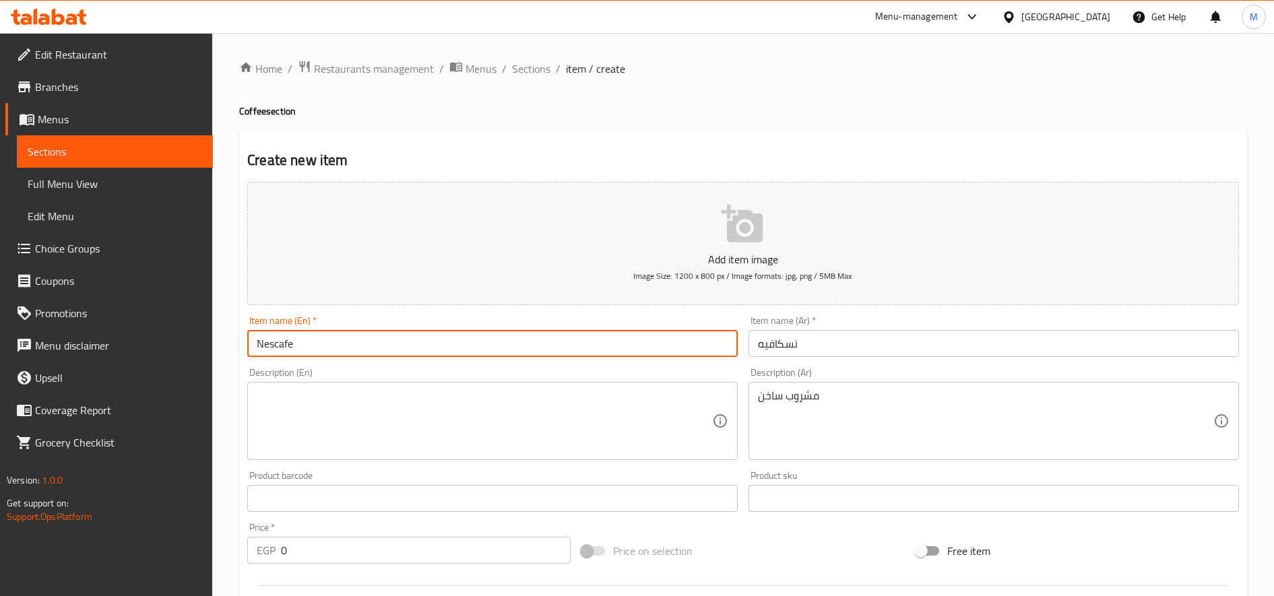
click at [447, 435] on textarea at bounding box center [484, 421] width 455 height 64
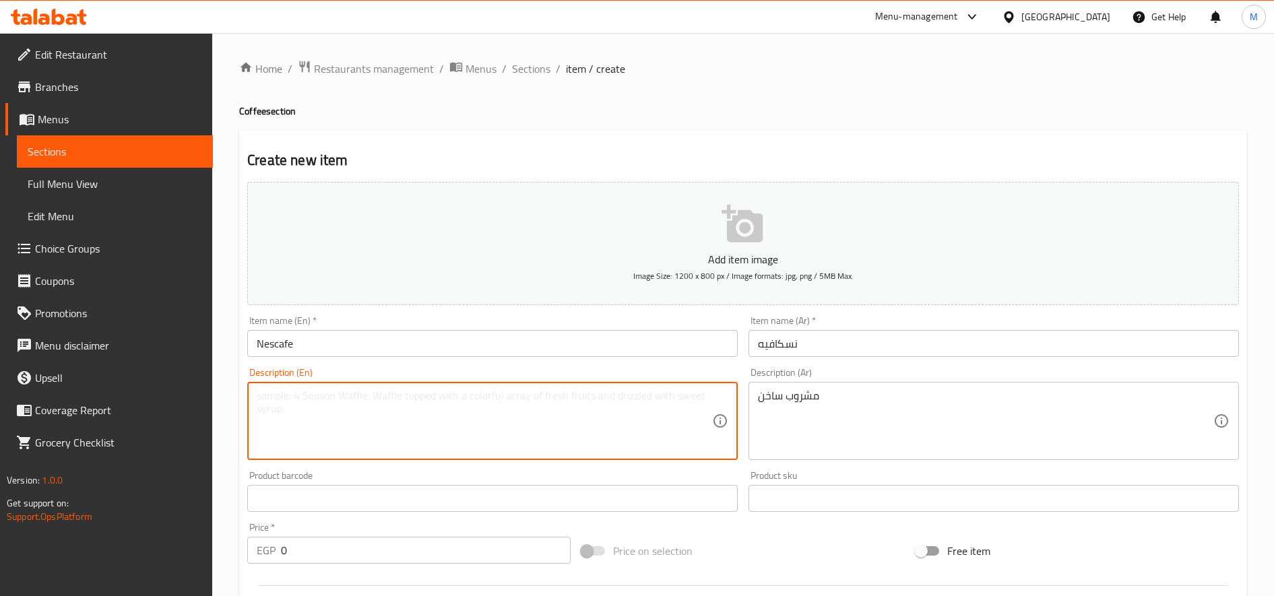
paste textarea "hot drink"
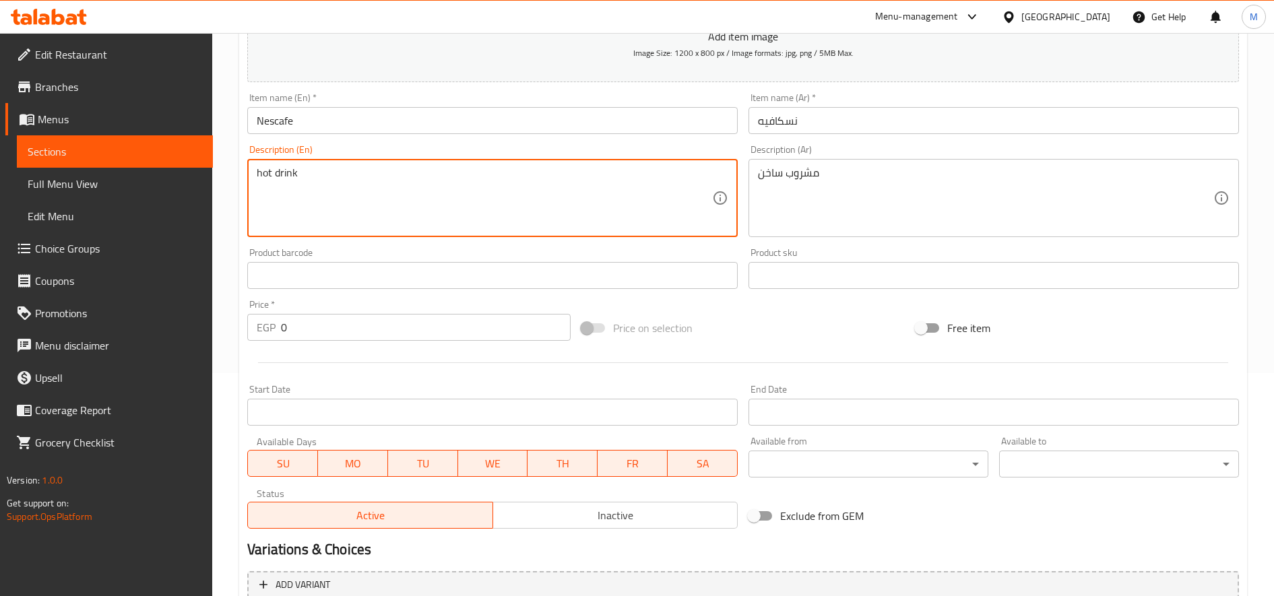
scroll to position [224, 0]
type textarea "hot drink"
click at [381, 325] on input "0" at bounding box center [426, 326] width 290 height 27
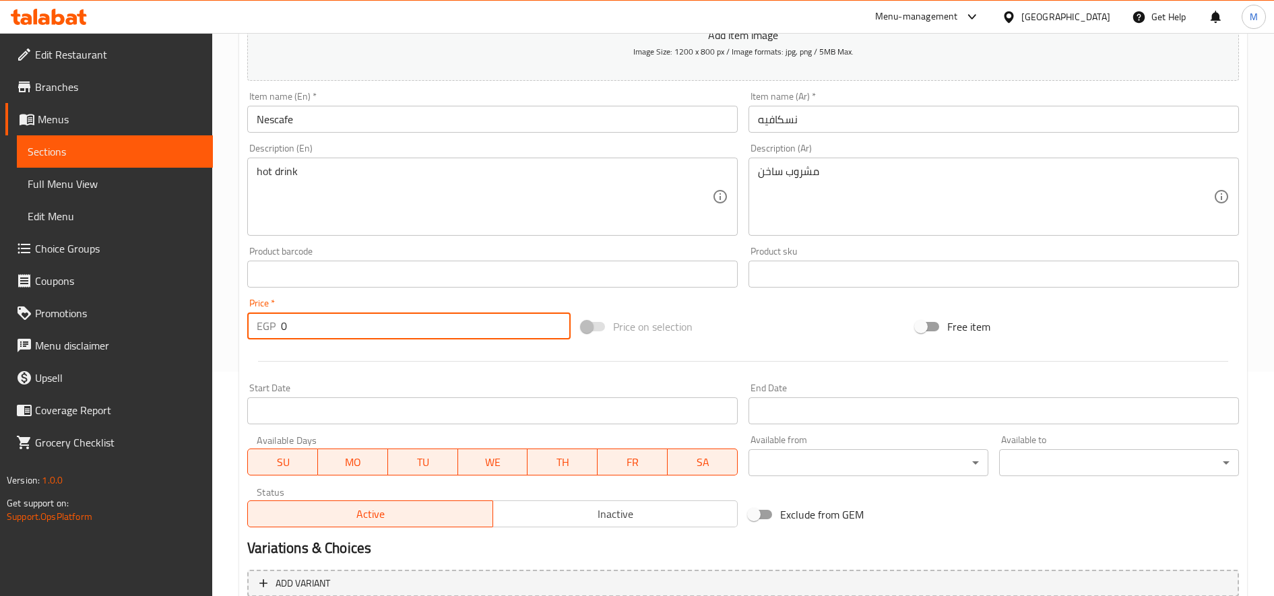
click at [381, 325] on input "0" at bounding box center [426, 326] width 290 height 27
paste input "55"
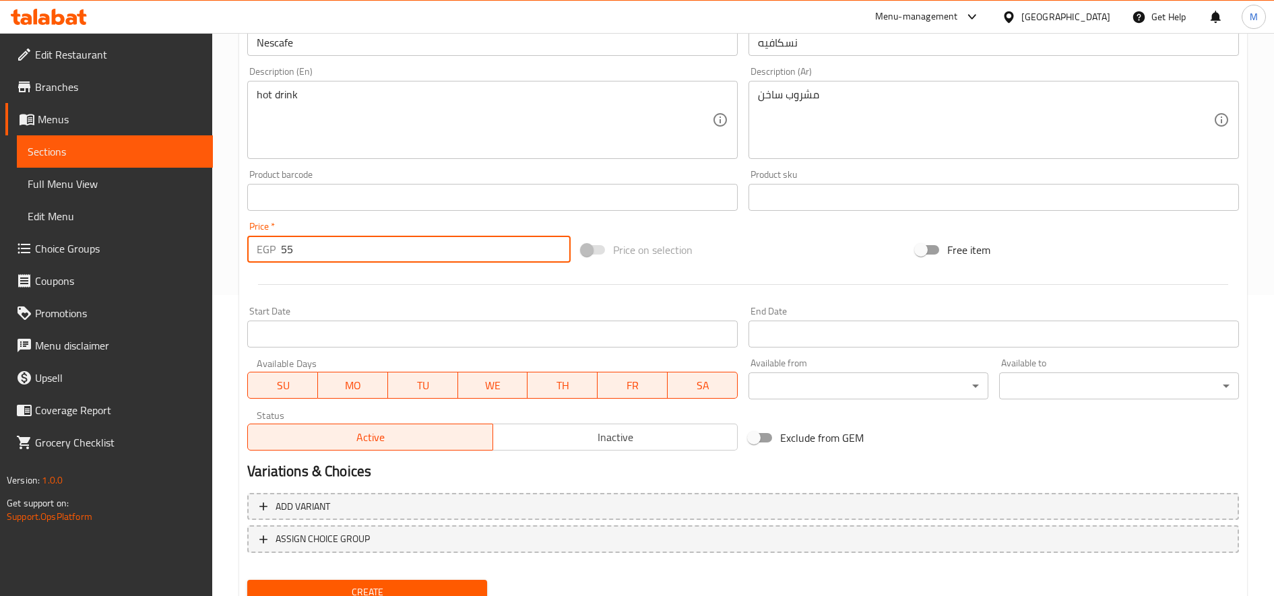
scroll to position [356, 0]
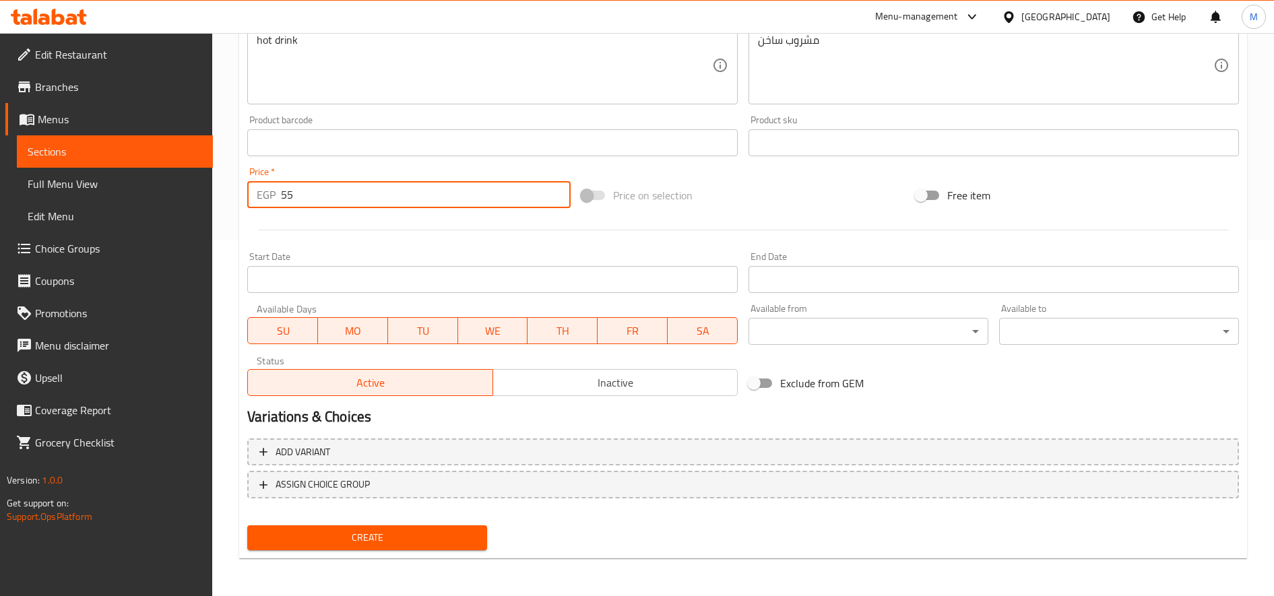
type input "55"
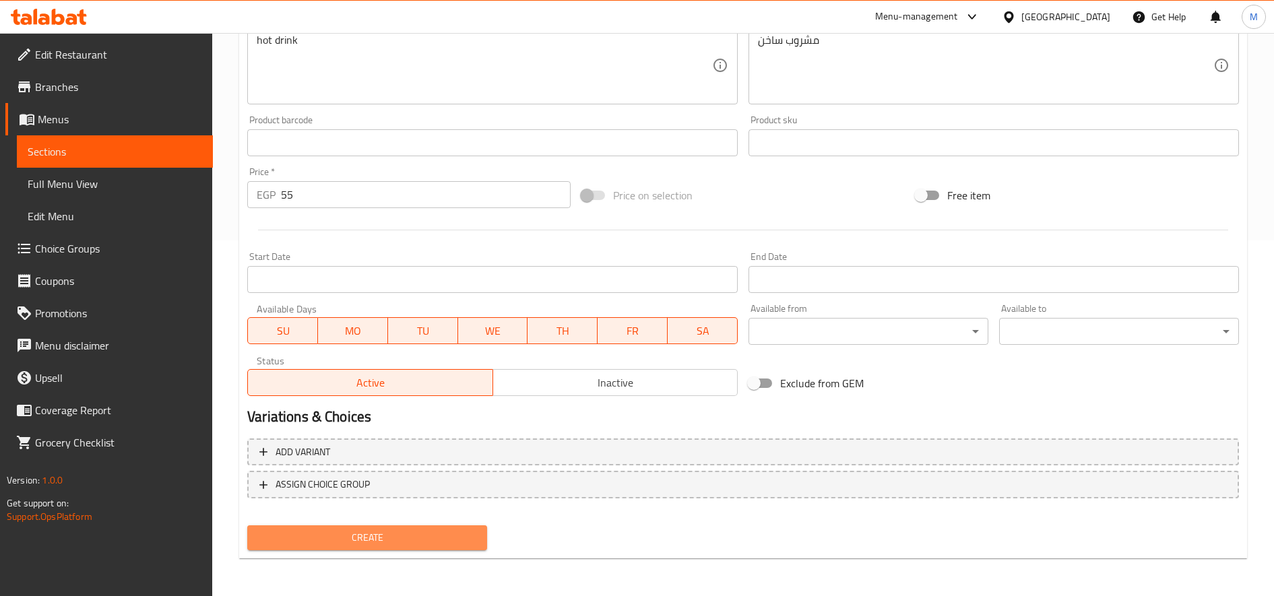
click at [391, 542] on span "Create" at bounding box center [367, 538] width 218 height 17
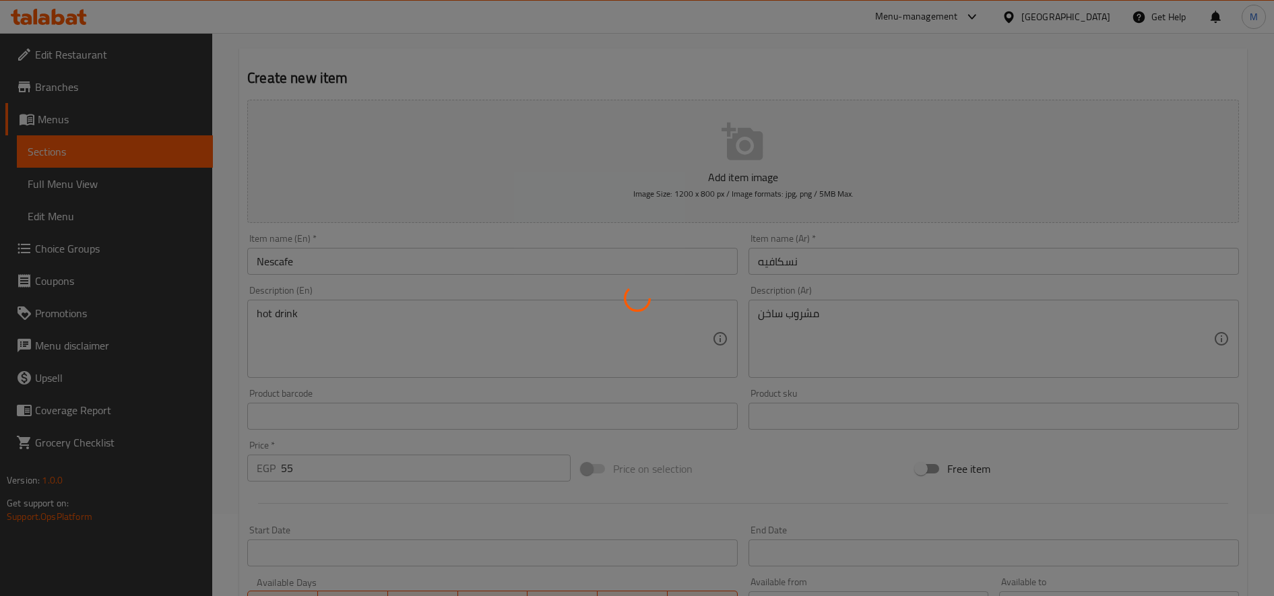
scroll to position [0, 0]
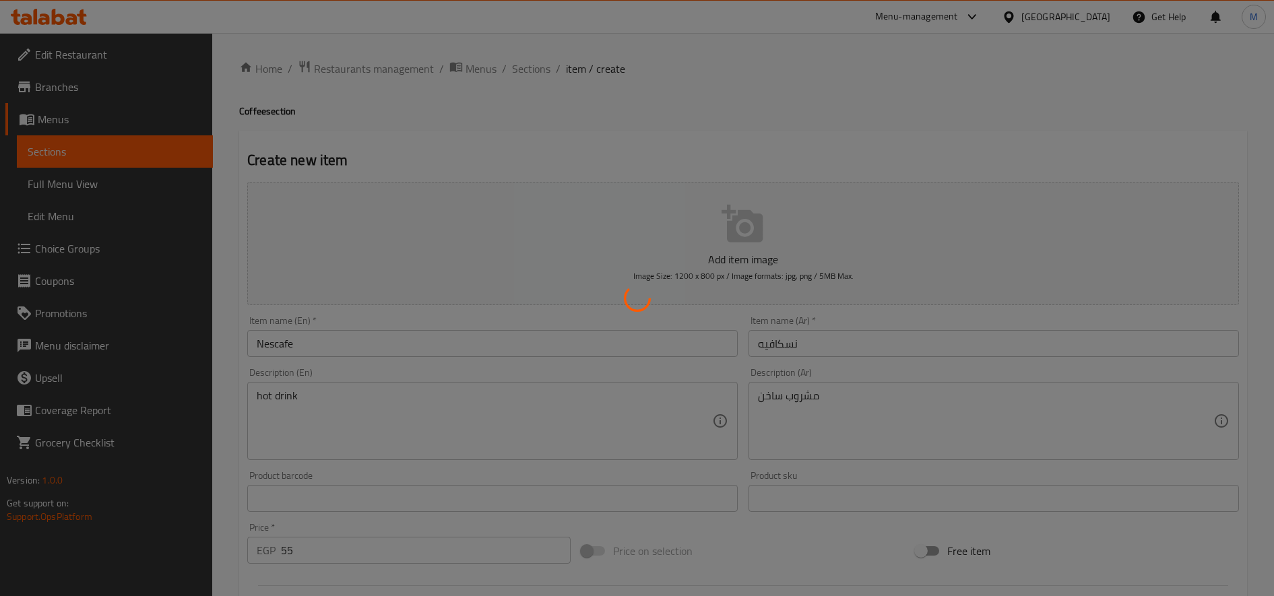
type input "0"
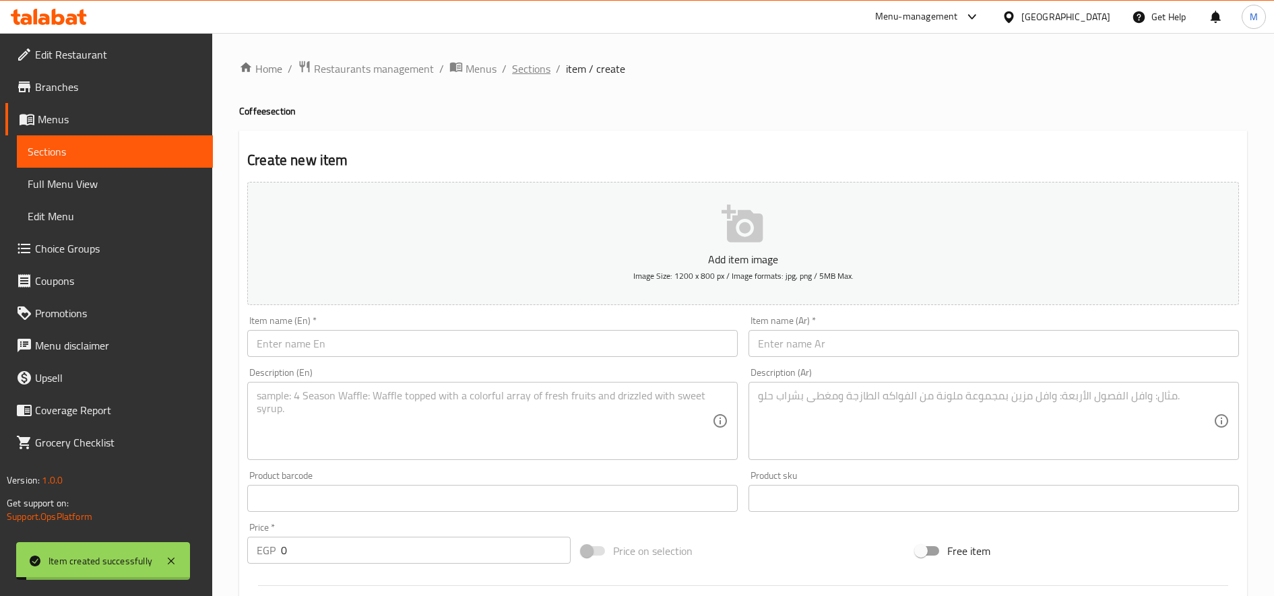
click at [546, 67] on span "Sections" at bounding box center [531, 69] width 38 height 16
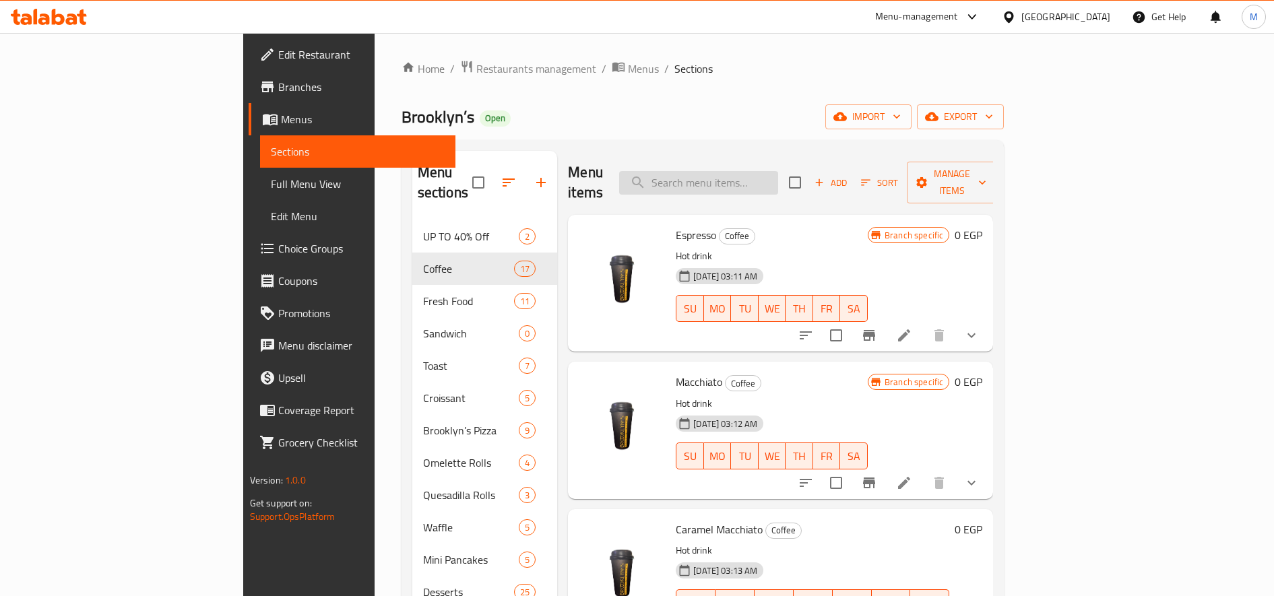
click at [778, 176] on input "search" at bounding box center [698, 183] width 159 height 24
paste input "Salted caramel latte"
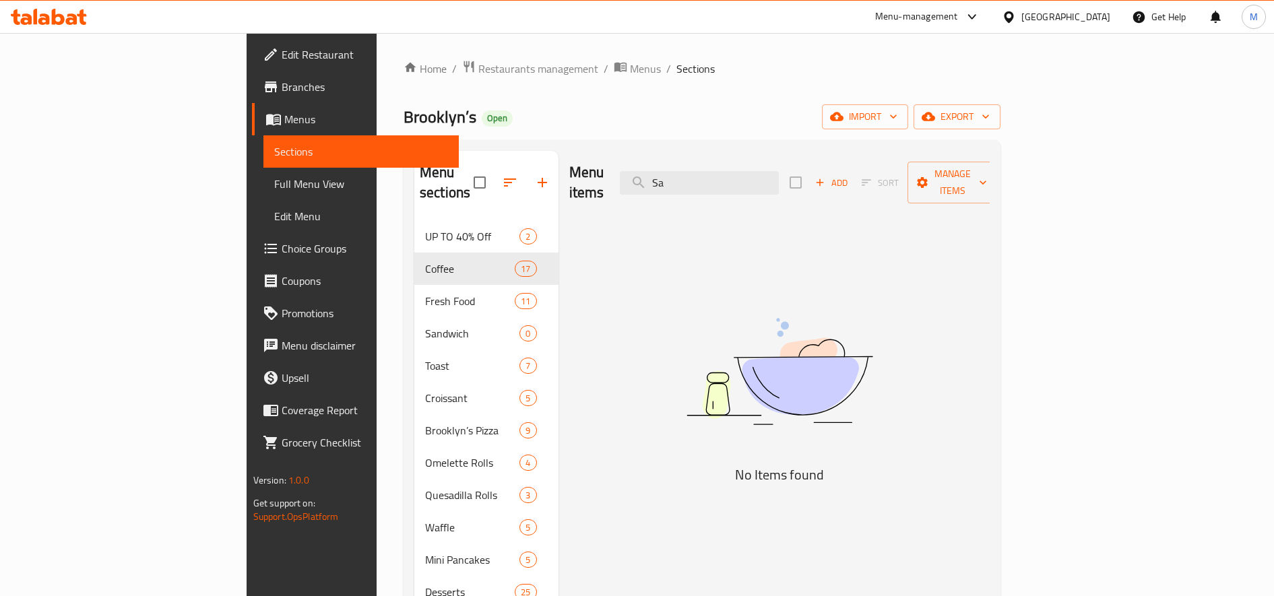
type input "S"
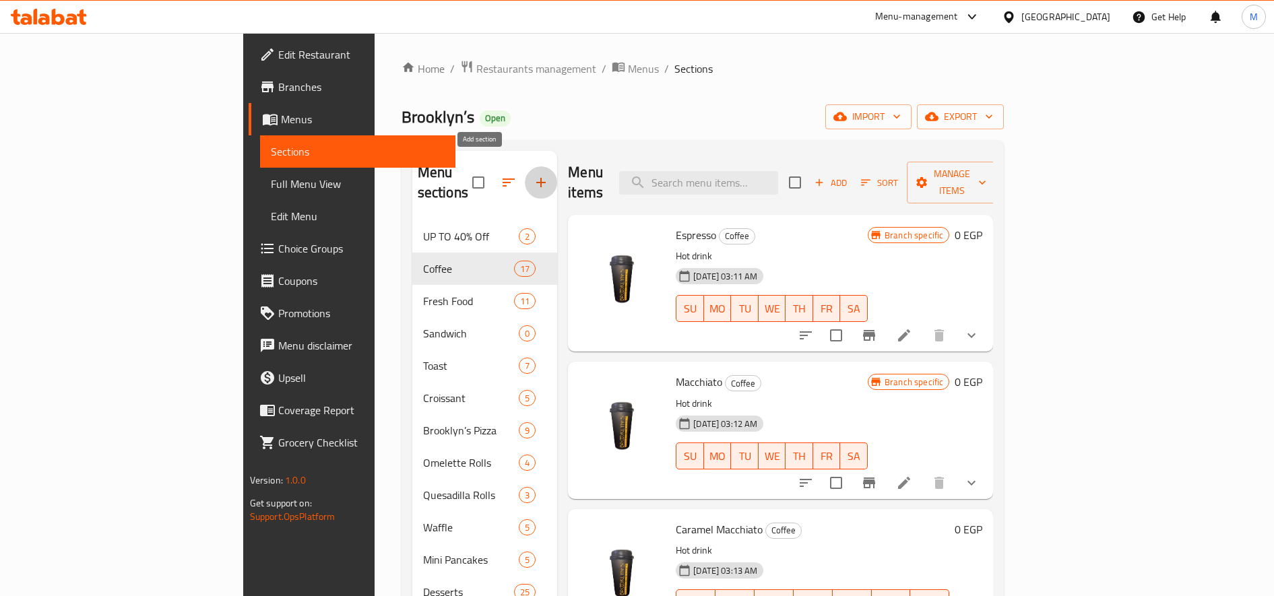
click at [533, 181] on icon "button" at bounding box center [541, 183] width 16 height 16
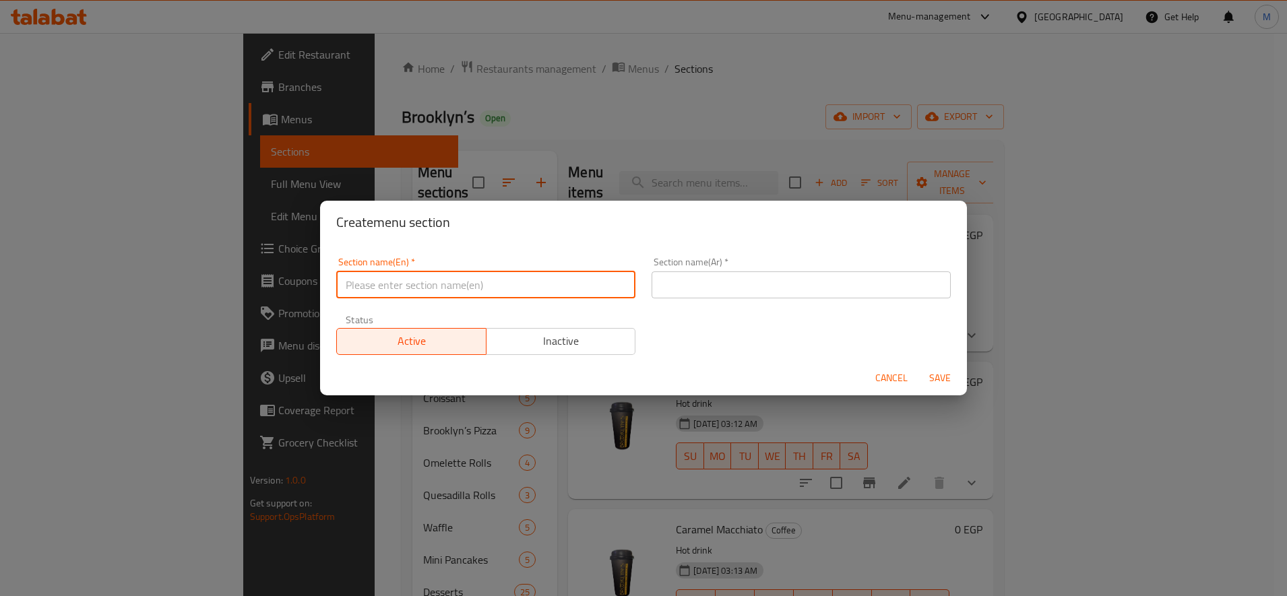
click at [443, 295] on input "text" at bounding box center [485, 285] width 299 height 27
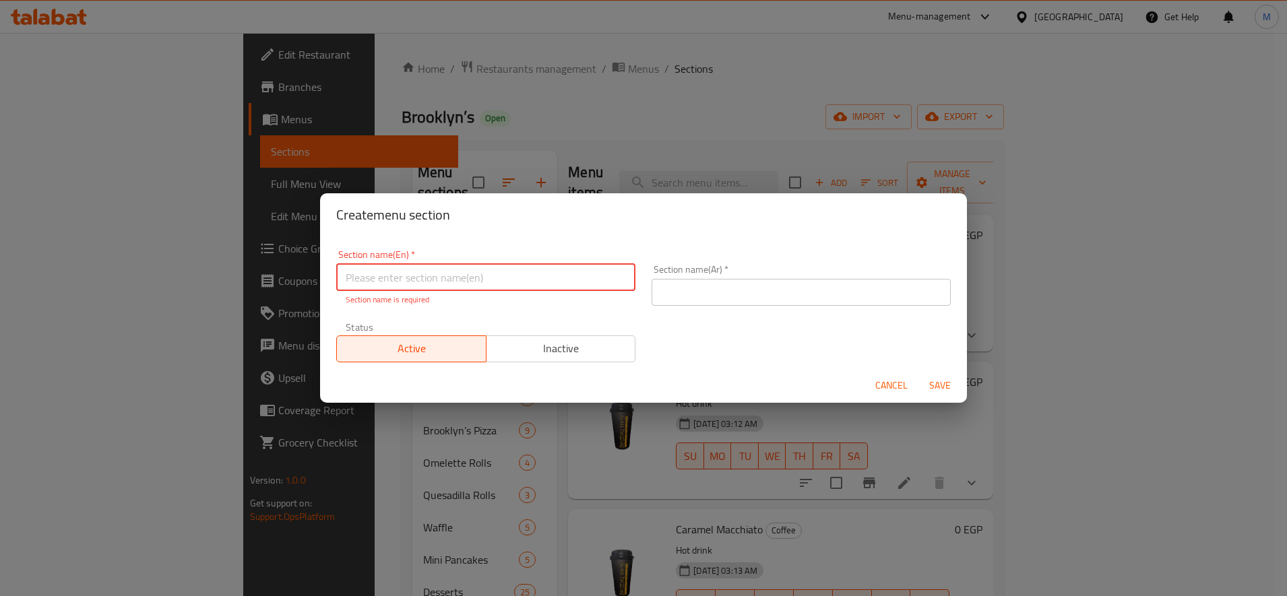
paste input "Signature Coffee"
type input "Signature Coffee"
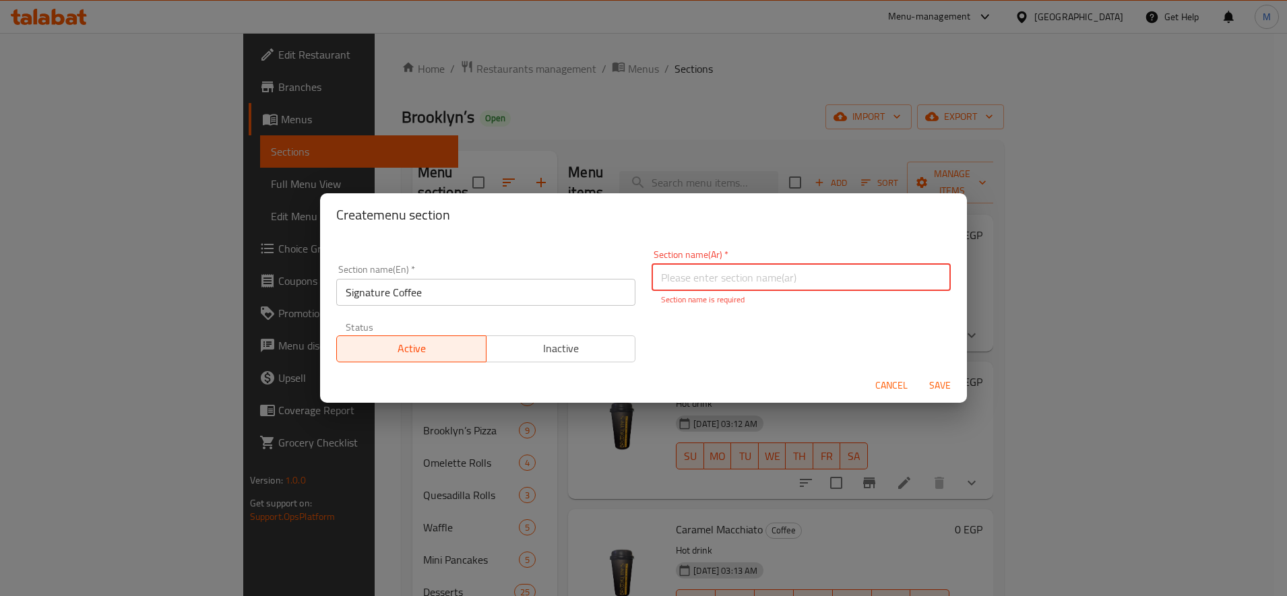
paste input "قهوة مميزة"
type input "قهوة مميزة"
click at [933, 381] on span "Save" at bounding box center [940, 385] width 32 height 17
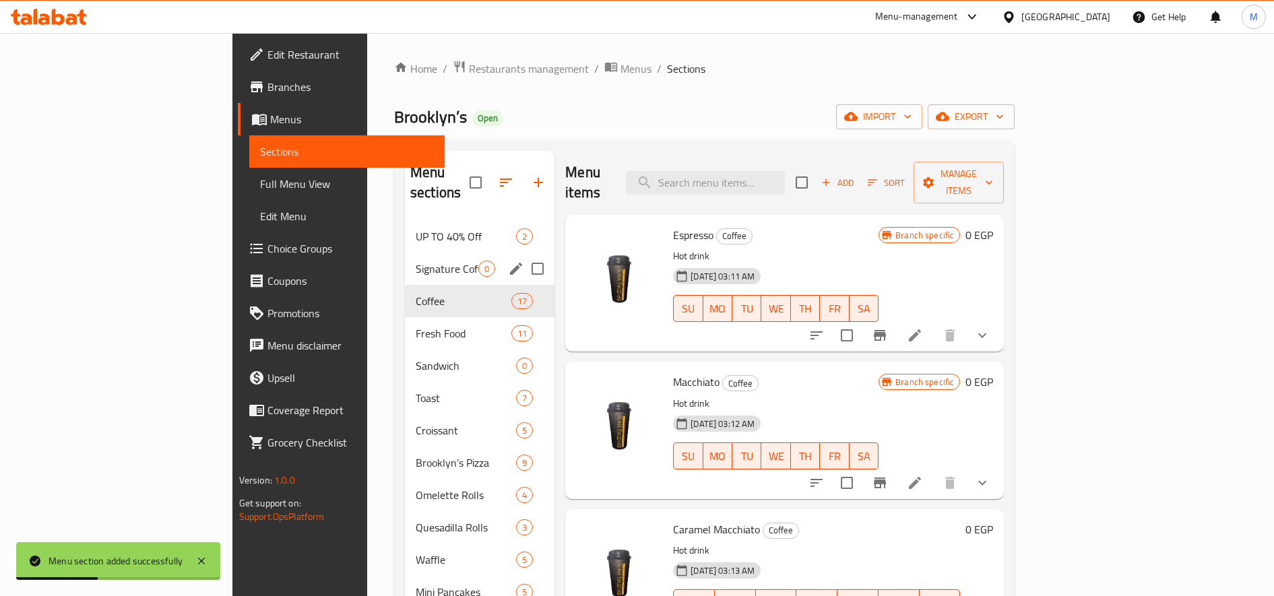
click at [416, 261] on span "Signature Coffee" at bounding box center [447, 269] width 63 height 16
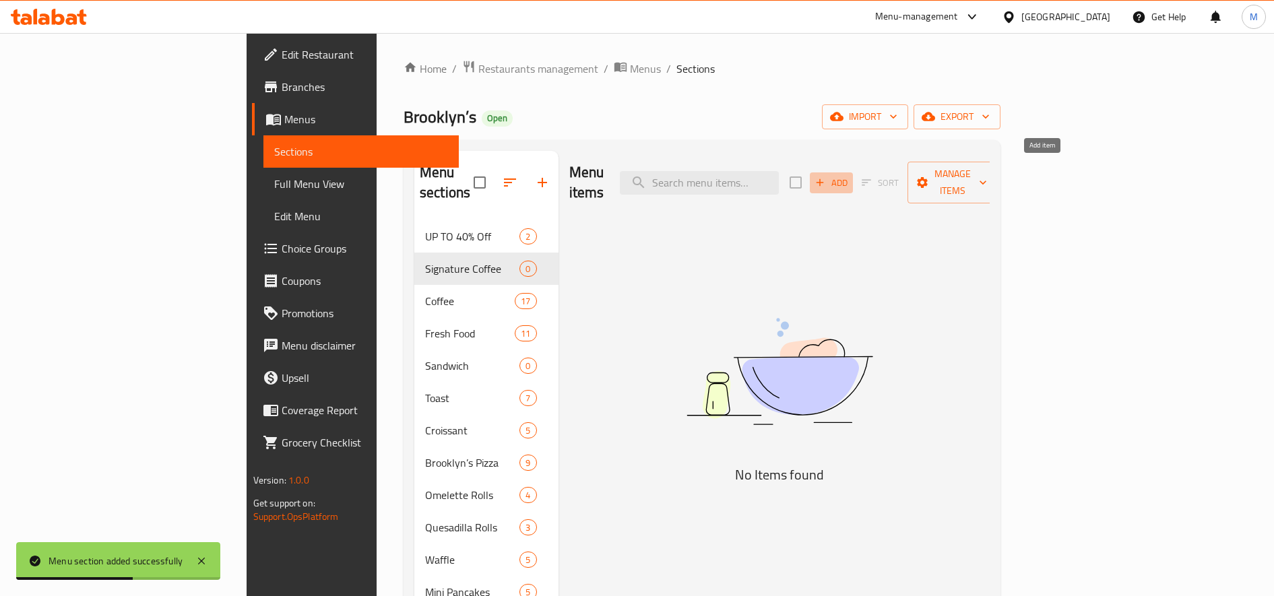
click at [850, 175] on span "Add" at bounding box center [831, 182] width 36 height 15
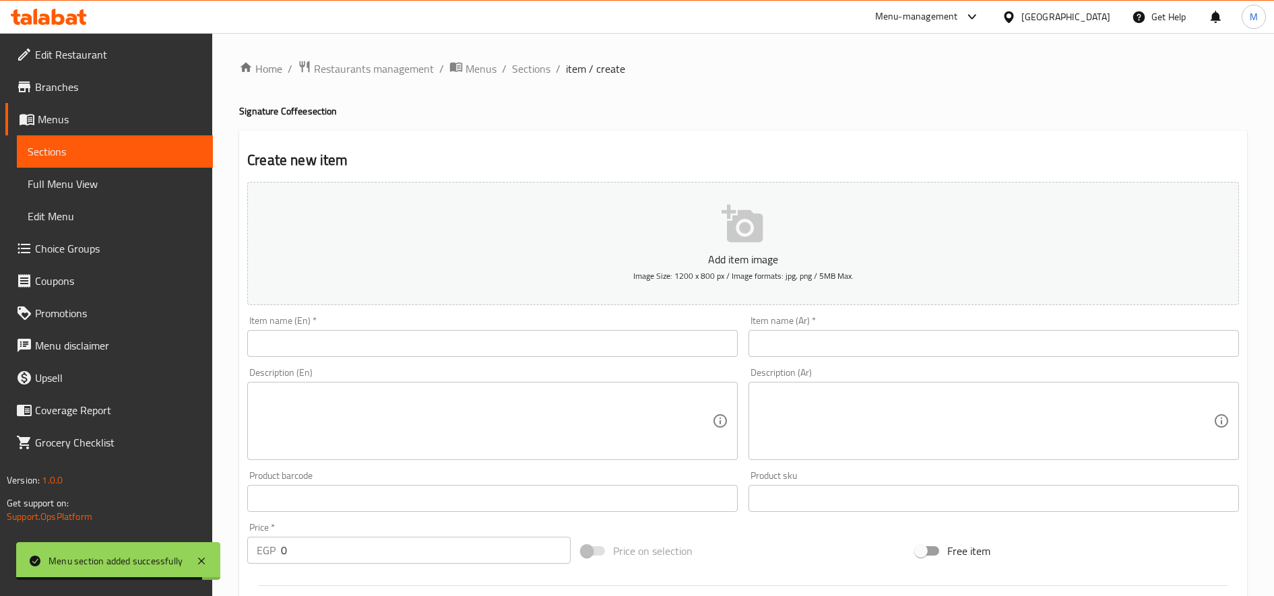
click at [631, 348] on input "text" at bounding box center [492, 343] width 491 height 27
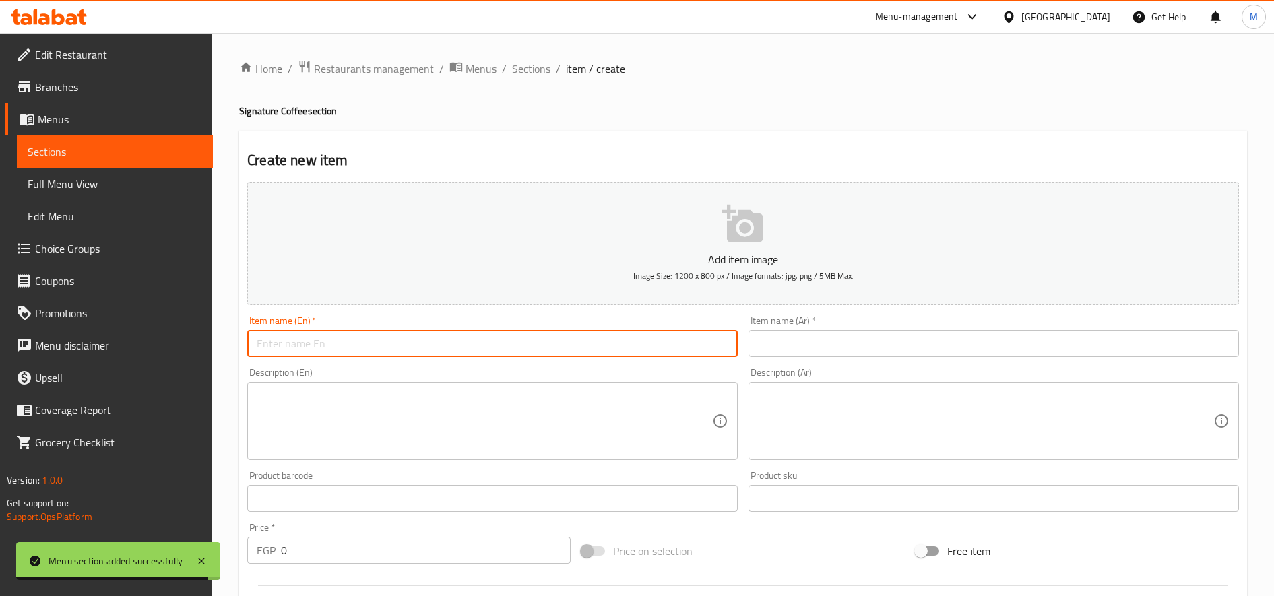
paste input "Salted caramel latte"
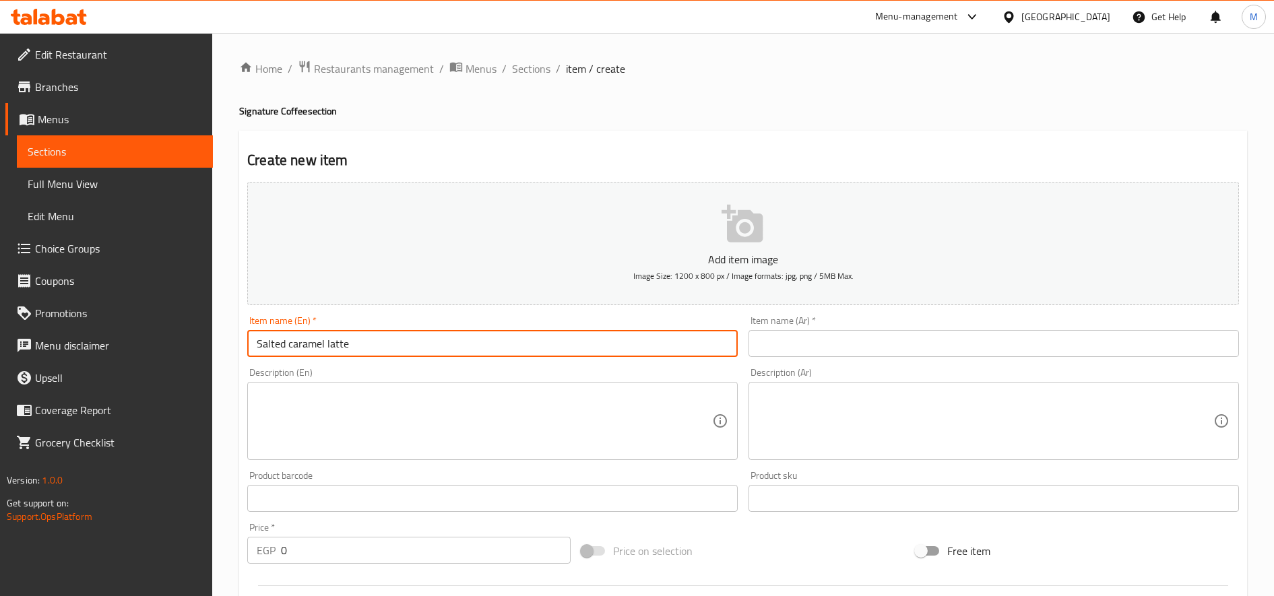
type input "Salted caramel latte"
click at [937, 348] on input "text" at bounding box center [994, 343] width 491 height 27
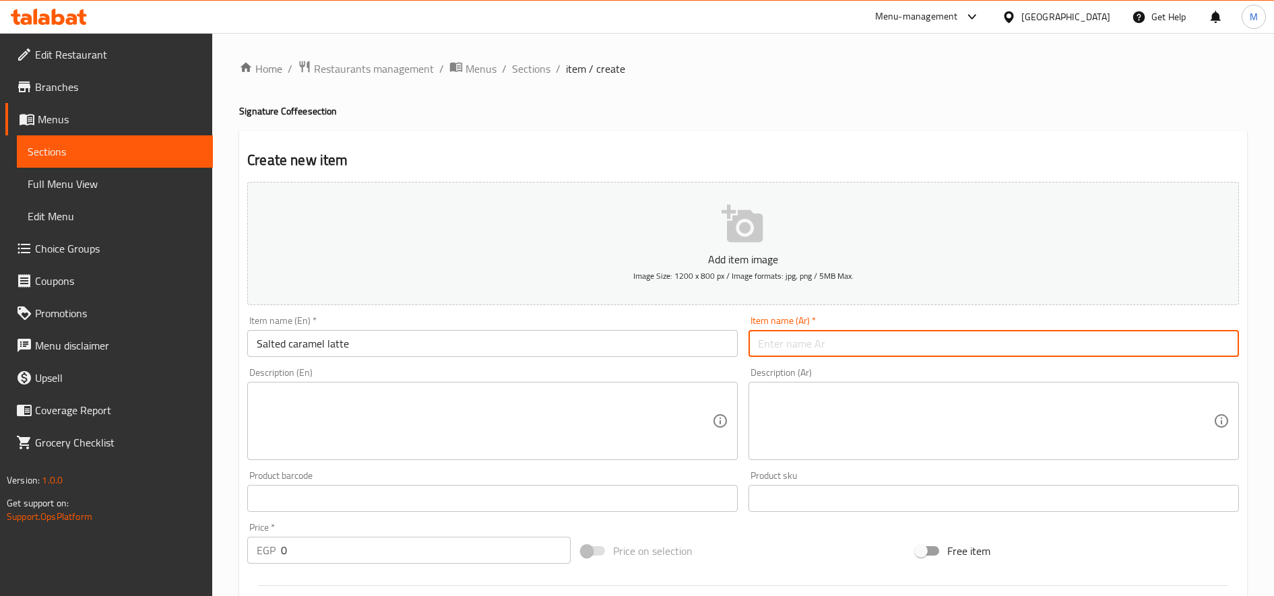
paste input "لاتيه الكراميل المملح"
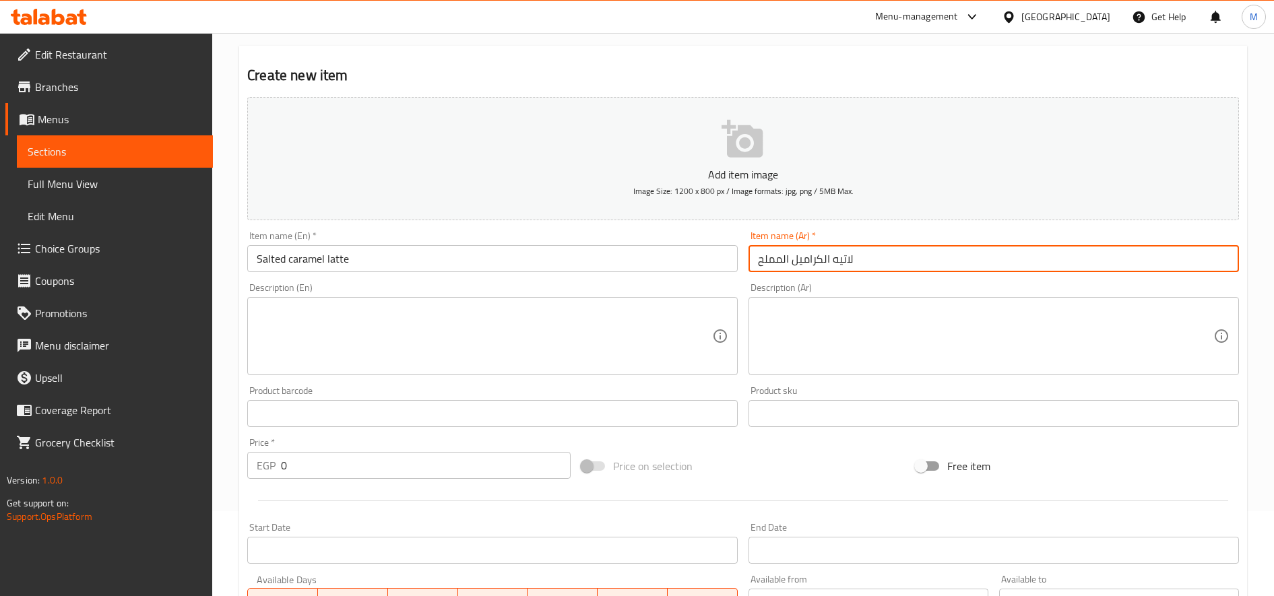
scroll to position [113, 0]
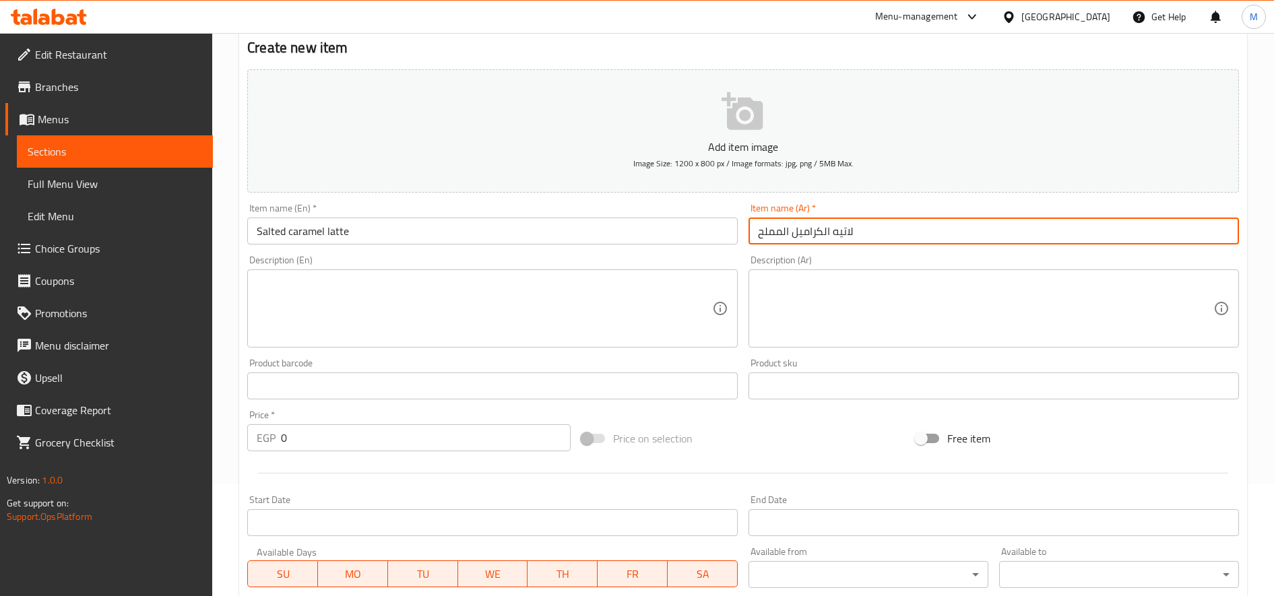
type input "لاتيه الكراميل المملح"
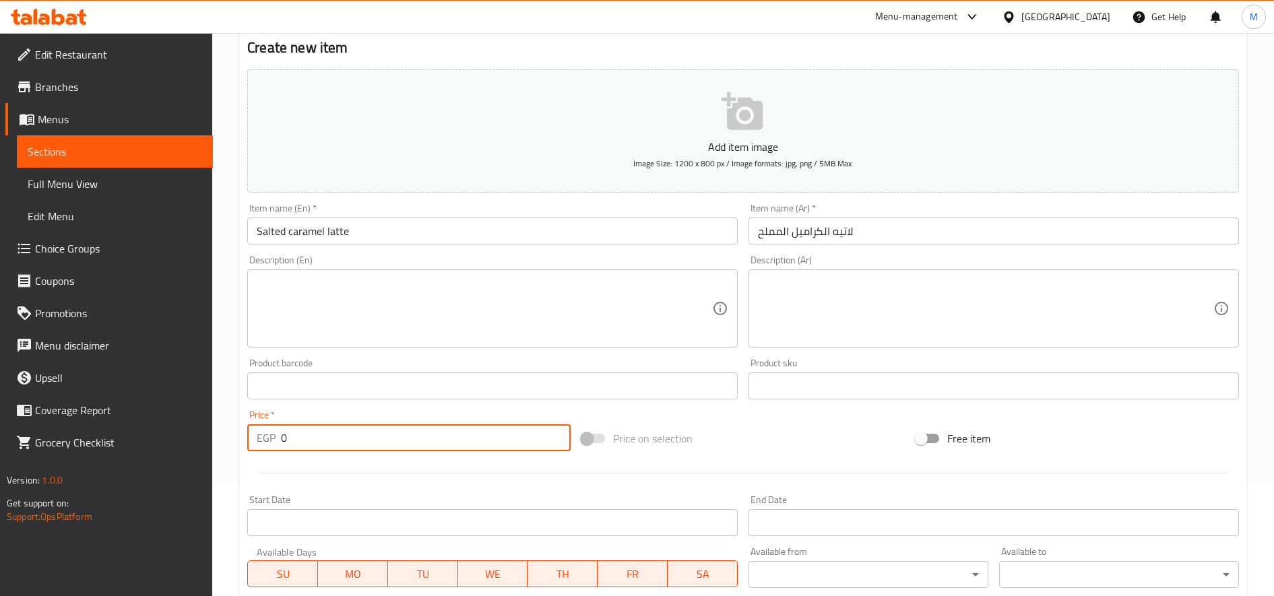
click at [394, 447] on input "0" at bounding box center [426, 438] width 290 height 27
paste input "10"
type input "100"
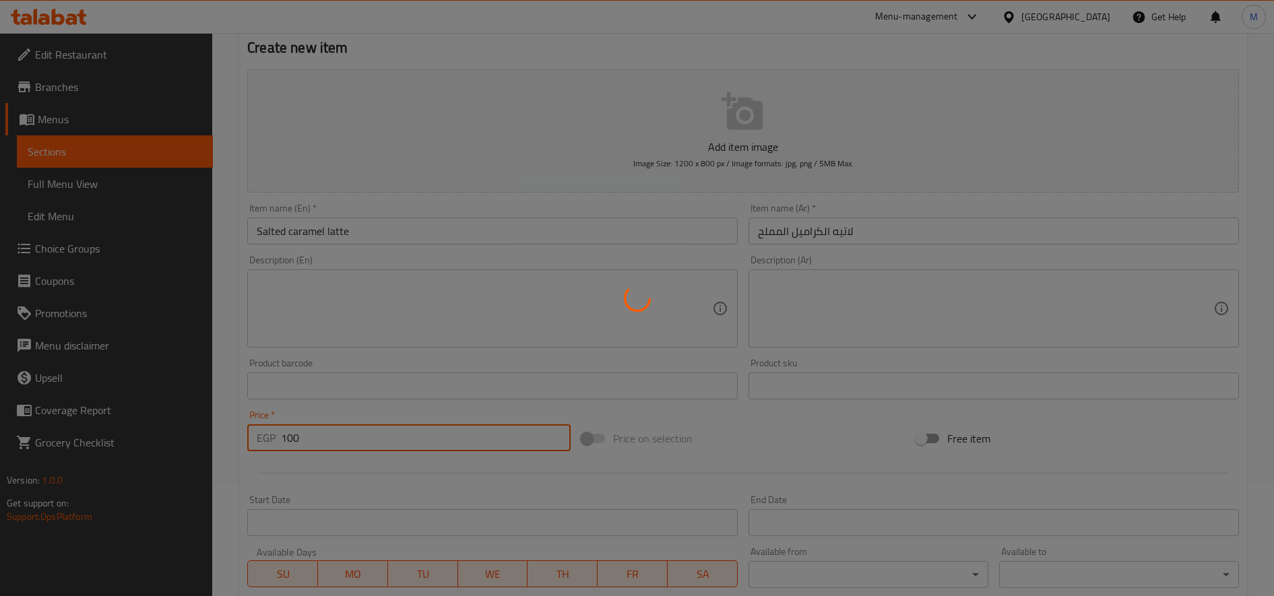
type input "0"
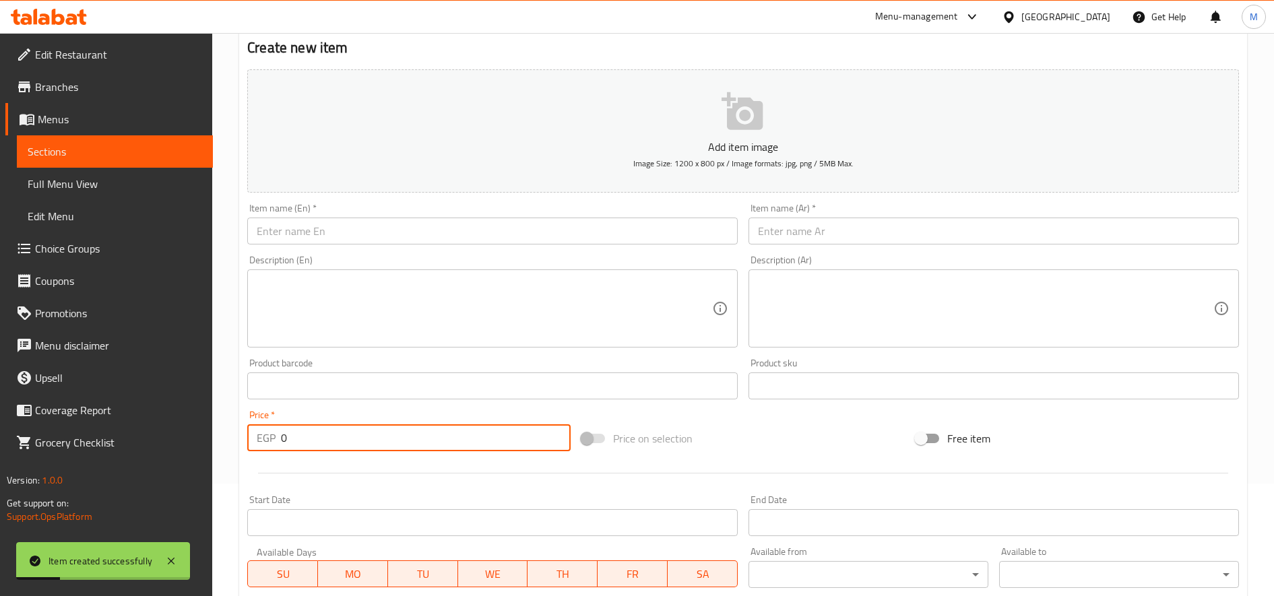
click at [649, 224] on input "text" at bounding box center [492, 231] width 491 height 27
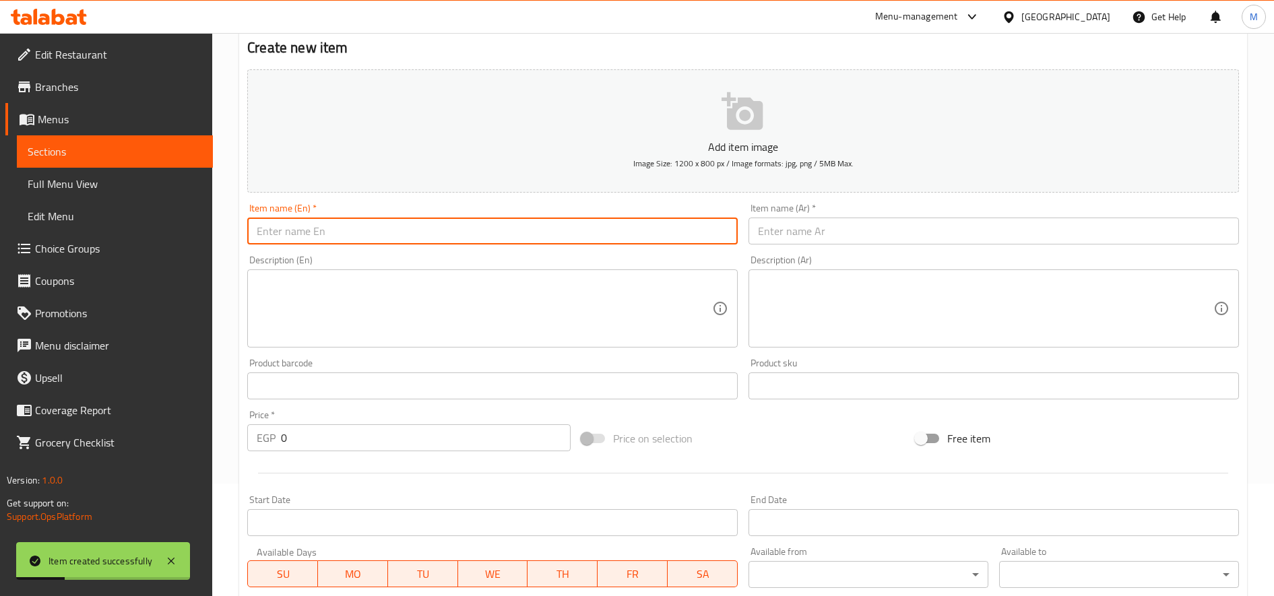
paste input "Butter Scotch Latte"
type input "Butter Scotch Latte"
click at [960, 229] on input "text" at bounding box center [994, 231] width 491 height 27
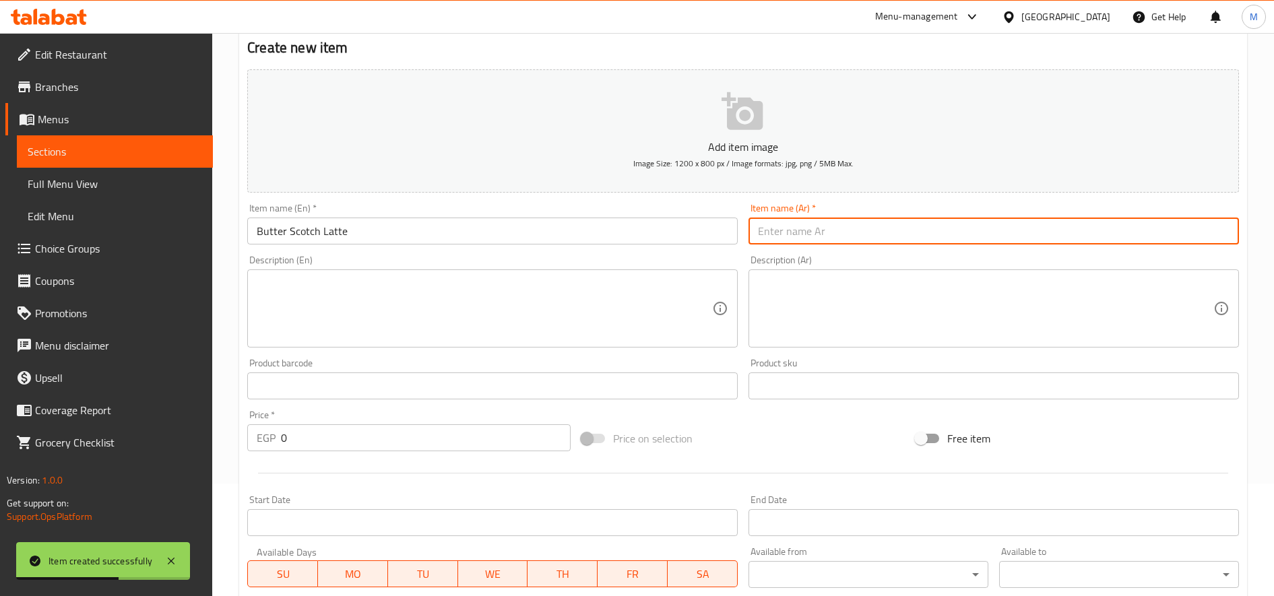
paste input "لاتيه الباترسكوتش"
type input "لاتيه الباترسكوتش"
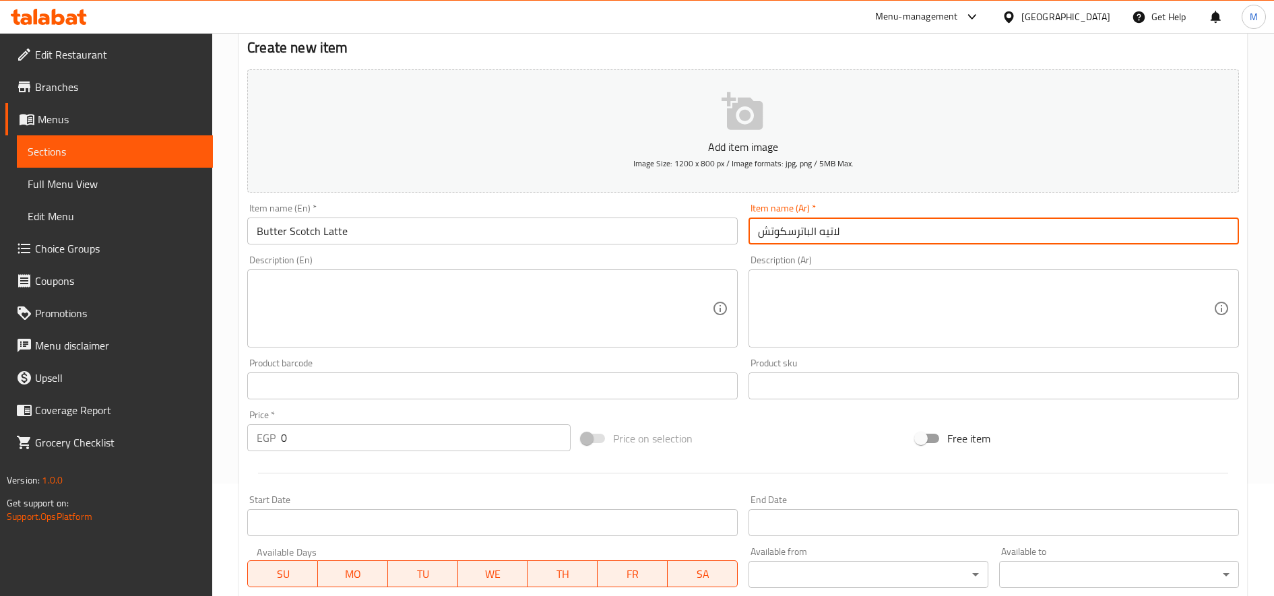
click at [344, 441] on input "0" at bounding box center [426, 438] width 290 height 27
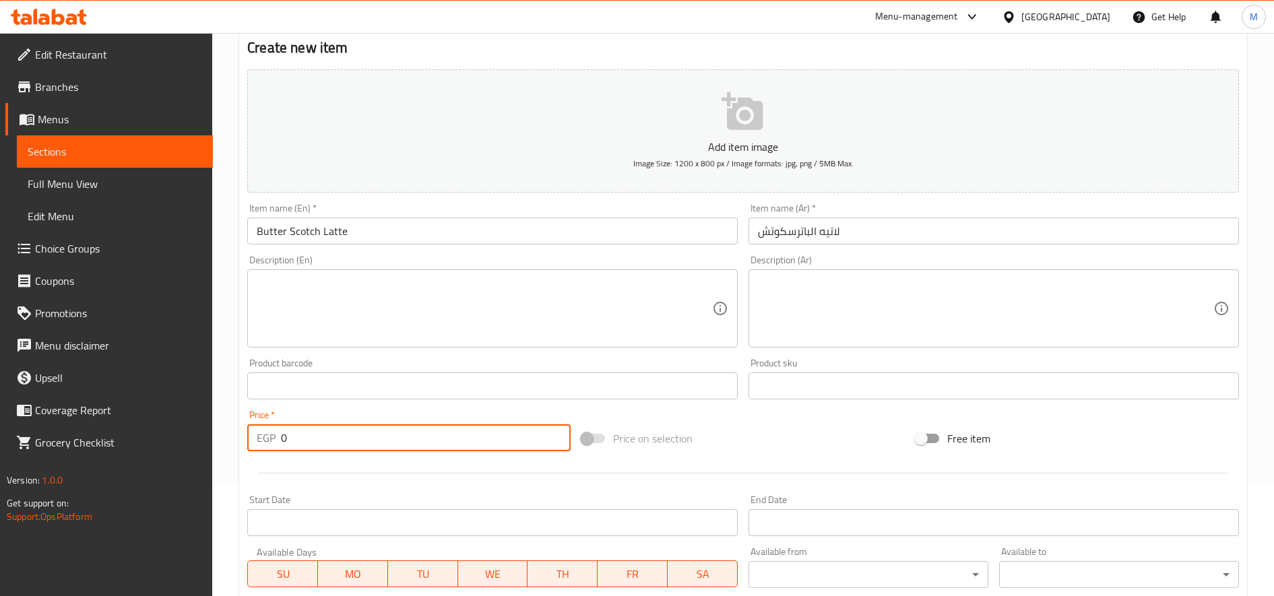
click at [344, 441] on input "0" at bounding box center [426, 438] width 290 height 27
type input "100"
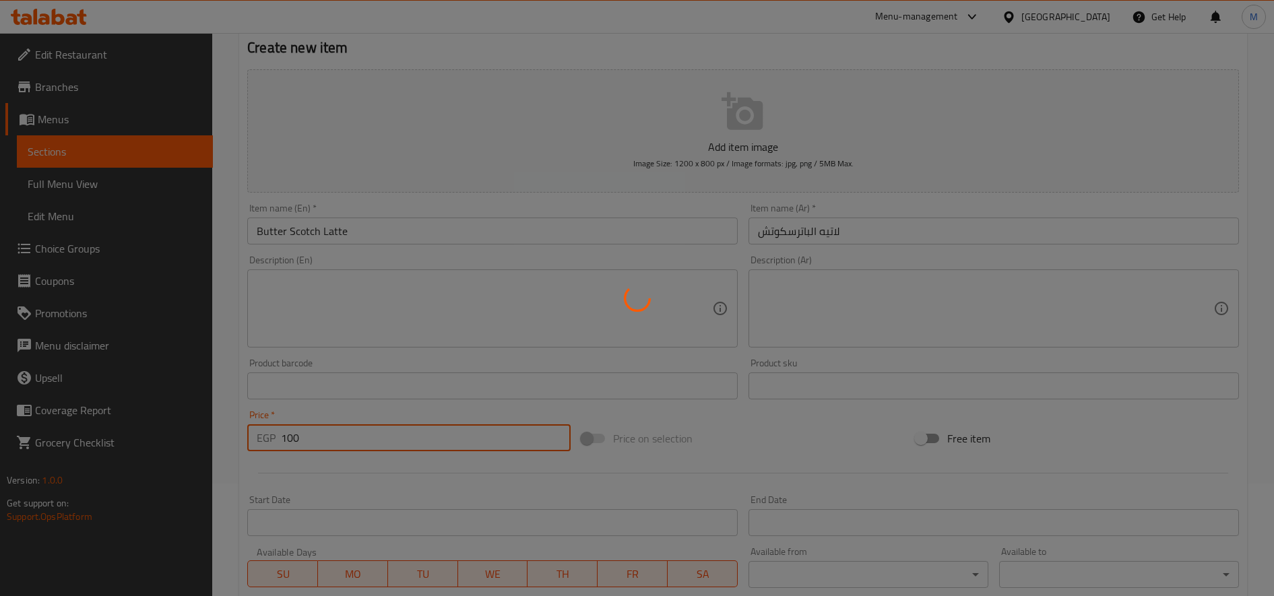
type input "0"
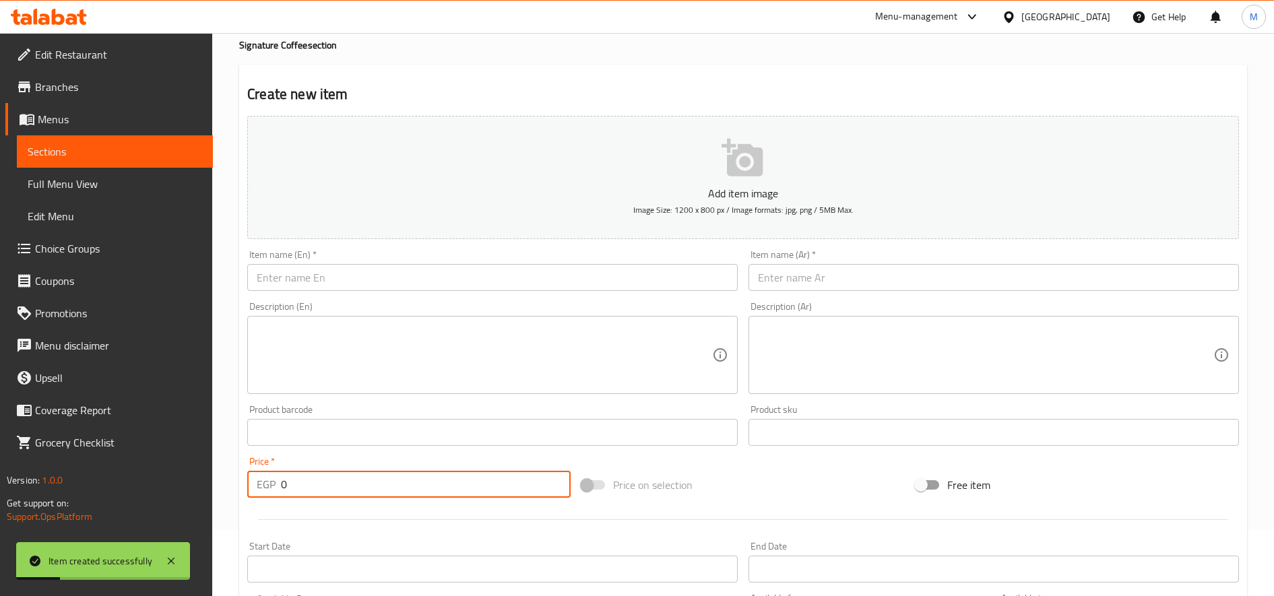
scroll to position [0, 0]
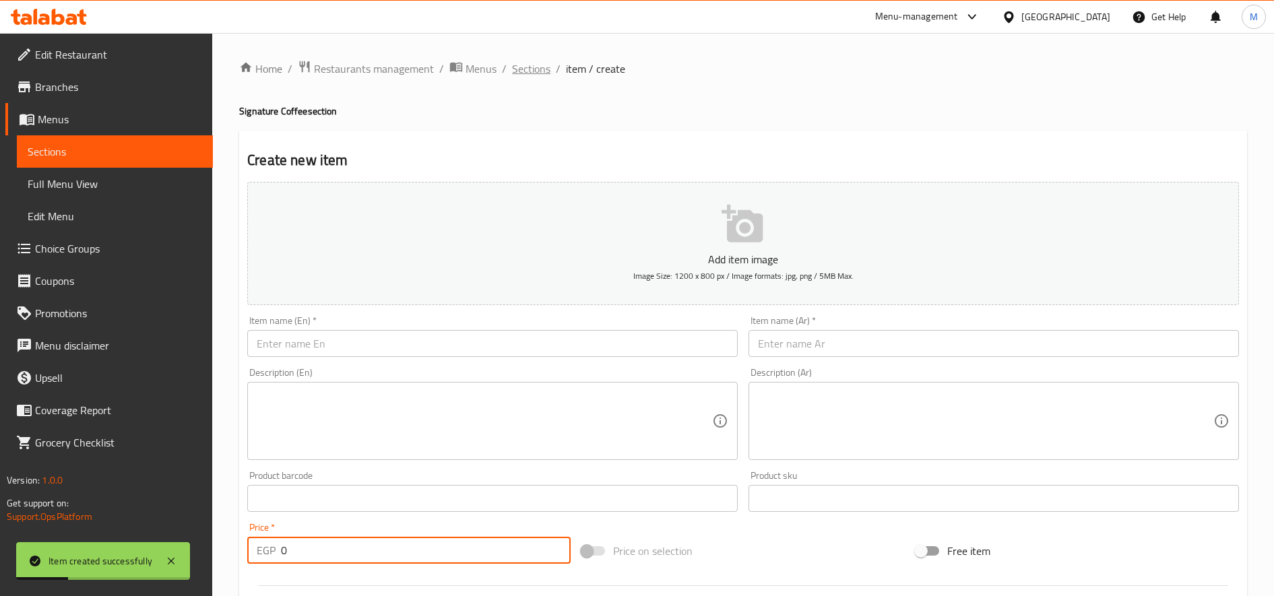
click at [518, 61] on span "Sections" at bounding box center [531, 69] width 38 height 16
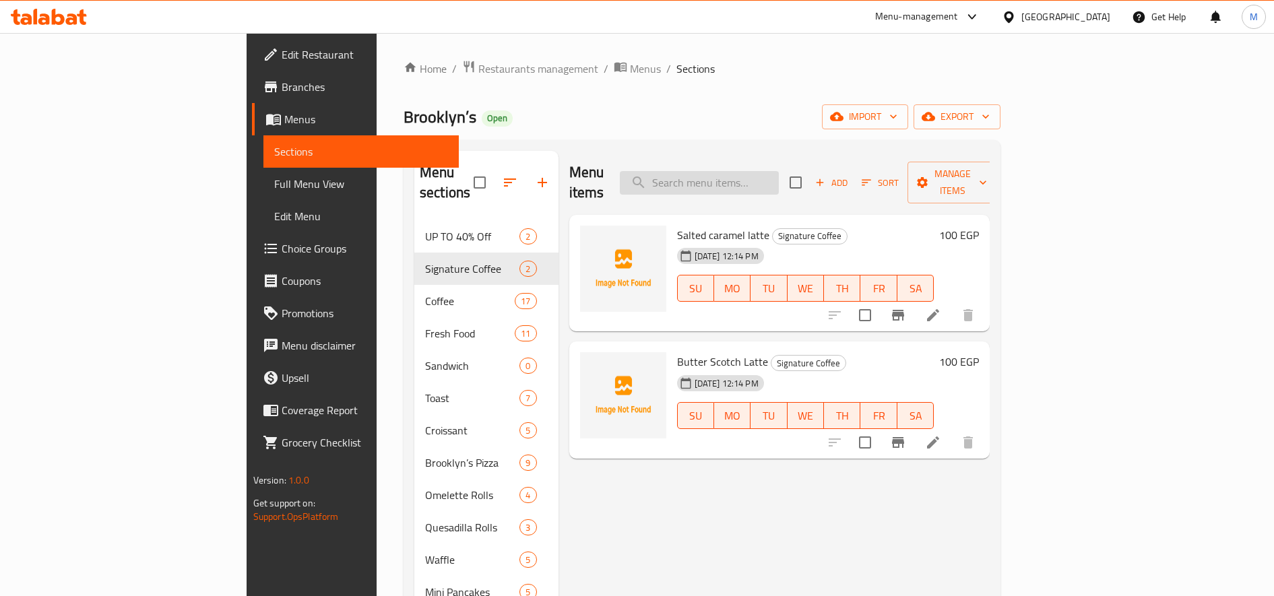
click at [779, 171] on input "search" at bounding box center [699, 183] width 159 height 24
paste input "Toffee Nut Latte"
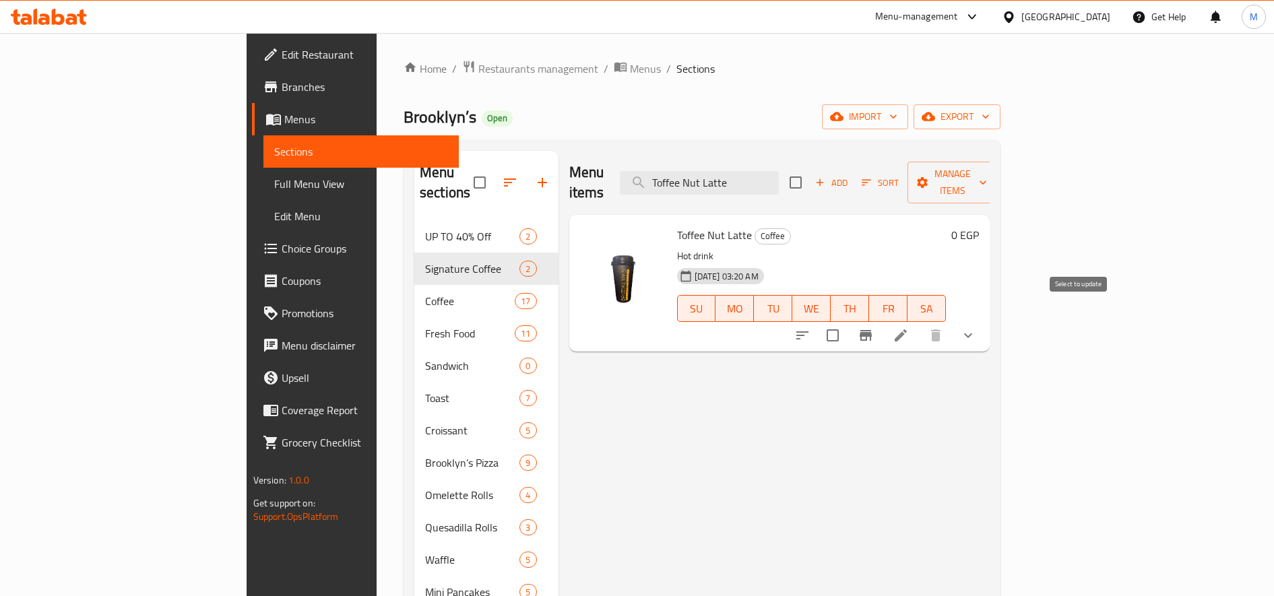
type input "Toffee Nut Latte"
click at [847, 321] on input "checkbox" at bounding box center [833, 335] width 28 height 28
checkbox input "true"
click at [987, 177] on span "Manage items" at bounding box center [952, 183] width 69 height 34
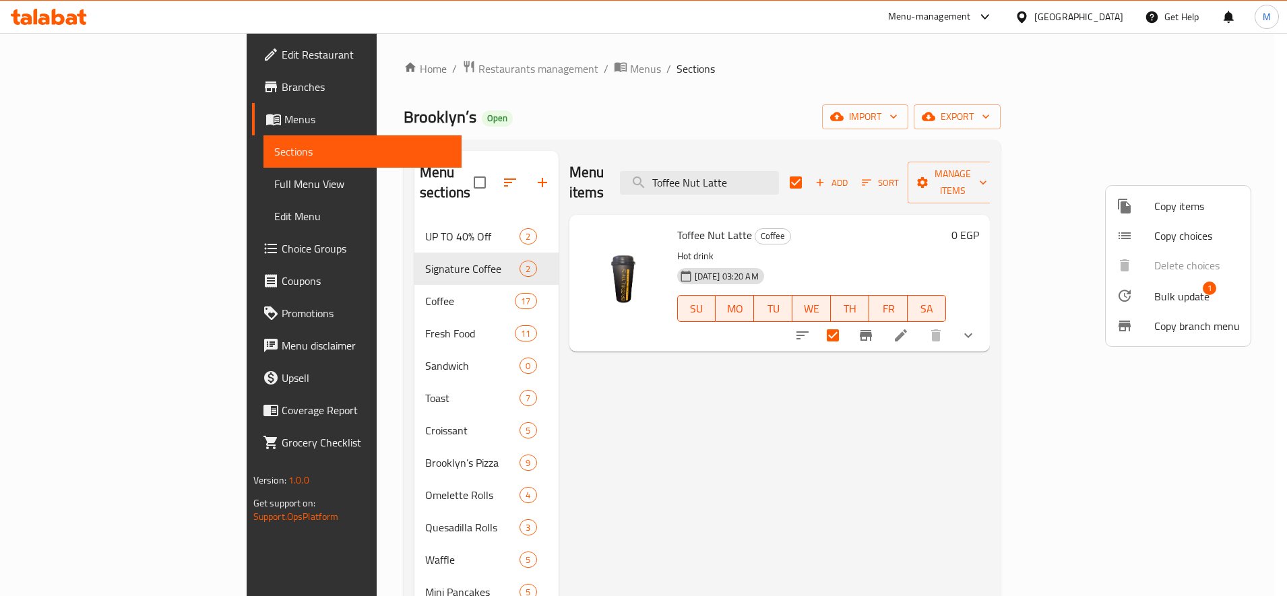
click at [1174, 294] on span "Bulk update" at bounding box center [1181, 296] width 55 height 16
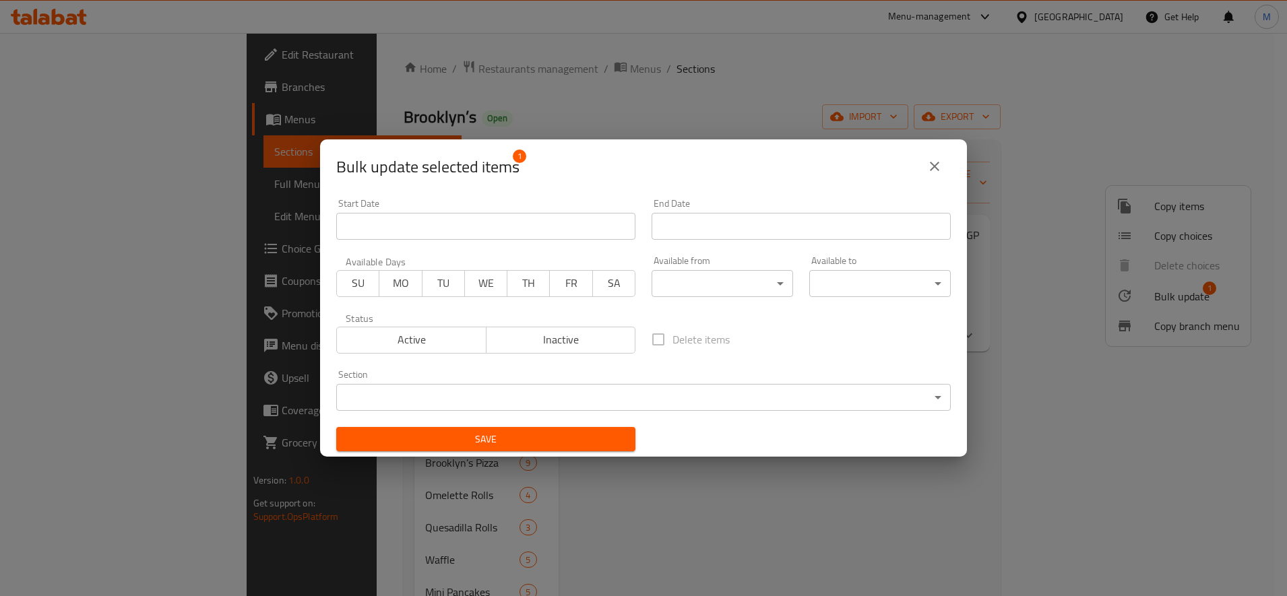
click at [612, 392] on body "​ Menu-management [GEOGRAPHIC_DATA] Get Help M Edit Restaurant Branches Menus S…" at bounding box center [643, 314] width 1287 height 563
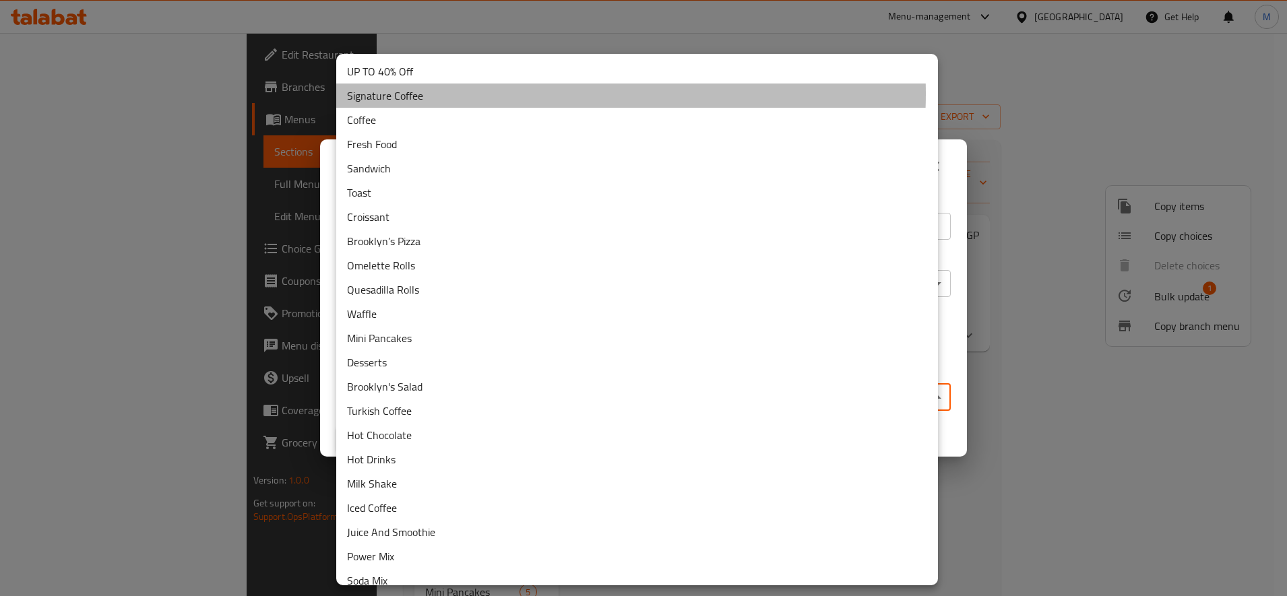
click at [530, 94] on li "Signature Coffee" at bounding box center [637, 96] width 602 height 24
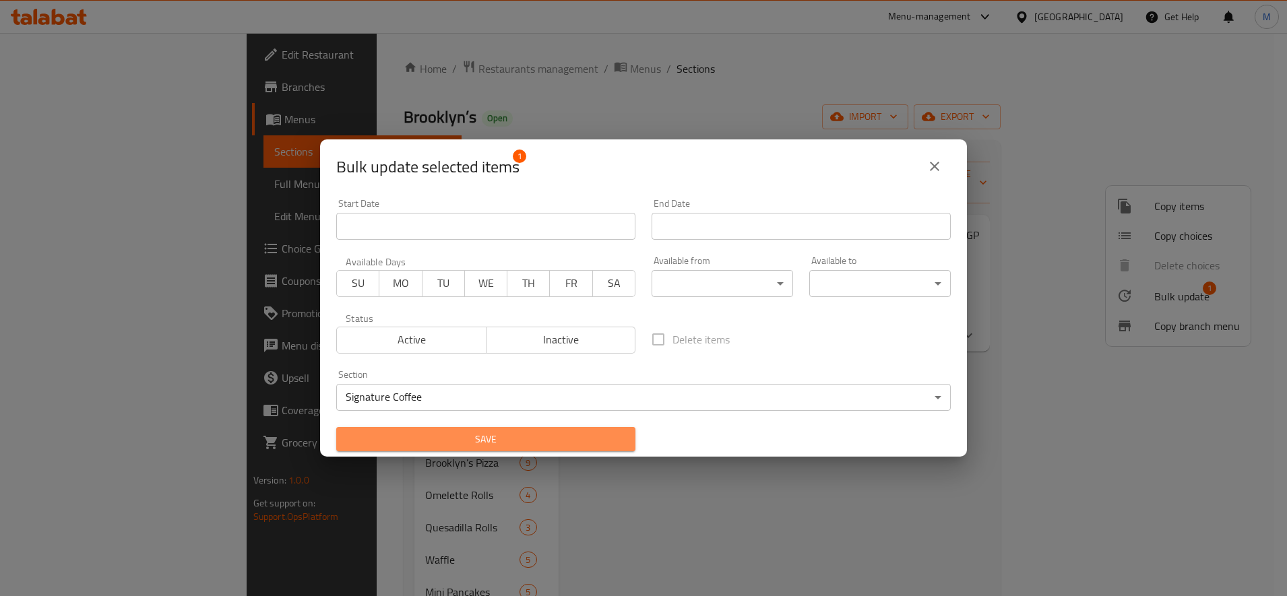
click at [576, 447] on span "Save" at bounding box center [486, 439] width 278 height 17
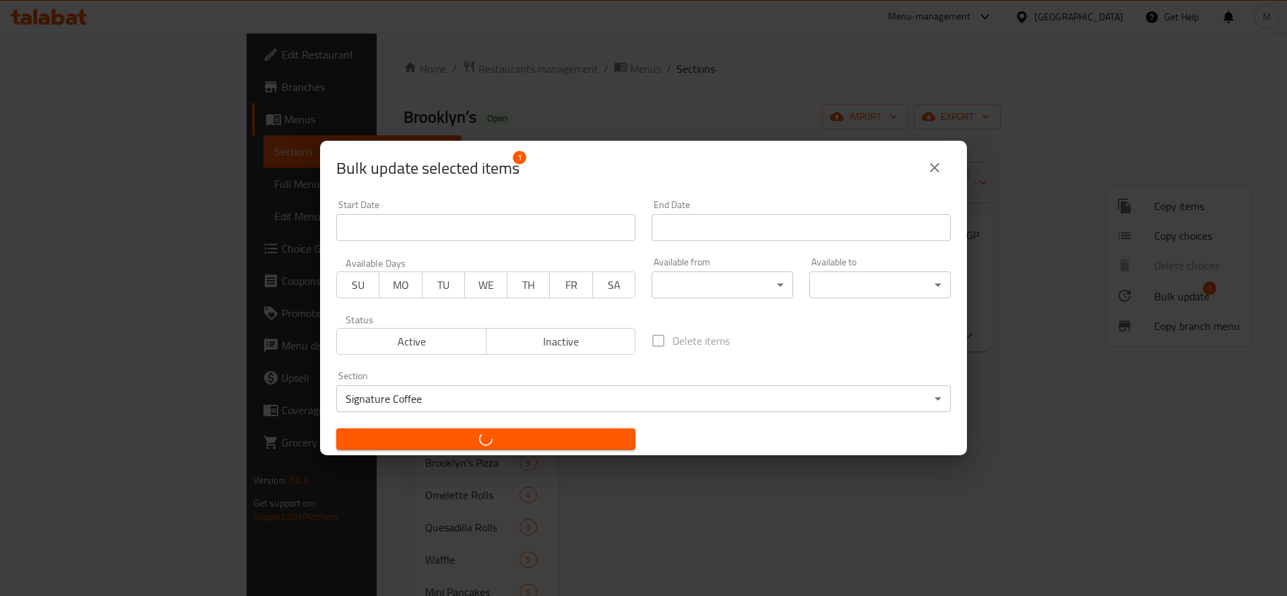
checkbox input "false"
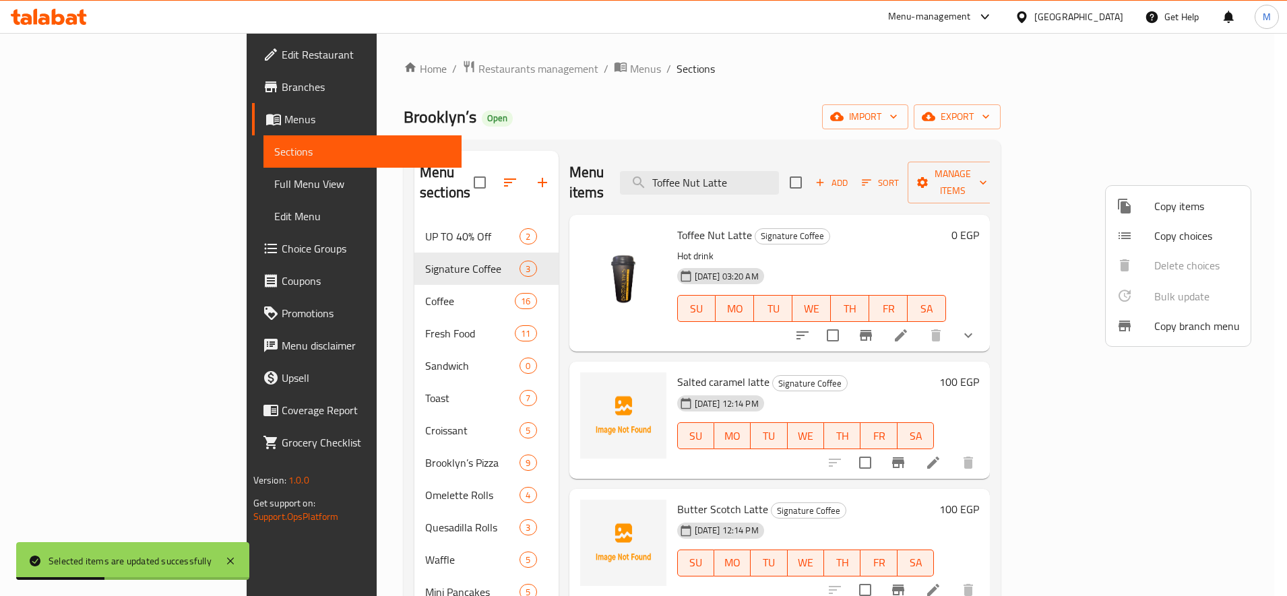
click at [832, 170] on div at bounding box center [643, 298] width 1287 height 596
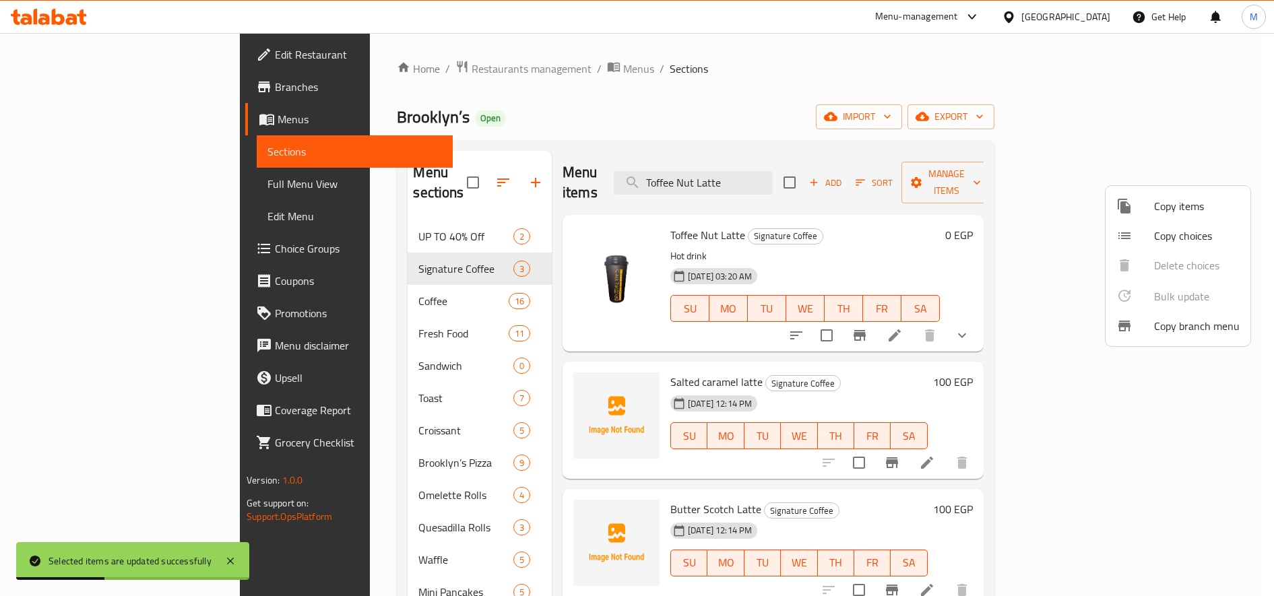
click at [773, 171] on input "Toffee Nut Latte" at bounding box center [693, 183] width 159 height 24
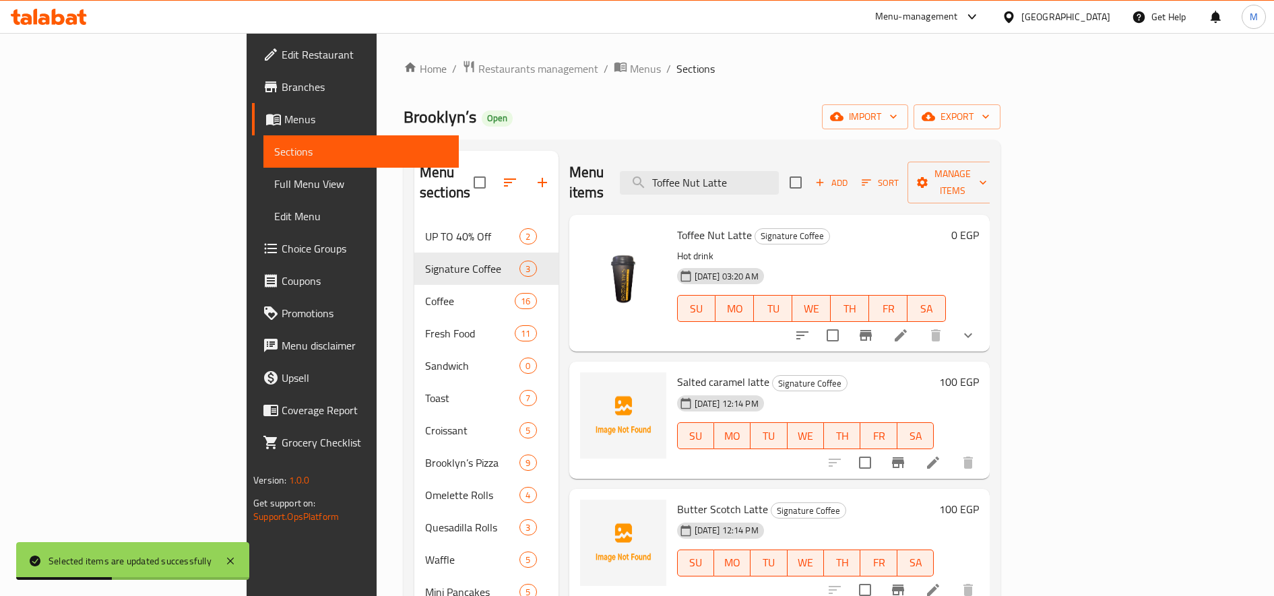
click at [779, 171] on input "Toffee Nut Latte" at bounding box center [699, 183] width 159 height 24
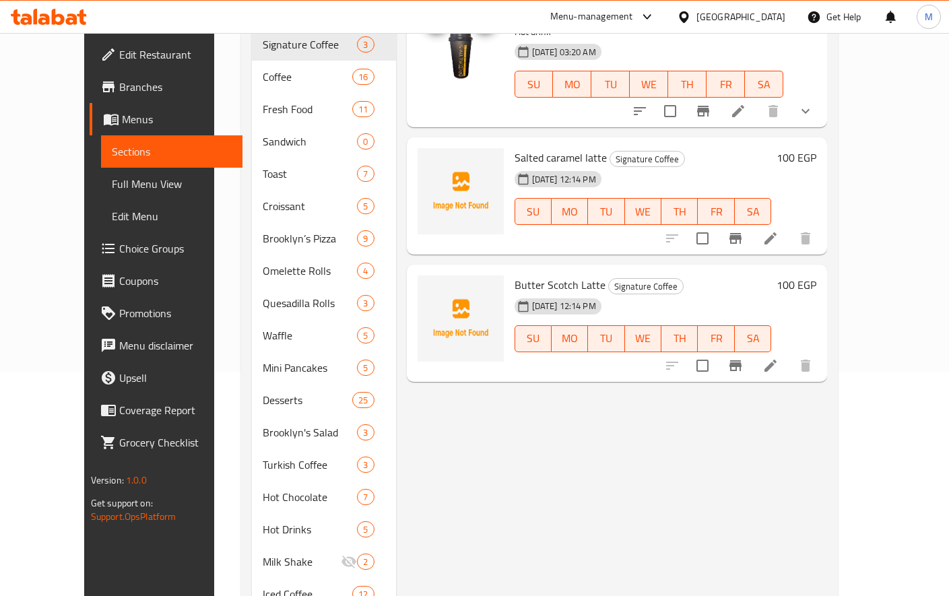
scroll to position [113, 0]
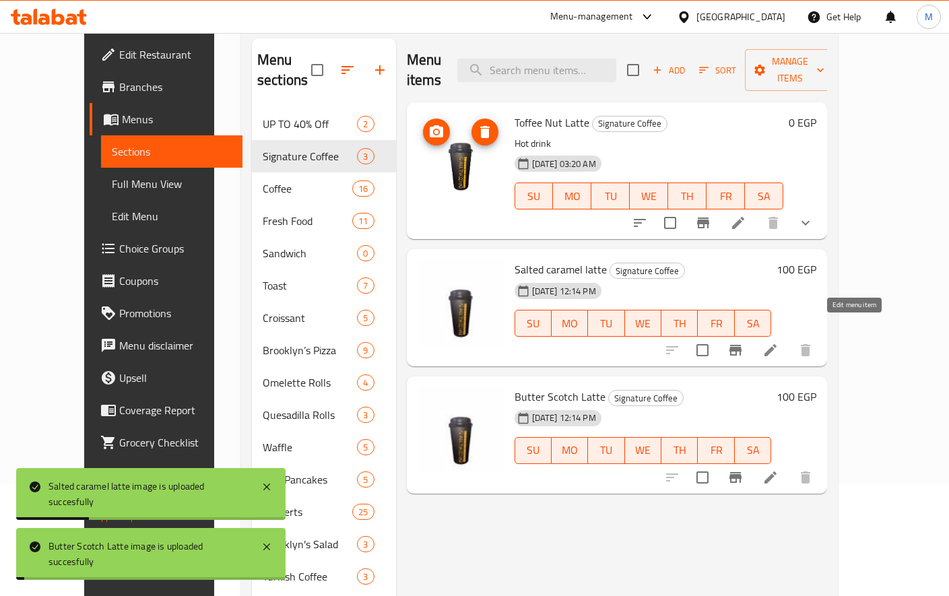
click at [779, 342] on icon at bounding box center [771, 350] width 16 height 16
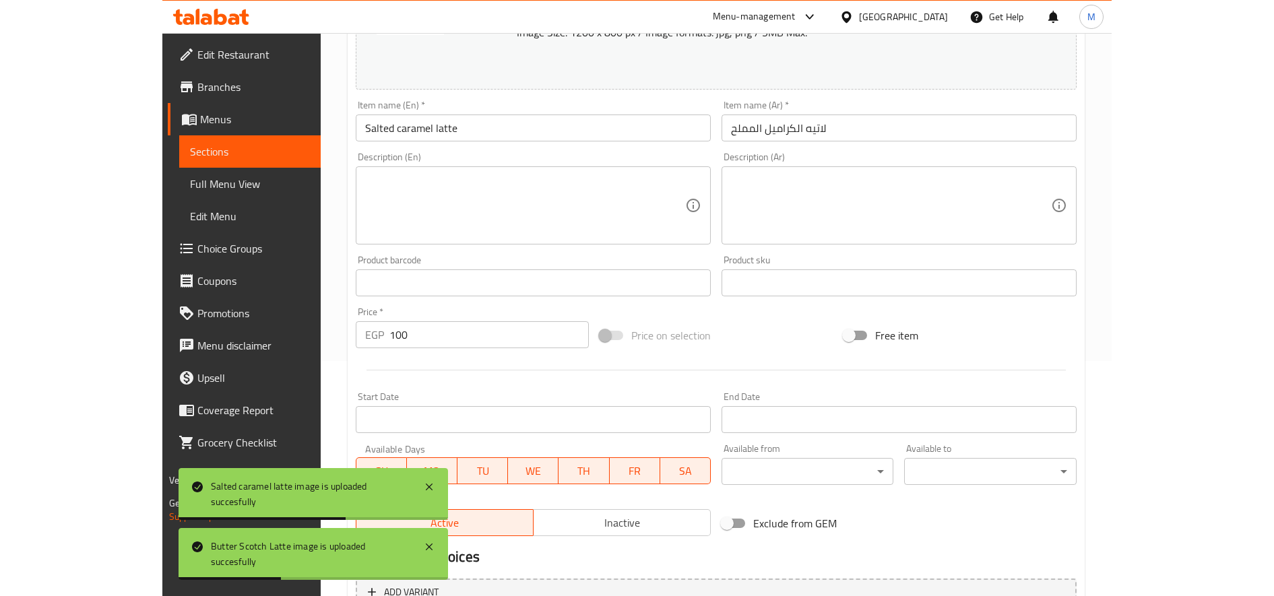
scroll to position [375, 0]
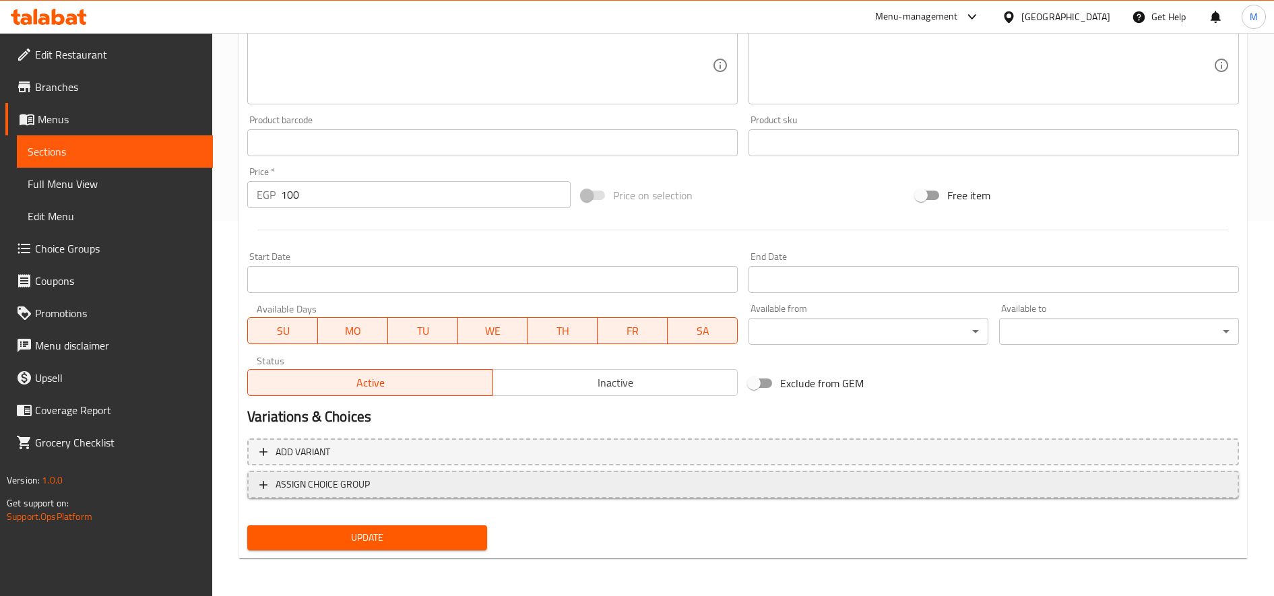
click at [515, 484] on span "ASSIGN CHOICE GROUP" at bounding box center [743, 484] width 968 height 17
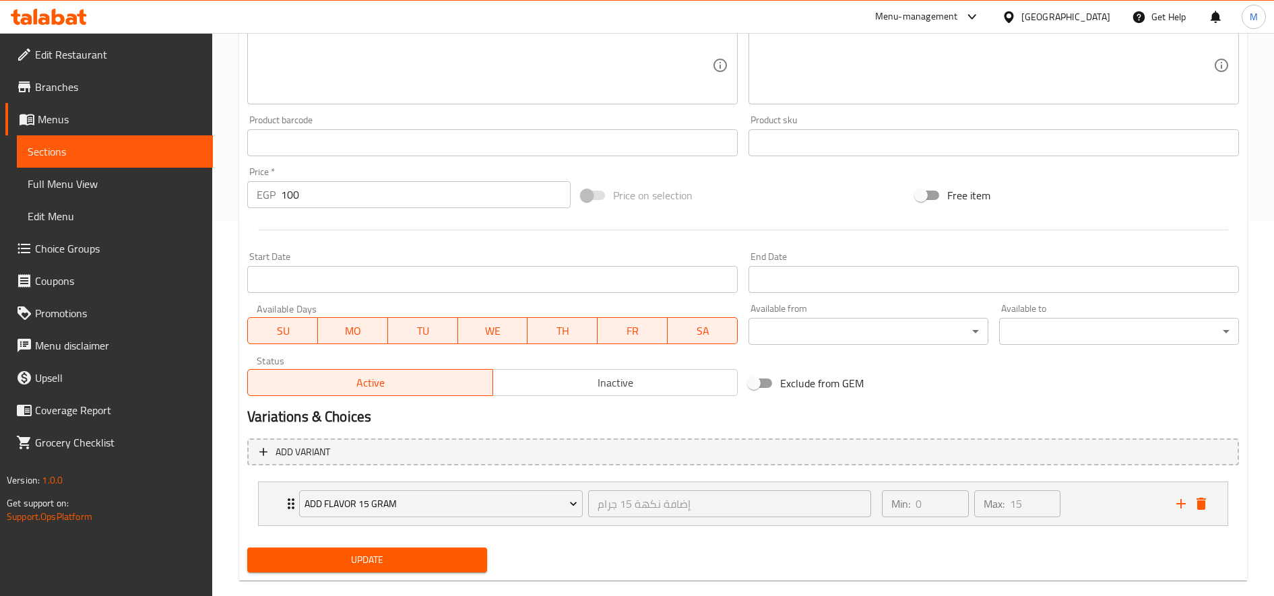
scroll to position [398, 0]
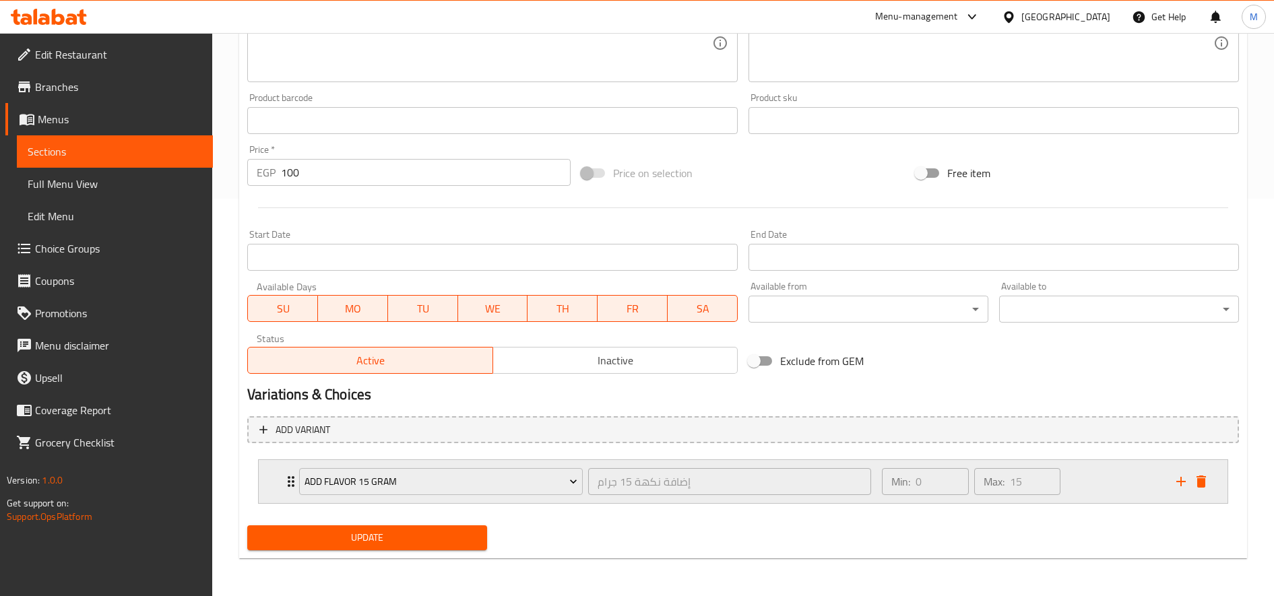
click at [1168, 479] on div "Add Flavor 15 Gram إضافة نكهة 15 جرام ​ Min: 0 ​ Max: 15 ​" at bounding box center [735, 482] width 883 height 38
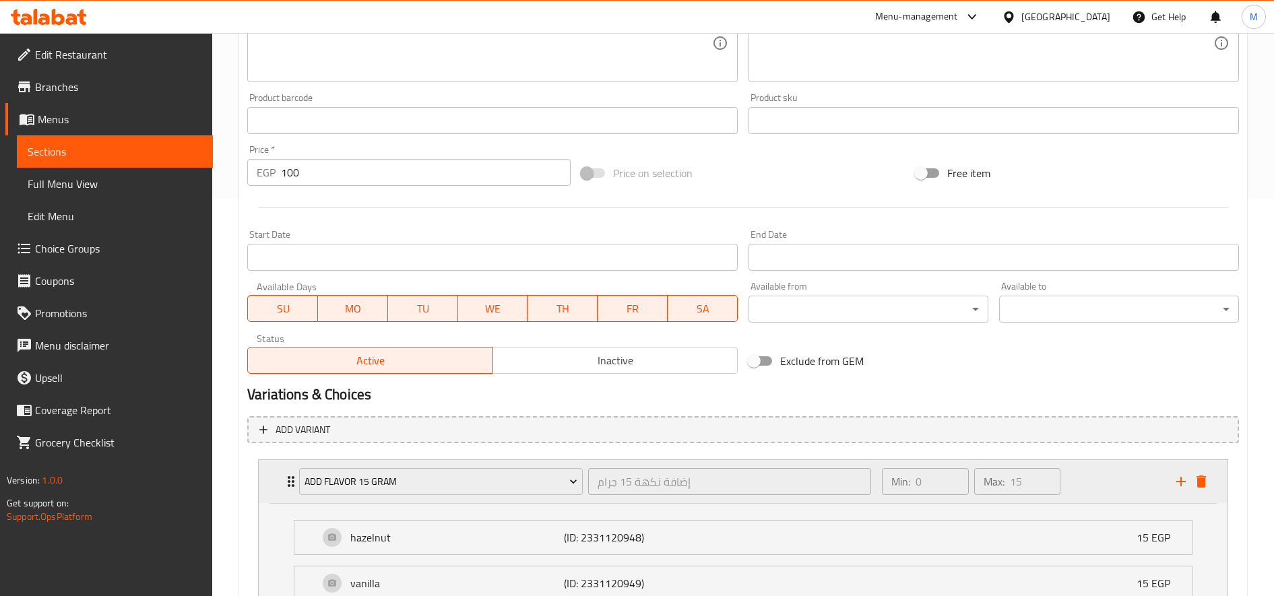
click at [1152, 487] on div "Min: 0 ​ Max: 15 ​" at bounding box center [1021, 481] width 294 height 43
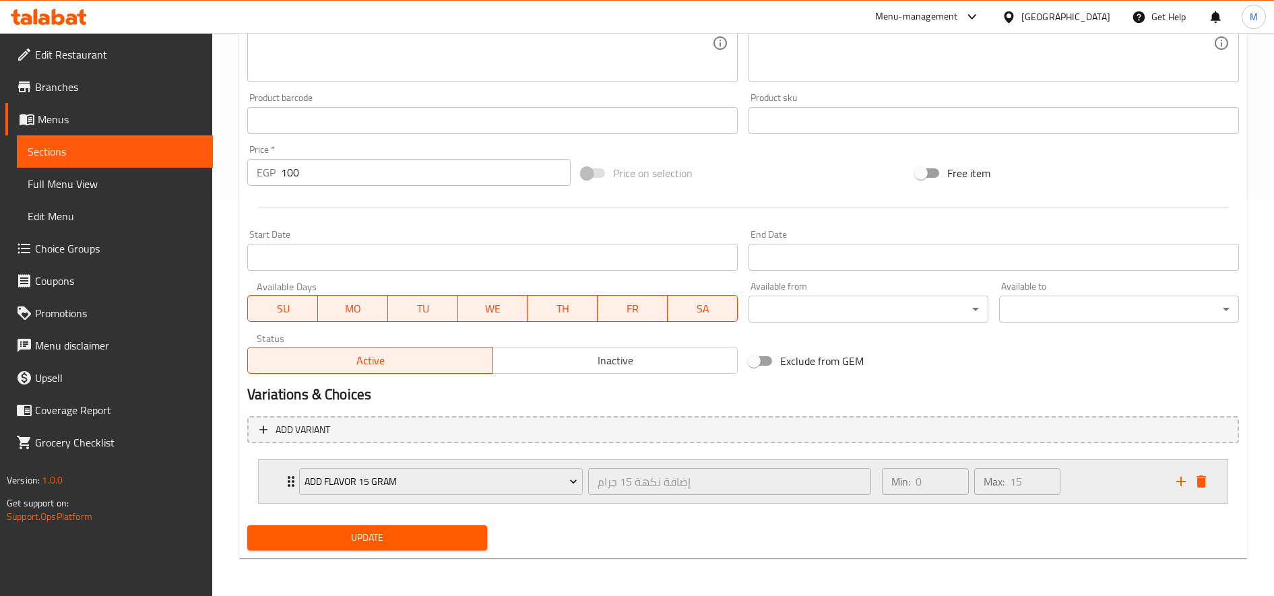
click at [1181, 476] on icon "add" at bounding box center [1181, 482] width 16 height 16
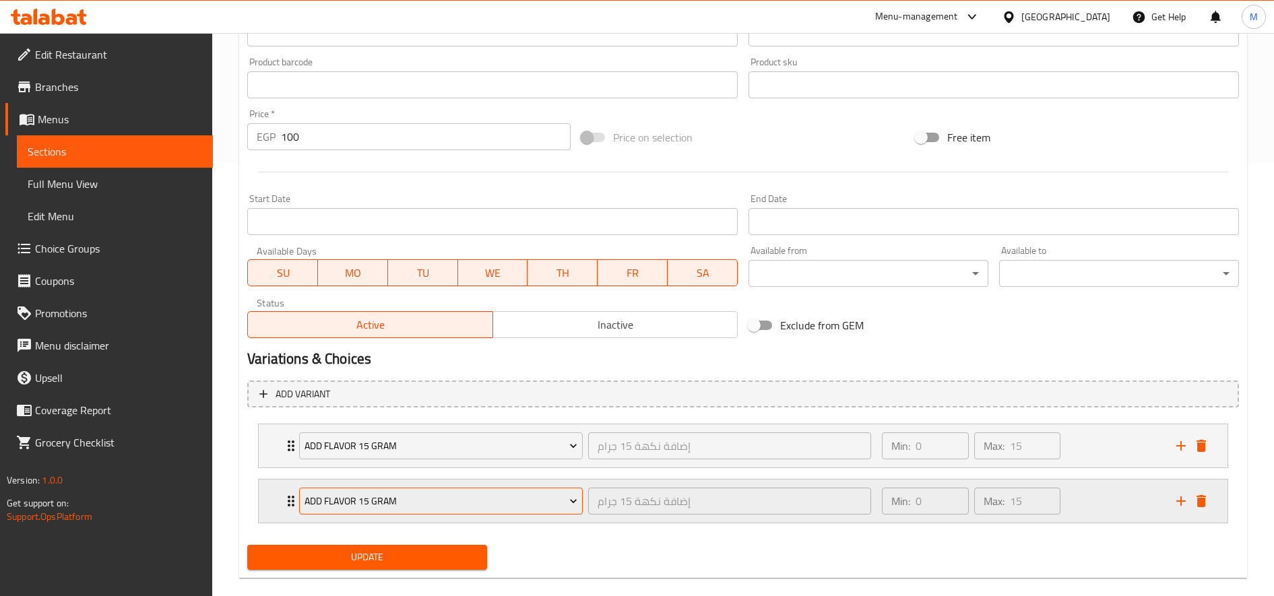
scroll to position [453, 0]
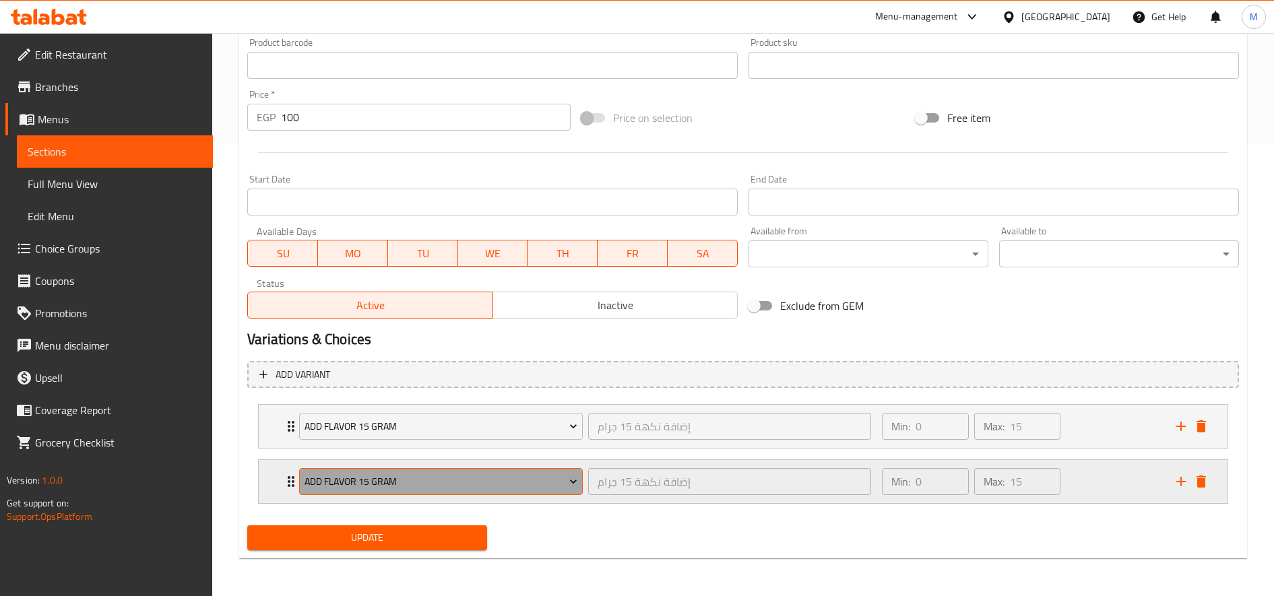
click at [463, 482] on span "Add Flavor 15 Gram" at bounding box center [442, 482] width 274 height 17
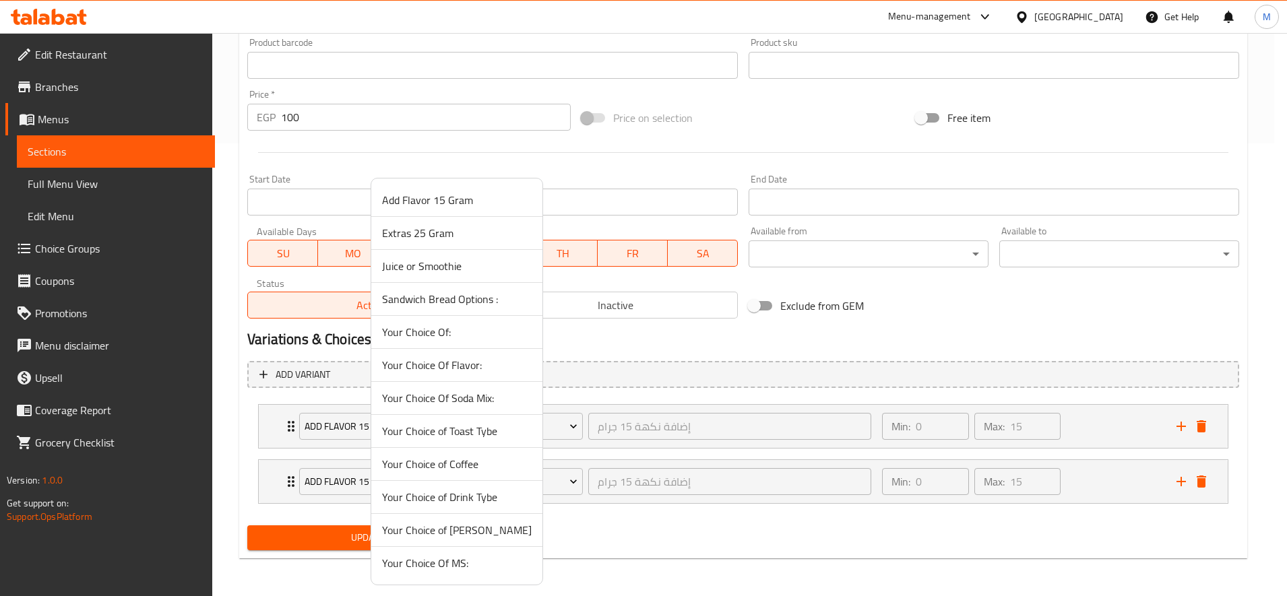
click at [477, 230] on span "Extras 25 Gram" at bounding box center [457, 233] width 150 height 16
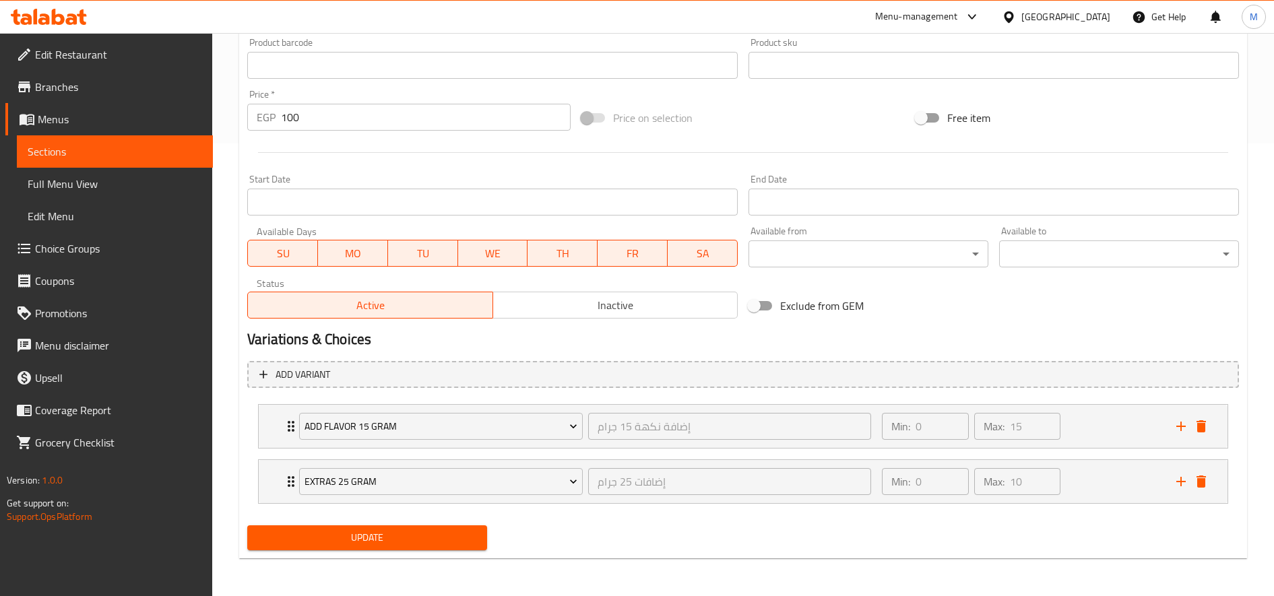
click at [414, 533] on span "Update" at bounding box center [367, 538] width 218 height 17
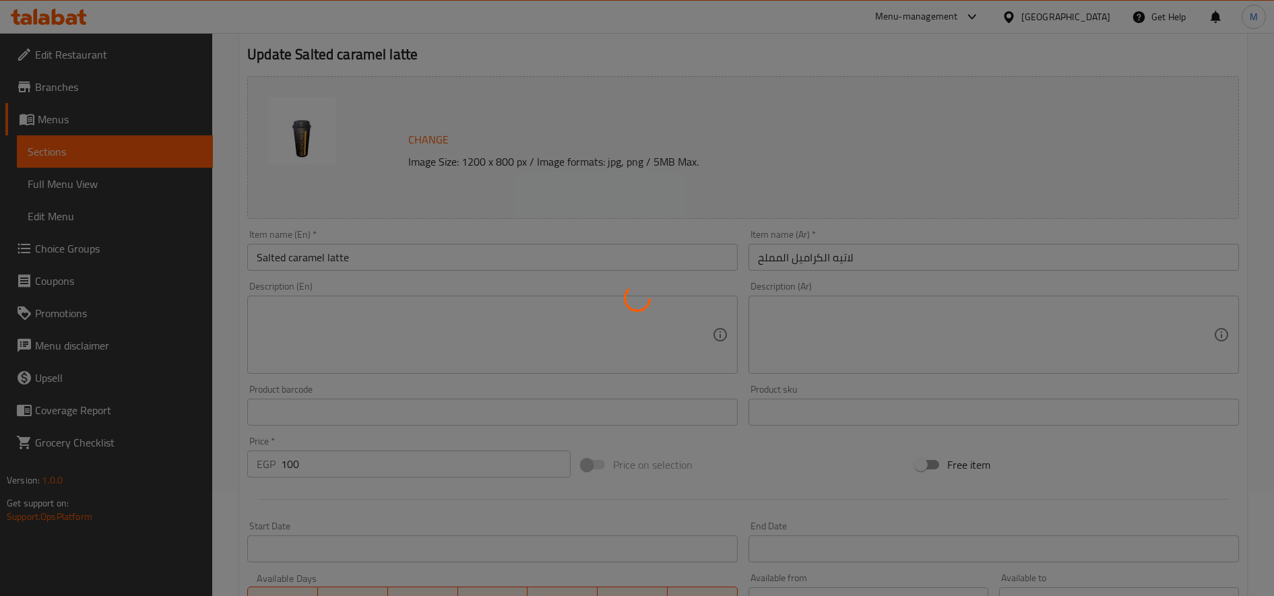
scroll to position [0, 0]
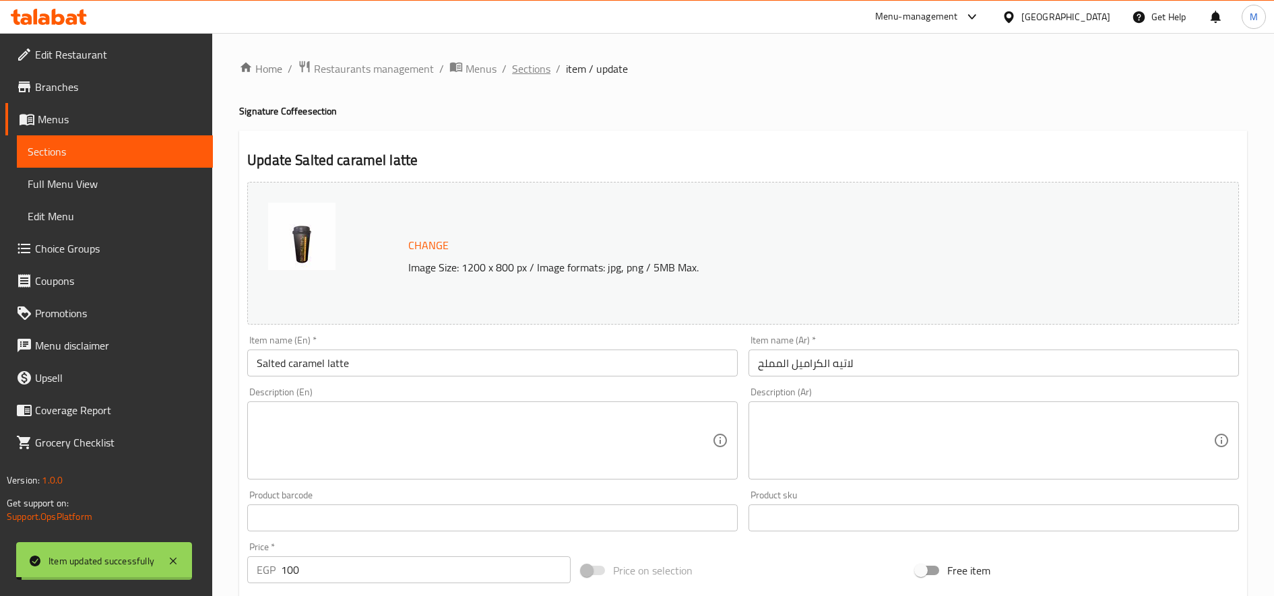
click at [534, 76] on span "Sections" at bounding box center [531, 69] width 38 height 16
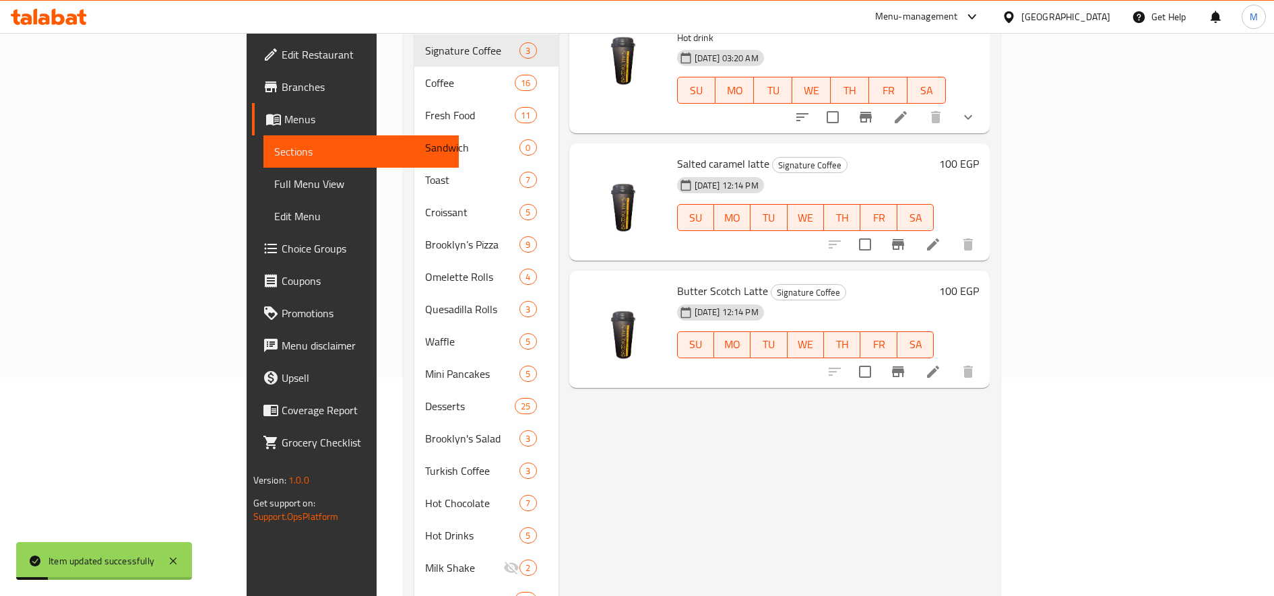
scroll to position [224, 0]
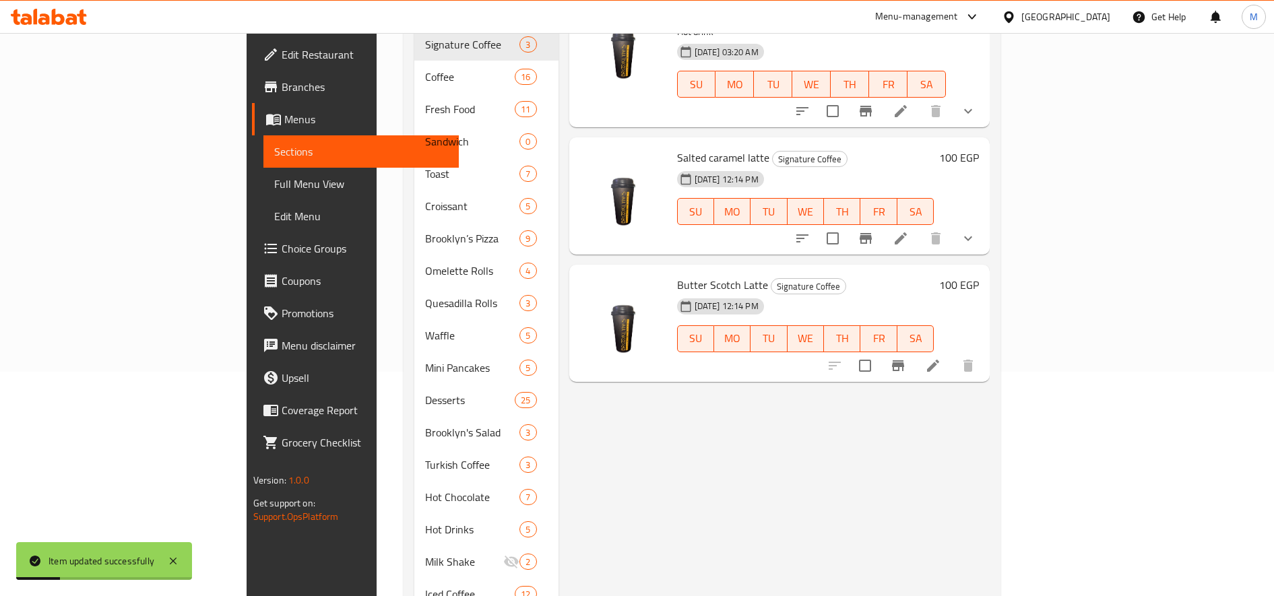
click at [941, 358] on icon at bounding box center [933, 366] width 16 height 16
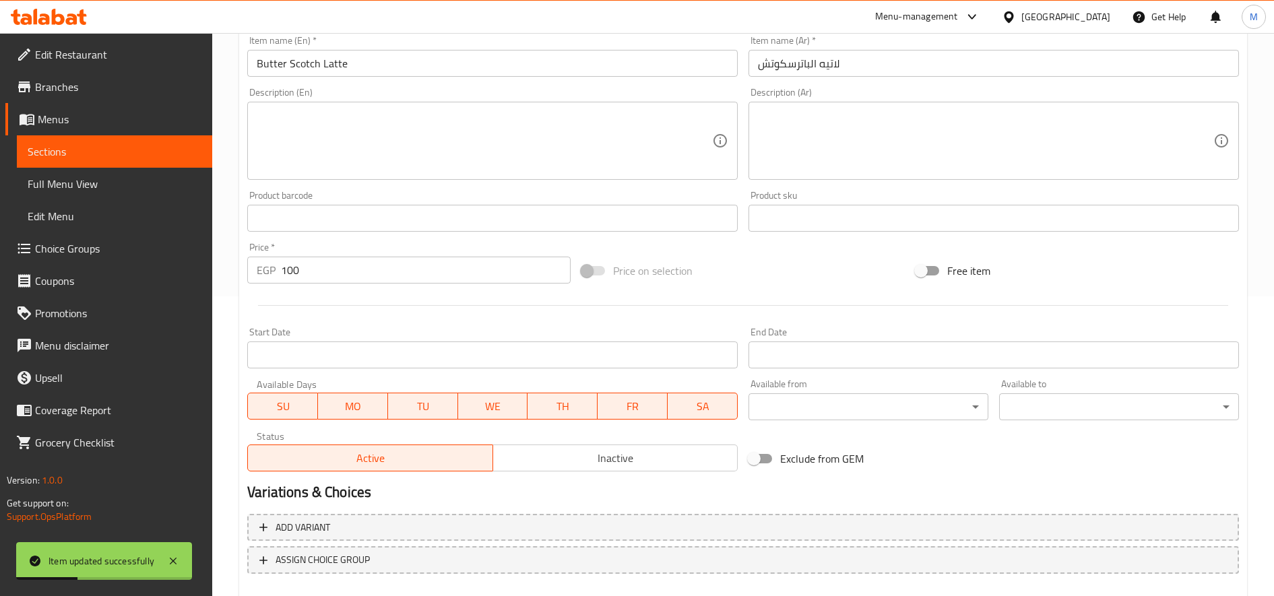
scroll to position [375, 0]
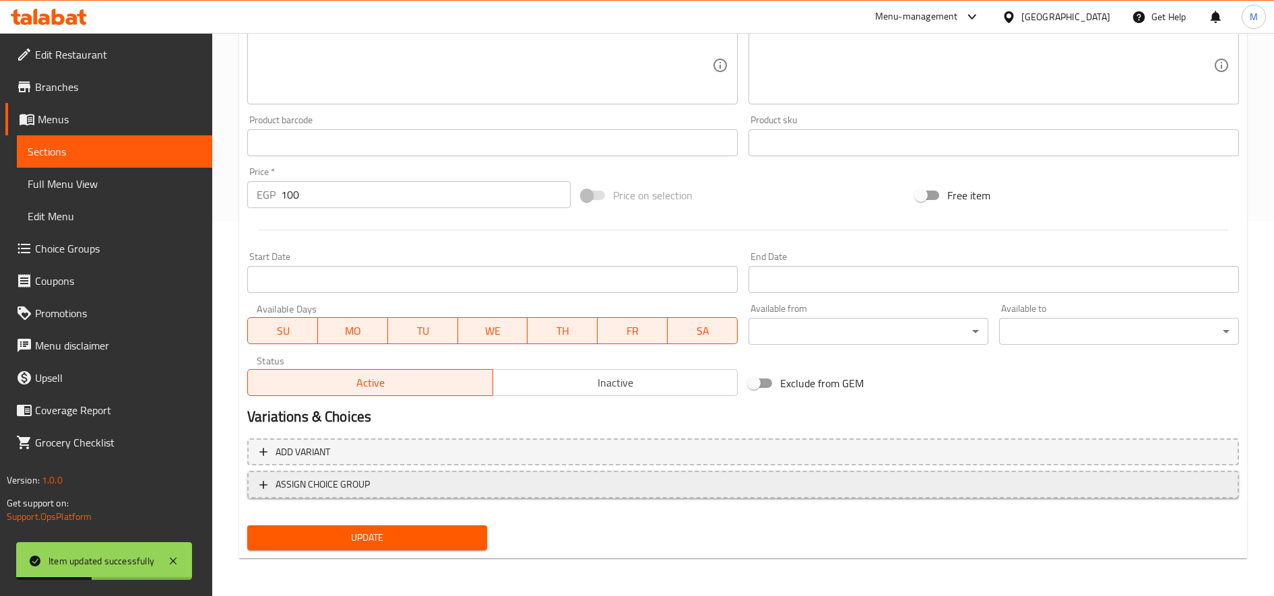
click at [462, 481] on span "ASSIGN CHOICE GROUP" at bounding box center [743, 484] width 968 height 17
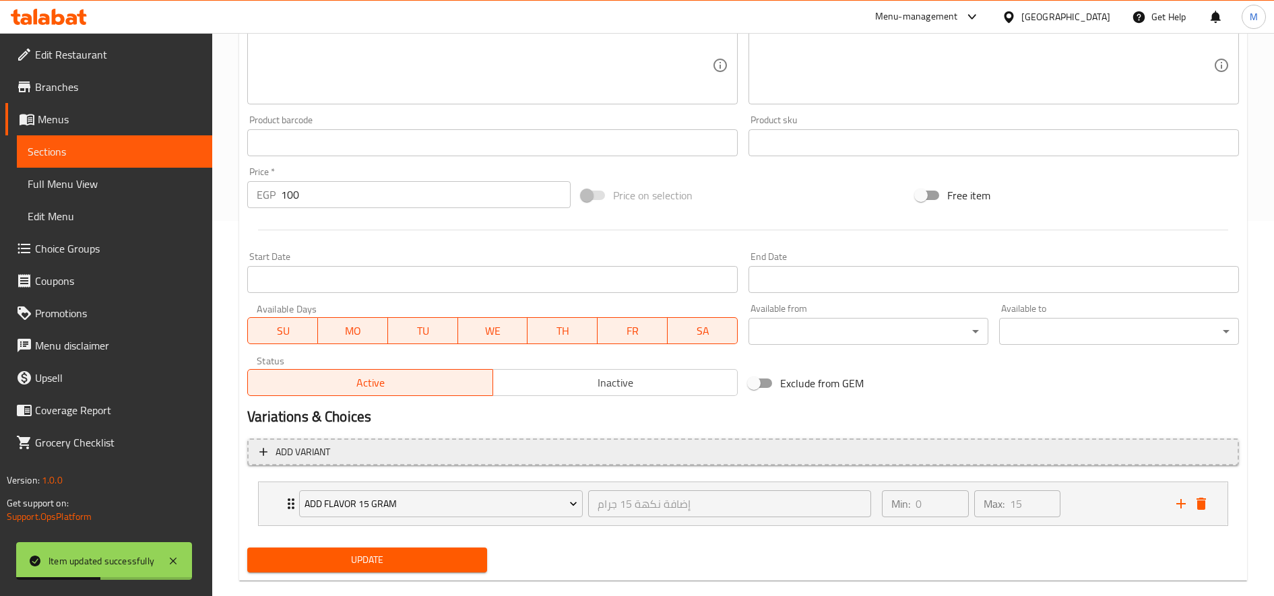
scroll to position [398, 0]
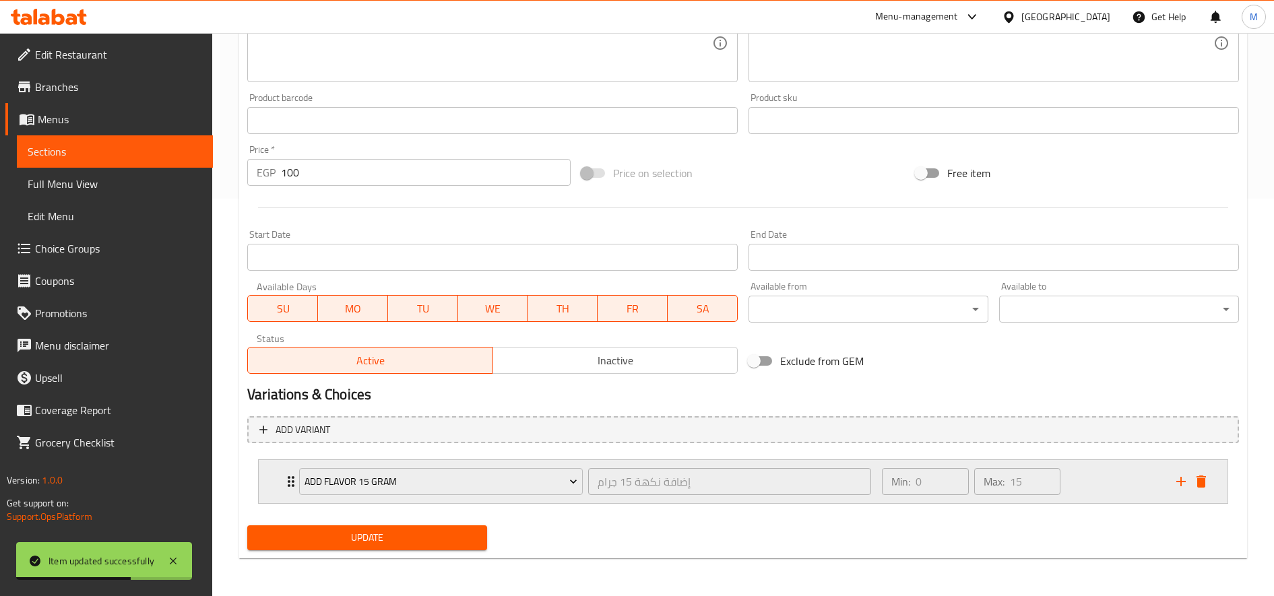
click at [1181, 480] on icon "add" at bounding box center [1180, 481] width 9 height 9
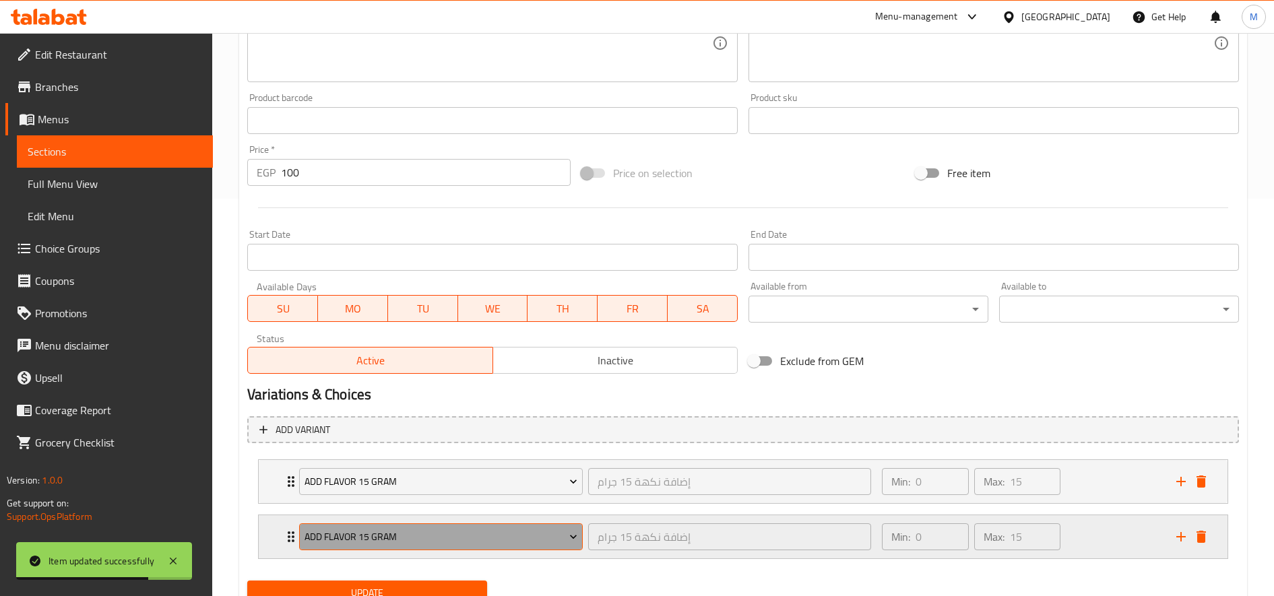
click at [400, 532] on span "Add Flavor 15 Gram" at bounding box center [442, 537] width 274 height 17
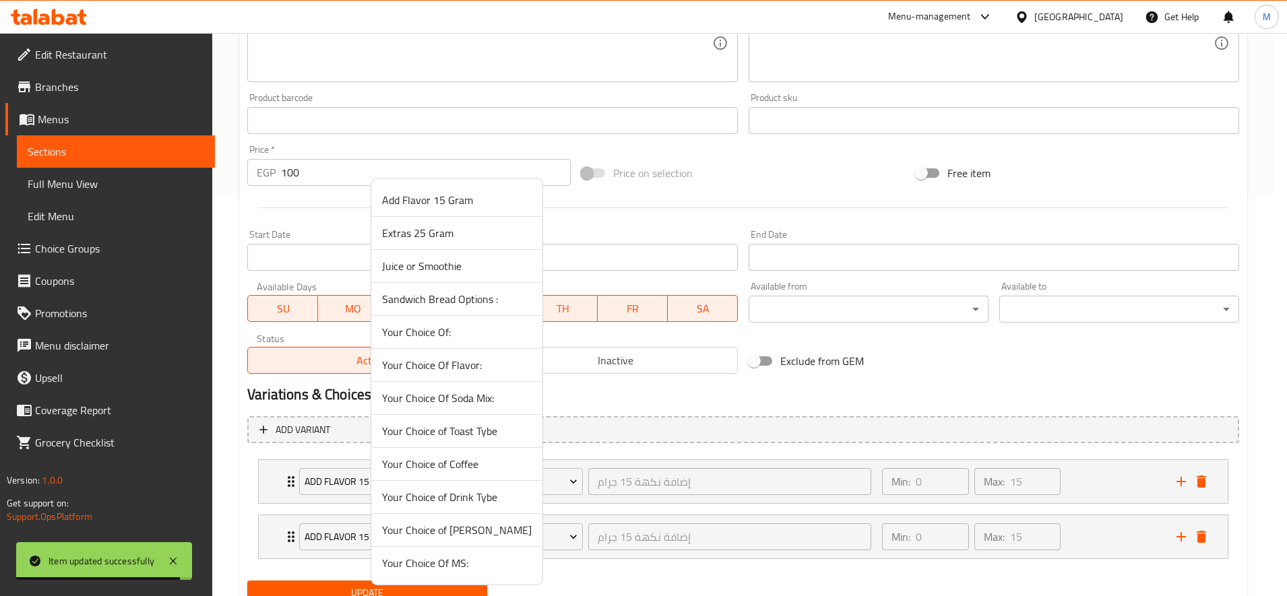
click at [442, 228] on span "Extras 25 Gram" at bounding box center [457, 233] width 150 height 16
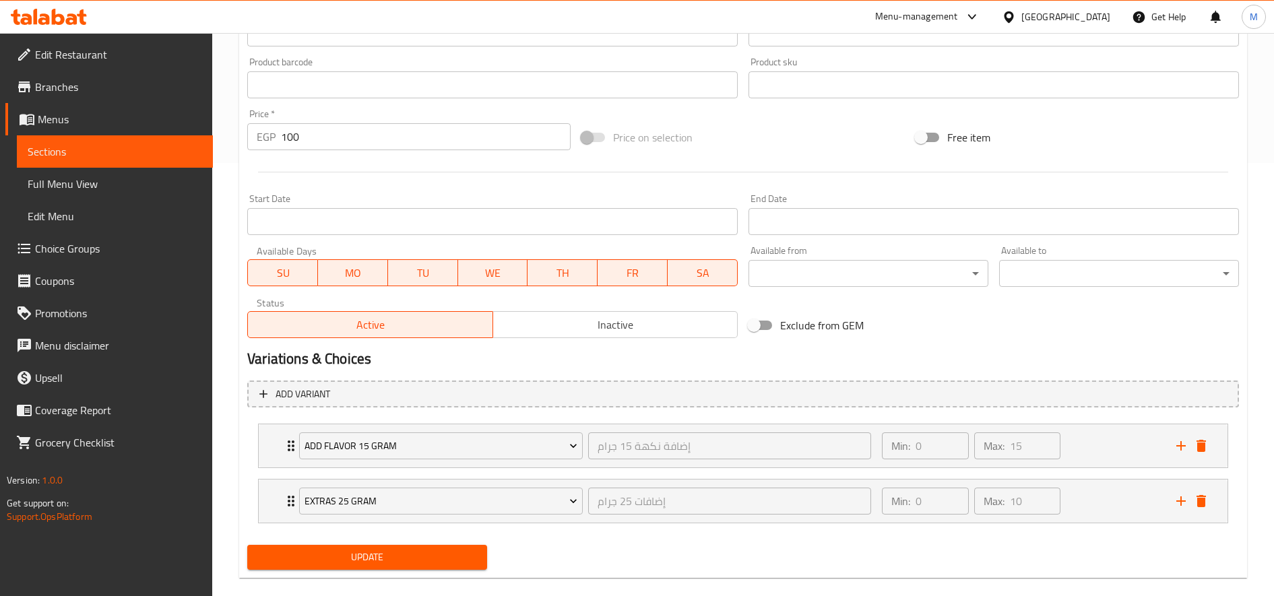
scroll to position [453, 0]
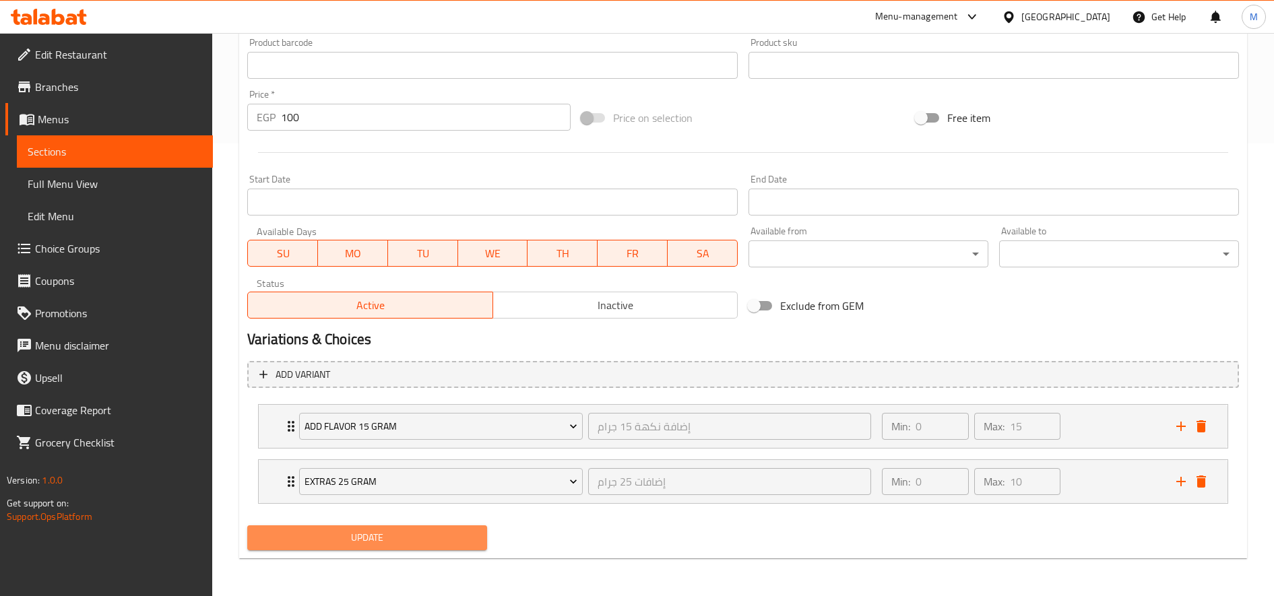
click at [407, 547] on button "Update" at bounding box center [367, 538] width 240 height 25
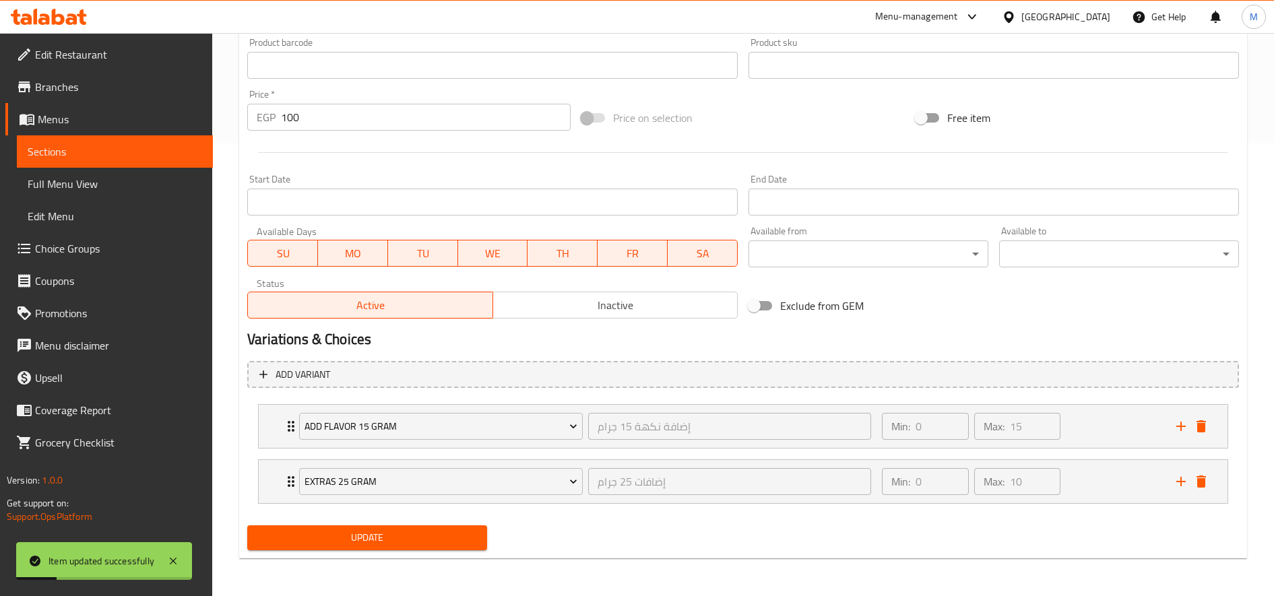
scroll to position [0, 0]
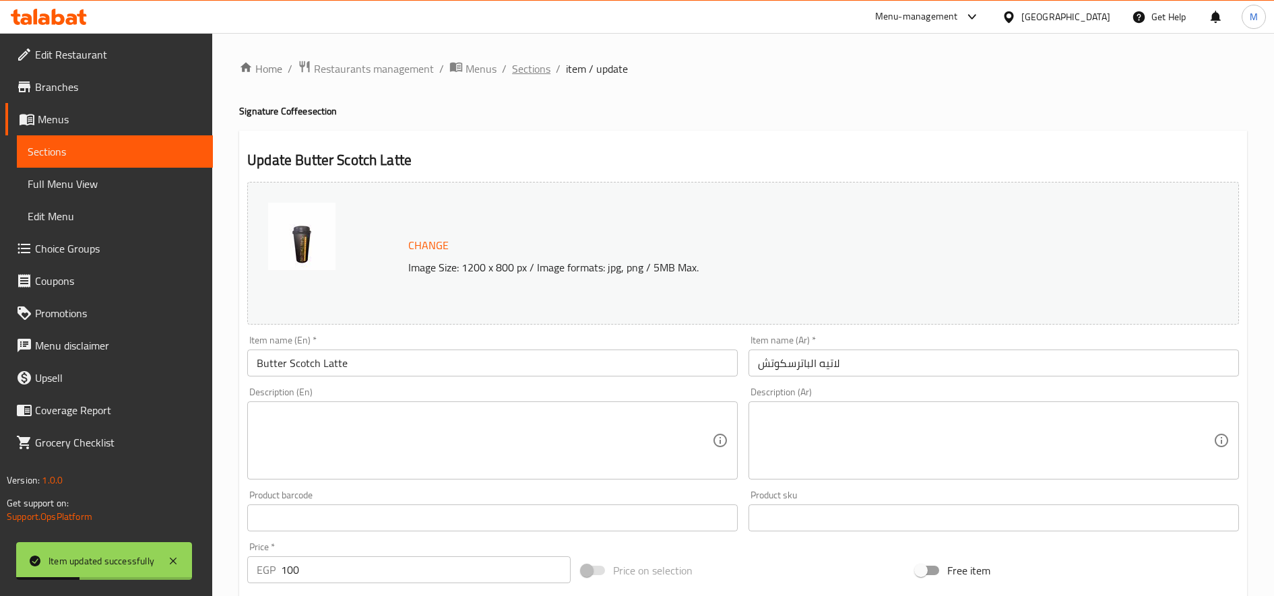
click at [521, 65] on span "Sections" at bounding box center [531, 69] width 38 height 16
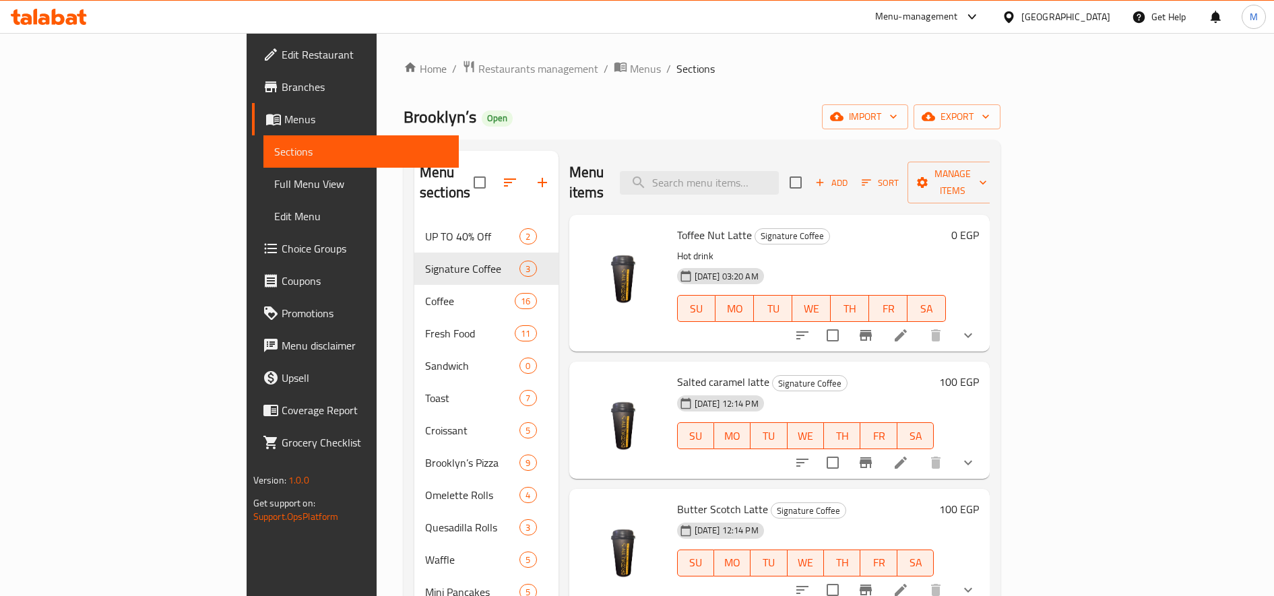
click at [753, 159] on div "Menu items Add Sort Manage items" at bounding box center [779, 183] width 421 height 64
click at [754, 159] on div "Menu items Add Sort Manage items" at bounding box center [779, 183] width 421 height 64
click at [779, 175] on input "search" at bounding box center [699, 183] width 159 height 24
paste input "Cherry Passion Slush"
type input "Cherry Passion Slush"
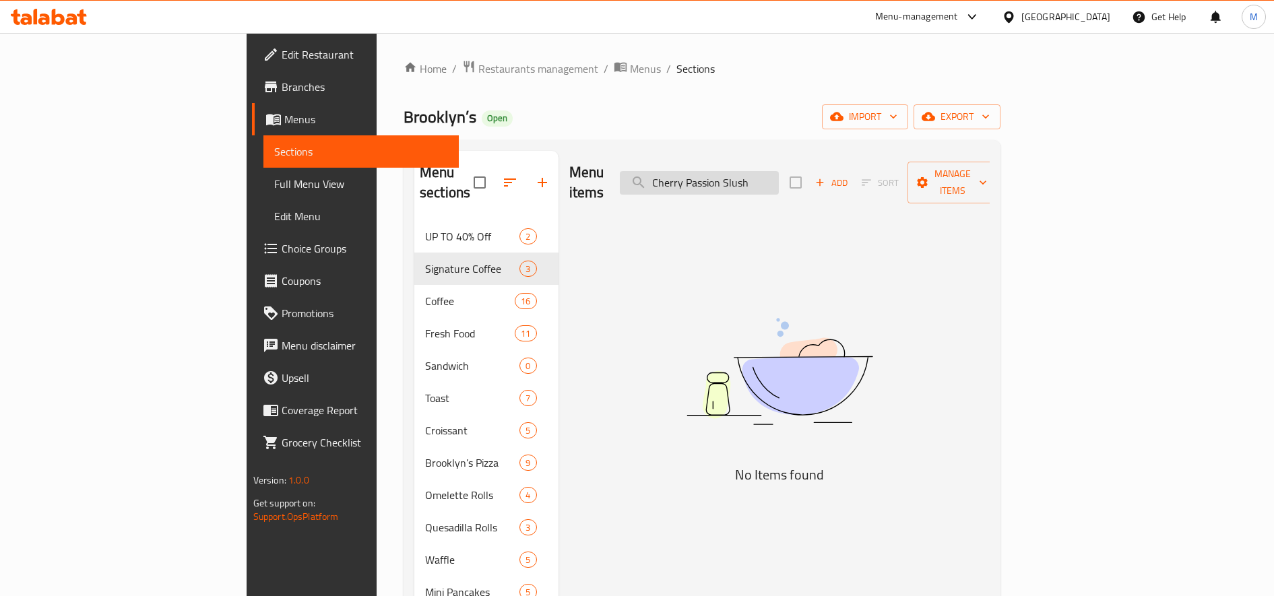
click at [779, 175] on input "Cherry Passion Slush" at bounding box center [699, 183] width 159 height 24
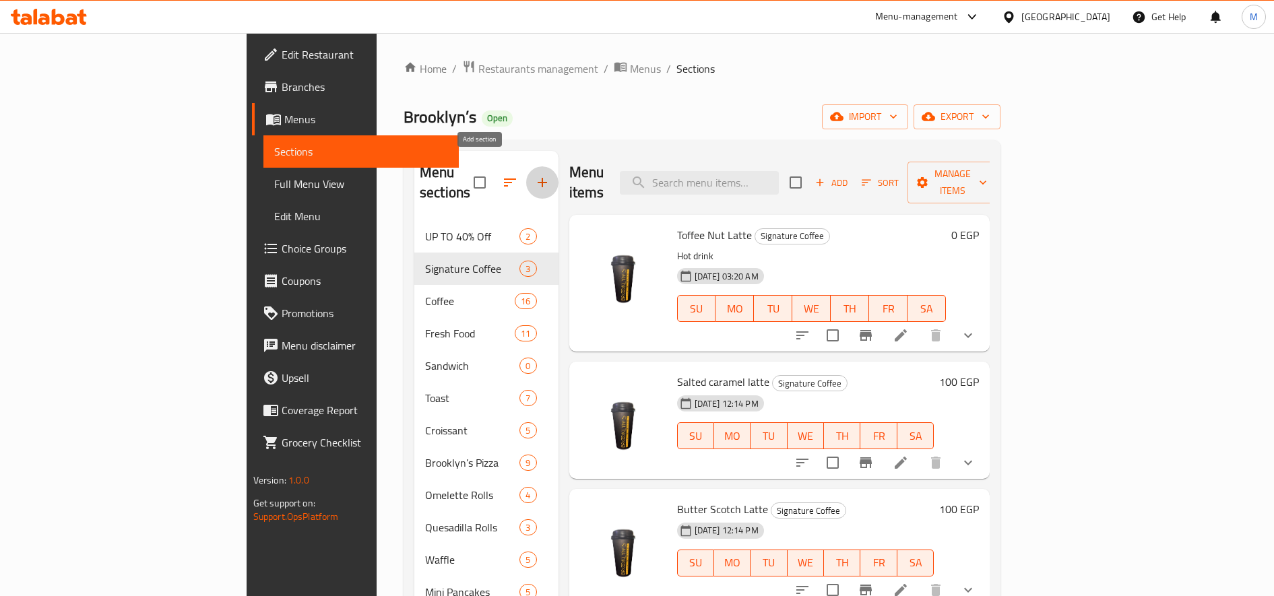
click at [534, 175] on icon "button" at bounding box center [542, 183] width 16 height 16
click at [538, 178] on icon "button" at bounding box center [542, 182] width 9 height 9
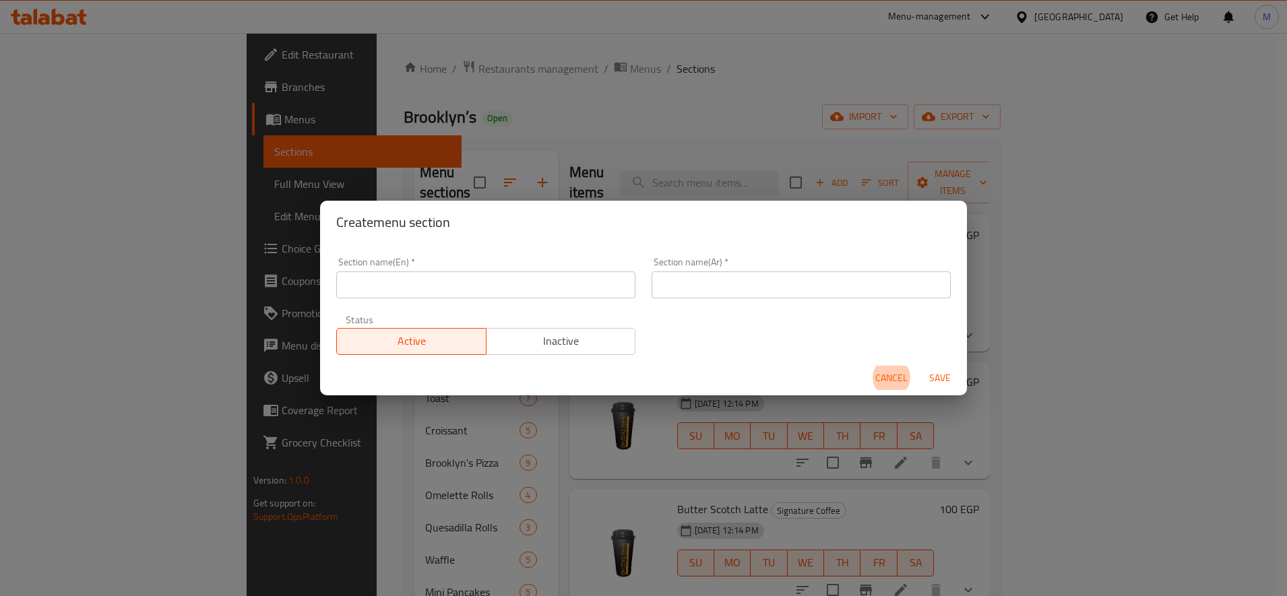
click at [526, 289] on input "text" at bounding box center [485, 285] width 299 height 27
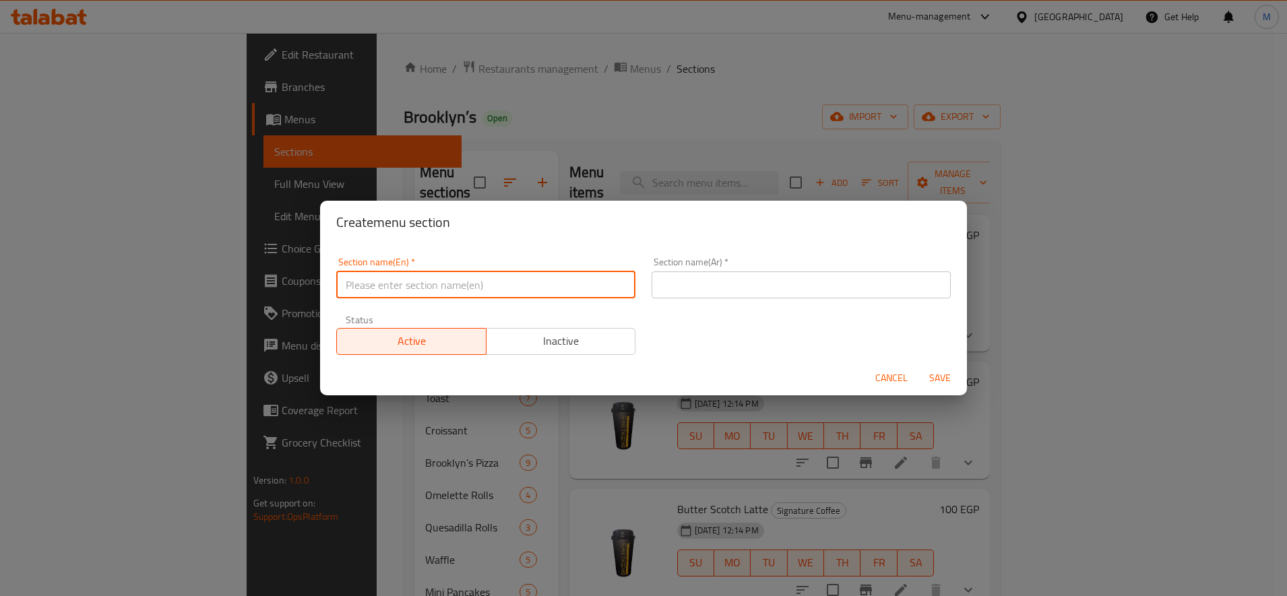
paste input "Cherry Passion Slush"
type input "Cherry Passion Slush"
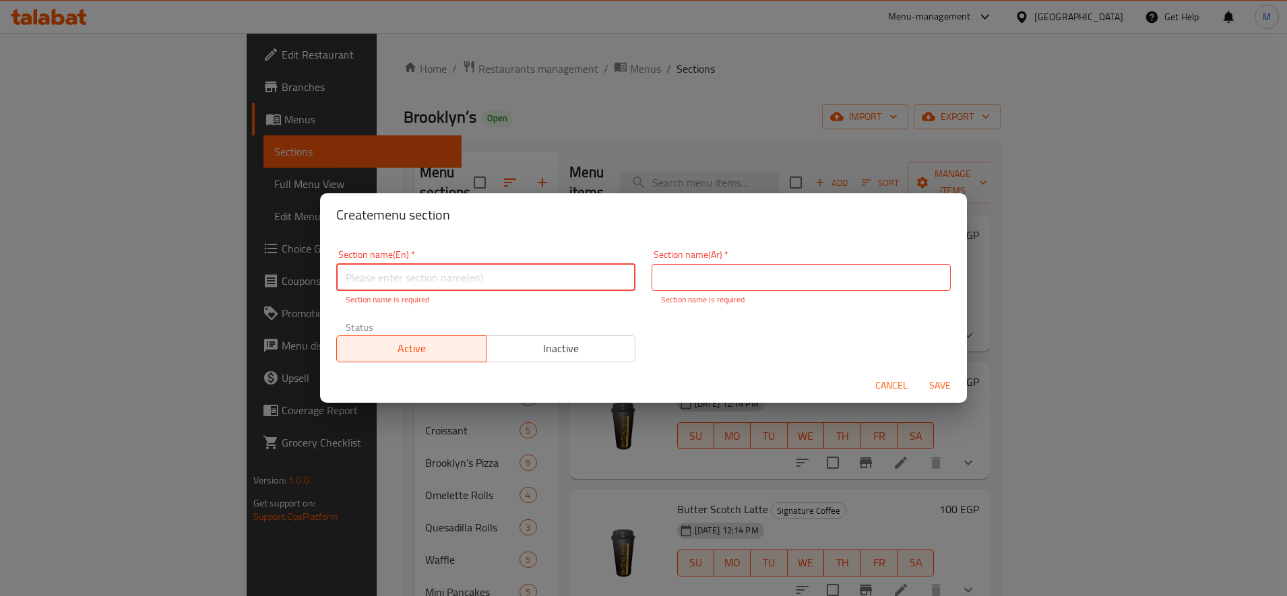
paste input "Signature Drink"
type input "Signature Drink"
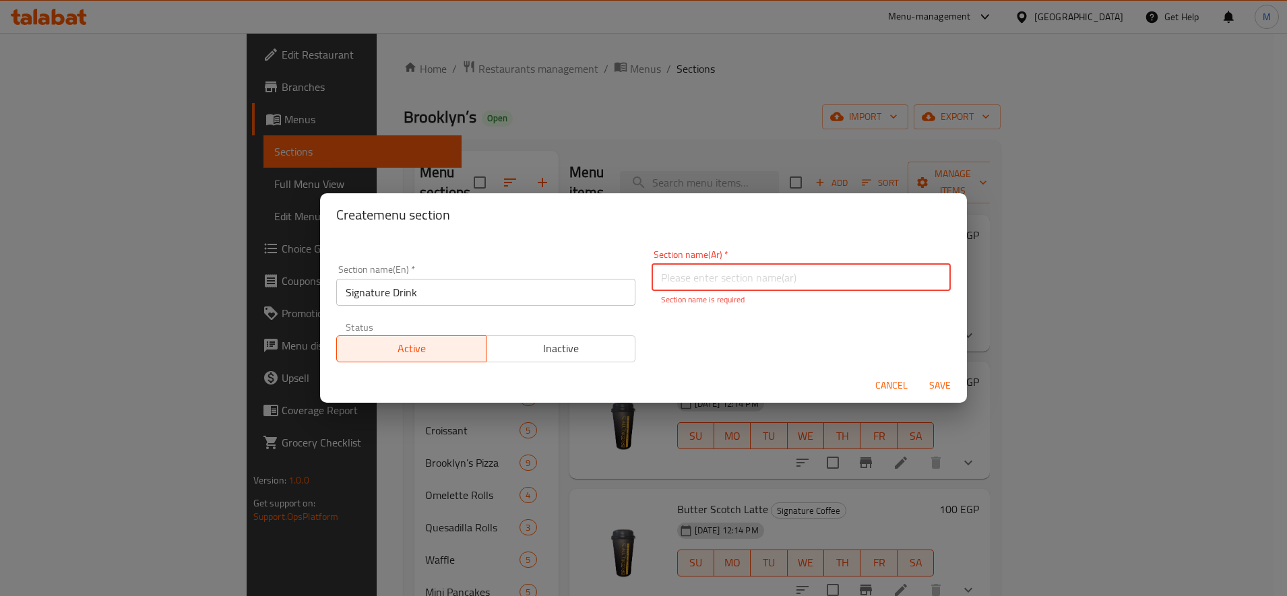
paste input "مشروب مميز"
type input "مشروب مميز"
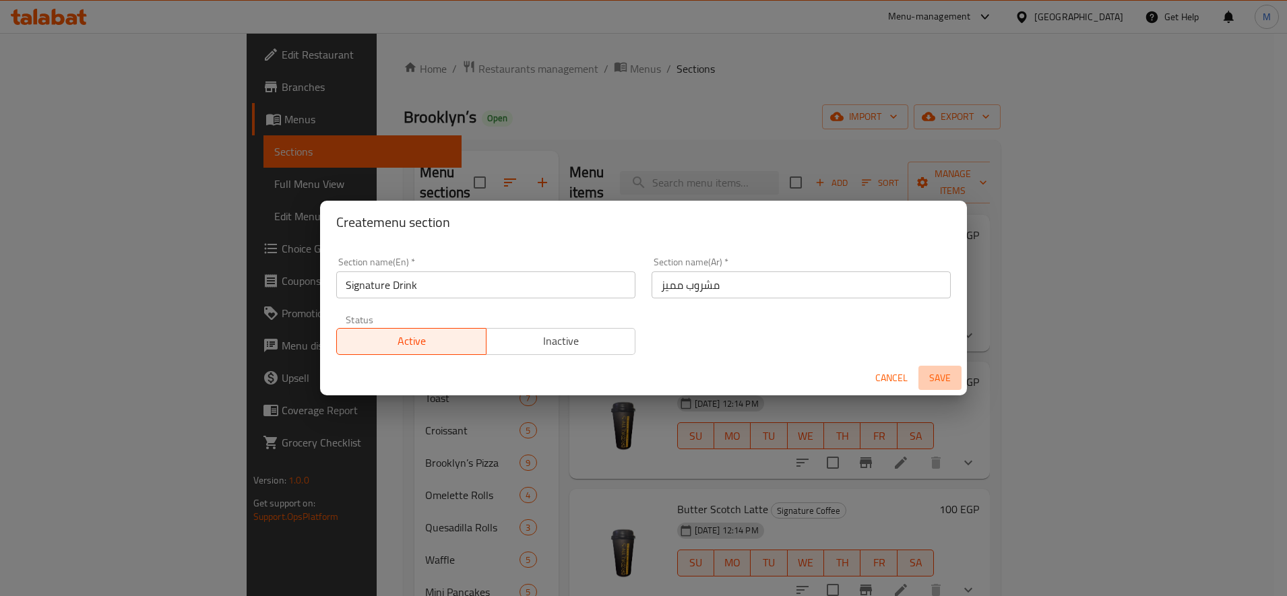
click at [941, 390] on button "Save" at bounding box center [939, 378] width 43 height 25
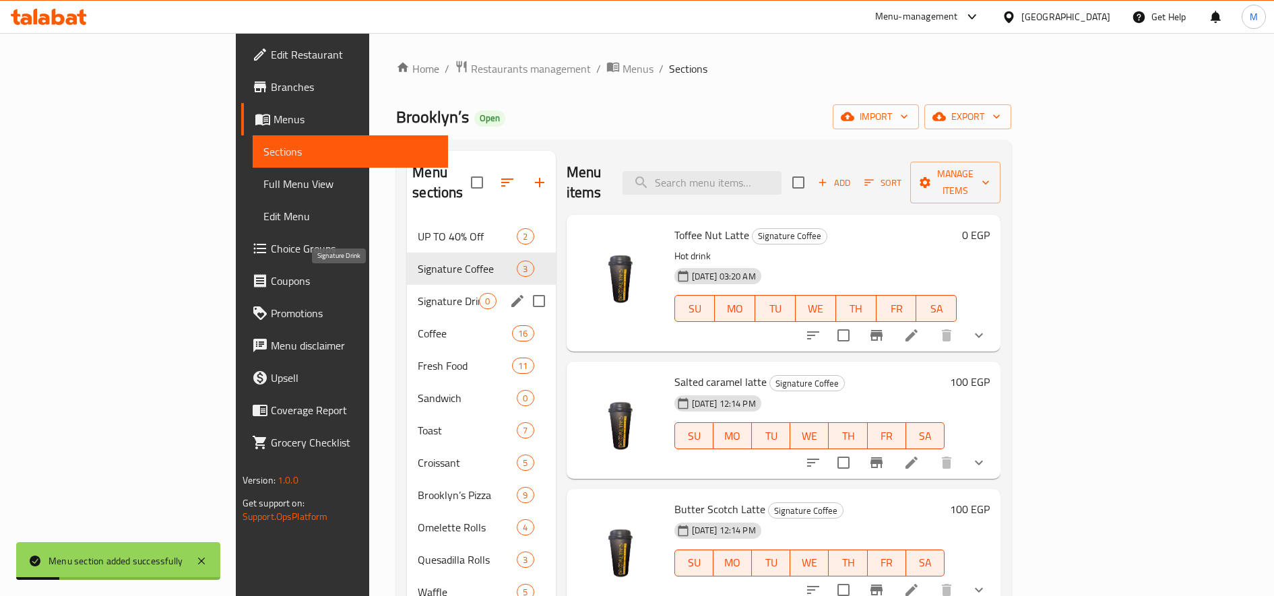
click at [418, 293] on span "Signature Drink" at bounding box center [448, 301] width 61 height 16
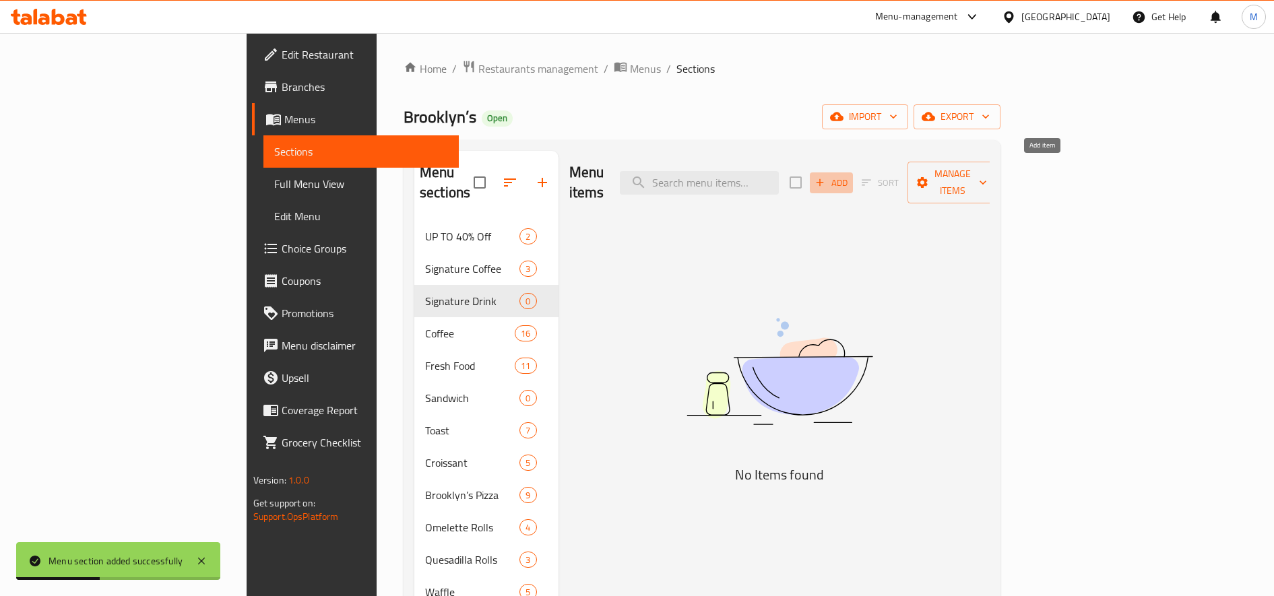
click at [850, 177] on span "Add" at bounding box center [831, 182] width 36 height 15
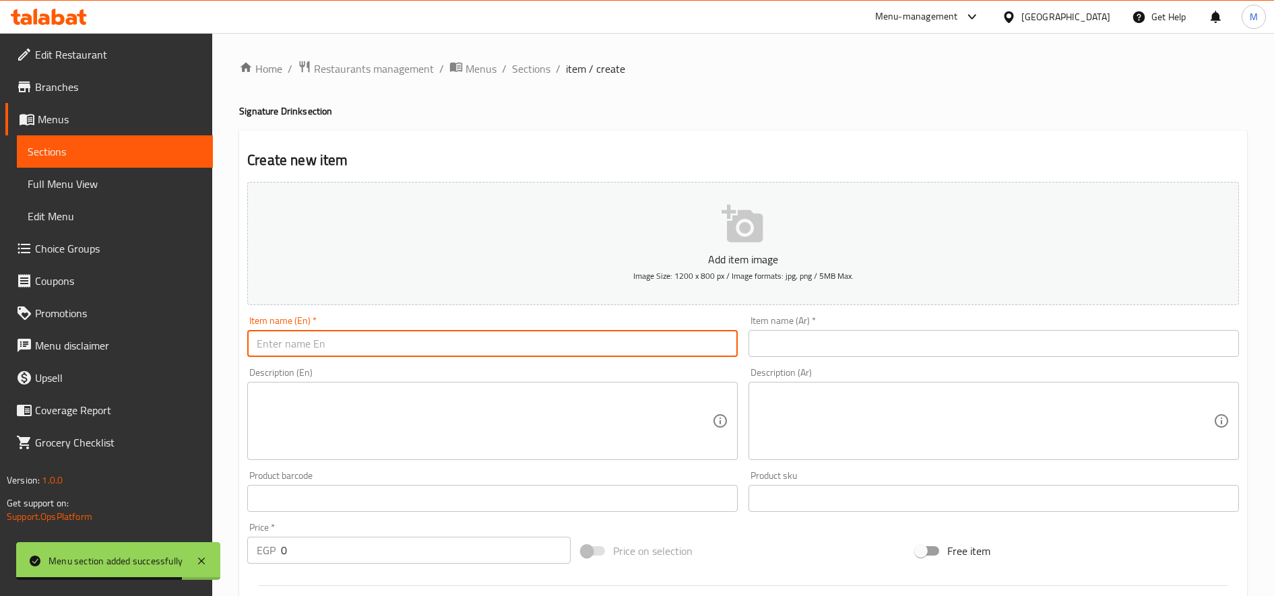
click at [447, 354] on input "text" at bounding box center [492, 343] width 491 height 27
paste input "Cherry Passion Slush"
type input "Cherry Passion Slush"
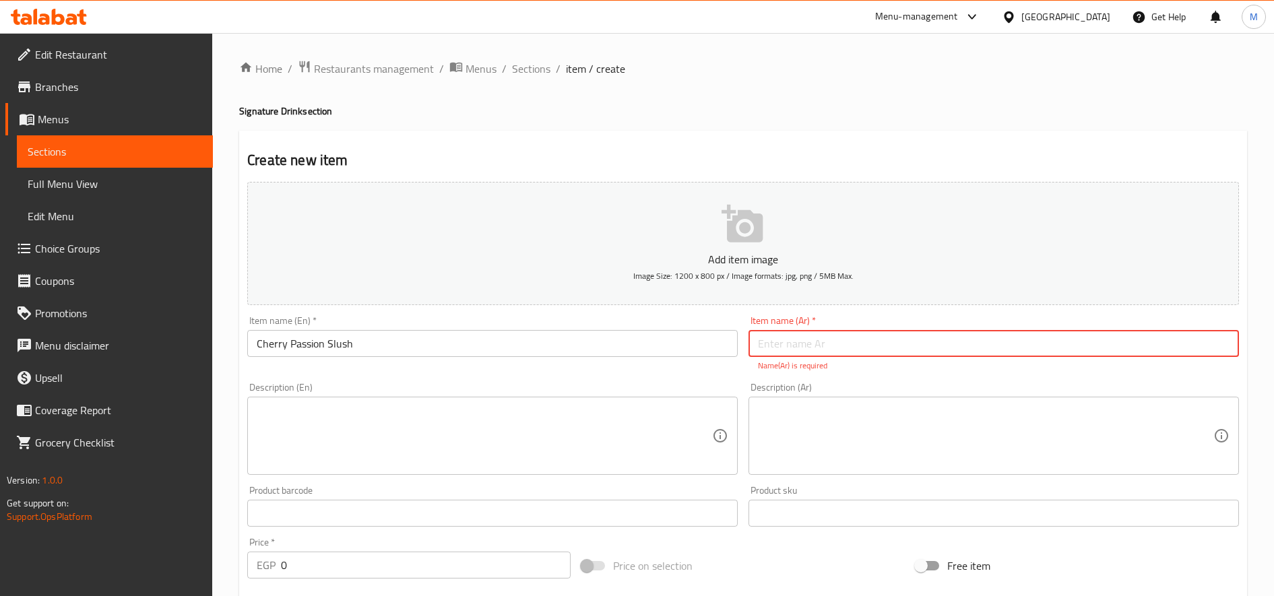
paste input "سلاش الكرز العاطفي"
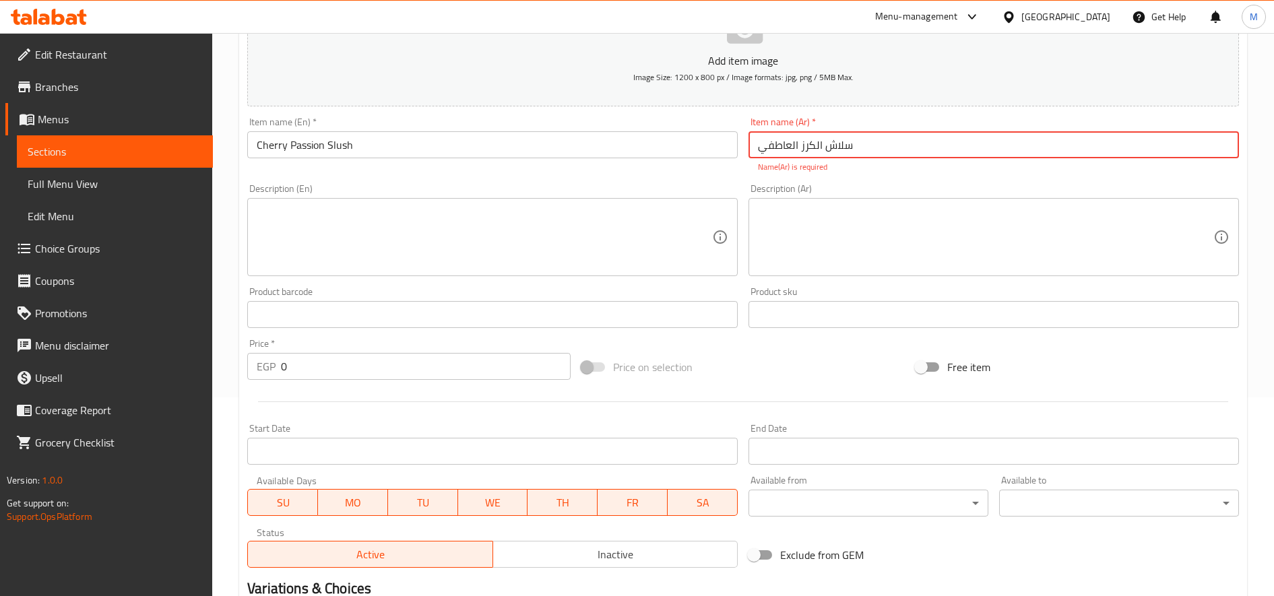
scroll to position [337, 0]
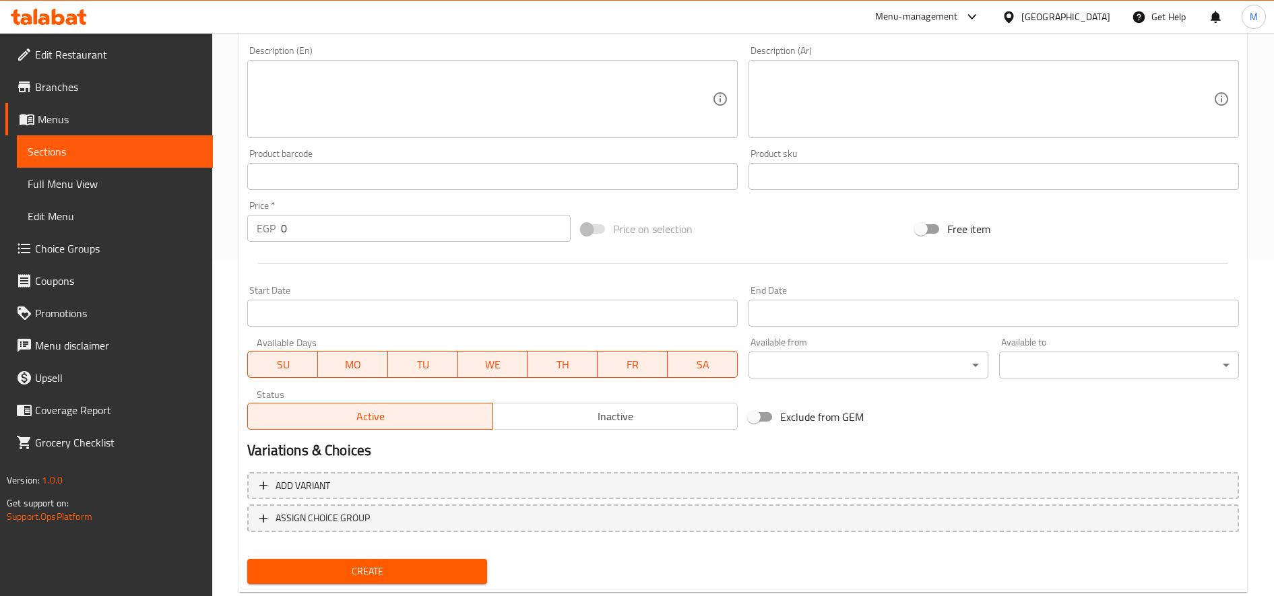
type input "سلاش الكرز العاطفي"
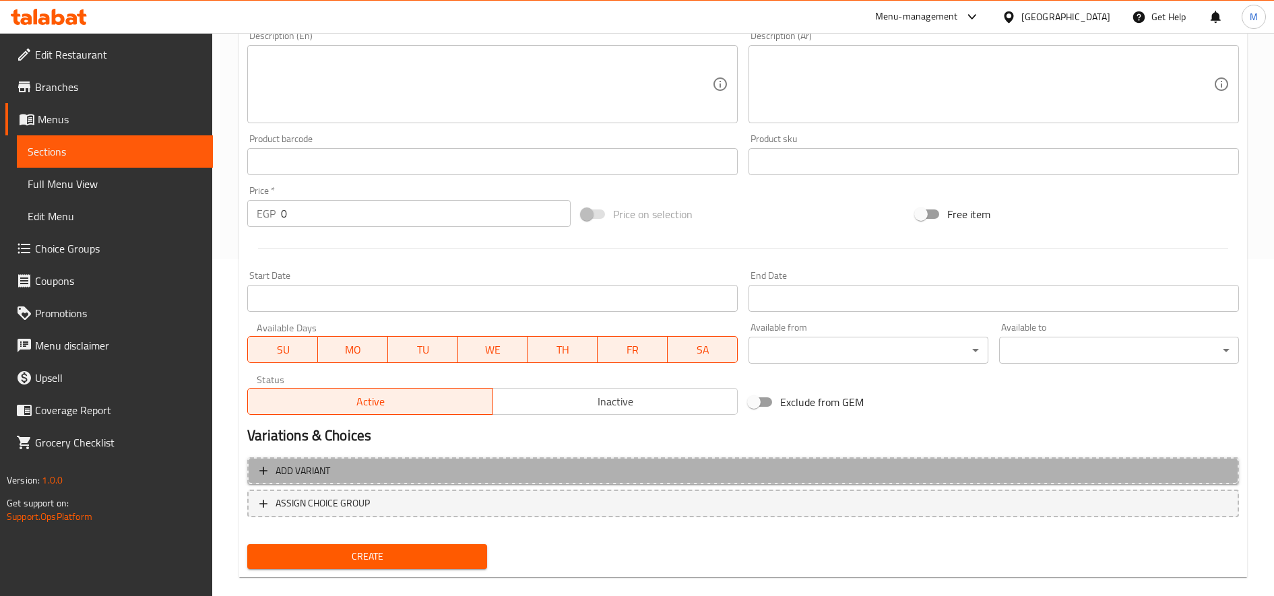
click at [554, 470] on span "Add variant" at bounding box center [743, 471] width 968 height 17
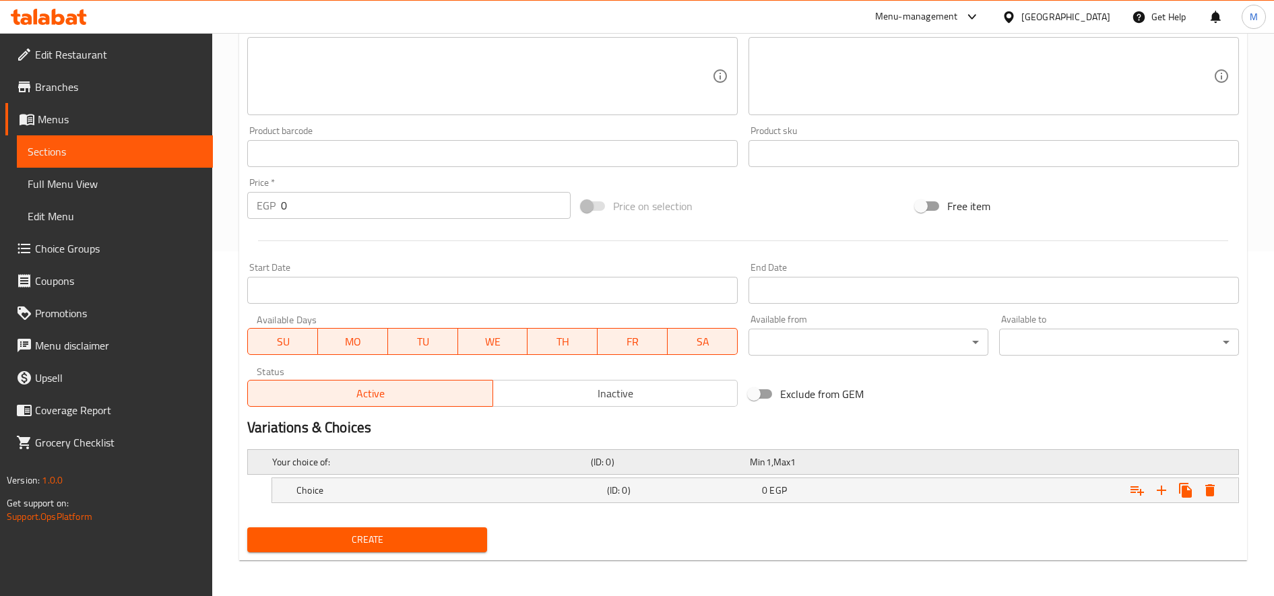
scroll to position [347, 0]
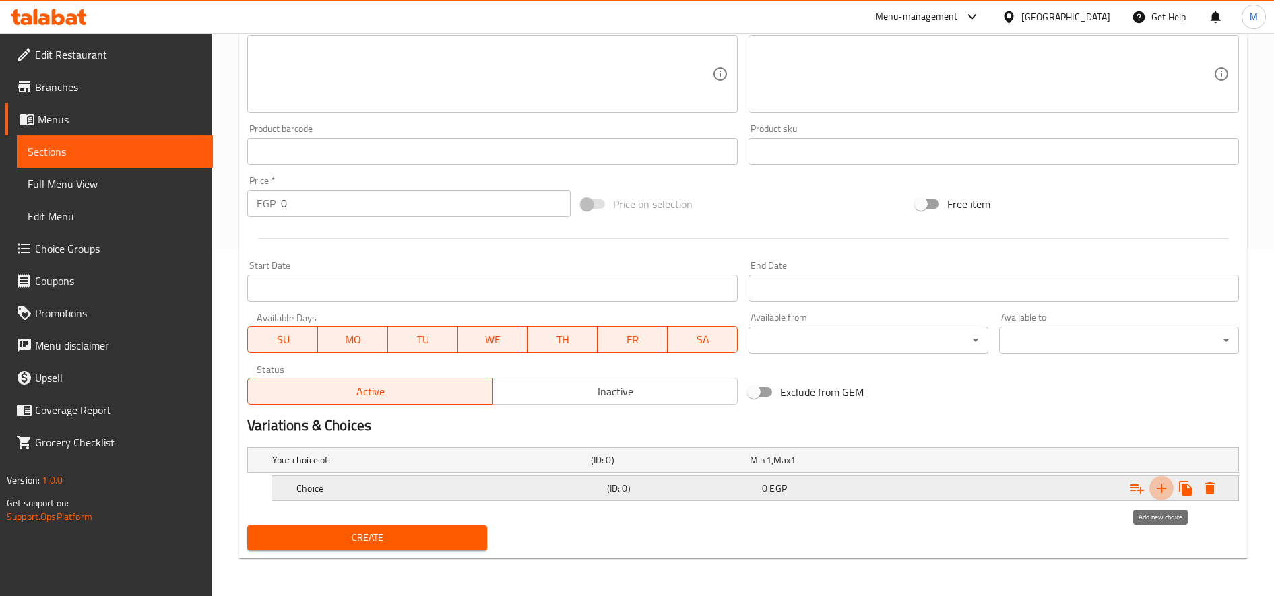
click at [1160, 487] on icon "Expand" at bounding box center [1162, 488] width 16 height 16
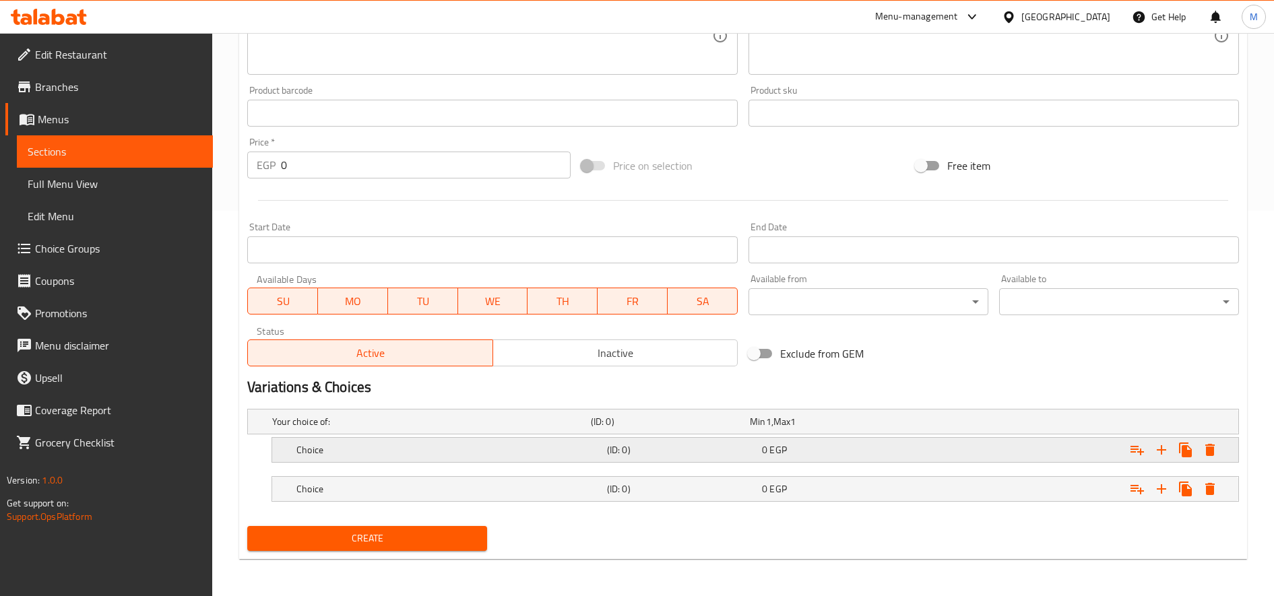
scroll to position [386, 0]
click at [650, 458] on div "(ID: 0)" at bounding box center [681, 449] width 155 height 19
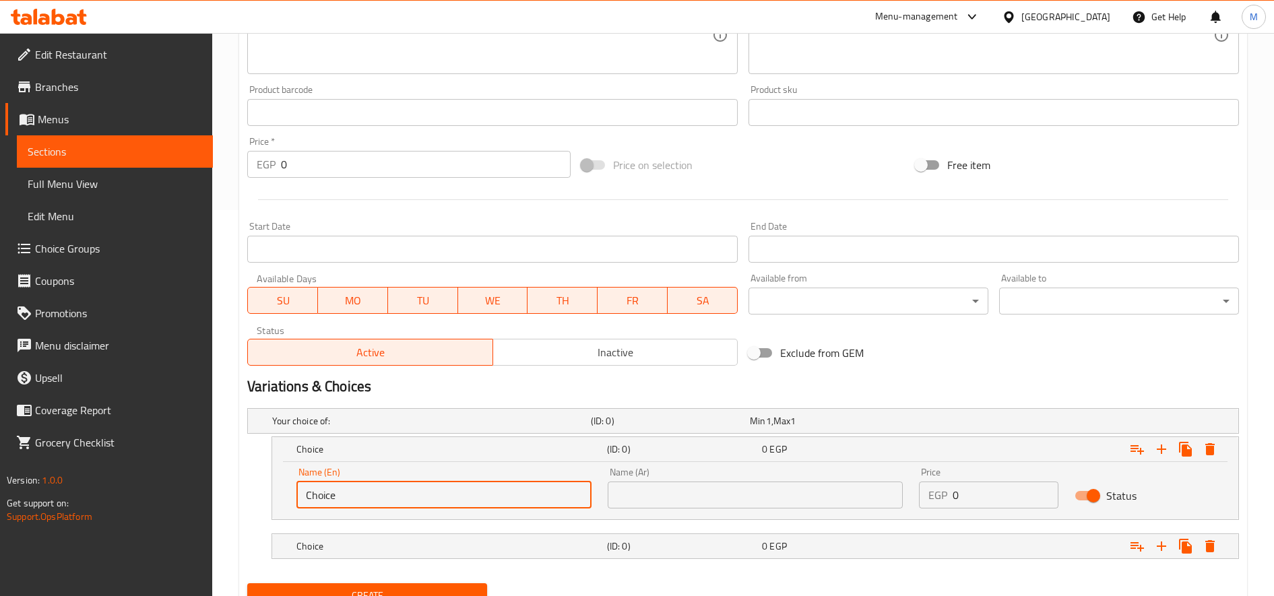
click at [495, 502] on input "Choice" at bounding box center [443, 495] width 295 height 27
paste input "Large (140z)"
type input "Large (140z)"
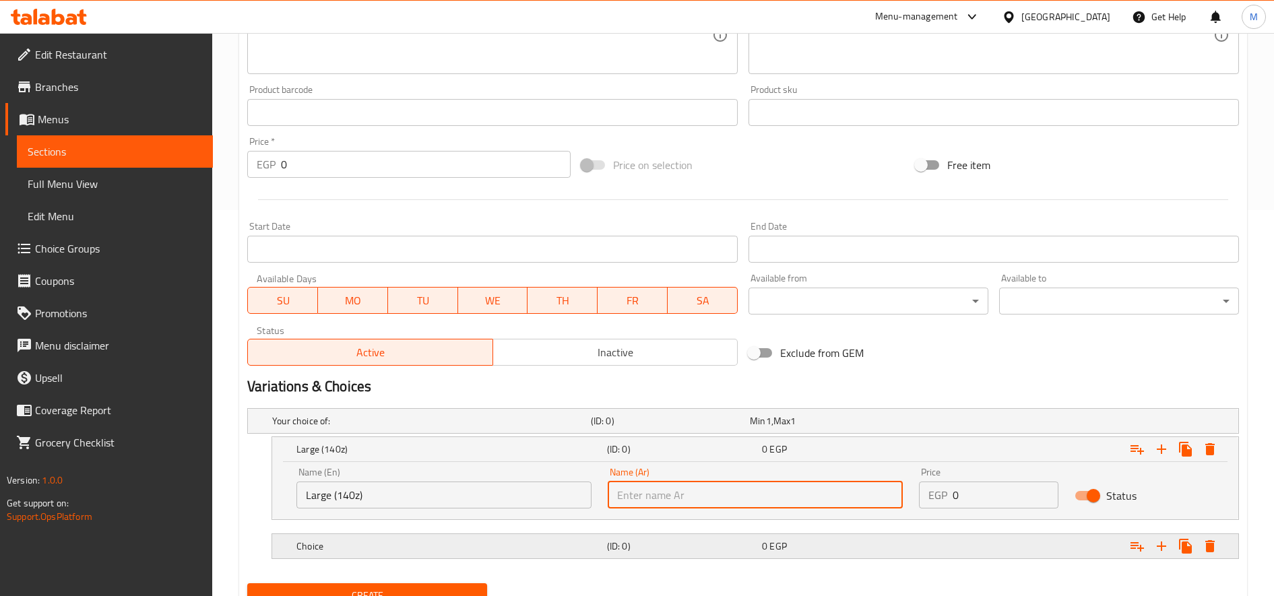
click at [464, 538] on div "Choice" at bounding box center [449, 546] width 311 height 19
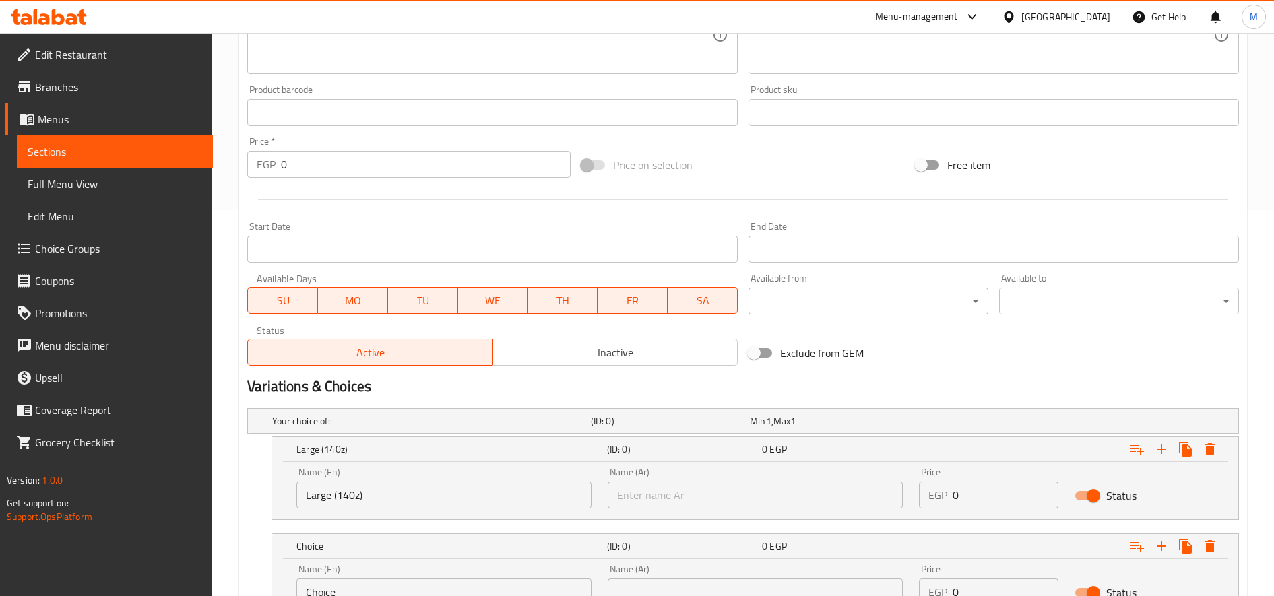
scroll to position [499, 0]
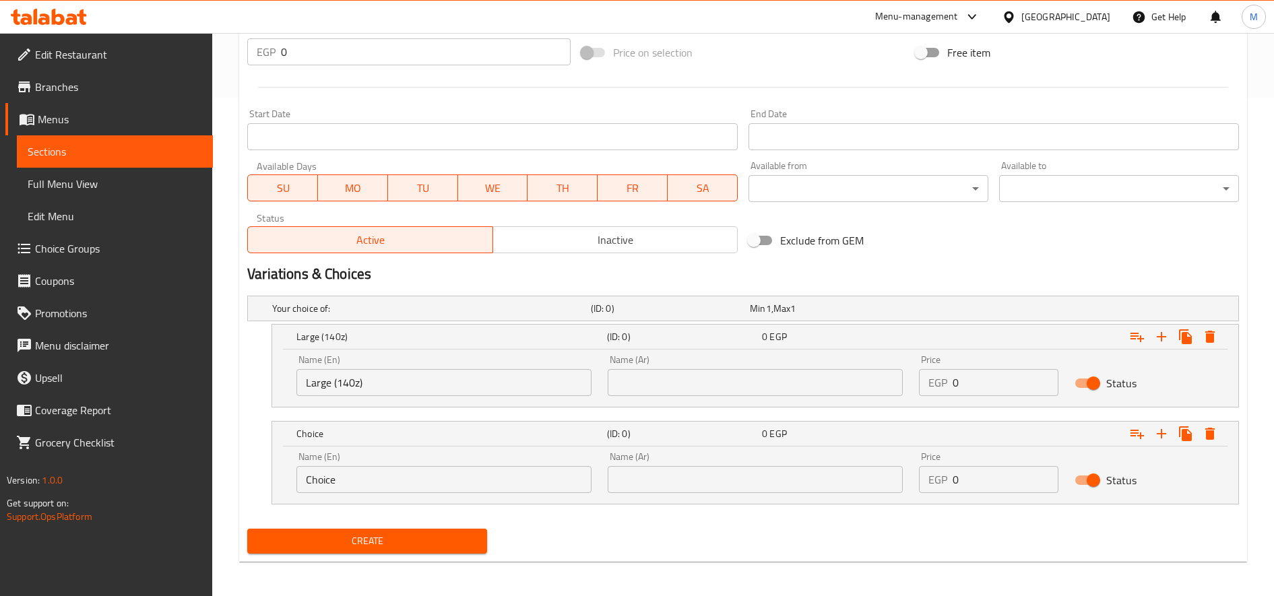
click at [374, 484] on input "Choice" at bounding box center [443, 479] width 295 height 27
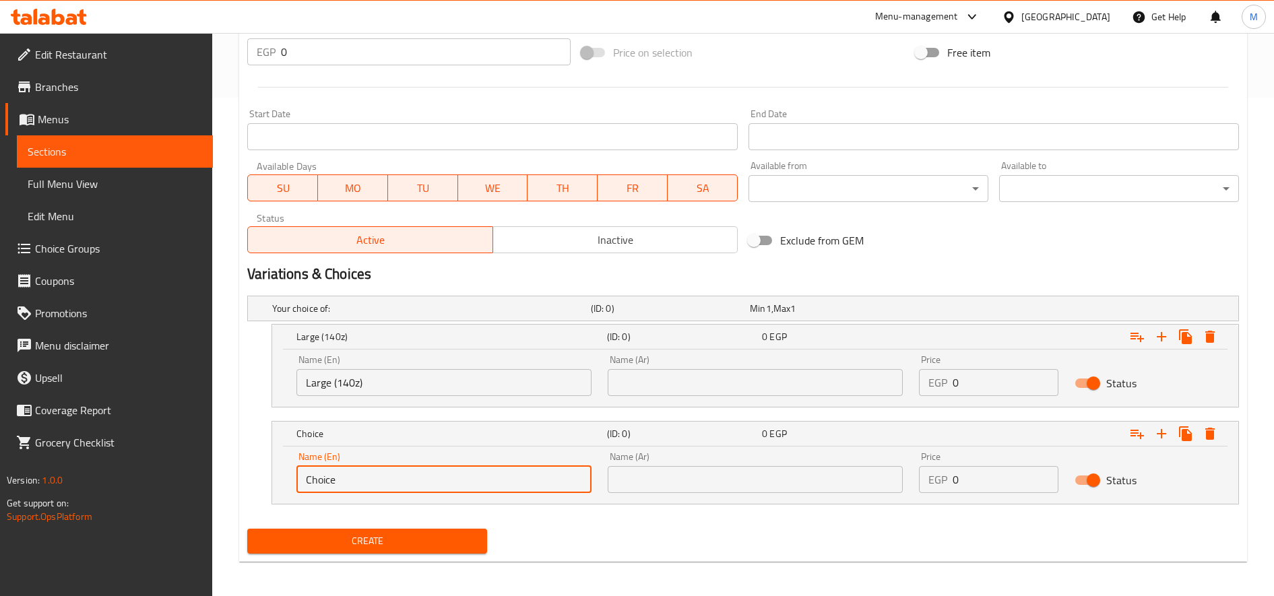
click at [374, 484] on input "Choice" at bounding box center [443, 479] width 295 height 27
paste input "Xlarge (180z)"
type input "Xlarge (180z)"
click at [988, 387] on input "0" at bounding box center [1006, 382] width 106 height 27
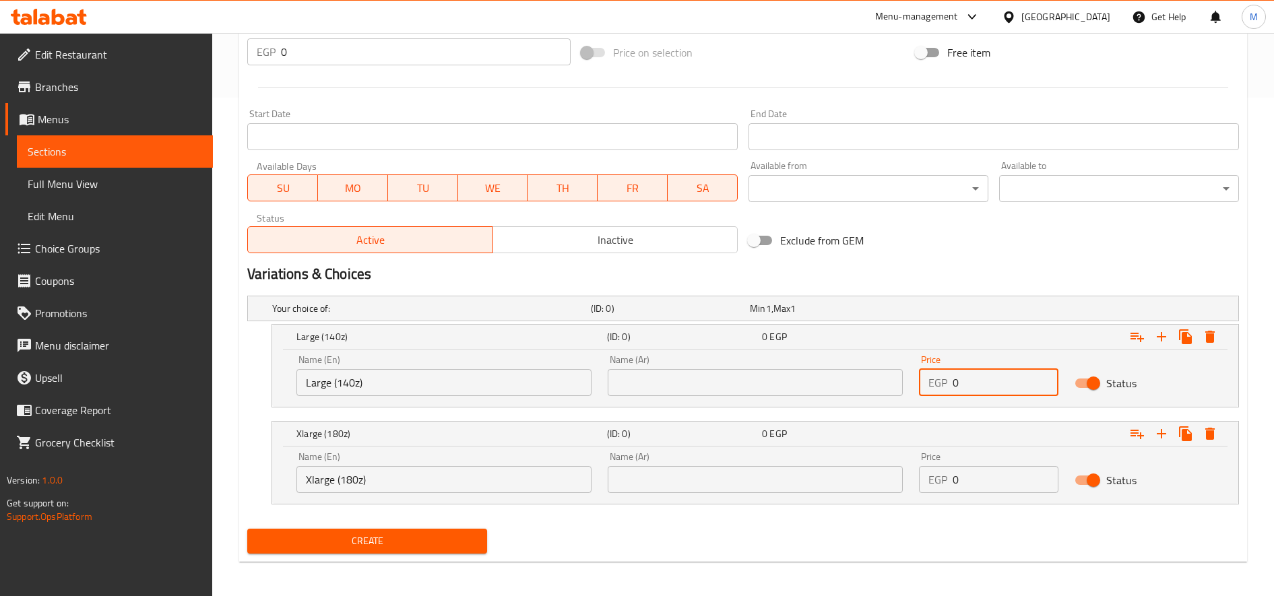
click at [988, 387] on input "0" at bounding box center [1006, 382] width 106 height 27
paste input "85"
type input "85"
click at [949, 484] on div "EGP 0 Price" at bounding box center [988, 479] width 139 height 27
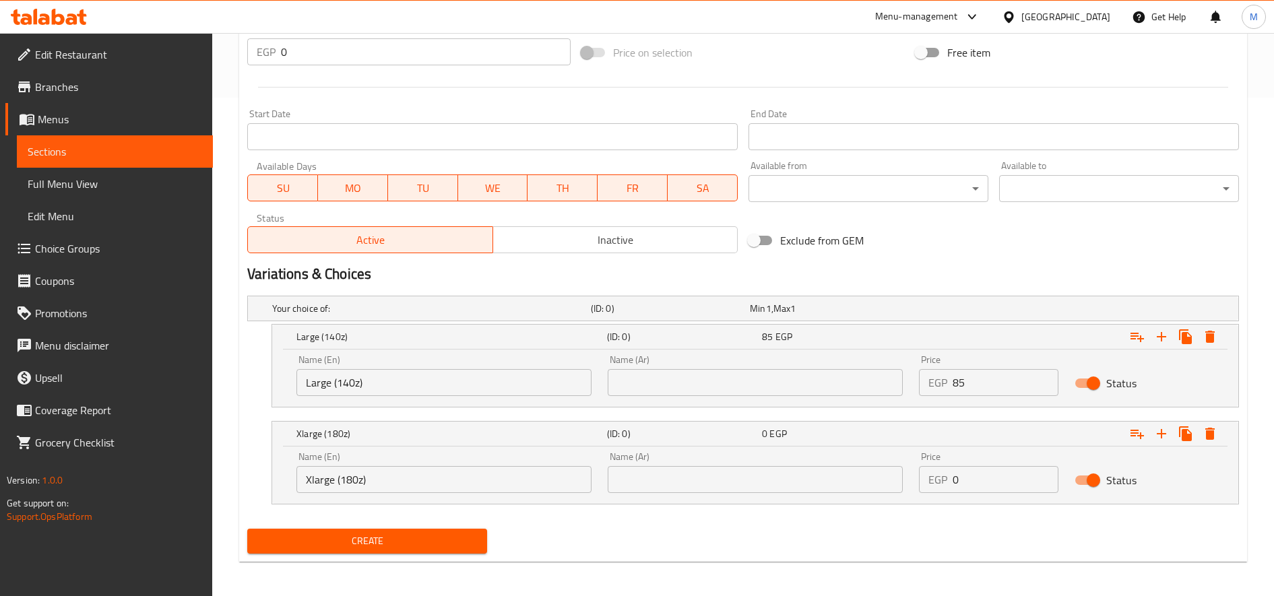
click at [949, 484] on div "EGP 0 Price" at bounding box center [988, 479] width 139 height 27
paste input "10"
type input "100"
click at [343, 381] on input "Large (140z)" at bounding box center [443, 382] width 295 height 27
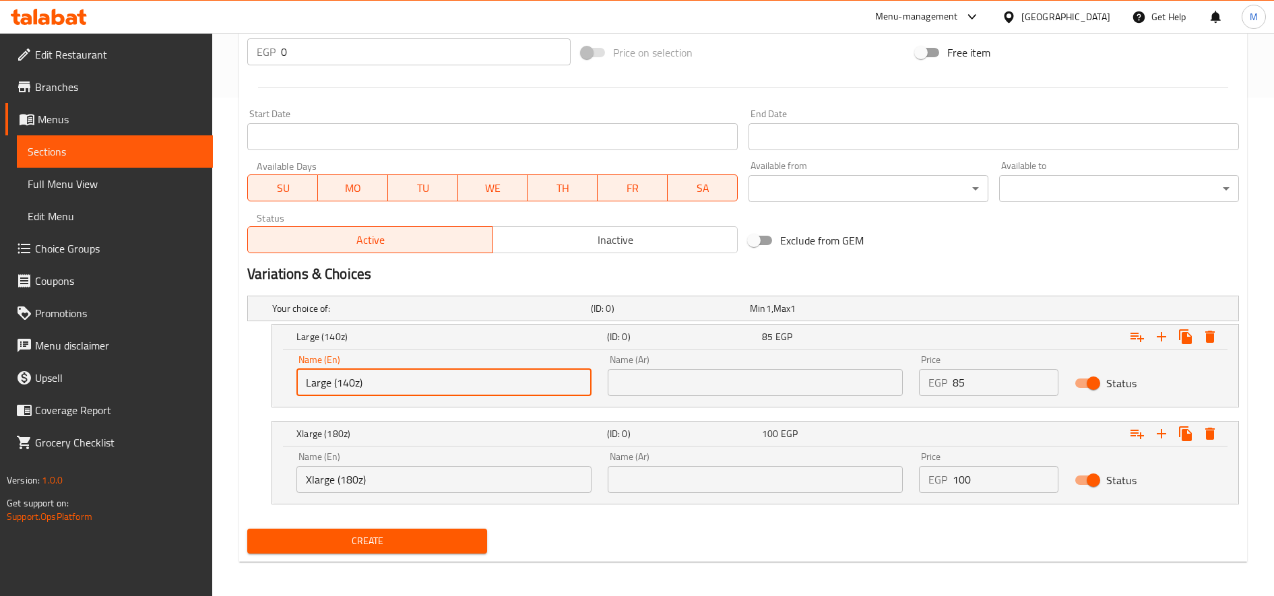
click at [468, 383] on input "Large (140z)" at bounding box center [443, 382] width 295 height 27
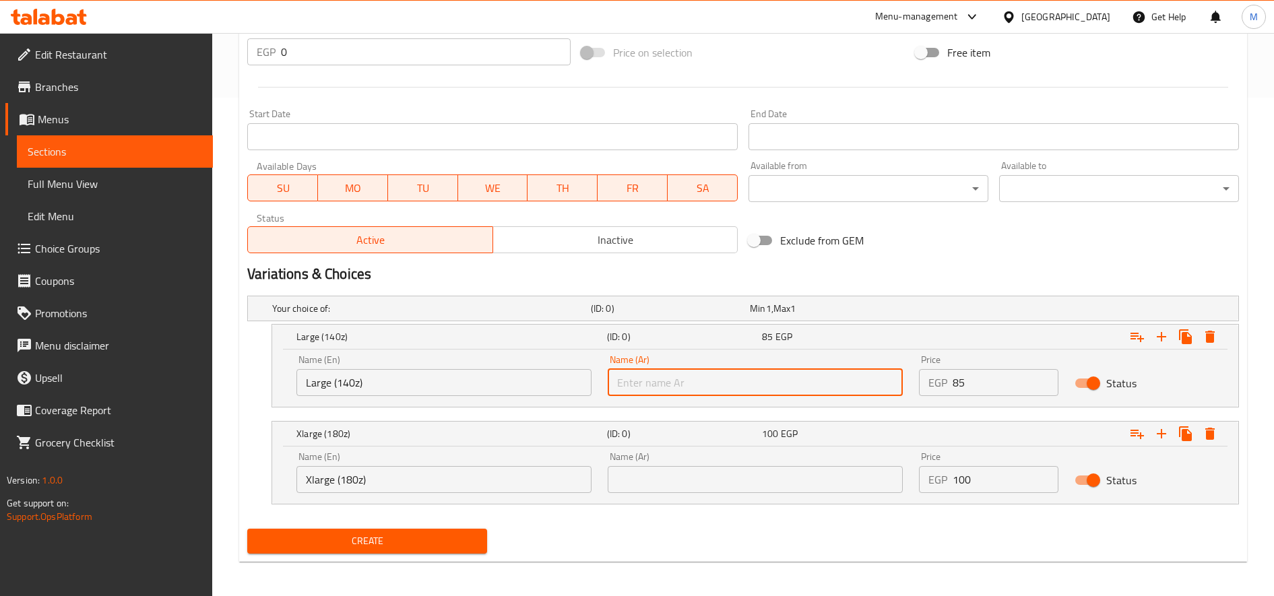
click at [848, 378] on input "text" at bounding box center [755, 382] width 295 height 27
paste input "كبير (140 أونصة)"
type input "كبير (140 أونصة)"
click at [473, 484] on input "Xlarge (180z)" at bounding box center [443, 479] width 295 height 27
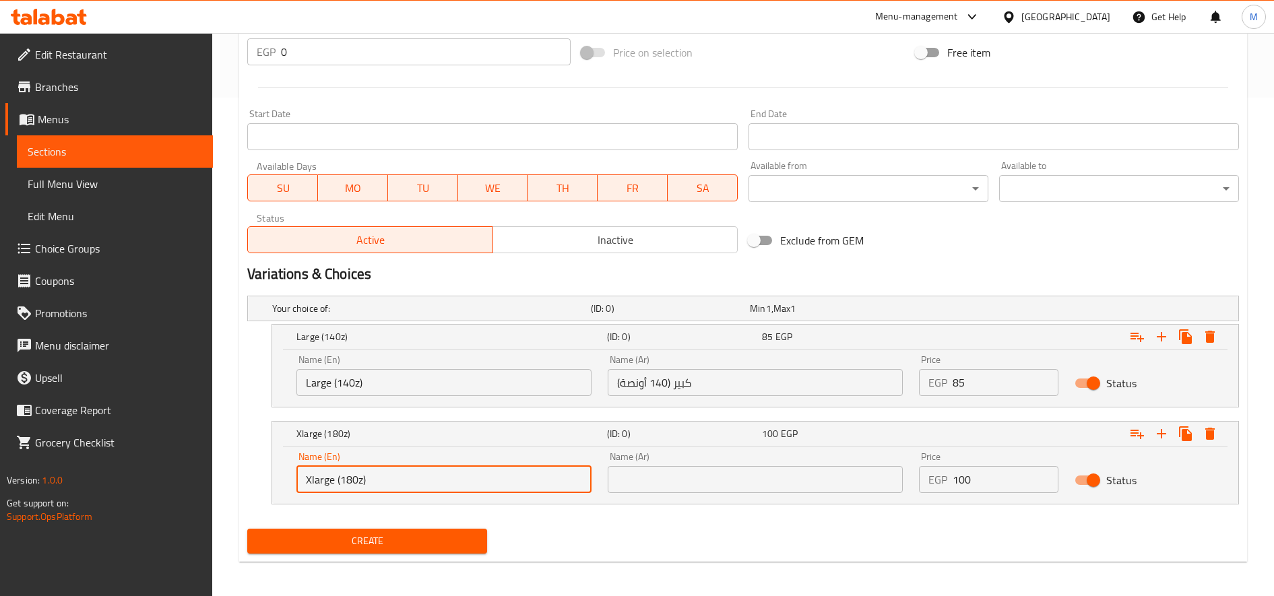
click at [473, 484] on input "Xlarge (180z)" at bounding box center [443, 479] width 295 height 27
click at [728, 482] on input "text" at bounding box center [755, 479] width 295 height 27
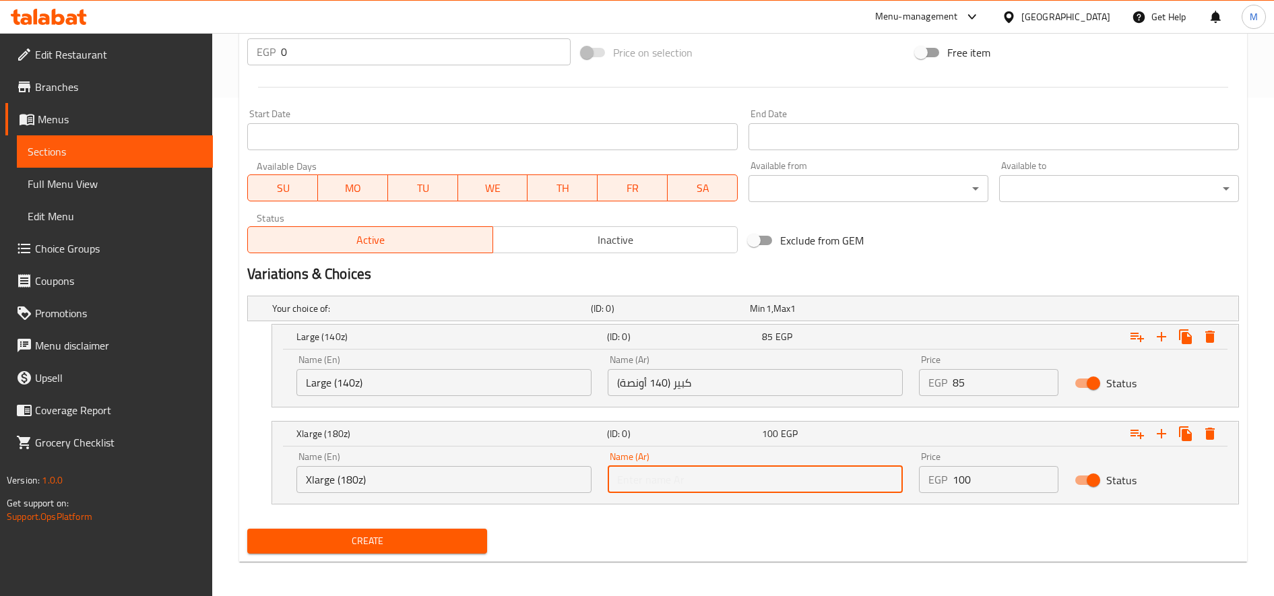
paste input "كبير جدًا (180 أونصة)"
type input "كبير جدًا (180 أونصة)"
click at [462, 535] on span "Create" at bounding box center [367, 541] width 218 height 17
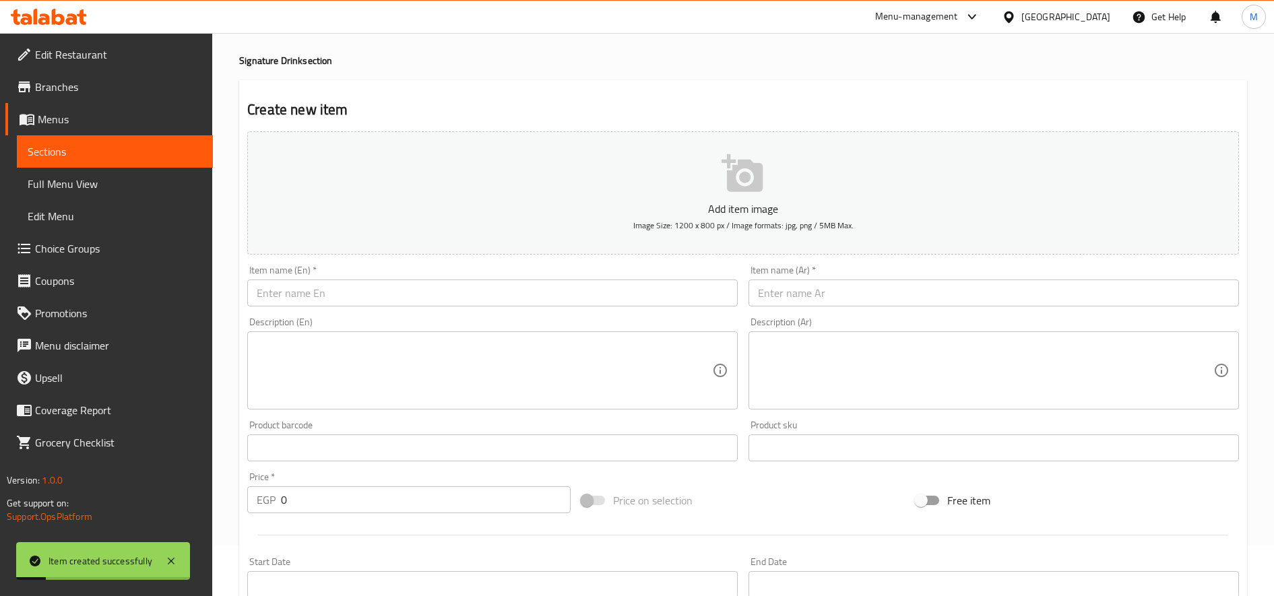
scroll to position [49, 0]
click at [467, 296] on input "text" at bounding box center [492, 294] width 491 height 27
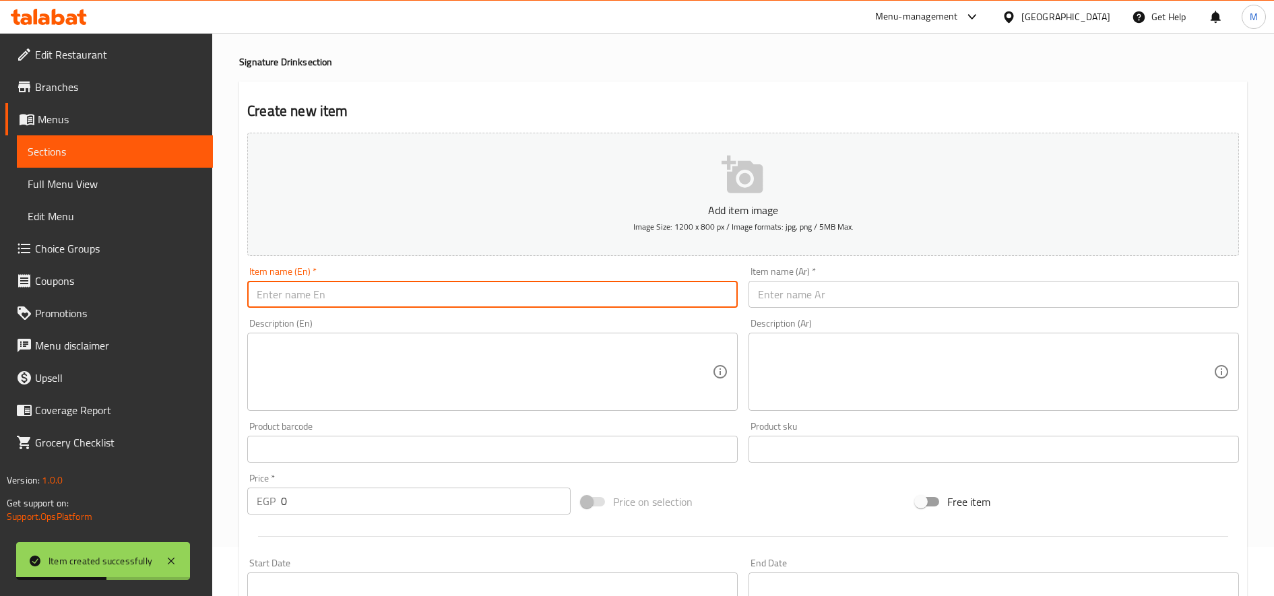
paste input "Mango Lemon Mint"
type input "Mango Lemon Mint"
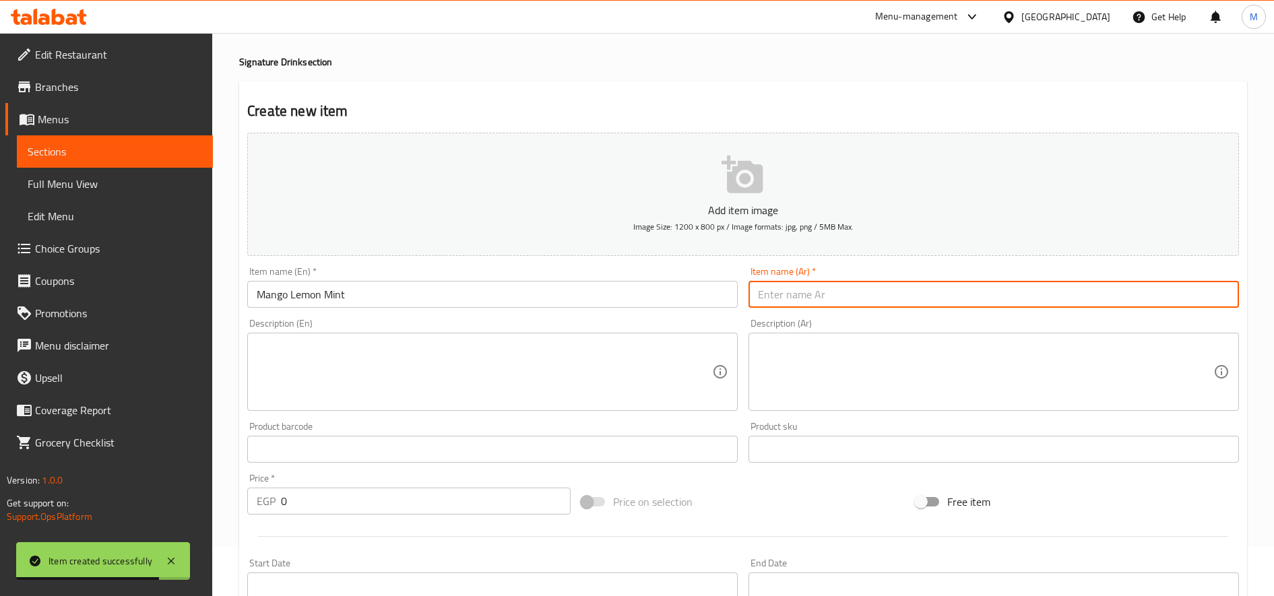
paste input "[PERSON_NAME] نعناع"
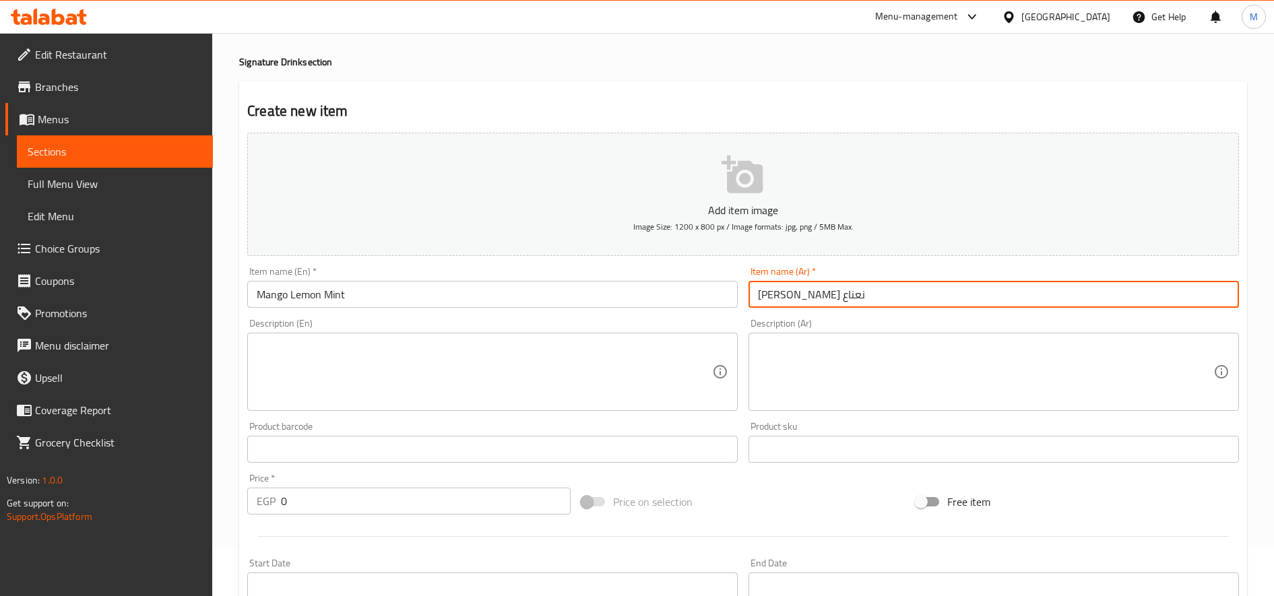
type input "[PERSON_NAME] نعناع"
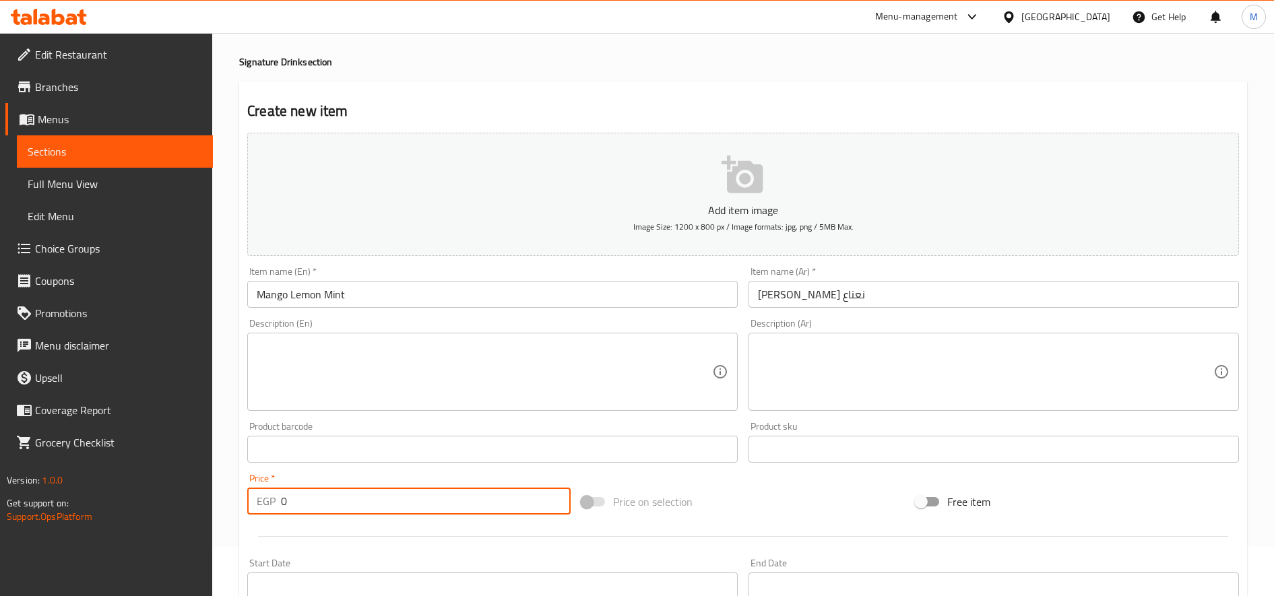
click at [432, 504] on input "0" at bounding box center [426, 501] width 290 height 27
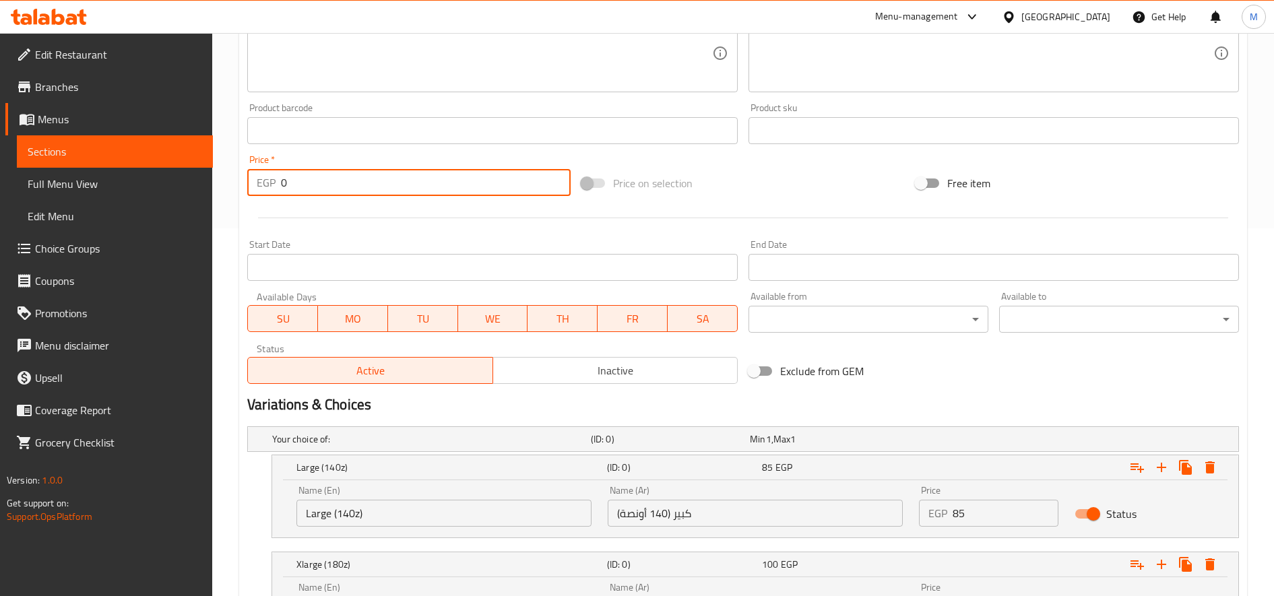
scroll to position [386, 0]
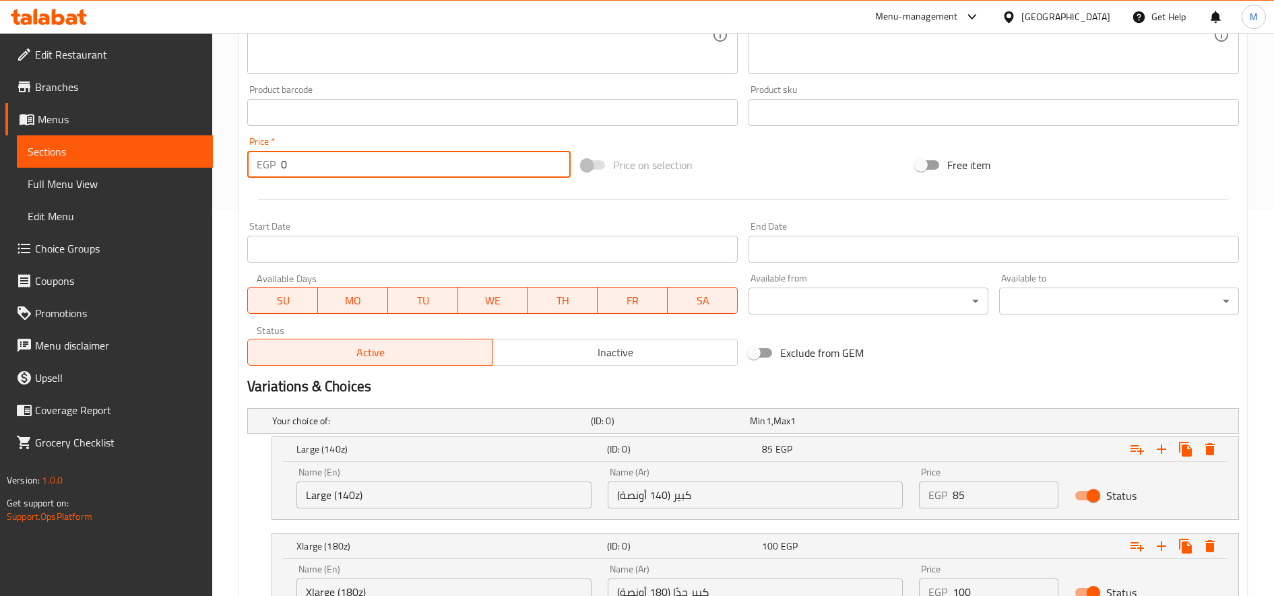
click at [354, 487] on input "Large (140z)" at bounding box center [443, 495] width 295 height 27
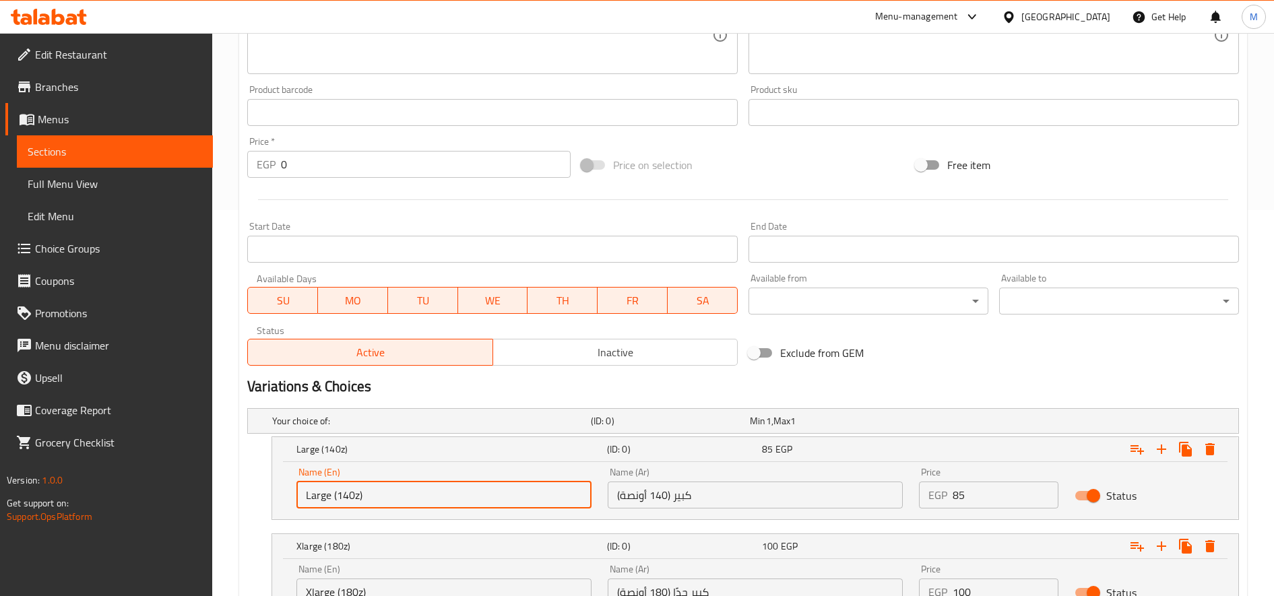
click at [354, 487] on input "Large (140z)" at bounding box center [443, 495] width 295 height 27
type input "Choice"
click at [354, 487] on input "text" at bounding box center [443, 495] width 295 height 27
paste input "Large (140z)"
type input "Large (140z)"
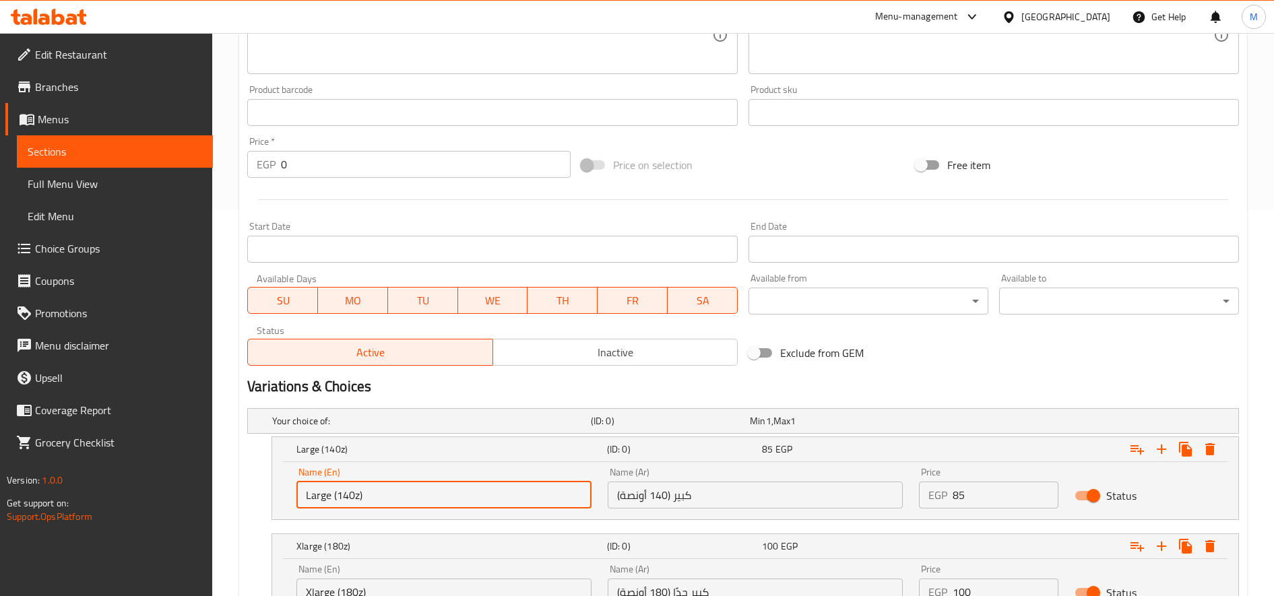
click at [402, 582] on input "Xlarge (180z)" at bounding box center [443, 592] width 295 height 27
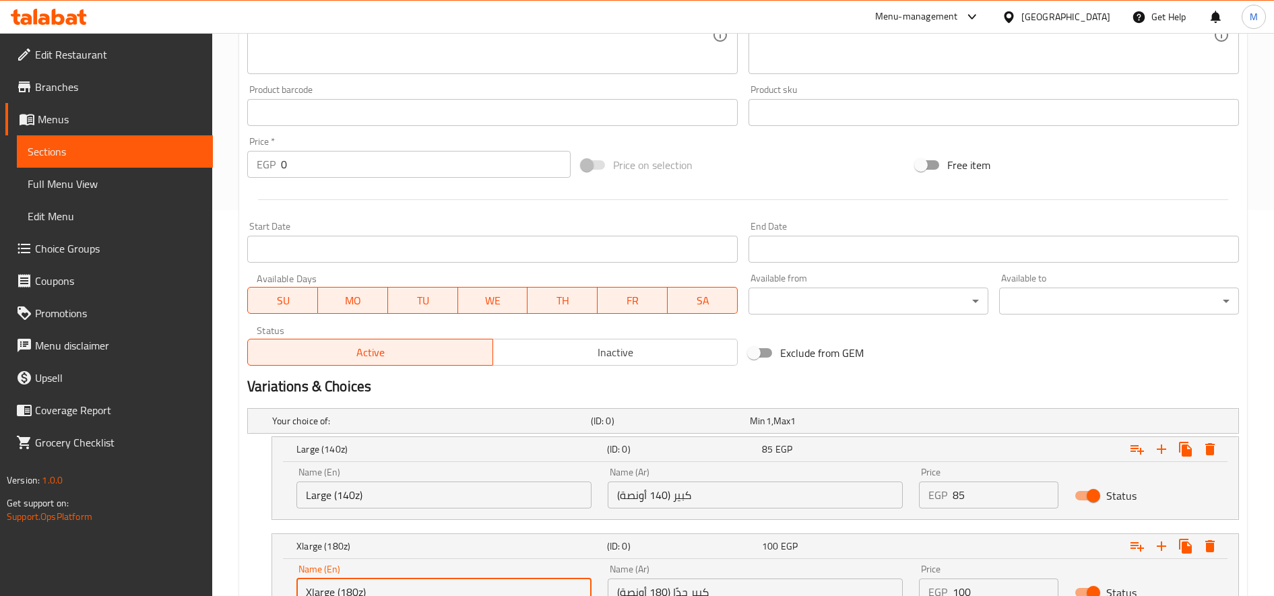
click at [402, 582] on input "Xlarge (180z)" at bounding box center [443, 592] width 295 height 27
click at [402, 582] on input "Choice" at bounding box center [443, 592] width 295 height 27
paste input "Xlarge (180z)"
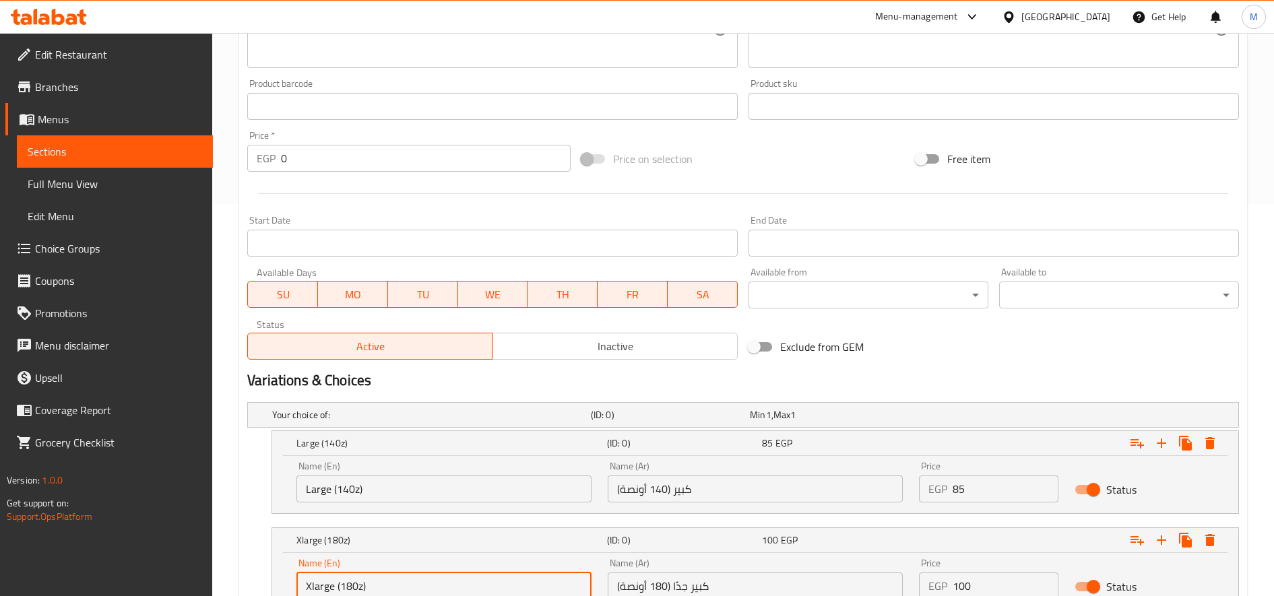
type input "Xlarge (180z)"
click at [395, 485] on input "Large (140z)" at bounding box center [443, 489] width 295 height 27
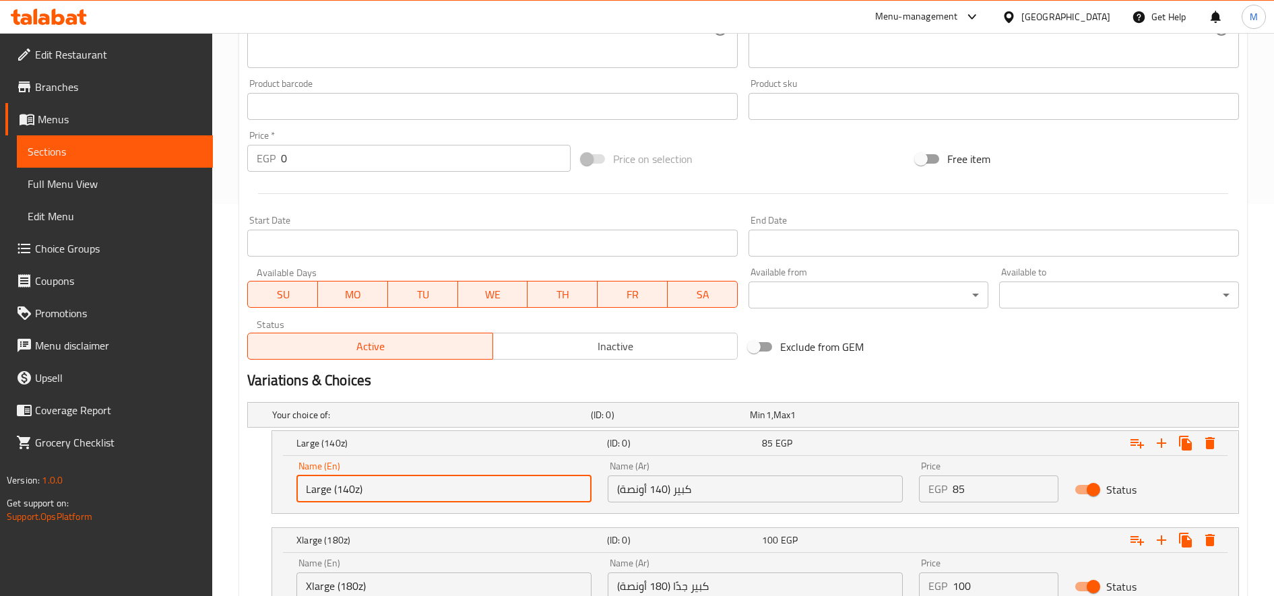
click at [395, 485] on input "Large (140z)" at bounding box center [443, 489] width 295 height 27
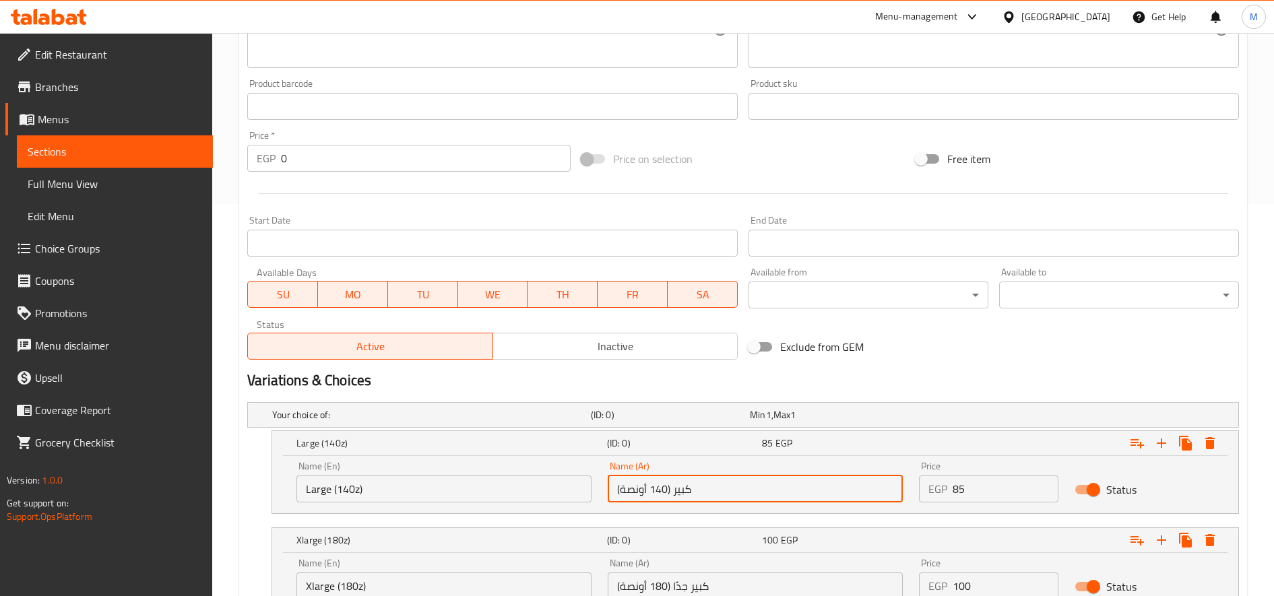
click at [841, 478] on input "كبير (140 أونصة)" at bounding box center [755, 489] width 295 height 27
paste input "كبير (140 أونصة)"
type input "كبير (140 أونصة)"
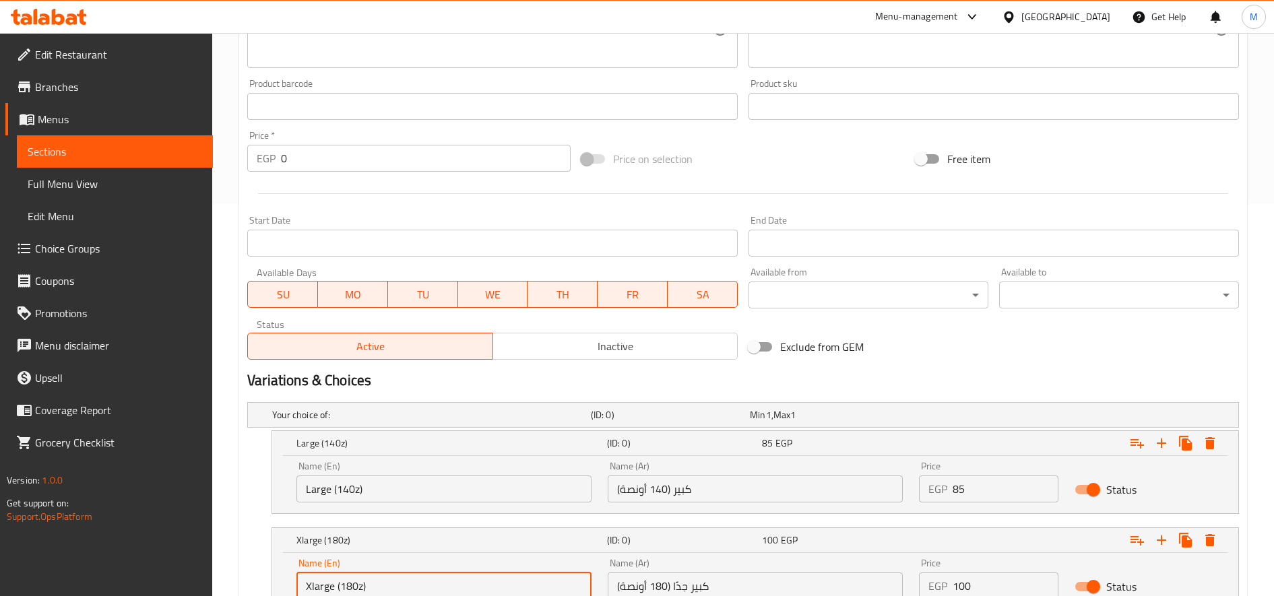
click at [380, 586] on input "Xlarge (180z)" at bounding box center [443, 586] width 295 height 27
click at [709, 594] on input "كبير جدًا (180 أونصة)" at bounding box center [755, 586] width 295 height 27
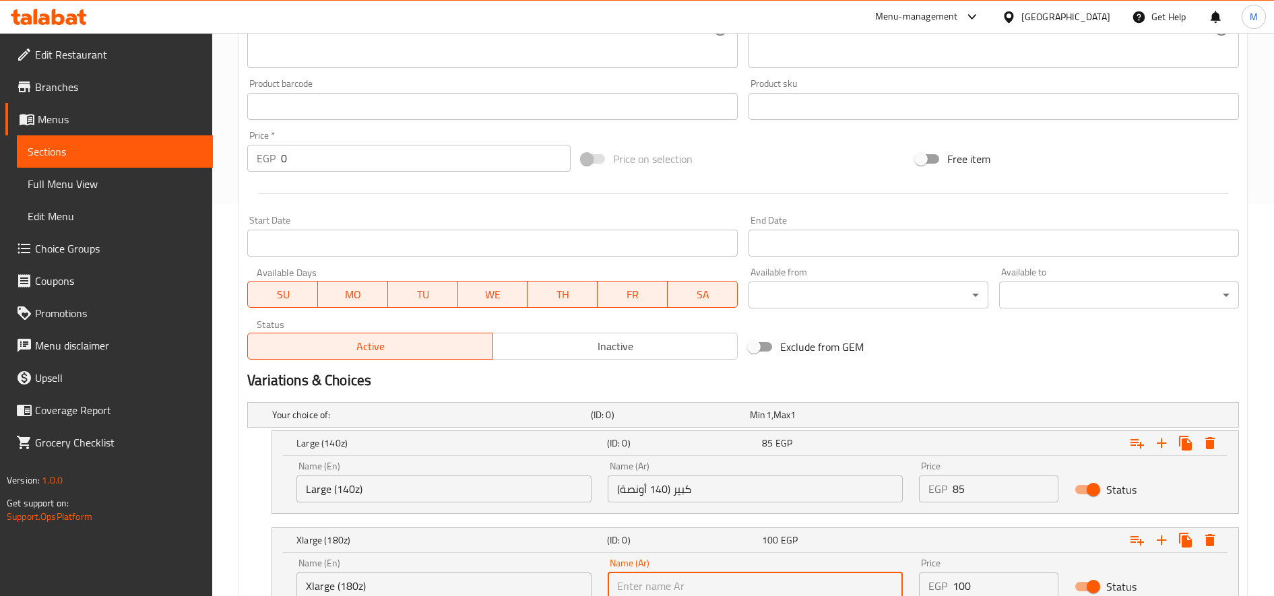
paste input "كبير جدًا (180 أونصة)"
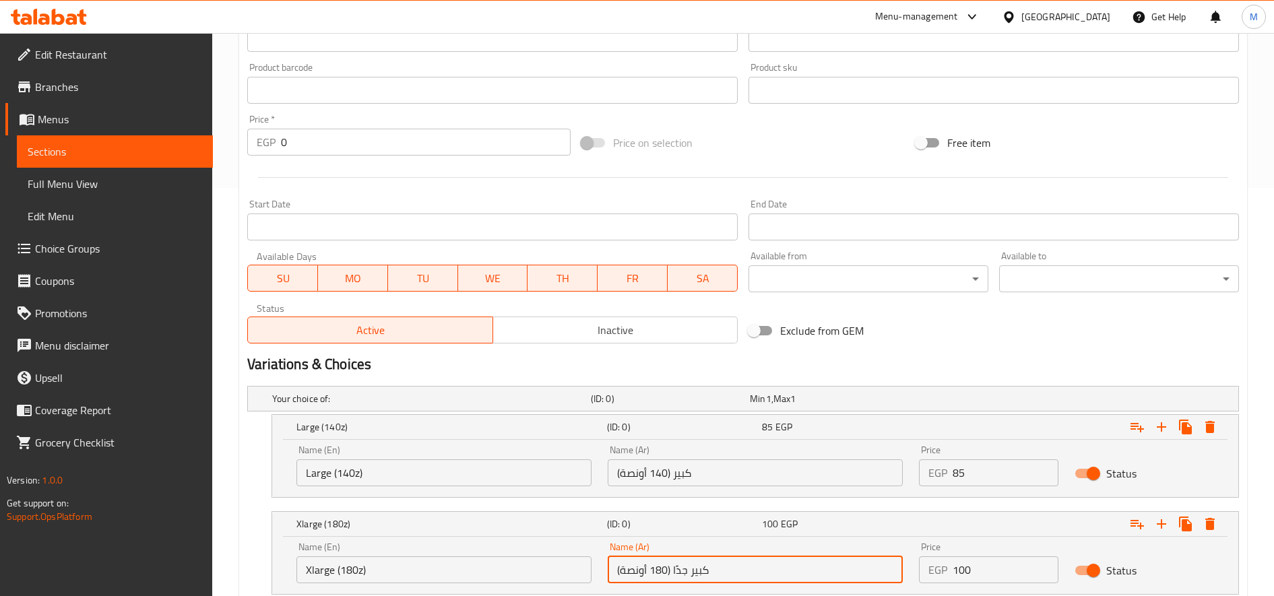
scroll to position [502, 0]
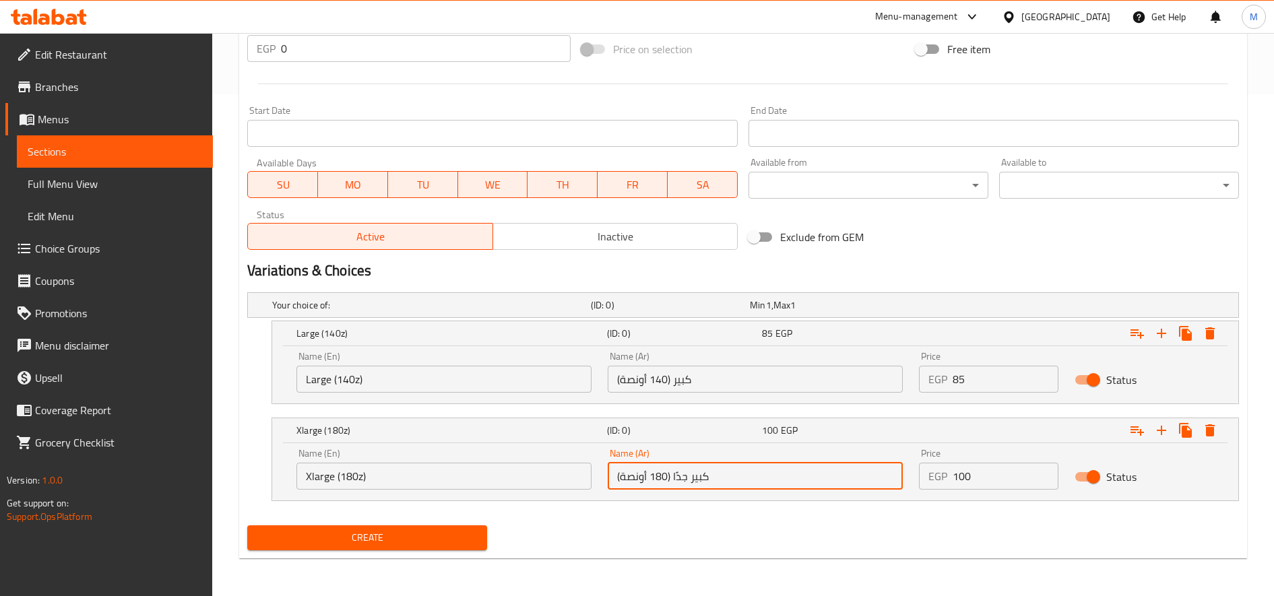
type input "كبير جدًا (180 أونصة)"
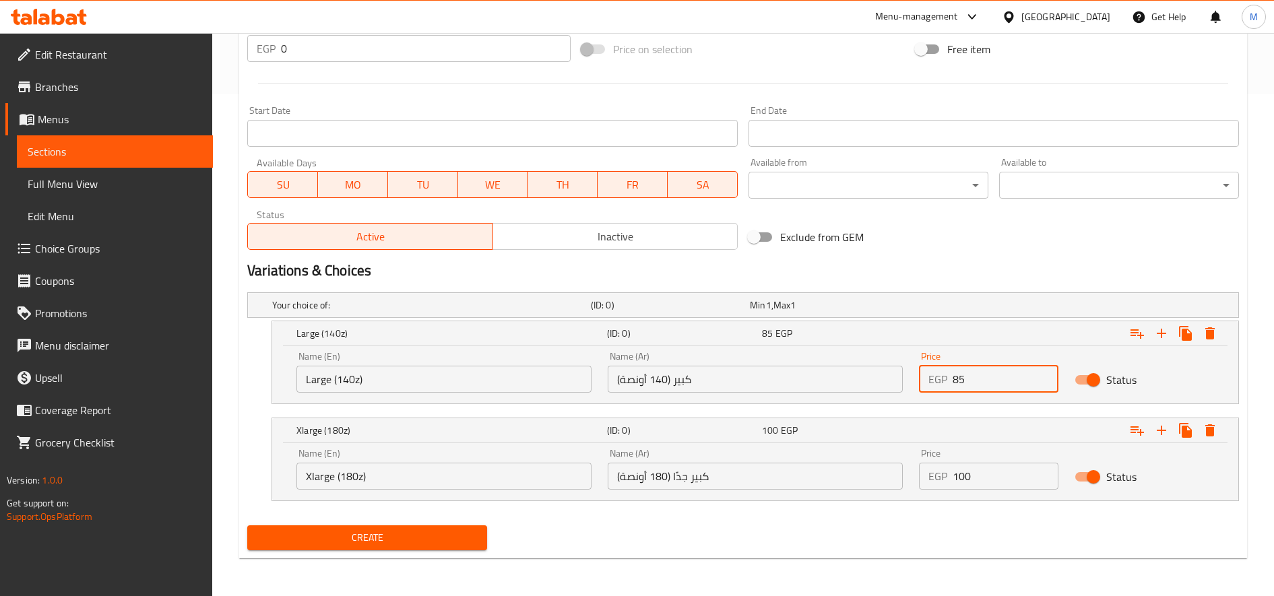
click at [980, 386] on input "85" at bounding box center [1006, 379] width 106 height 27
click at [980, 386] on input "0" at bounding box center [1006, 379] width 106 height 27
paste input "85"
type input "85"
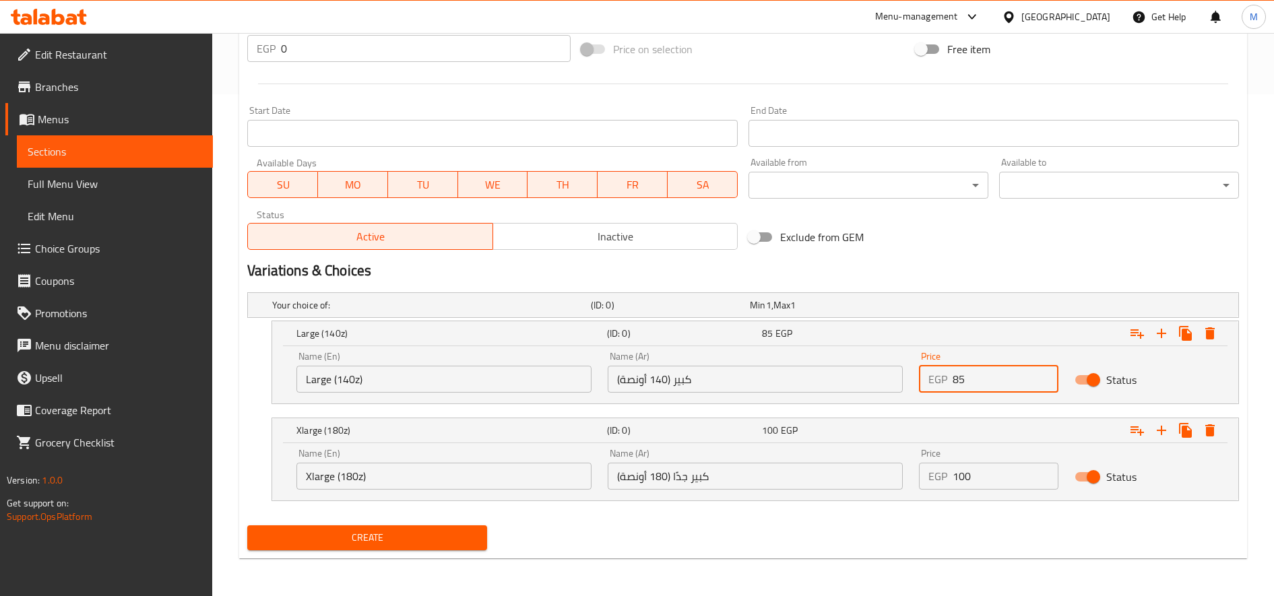
click at [970, 472] on input "100" at bounding box center [1006, 476] width 106 height 27
click at [970, 474] on input "100" at bounding box center [1006, 476] width 106 height 27
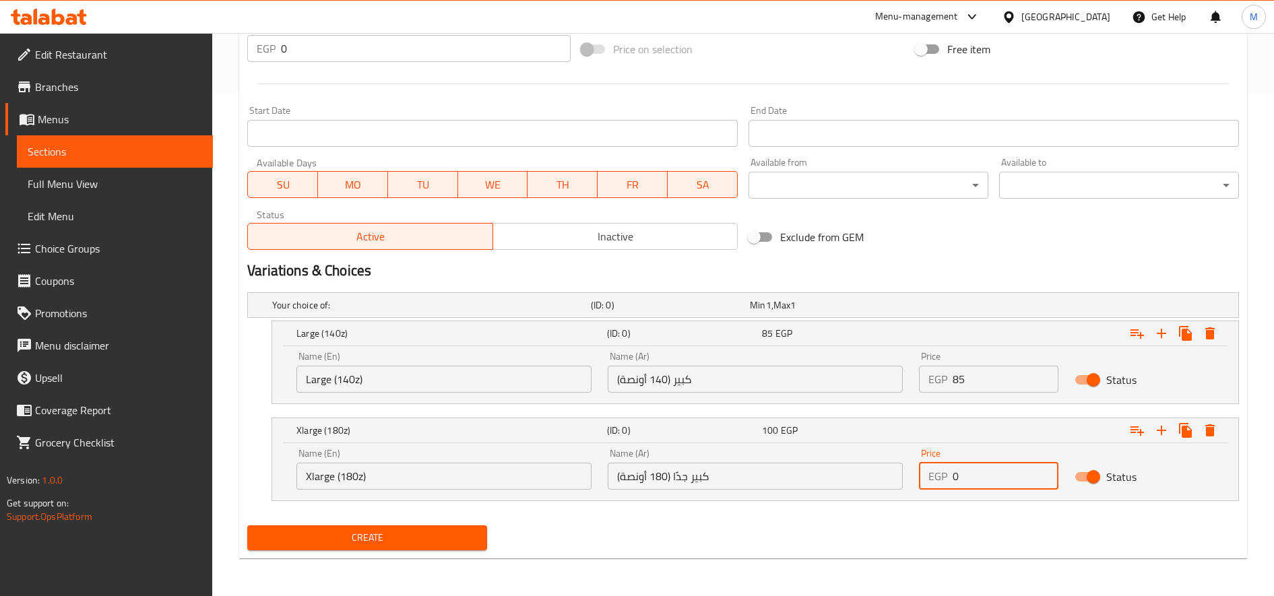
paste input "10"
type input "100"
click at [247, 526] on button "Create" at bounding box center [367, 538] width 240 height 25
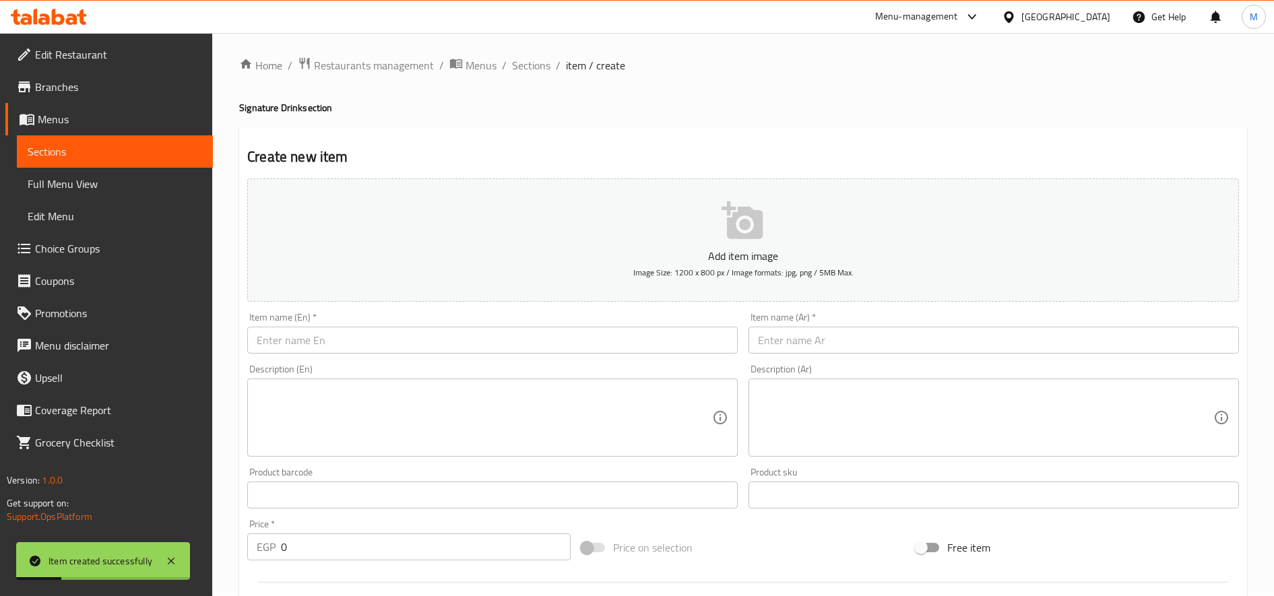
scroll to position [0, 0]
type input "0"
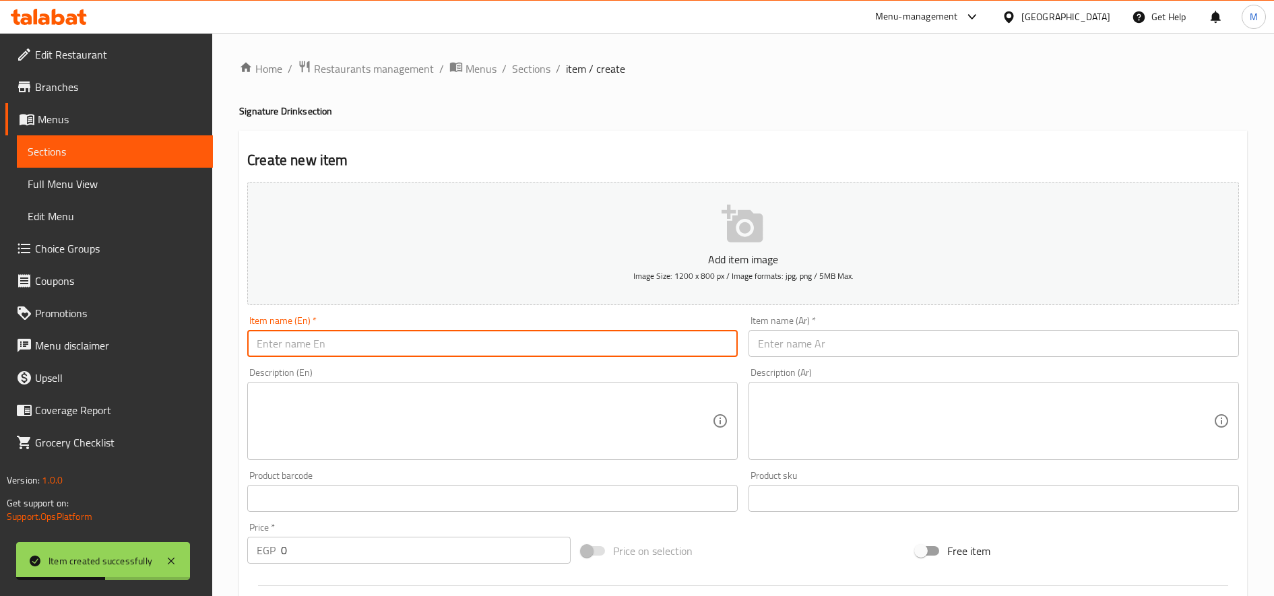
click at [528, 334] on input "text" at bounding box center [492, 343] width 491 height 27
paste input "Mango Passion"
type input "Mango Passion"
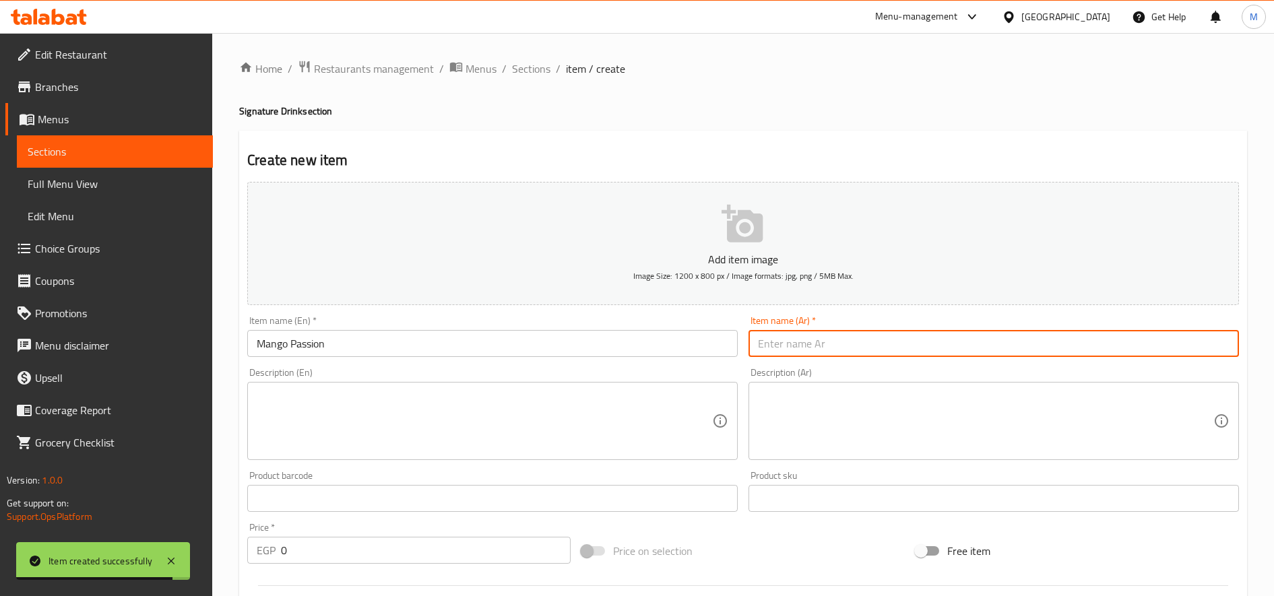
click at [929, 346] on input "text" at bounding box center [994, 343] width 491 height 27
paste input "مانجو باشن"
type input "مانجو باشن"
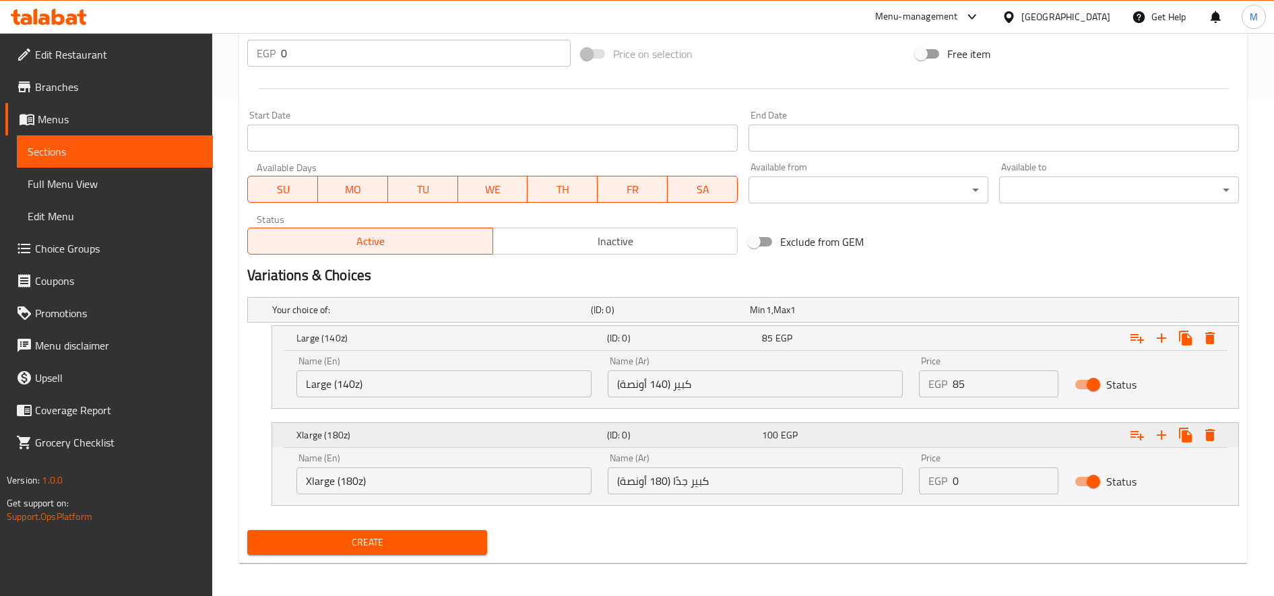
scroll to position [502, 0]
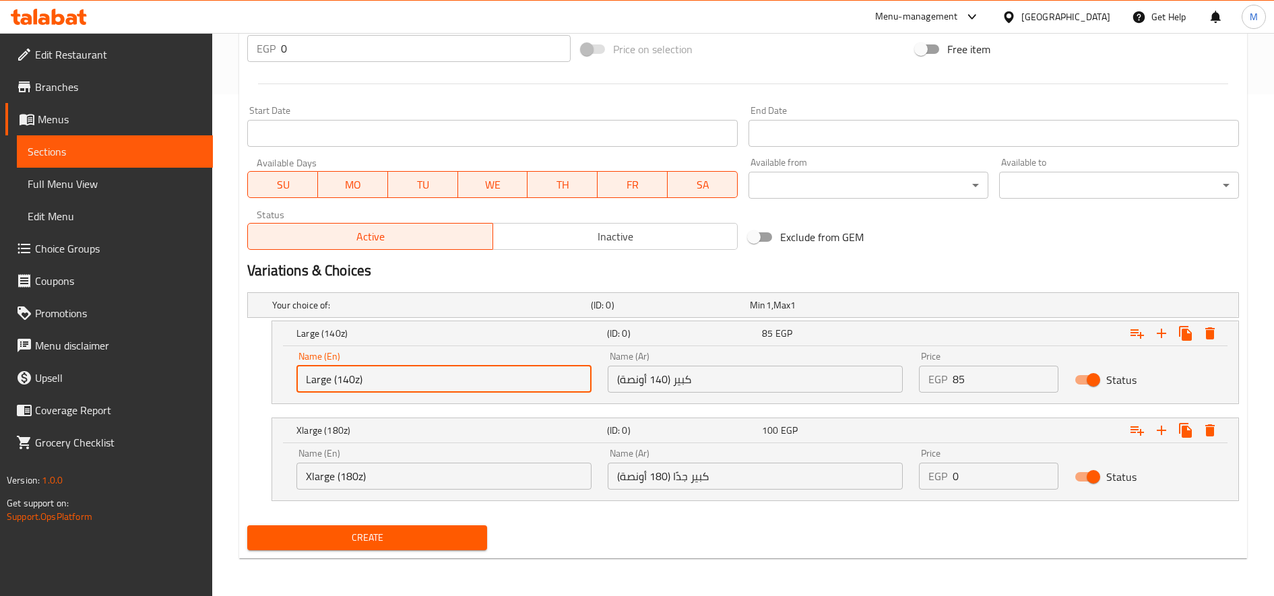
click at [381, 380] on input "Large (140z)" at bounding box center [443, 379] width 295 height 27
type input "Choice"
click at [359, 379] on input "text" at bounding box center [443, 379] width 295 height 27
